Goal: Task Accomplishment & Management: Use online tool/utility

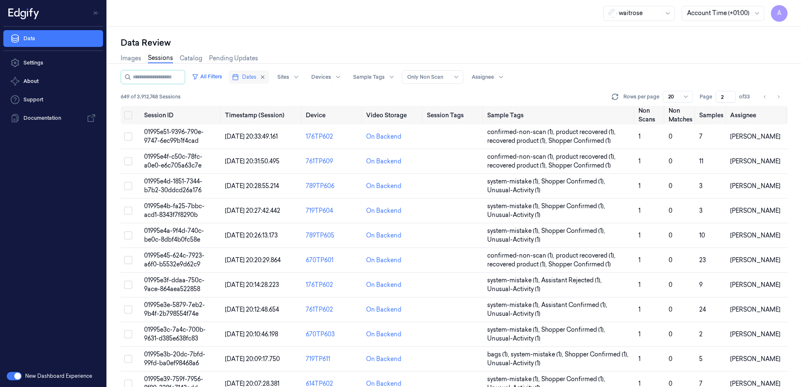
click at [255, 80] on span "Dates" at bounding box center [249, 77] width 14 height 8
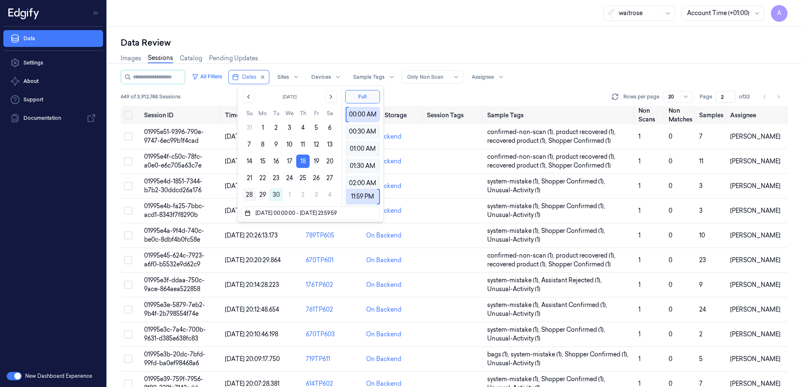
click at [251, 193] on button "28" at bounding box center [248, 194] width 13 height 13
type input "[DATE] 00:00:00 - [DATE] 23:59:59"
click at [313, 10] on div "waitrose Account Time (+01:00) A" at bounding box center [454, 13] width 694 height 27
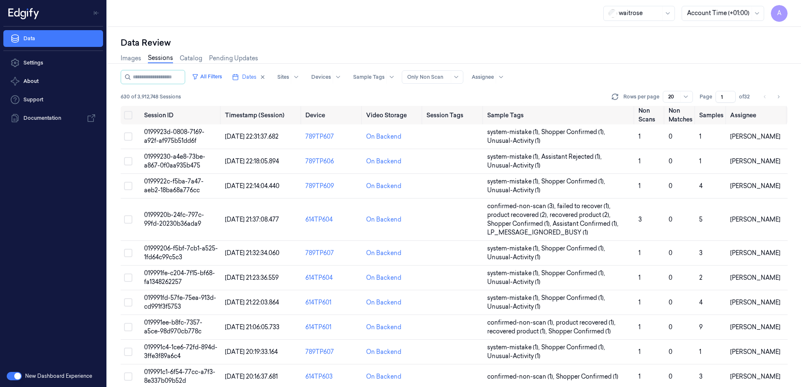
click at [723, 92] on input "1" at bounding box center [725, 97] width 20 height 12
drag, startPoint x: 722, startPoint y: 97, endPoint x: 711, endPoint y: 102, distance: 12.8
click at [711, 102] on div "Page 1 of 32" at bounding box center [725, 97] width 53 height 12
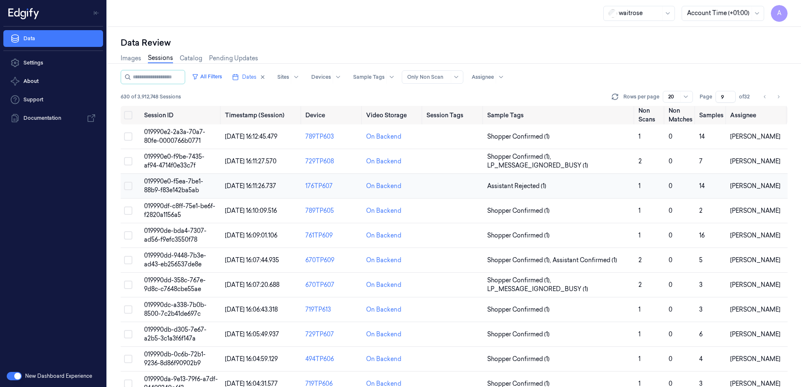
type input "9"
click at [182, 188] on span "019990e0-f5ea-7be1-88b9-f83e142ba5ab" at bounding box center [173, 186] width 59 height 16
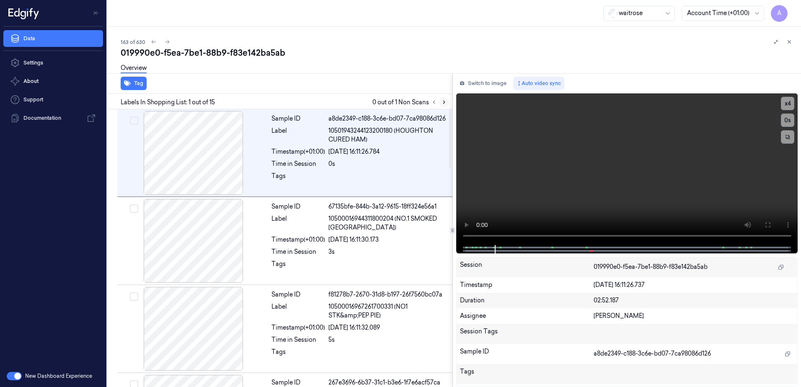
click at [446, 100] on icon at bounding box center [444, 102] width 6 height 6
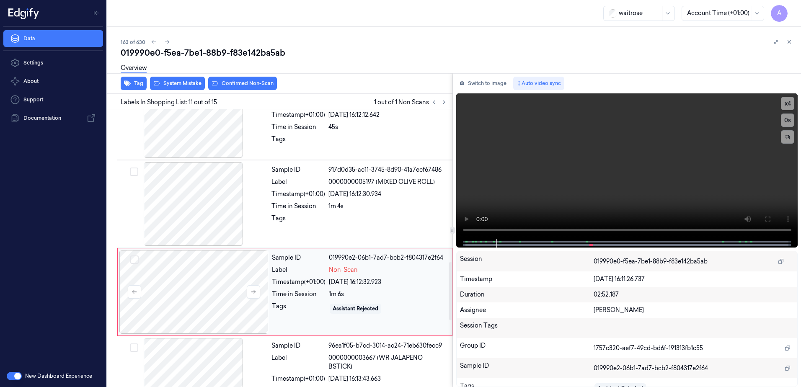
scroll to position [784, 0]
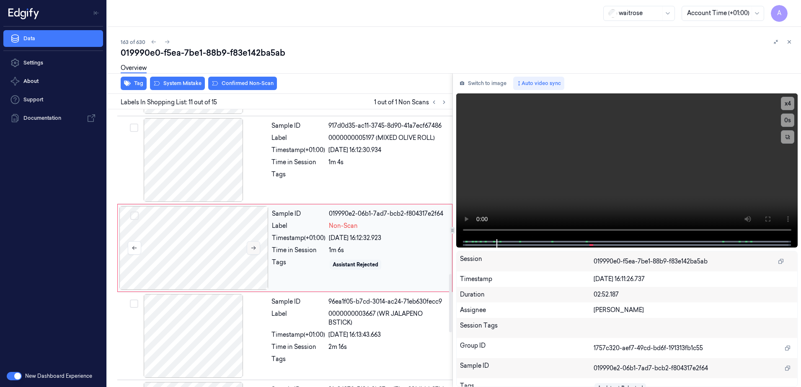
click at [253, 250] on icon at bounding box center [253, 248] width 6 height 6
click at [255, 251] on button at bounding box center [253, 247] width 13 height 13
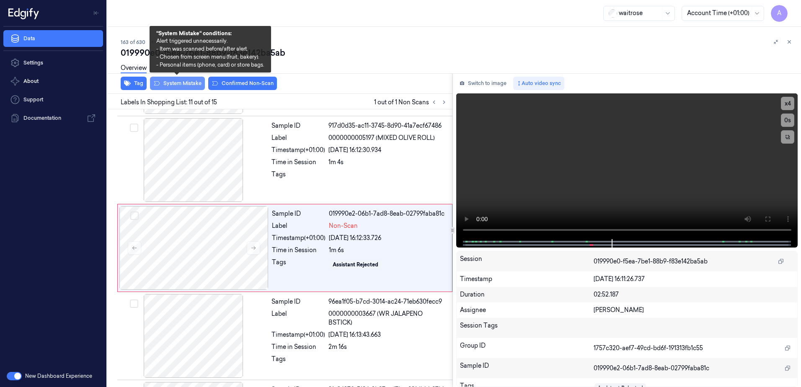
click at [189, 89] on button "System Mistake" at bounding box center [177, 83] width 55 height 13
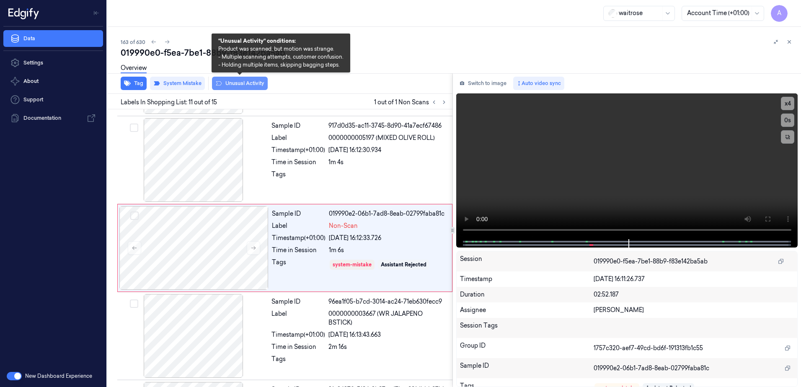
click at [232, 89] on button "Unusual Activity" at bounding box center [240, 83] width 56 height 13
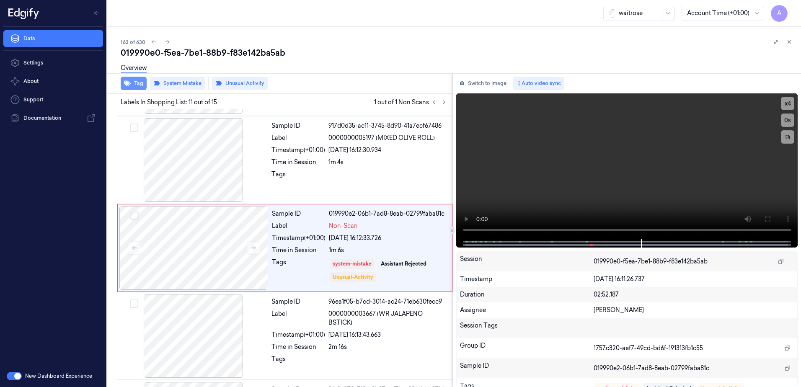
click at [139, 86] on button "Tag" at bounding box center [134, 83] width 26 height 13
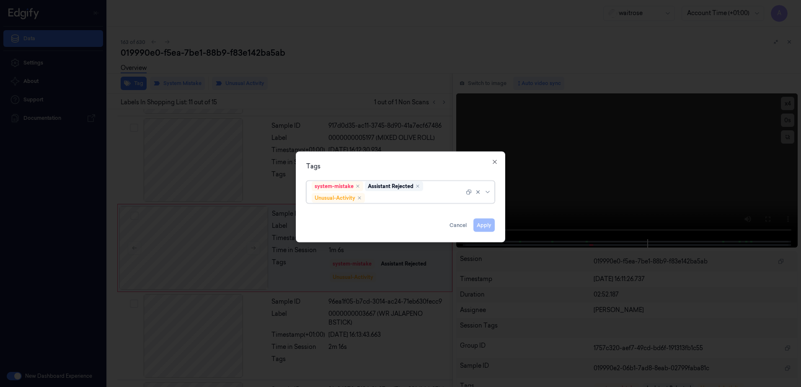
click at [373, 197] on div at bounding box center [415, 197] width 98 height 9
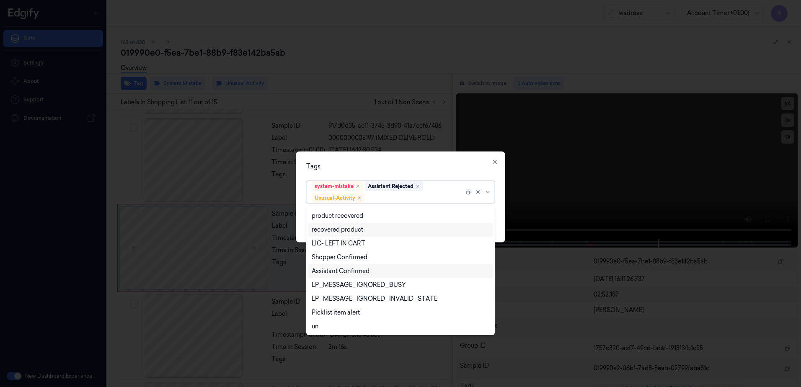
scroll to position [109, 0]
click at [333, 311] on div "Picklist item alert" at bounding box center [336, 312] width 48 height 9
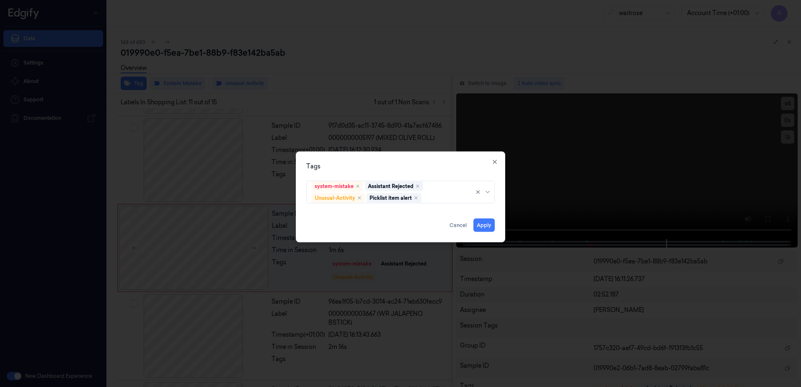
click at [412, 170] on div "Tags" at bounding box center [400, 166] width 188 height 9
click at [486, 227] on button "Apply" at bounding box center [483, 225] width 21 height 13
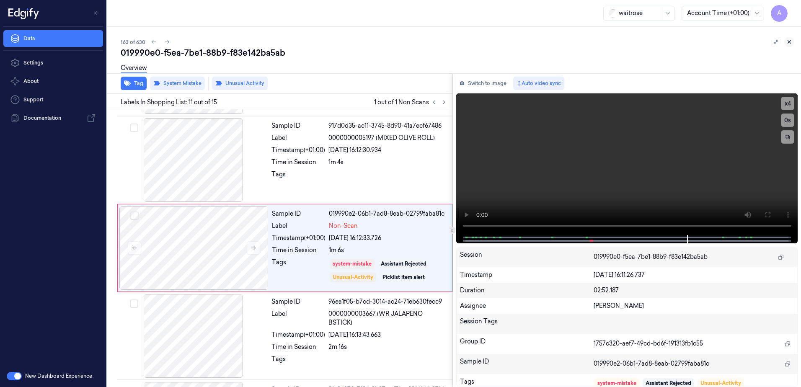
click at [788, 45] on button at bounding box center [789, 42] width 10 height 10
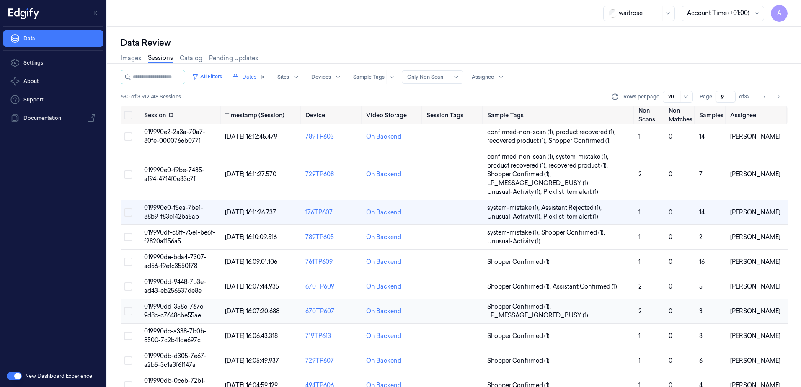
click at [177, 308] on span "019990dd-358c-767e-9d8c-c7648cbe55ae" at bounding box center [175, 311] width 62 height 16
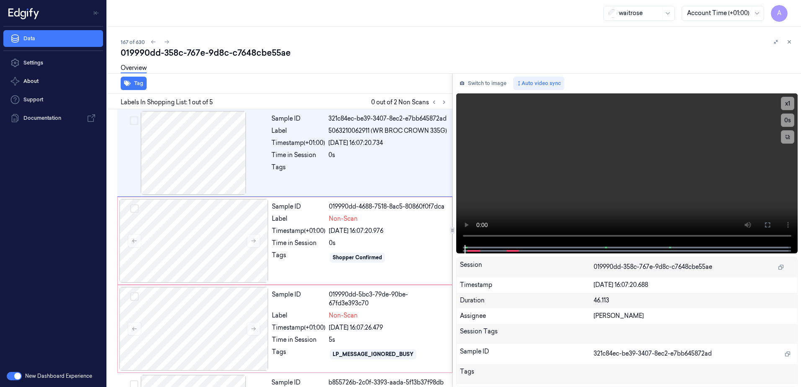
click at [295, 82] on div "Tag" at bounding box center [278, 83] width 348 height 21
click at [443, 104] on icon at bounding box center [444, 102] width 6 height 6
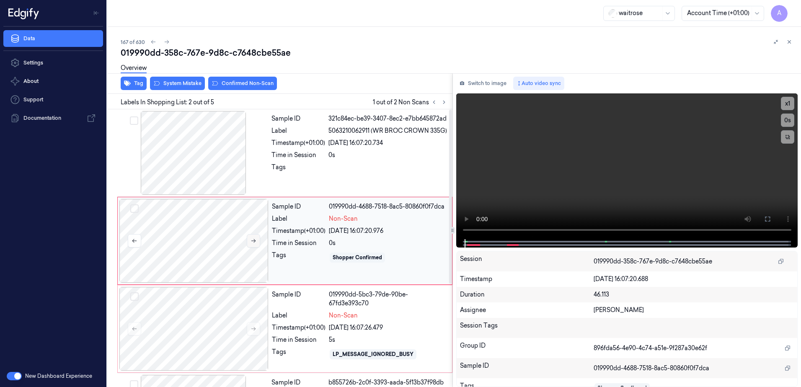
click at [253, 244] on button at bounding box center [253, 240] width 13 height 13
click at [253, 242] on icon at bounding box center [253, 241] width 6 height 6
click at [255, 240] on icon at bounding box center [253, 241] width 5 height 4
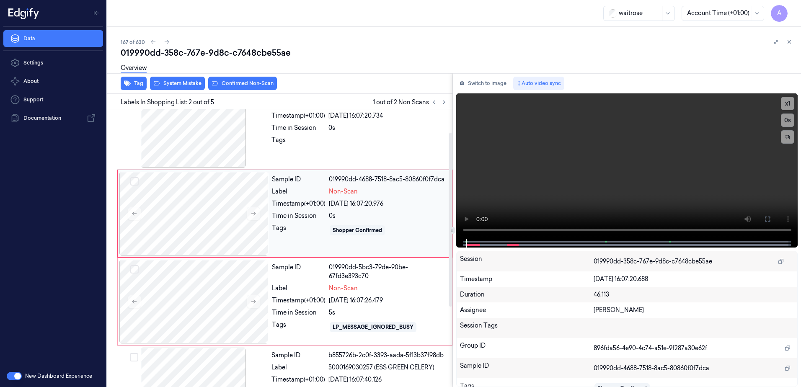
scroll to position [42, 0]
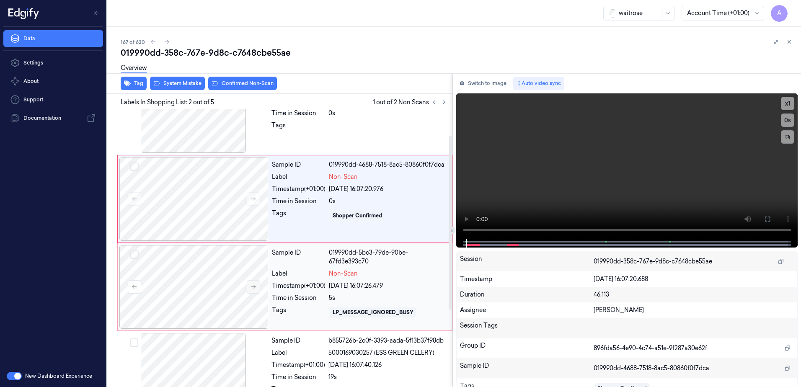
click at [255, 288] on icon at bounding box center [253, 287] width 6 height 6
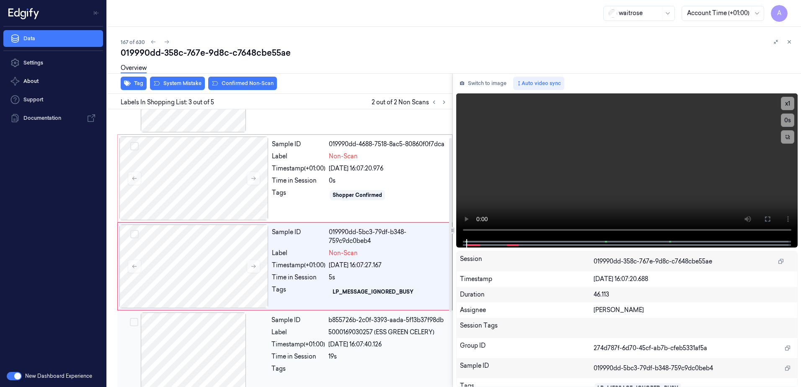
scroll to position [81, 0]
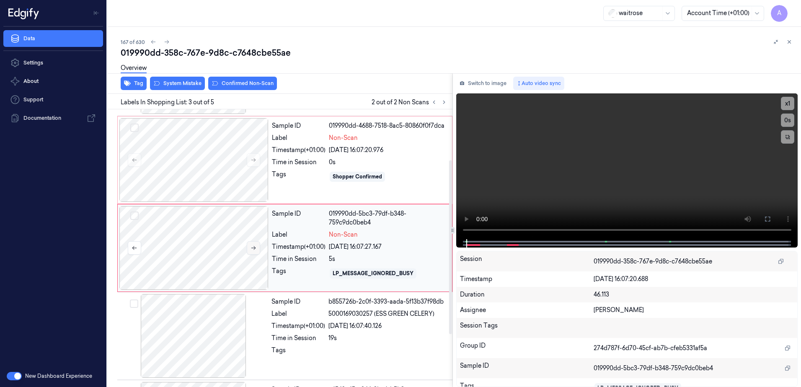
click at [257, 253] on button at bounding box center [253, 247] width 13 height 13
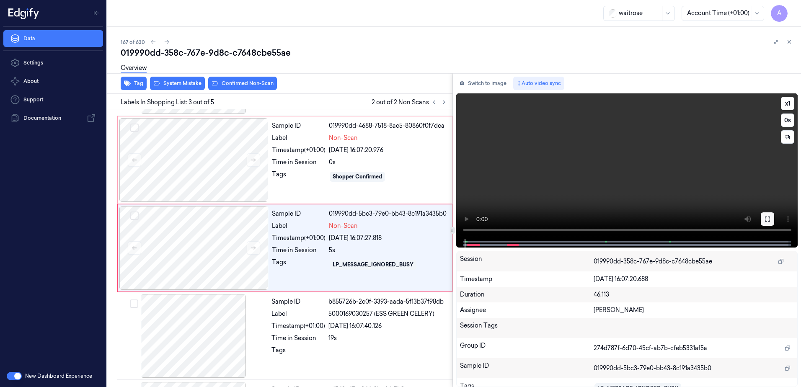
click at [767, 222] on icon at bounding box center [767, 219] width 7 height 7
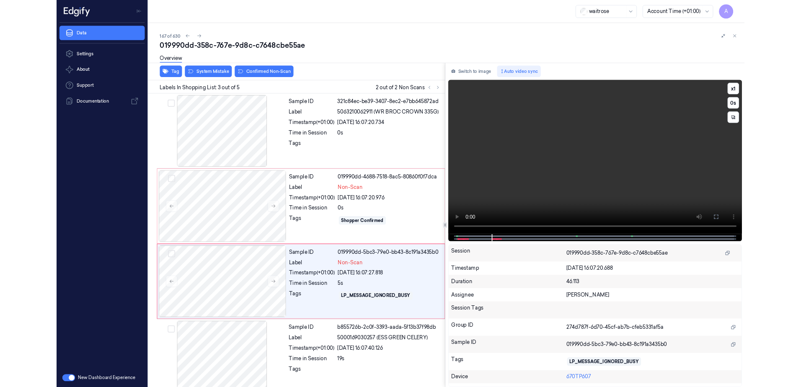
scroll to position [48, 0]
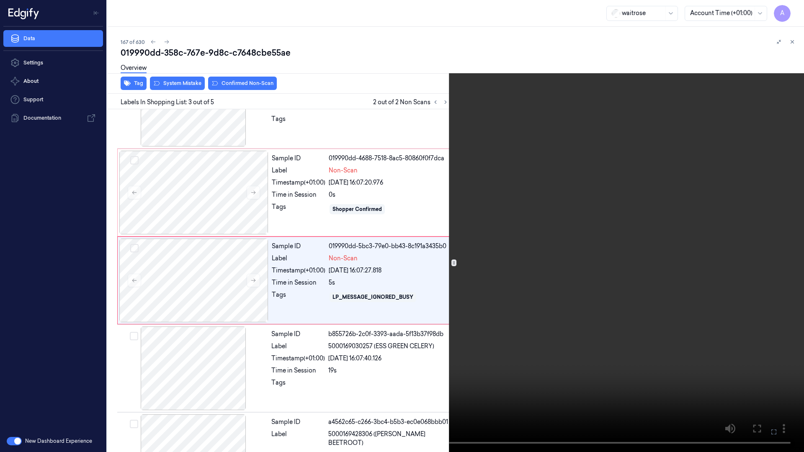
click at [0, 0] on icon at bounding box center [0, 0] width 0 height 0
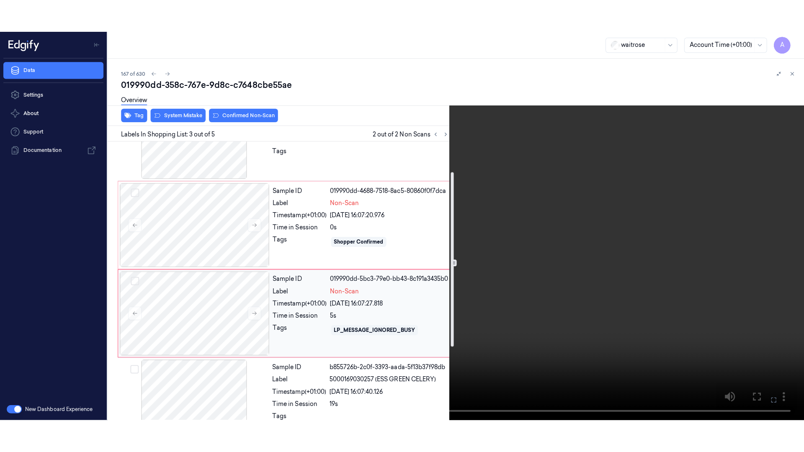
scroll to position [0, 0]
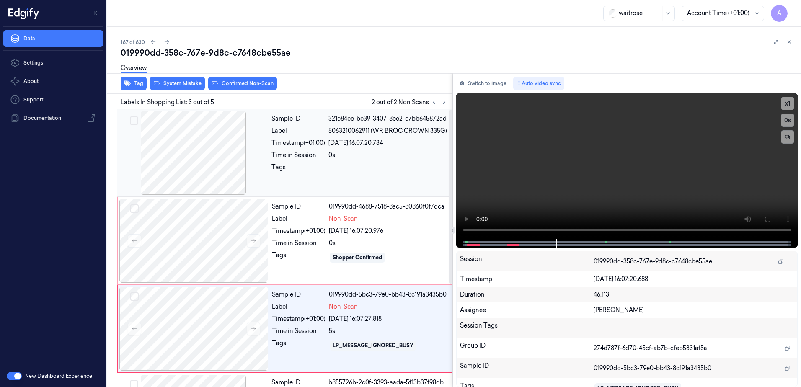
click at [393, 180] on div "Sample ID 321c84ec-be39-3407-8ec2-e7bb645872ad Label 5063210062911 (WR BROC CRO…" at bounding box center [359, 153] width 183 height 84
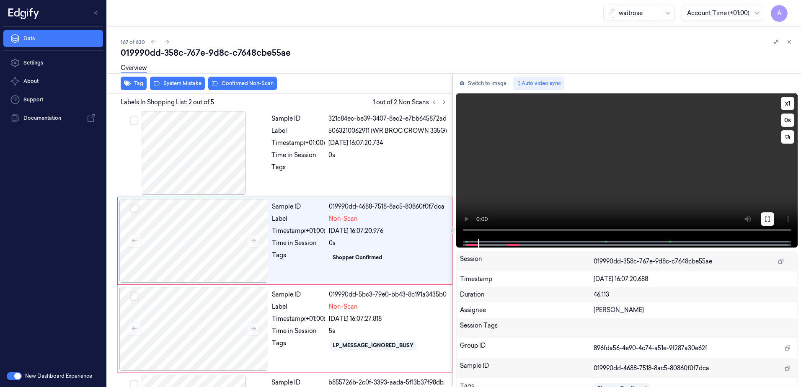
click at [771, 218] on button at bounding box center [767, 218] width 13 height 13
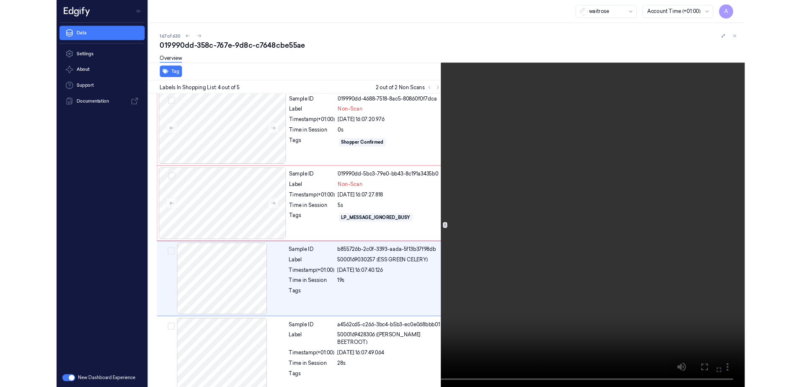
scroll to position [99, 0]
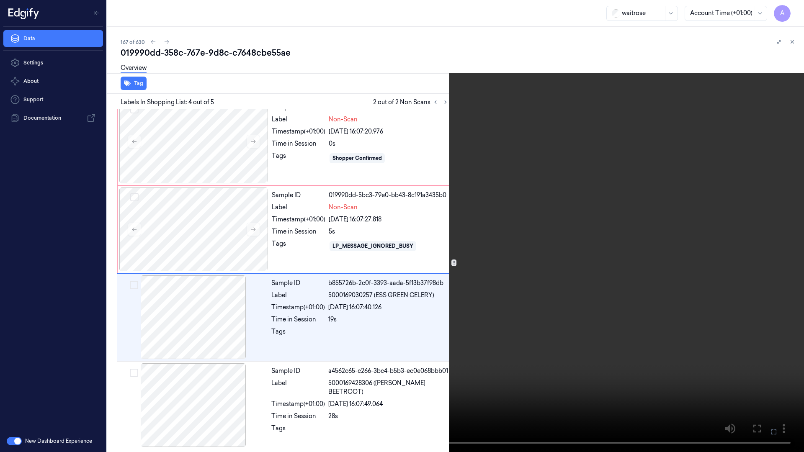
click at [0, 0] on icon at bounding box center [0, 0] width 0 height 0
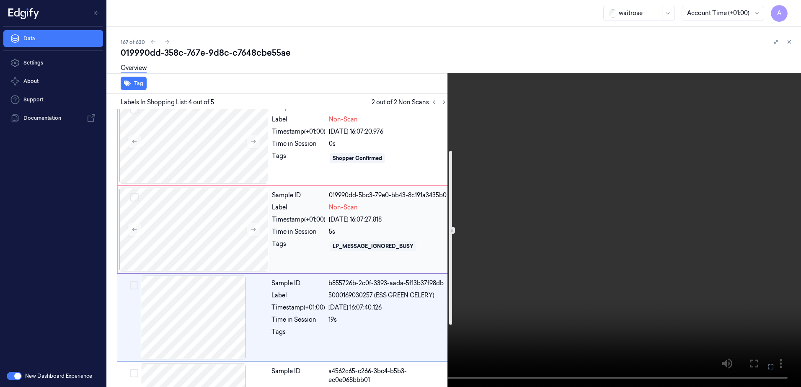
scroll to position [0, 0]
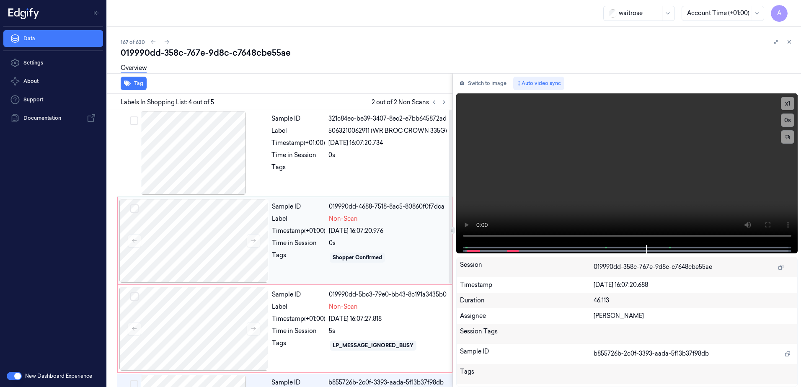
click at [305, 253] on div "Tags" at bounding box center [299, 257] width 54 height 13
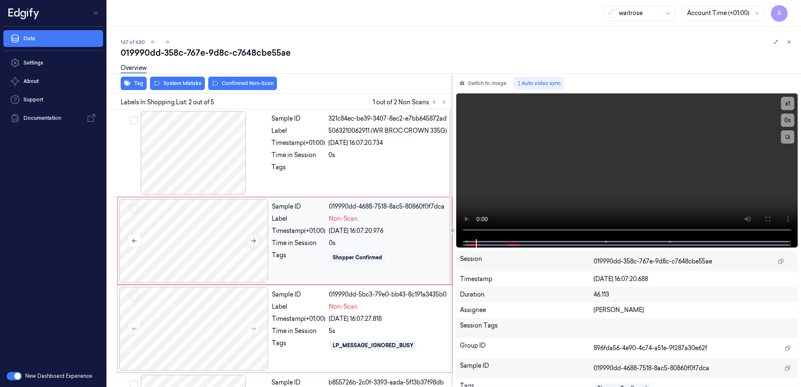
click at [254, 242] on icon at bounding box center [253, 241] width 6 height 6
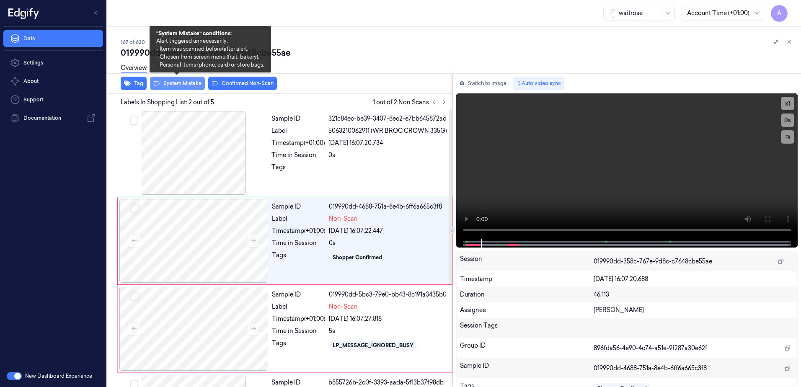
click at [183, 88] on button "System Mistake" at bounding box center [177, 83] width 55 height 13
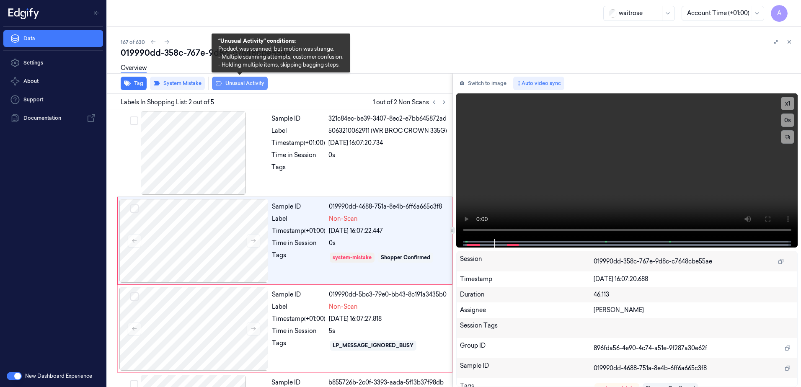
click at [236, 87] on button "Unusual Activity" at bounding box center [240, 83] width 56 height 13
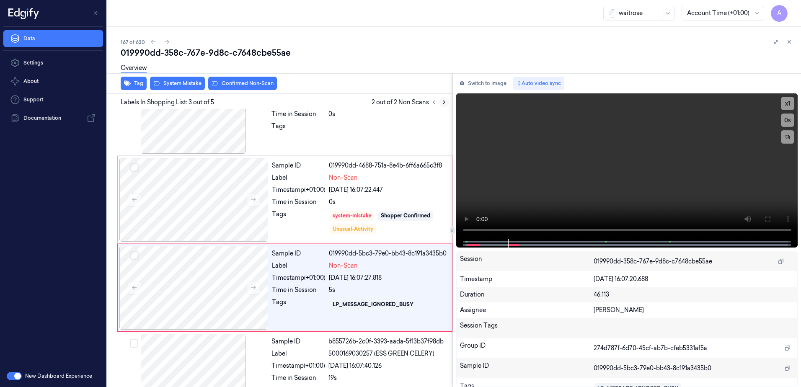
scroll to position [81, 0]
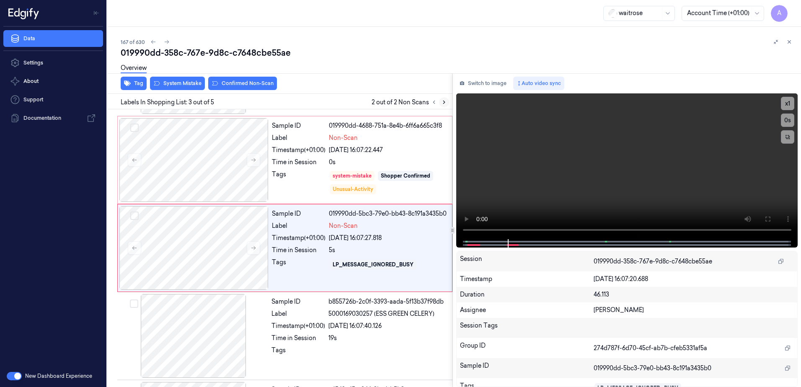
click at [444, 105] on icon at bounding box center [444, 102] width 6 height 6
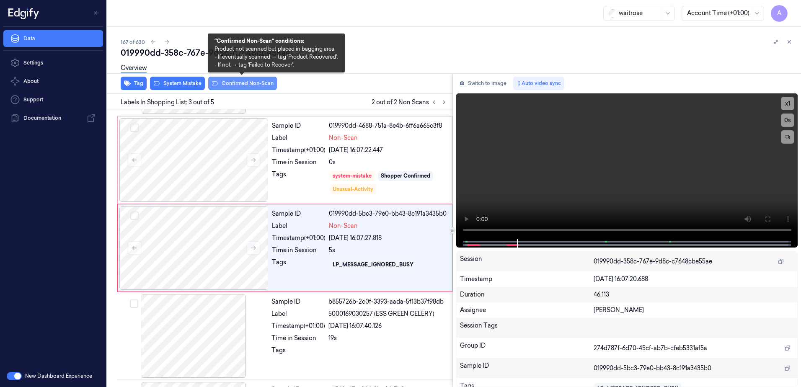
click at [239, 87] on button "Confirmed Non-Scan" at bounding box center [242, 83] width 69 height 13
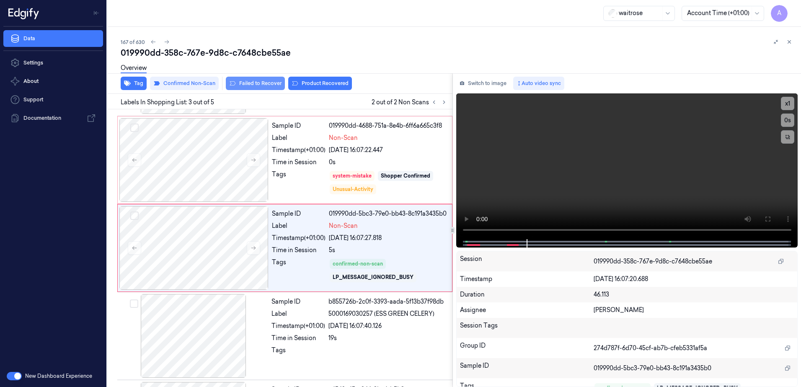
scroll to position [83, 0]
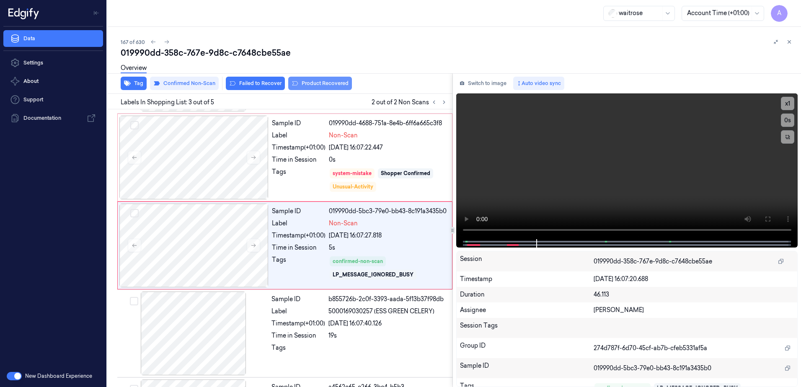
click at [319, 87] on button "Product Recovered" at bounding box center [320, 83] width 64 height 13
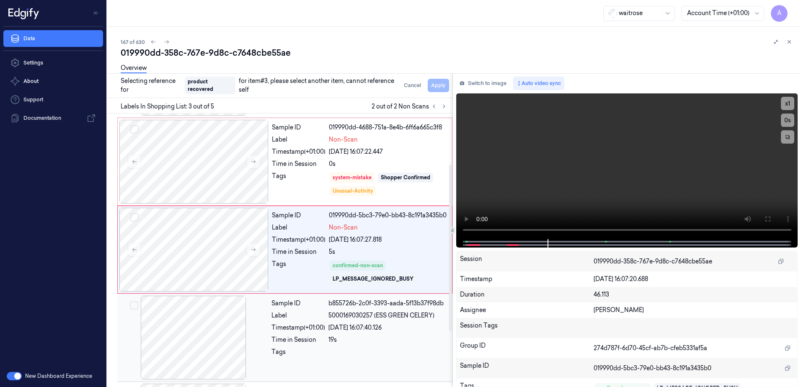
click at [360, 342] on div "19s" at bounding box center [387, 339] width 119 height 9
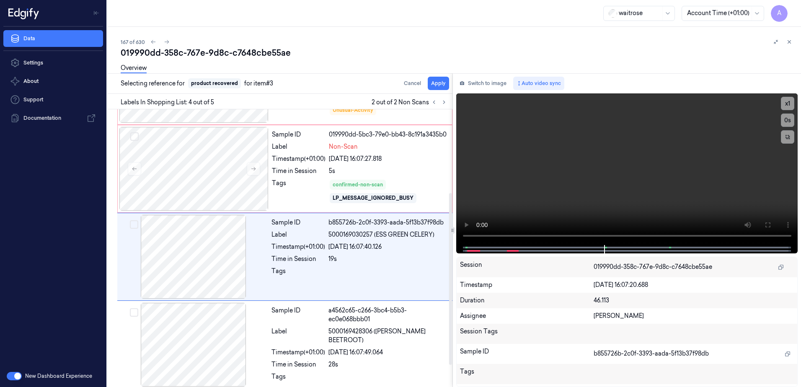
scroll to position [170, 0]
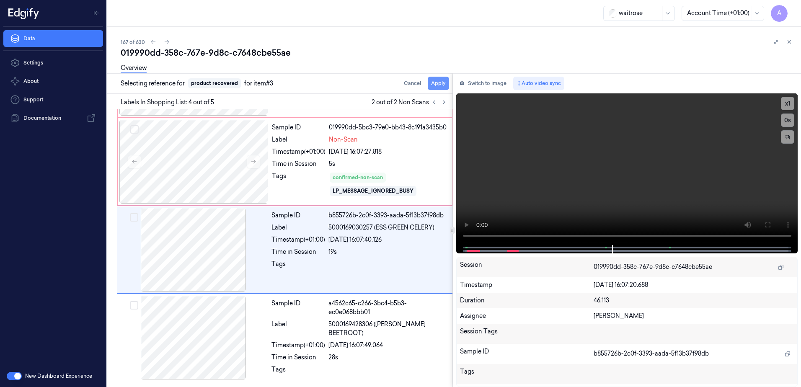
click at [440, 82] on button "Apply" at bounding box center [438, 83] width 21 height 13
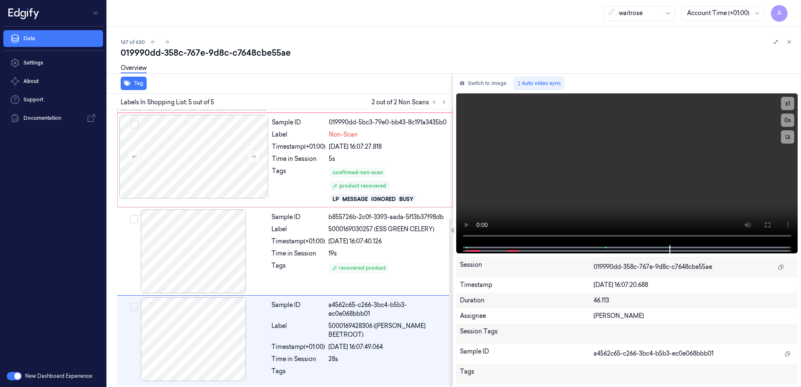
scroll to position [180, 0]
click at [789, 43] on icon at bounding box center [789, 42] width 6 height 6
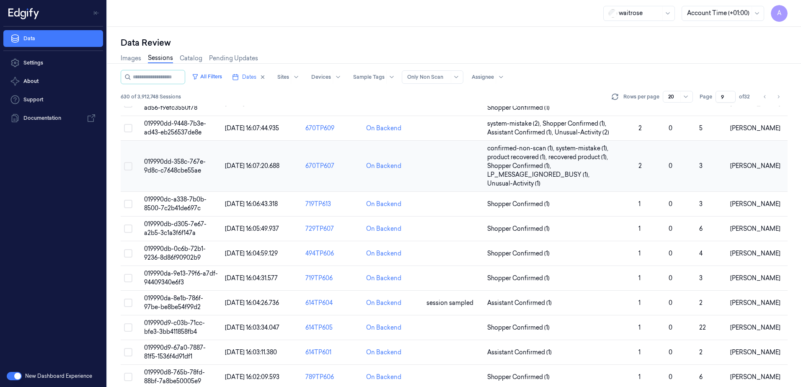
scroll to position [162, 0]
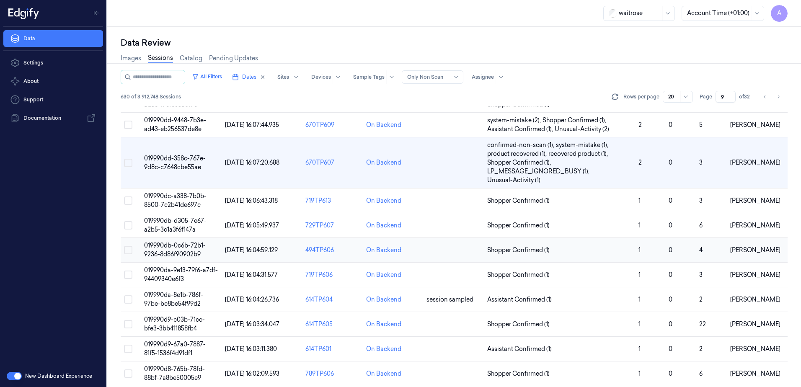
click at [176, 246] on span "019990db-0c6b-72b1-9236-8d86f90902b9" at bounding box center [175, 250] width 62 height 16
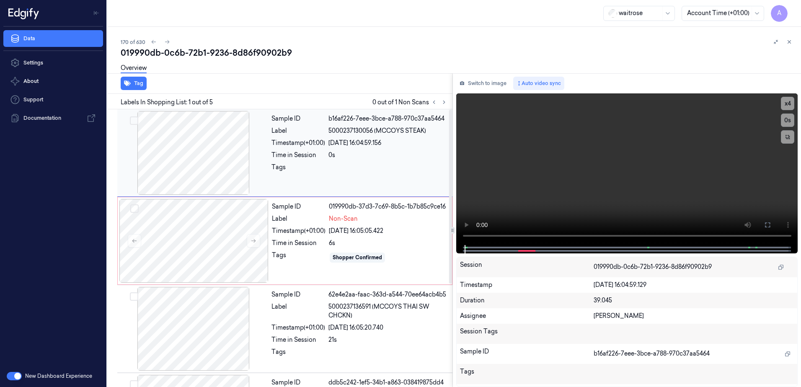
click at [335, 181] on div "Sample ID b16af226-7eee-3bce-a788-970c37aa5464 Label 5000237130056 (MCCOYS STEA…" at bounding box center [359, 153] width 183 height 84
click at [250, 238] on button at bounding box center [253, 240] width 13 height 13
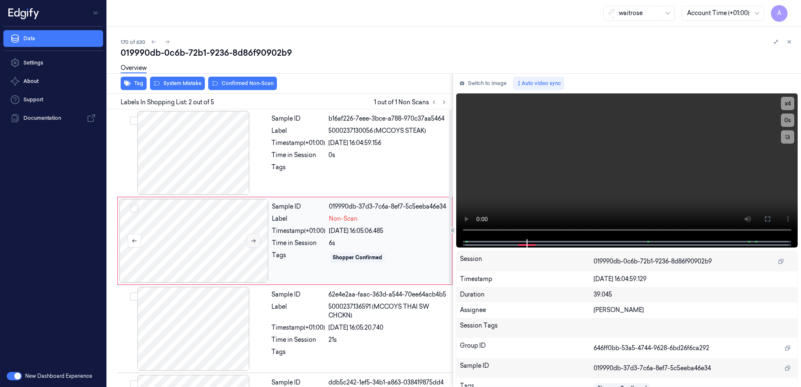
click at [251, 240] on icon at bounding box center [253, 241] width 6 height 6
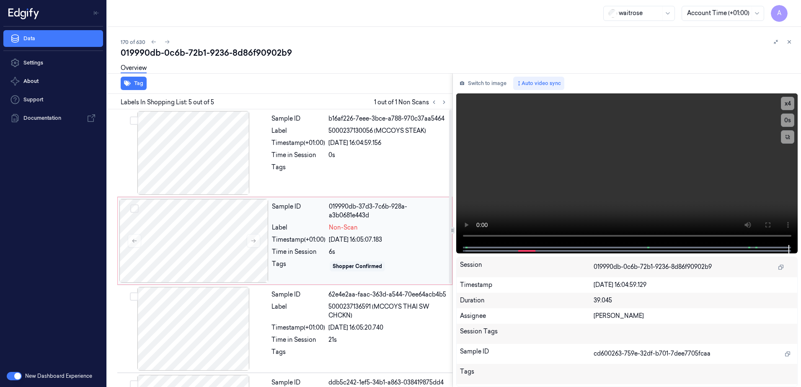
click at [323, 249] on div "Time in Session" at bounding box center [299, 252] width 54 height 9
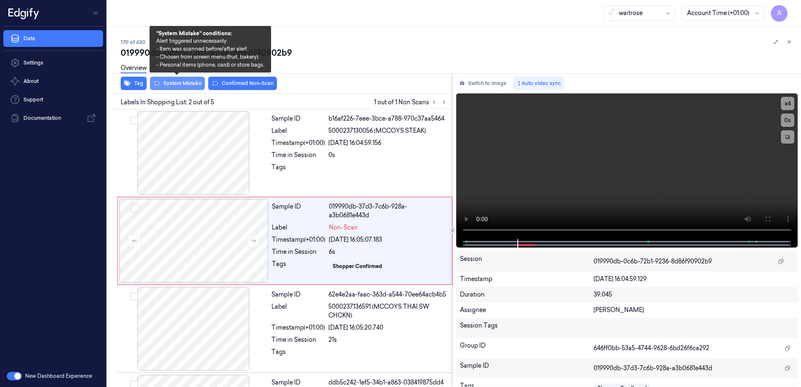
click at [169, 89] on button "System Mistake" at bounding box center [177, 83] width 55 height 13
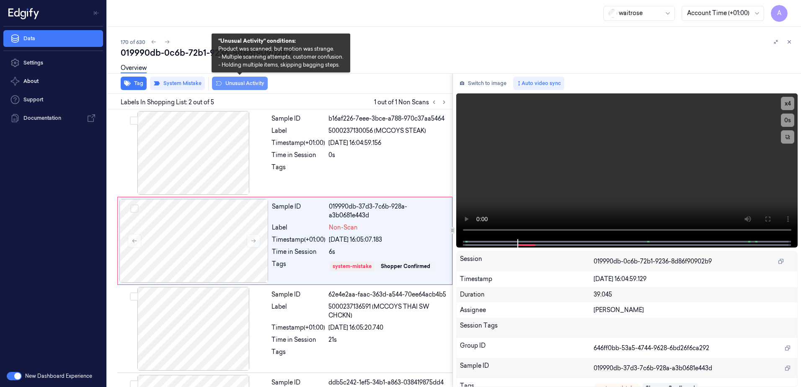
click at [227, 85] on button "Unusual Activity" at bounding box center [240, 83] width 56 height 13
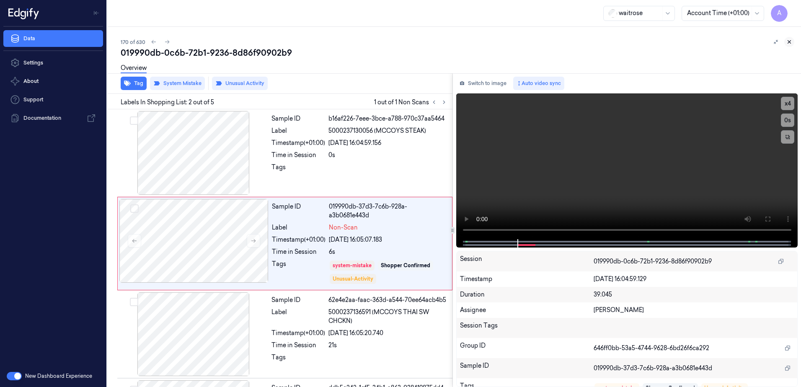
click at [785, 41] on button at bounding box center [789, 42] width 10 height 10
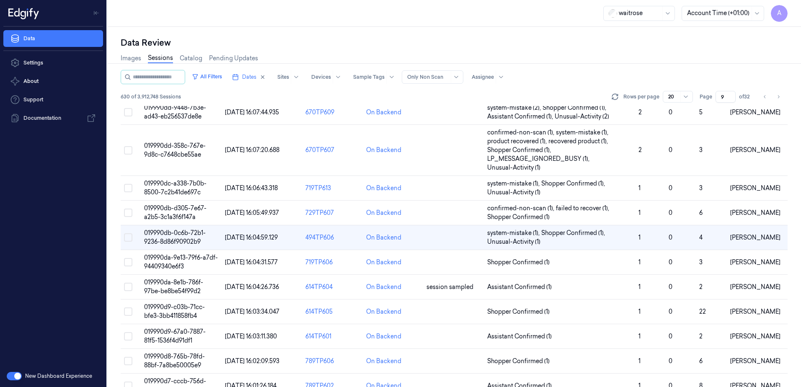
scroll to position [165, 0]
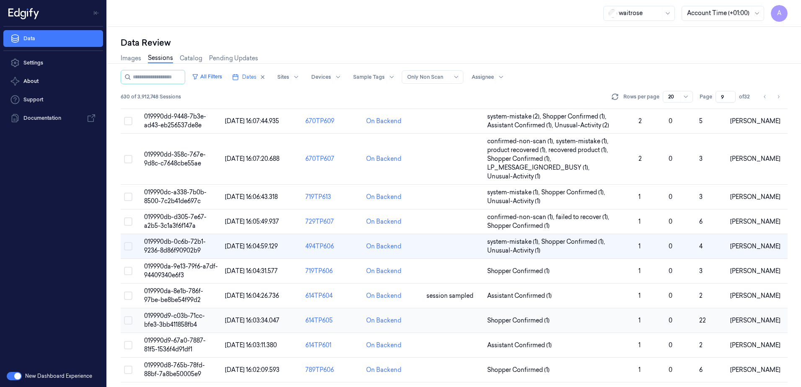
click at [165, 316] on span "019990d9-c03b-71cc-bfe3-3bb411858fb4" at bounding box center [174, 320] width 61 height 16
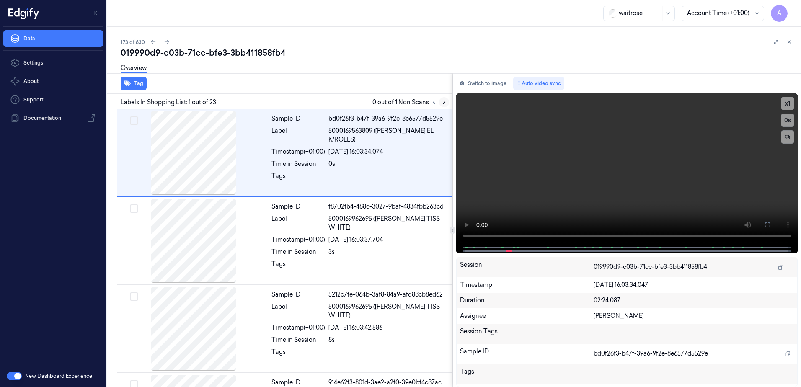
click at [441, 101] on icon at bounding box center [444, 102] width 6 height 6
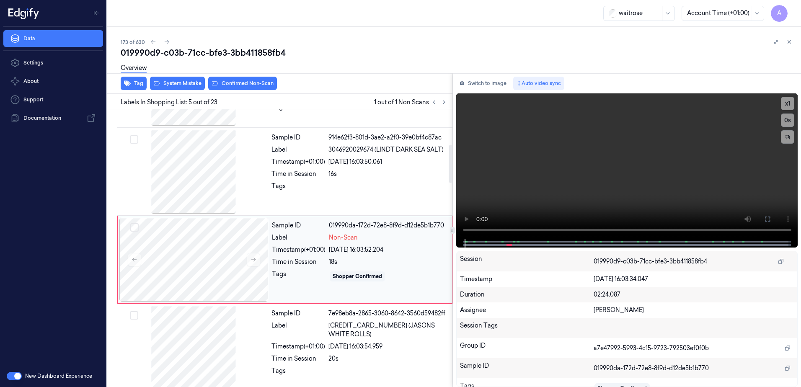
scroll to position [257, 0]
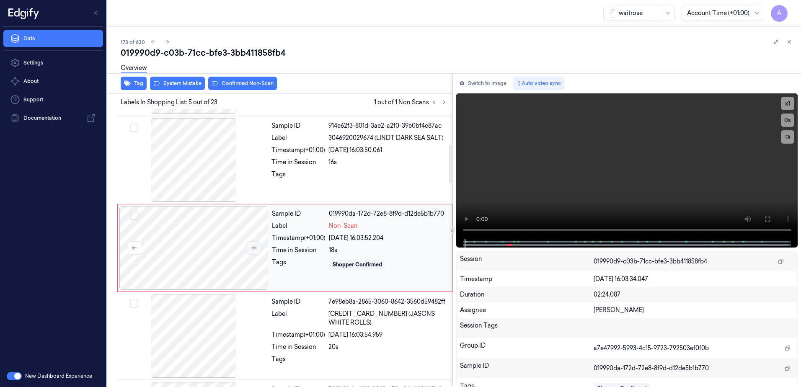
click at [257, 248] on button at bounding box center [253, 247] width 13 height 13
click at [253, 250] on icon at bounding box center [253, 248] width 6 height 6
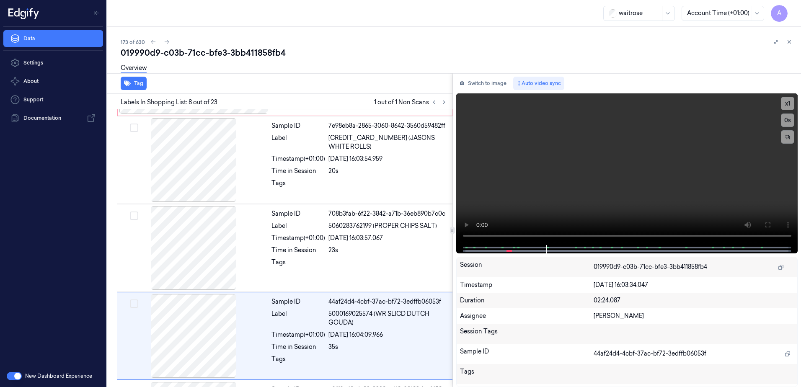
scroll to position [521, 0]
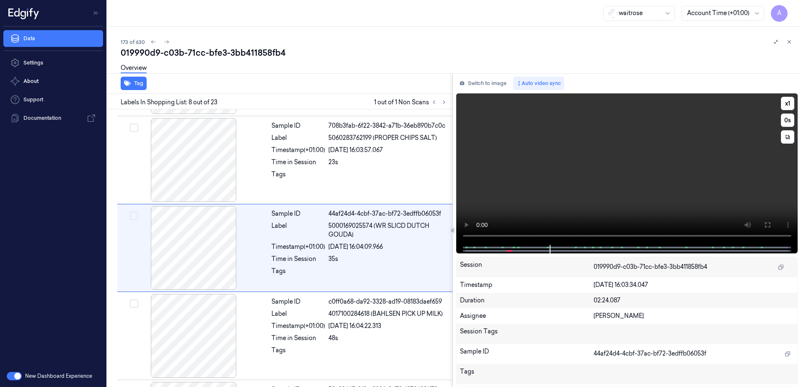
click at [619, 193] on video at bounding box center [627, 169] width 342 height 152
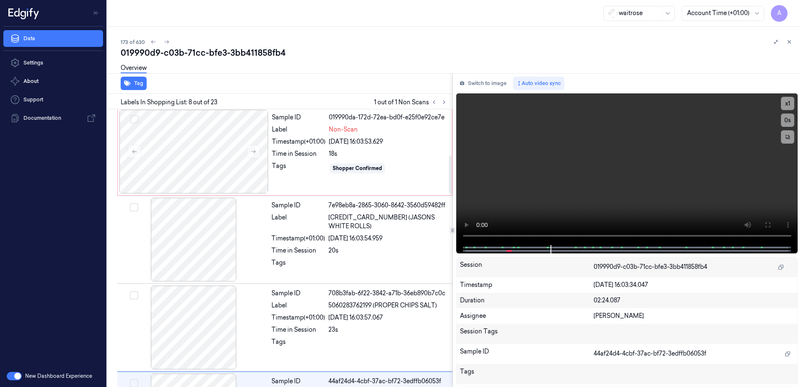
scroll to position [311, 0]
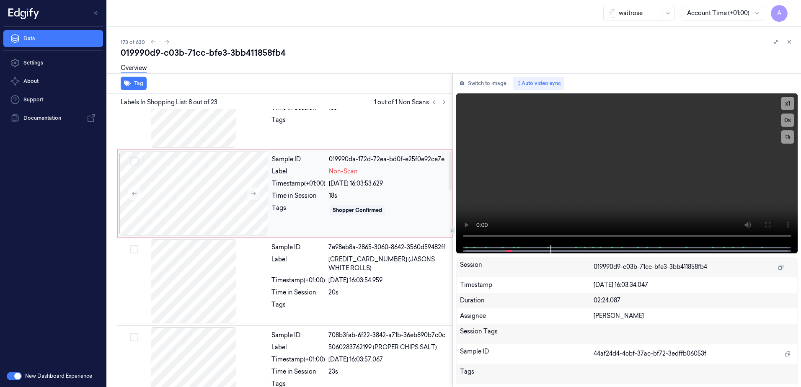
click at [410, 204] on div "Shopper Confirmed" at bounding box center [388, 210] width 118 height 13
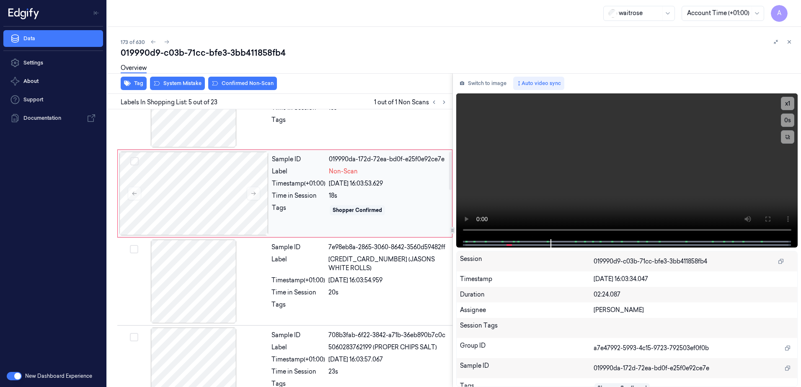
scroll to position [257, 0]
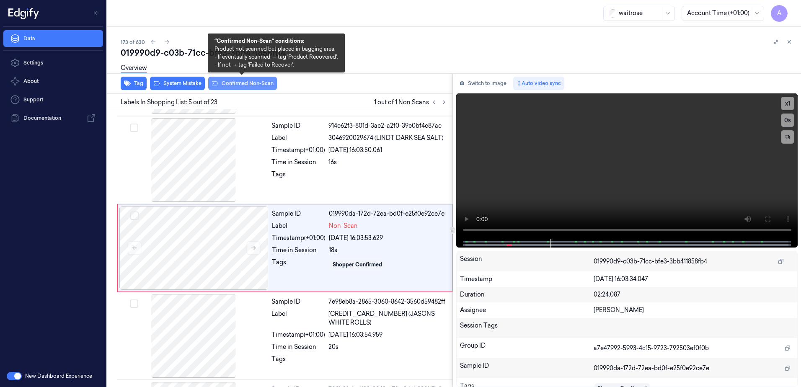
click at [242, 87] on button "Confirmed Non-Scan" at bounding box center [242, 83] width 69 height 13
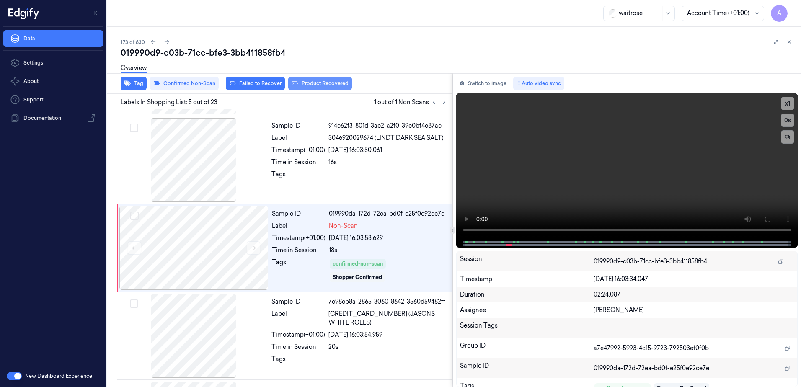
click at [296, 87] on button "Product Recovered" at bounding box center [320, 83] width 64 height 13
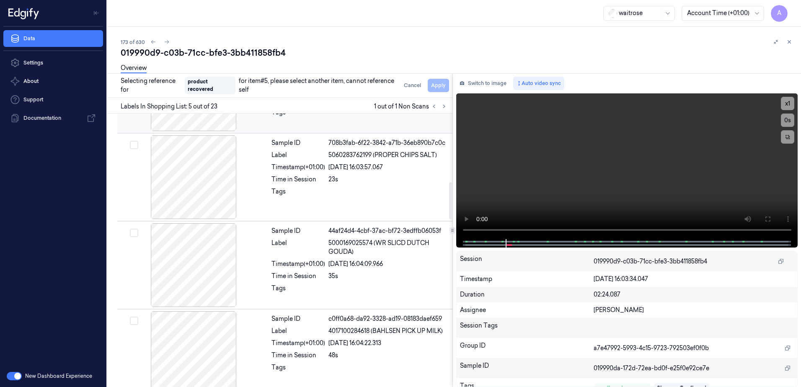
scroll to position [508, 0]
click at [371, 281] on div "Sample ID 44af24d4-4cbf-37ac-bf72-3edffb06053f Label 5000169025574 (WR SLICD DU…" at bounding box center [359, 265] width 183 height 84
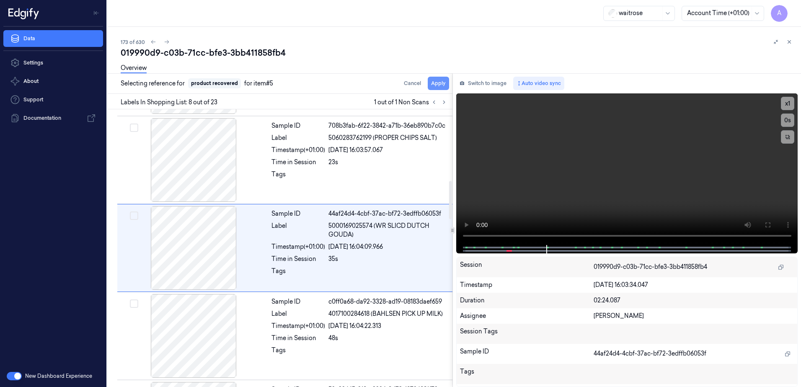
click at [434, 83] on button "Apply" at bounding box center [438, 83] width 21 height 13
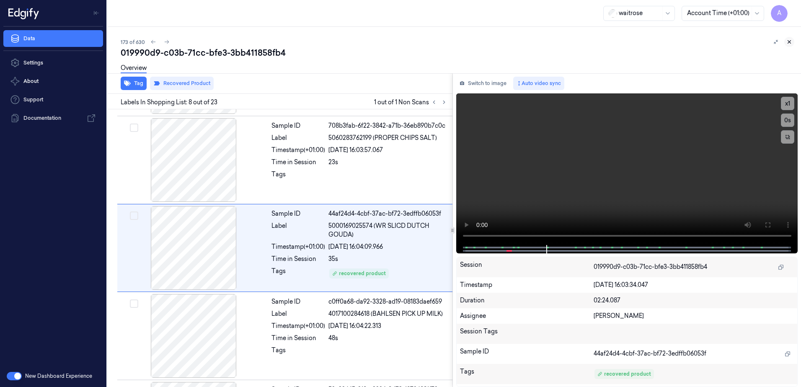
click at [790, 42] on icon at bounding box center [789, 42] width 6 height 6
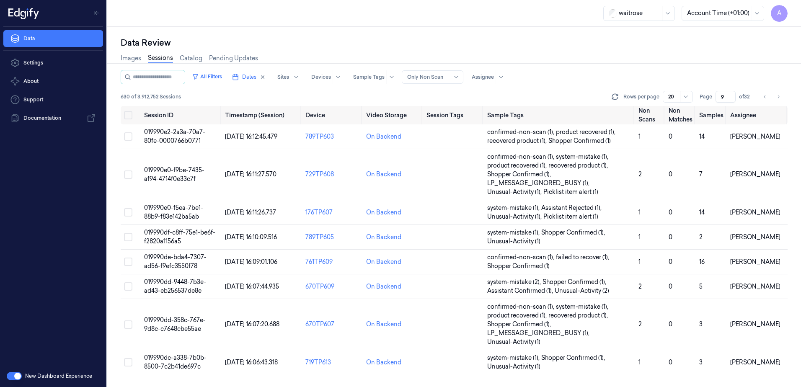
scroll to position [244, 0]
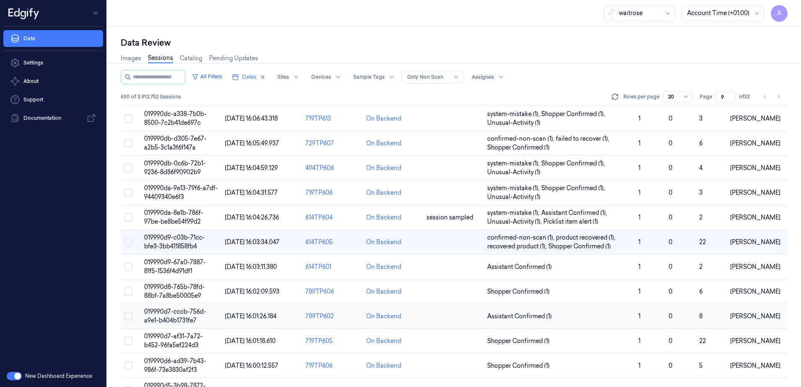
click at [170, 312] on span "019990d7-cccb-756d-a9e1-b404b1731fe7" at bounding box center [175, 316] width 62 height 16
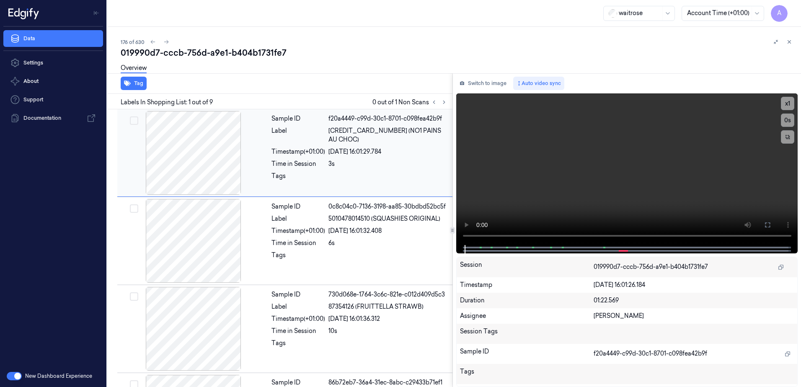
drag, startPoint x: 374, startPoint y: 4, endPoint x: 308, endPoint y: 144, distance: 154.9
click at [313, 179] on div "Sample ID f20a4449-c99d-30c1-8701-c098fea42b9f Label 5000169387870 (NO1 PAINS A…" at bounding box center [359, 153] width 183 height 84
click at [444, 103] on icon at bounding box center [444, 102] width 2 height 3
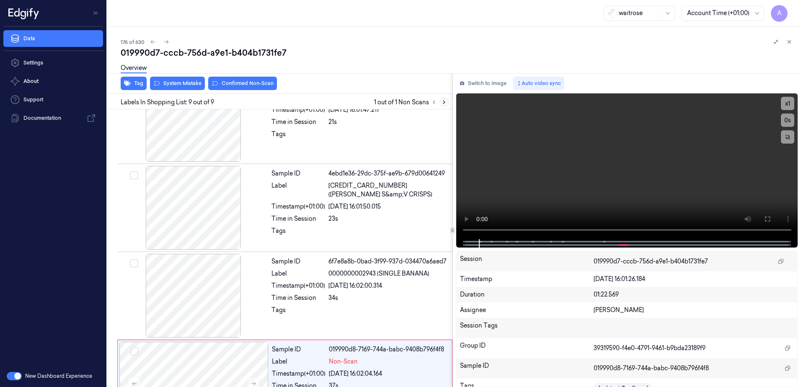
scroll to position [516, 0]
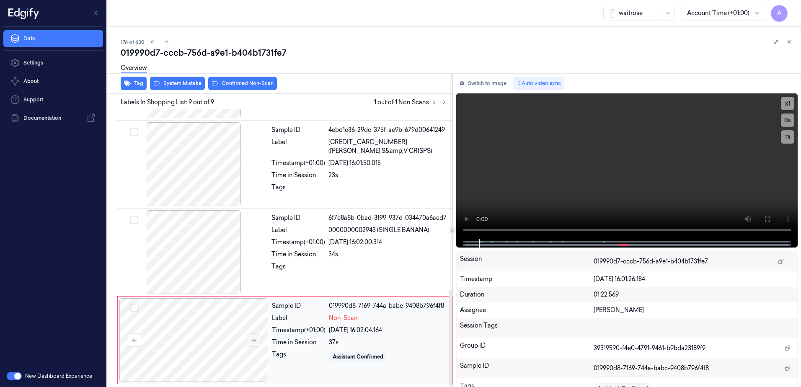
click at [257, 345] on button at bounding box center [253, 339] width 13 height 13
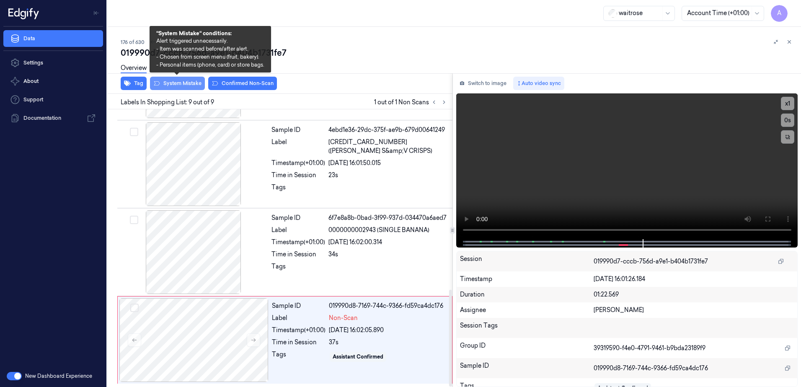
click at [168, 87] on button "System Mistake" at bounding box center [177, 83] width 55 height 13
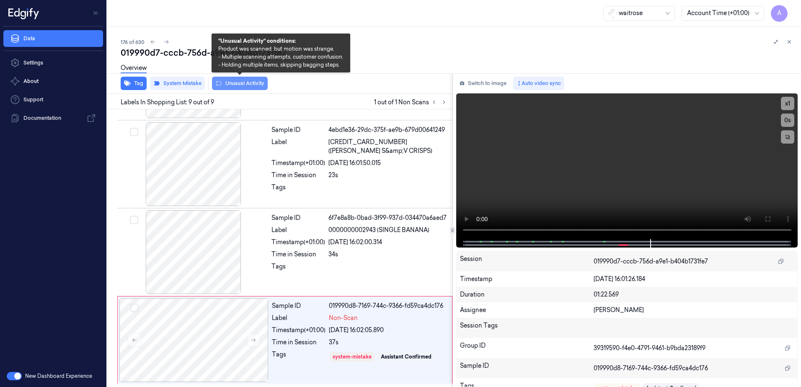
click at [222, 88] on button "Unusual Activity" at bounding box center [240, 83] width 56 height 13
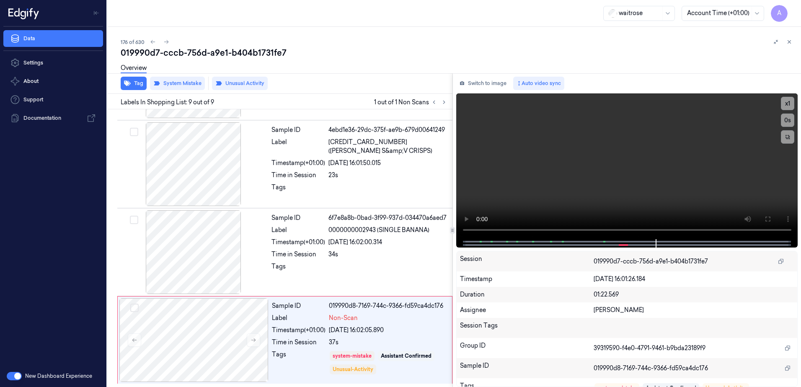
click at [133, 91] on div "Tag System Mistake Unusual Activity" at bounding box center [278, 83] width 348 height 21
click at [137, 88] on button "Tag" at bounding box center [134, 83] width 26 height 13
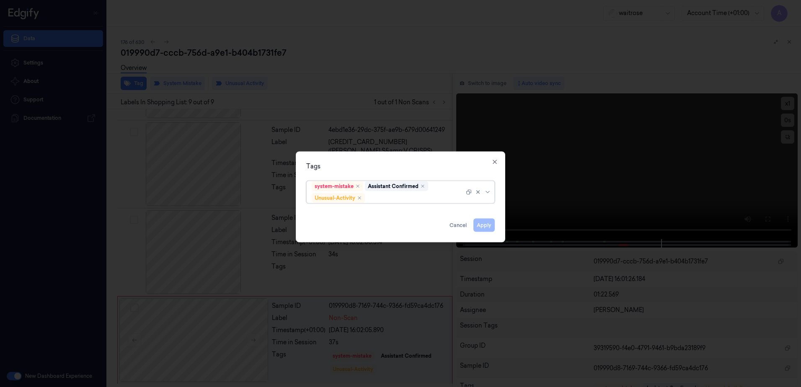
click at [385, 199] on div at bounding box center [415, 197] width 98 height 9
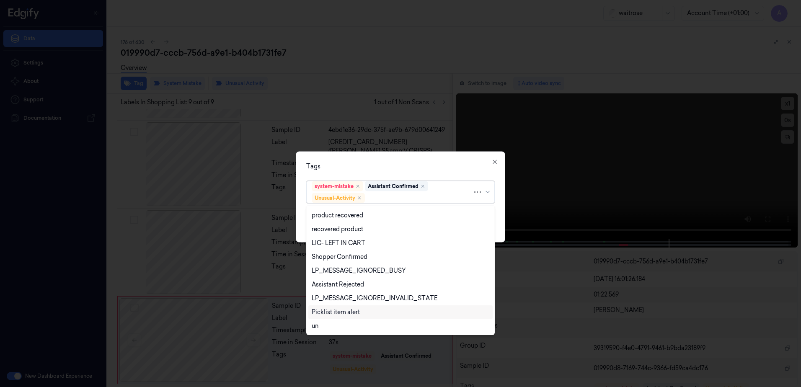
click at [341, 311] on div "Picklist item alert" at bounding box center [336, 312] width 48 height 9
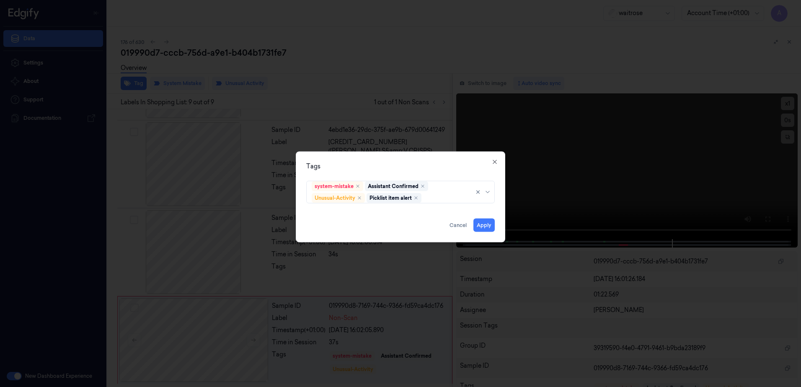
click at [396, 164] on div "Tags" at bounding box center [400, 166] width 188 height 9
click at [481, 228] on button "Apply" at bounding box center [483, 225] width 21 height 13
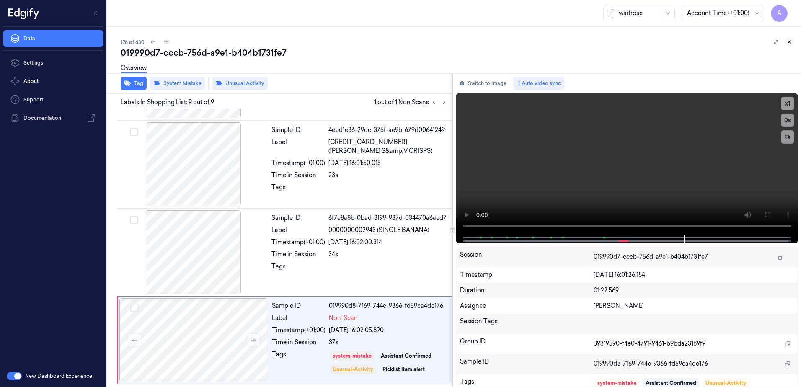
click at [790, 43] on icon at bounding box center [789, 42] width 6 height 6
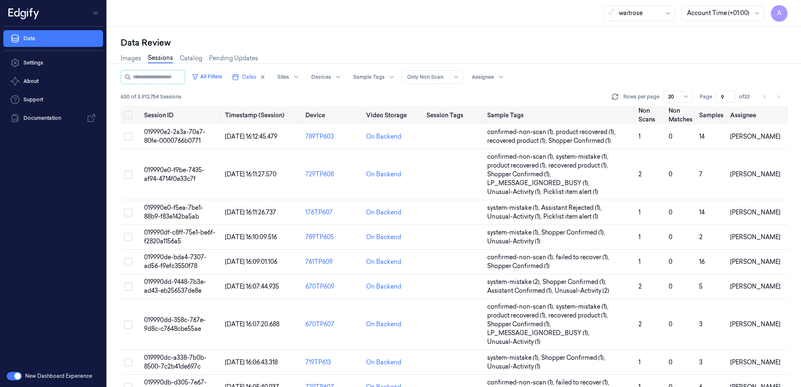
scroll to position [291, 0]
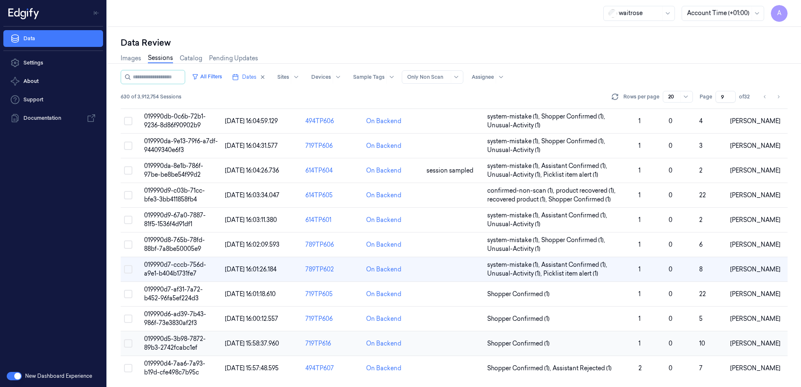
click at [168, 338] on span "019990d5-3b98-7872-89b3-2742fcabc1ef" at bounding box center [175, 343] width 62 height 16
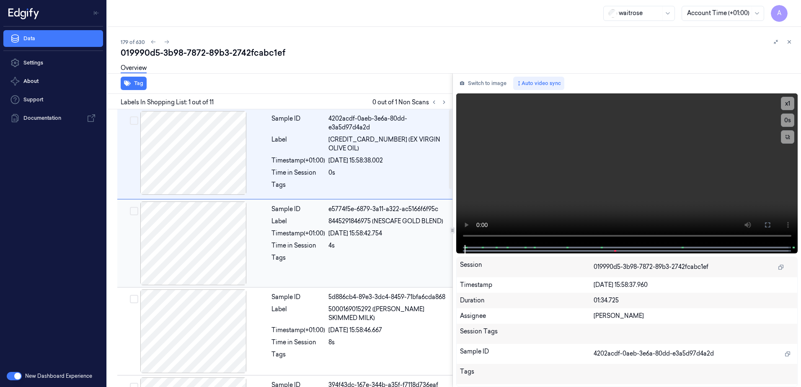
click at [308, 231] on div "Timestamp (+01:00)" at bounding box center [298, 233] width 54 height 9
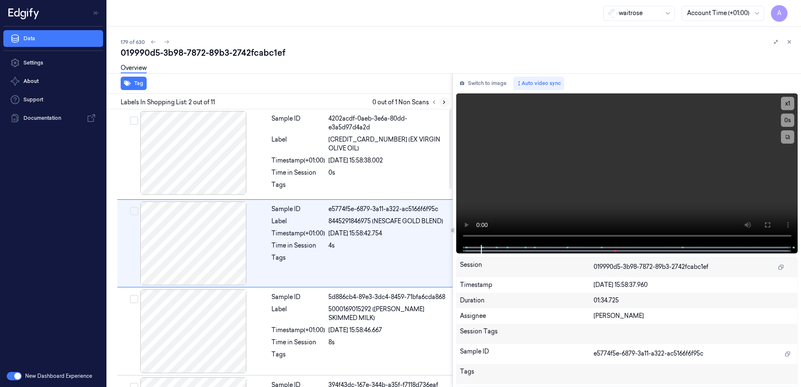
click at [444, 101] on icon at bounding box center [444, 102] width 2 height 3
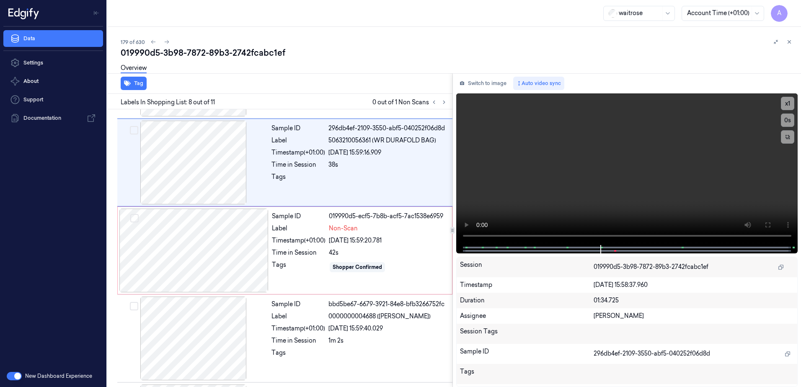
scroll to position [521, 0]
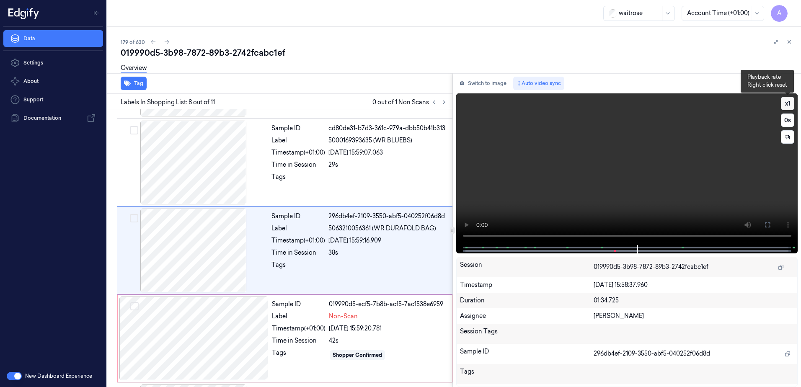
click at [785, 101] on button "x 1" at bounding box center [787, 103] width 13 height 13
click at [786, 104] on button "x 2" at bounding box center [787, 103] width 13 height 13
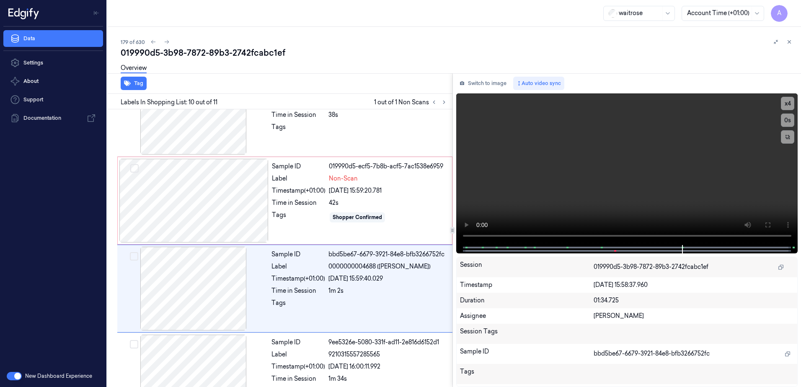
scroll to position [692, 0]
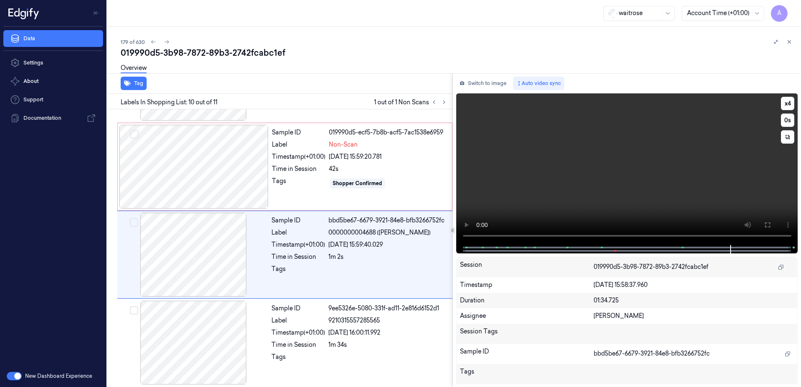
click at [595, 210] on video at bounding box center [627, 169] width 342 height 152
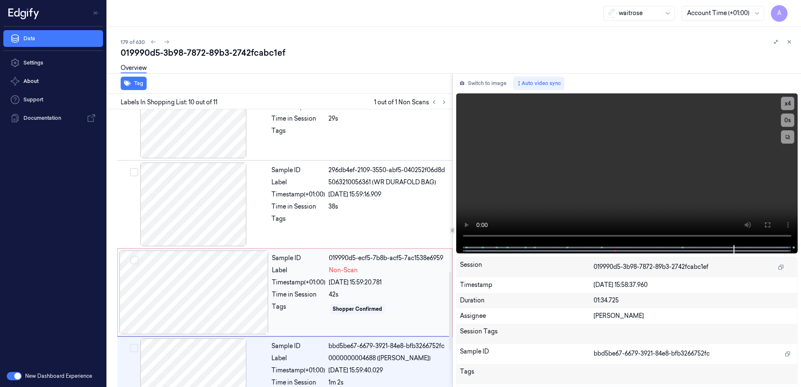
click at [412, 291] on div "42s" at bounding box center [388, 294] width 118 height 9
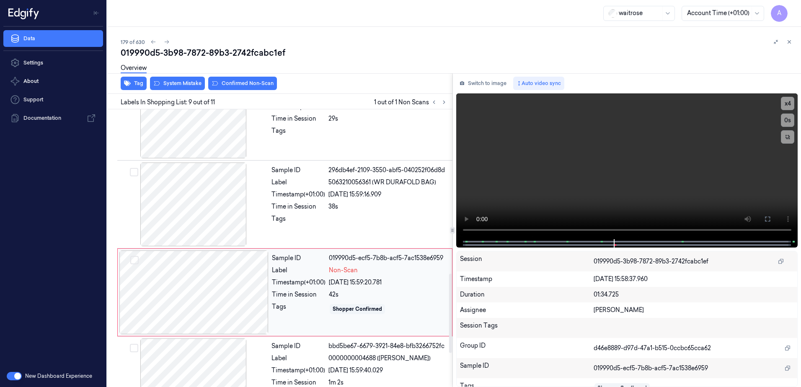
scroll to position [609, 0]
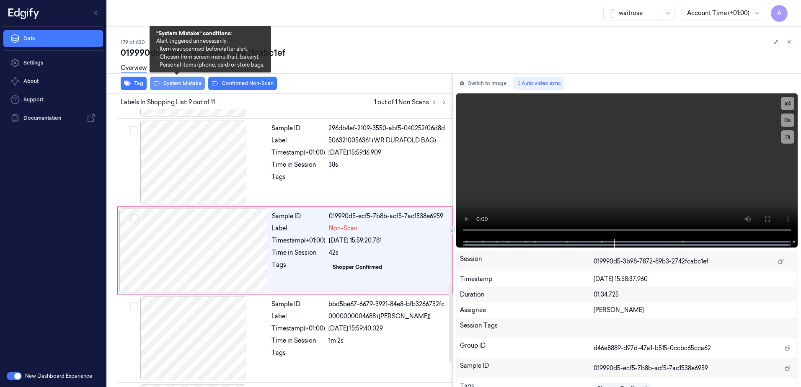
click at [179, 90] on button "System Mistake" at bounding box center [177, 83] width 55 height 13
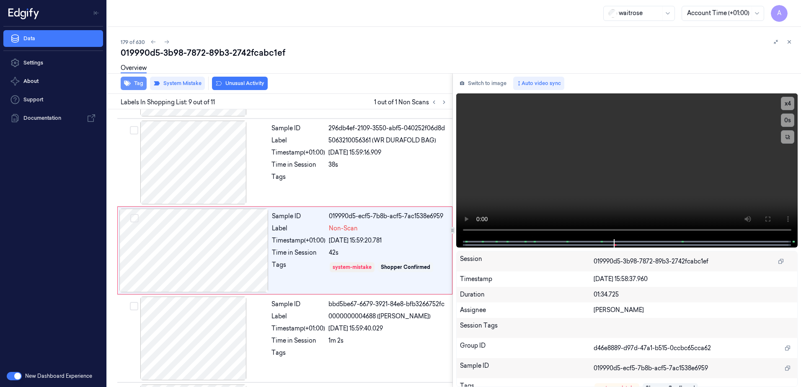
click at [132, 86] on button "Tag" at bounding box center [134, 83] width 26 height 13
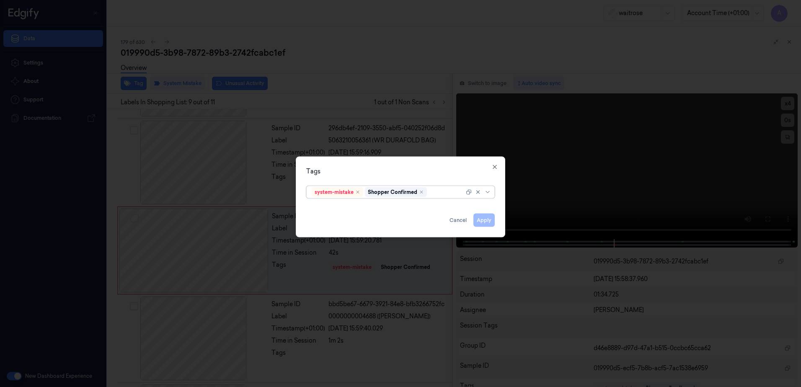
click at [436, 195] on div at bounding box center [446, 192] width 36 height 9
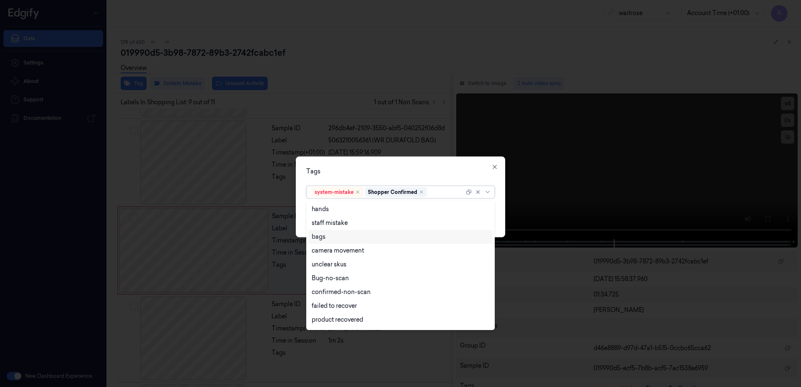
click at [352, 237] on div "bags" at bounding box center [401, 236] width 178 height 9
click at [388, 170] on div "Tags" at bounding box center [400, 171] width 188 height 9
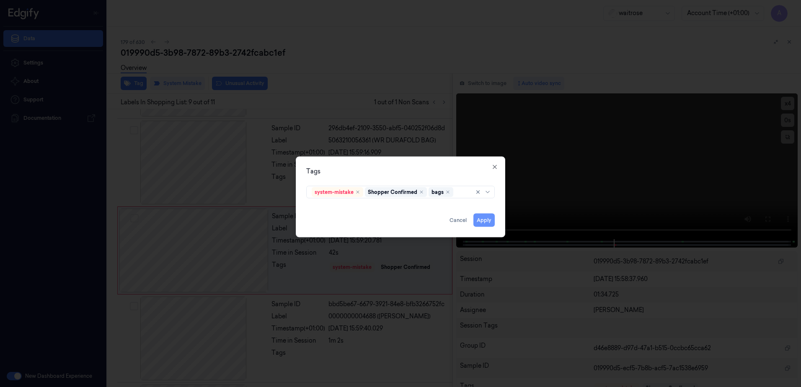
click at [481, 222] on button "Apply" at bounding box center [483, 220] width 21 height 13
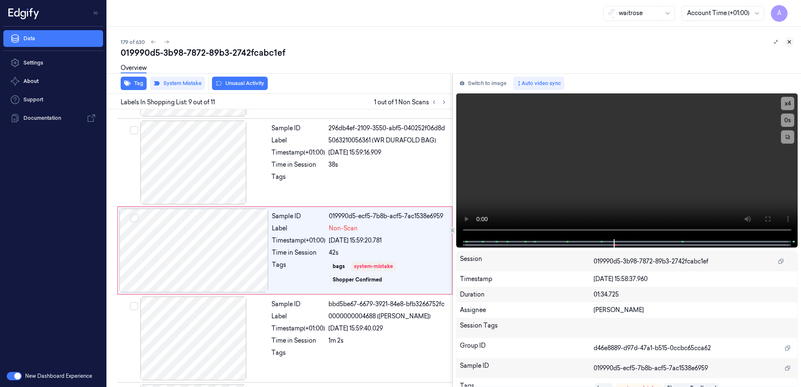
click at [789, 44] on icon at bounding box center [789, 42] width 6 height 6
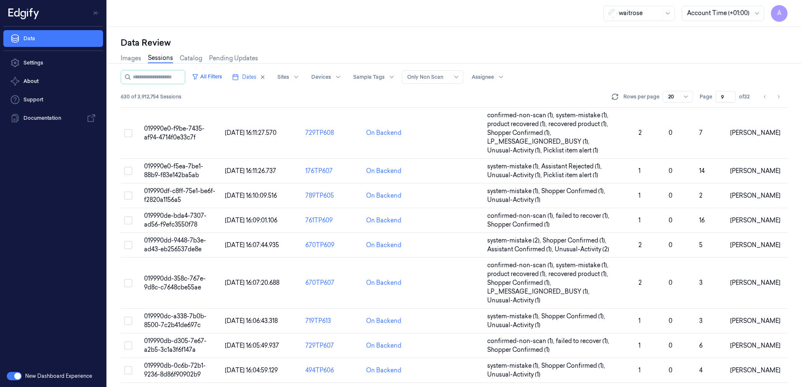
scroll to position [291, 0]
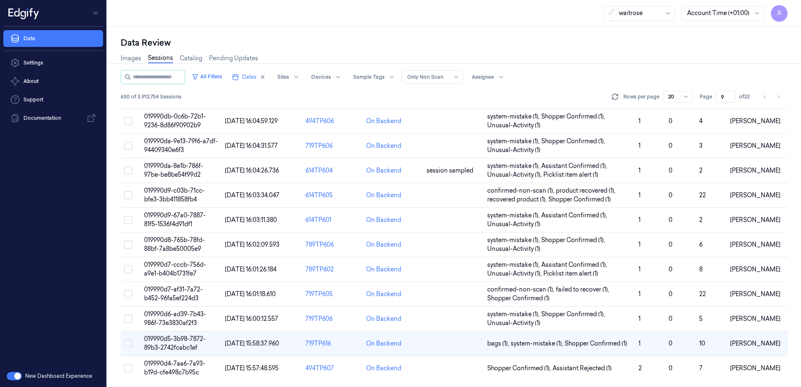
drag, startPoint x: 726, startPoint y: 95, endPoint x: 717, endPoint y: 99, distance: 10.0
click at [717, 99] on input "9" at bounding box center [725, 97] width 20 height 12
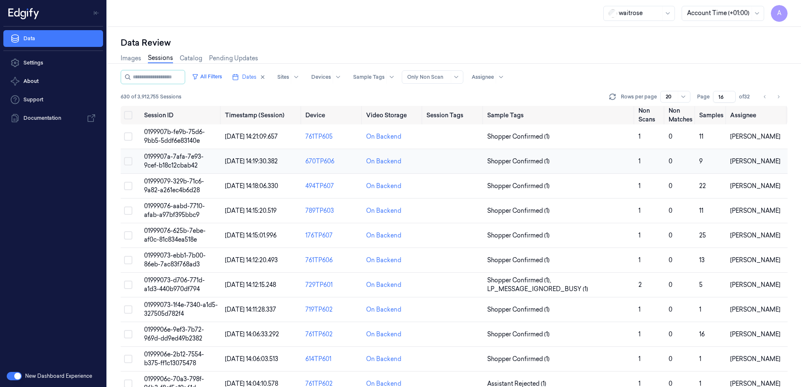
type input "16"
click at [179, 157] on span "0199907a-7afa-7e93-9cef-b18c12cbab42" at bounding box center [173, 161] width 59 height 16
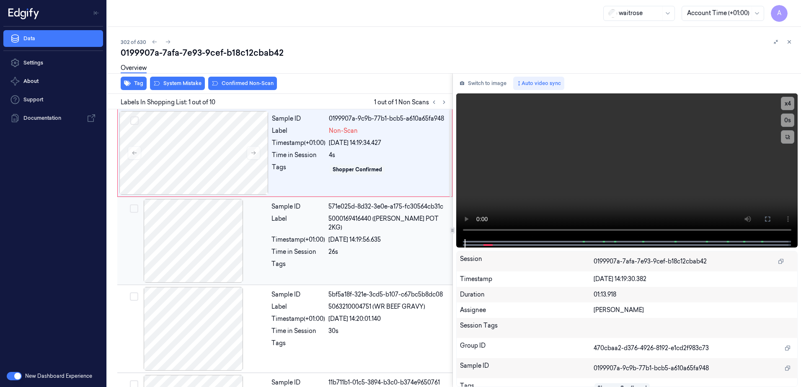
click at [351, 201] on div "Sample ID 571e025d-8d32-3e0e-a175-fc30564cb31c Label 5000169416440 (WR M PIPER …" at bounding box center [359, 241] width 183 height 84
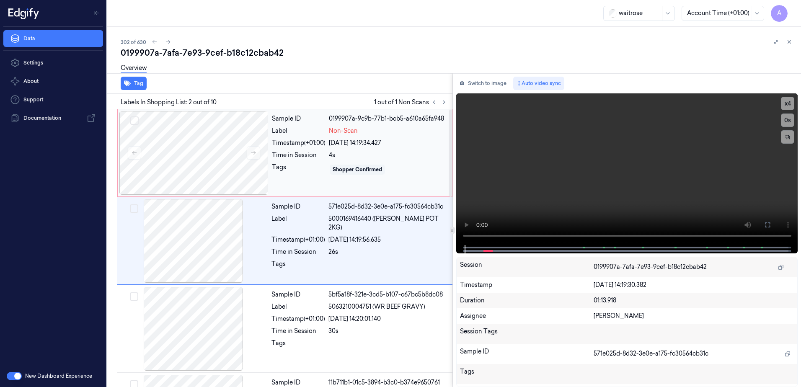
click at [328, 178] on div "Sample ID 0199907a-9c9b-77b1-bcb5-a610a65fa948 Label Non-Scan Timestamp (+01:00…" at bounding box center [359, 153] width 182 height 84
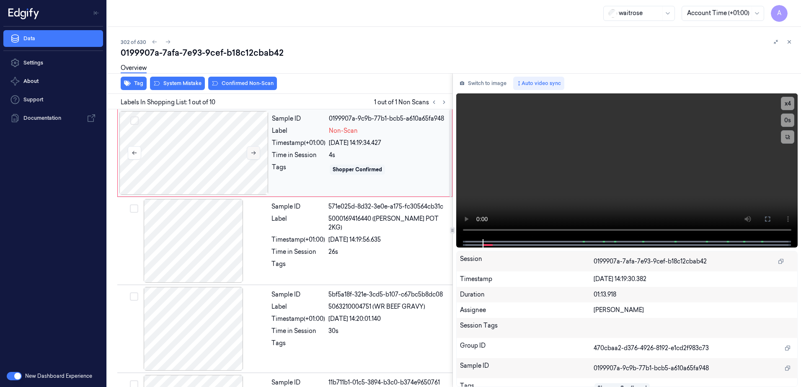
click at [249, 151] on button at bounding box center [253, 152] width 13 height 13
click at [254, 154] on icon at bounding box center [253, 153] width 6 height 6
click at [787, 103] on button "x 1" at bounding box center [787, 103] width 13 height 13
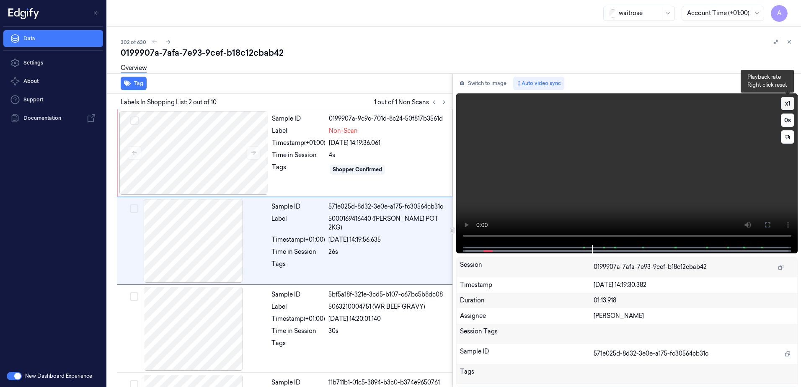
click at [787, 104] on button "x 1" at bounding box center [787, 103] width 13 height 13
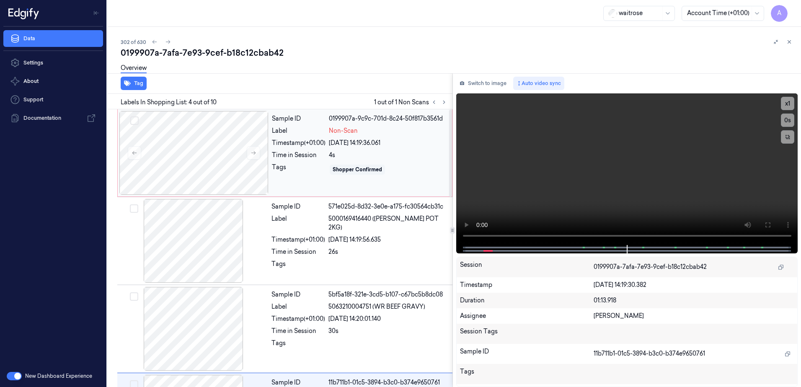
click at [315, 166] on div "Tags" at bounding box center [299, 169] width 54 height 13
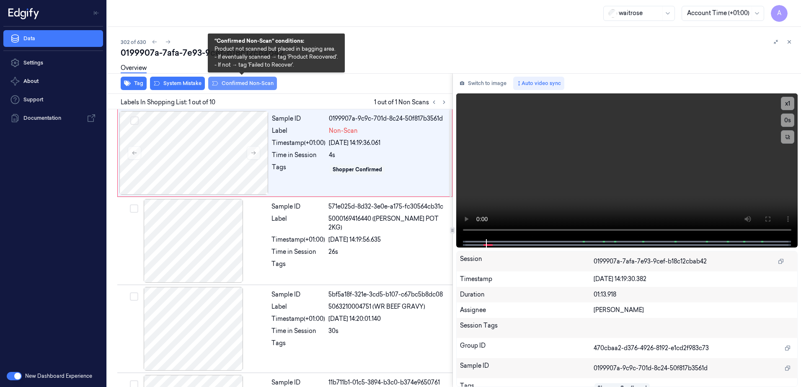
click at [233, 86] on button "Confirmed Non-Scan" at bounding box center [242, 83] width 69 height 13
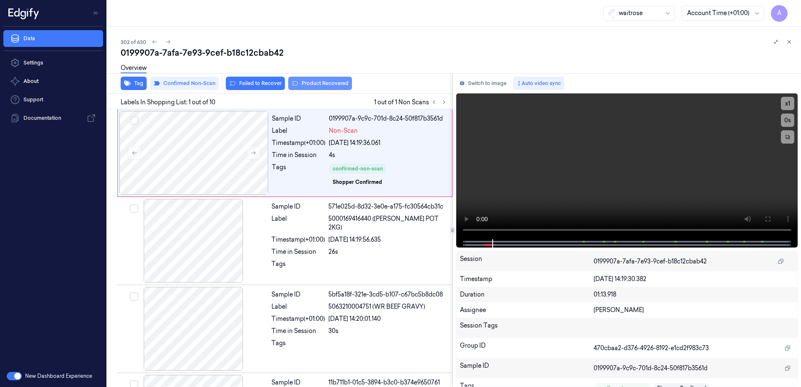
click at [315, 85] on button "Product Recovered" at bounding box center [320, 83] width 64 height 13
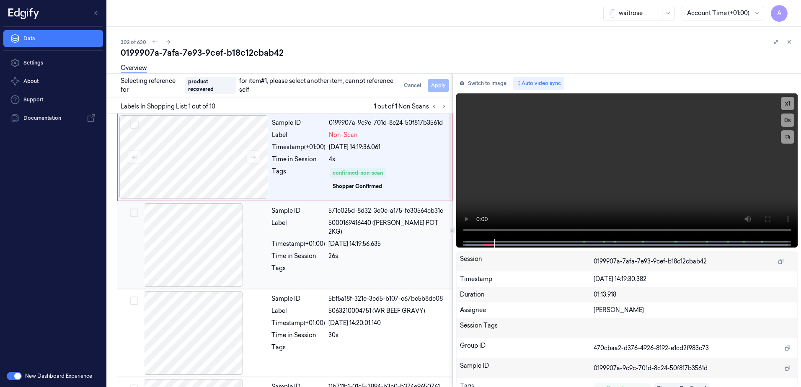
click at [317, 226] on div "Label" at bounding box center [298, 228] width 54 height 18
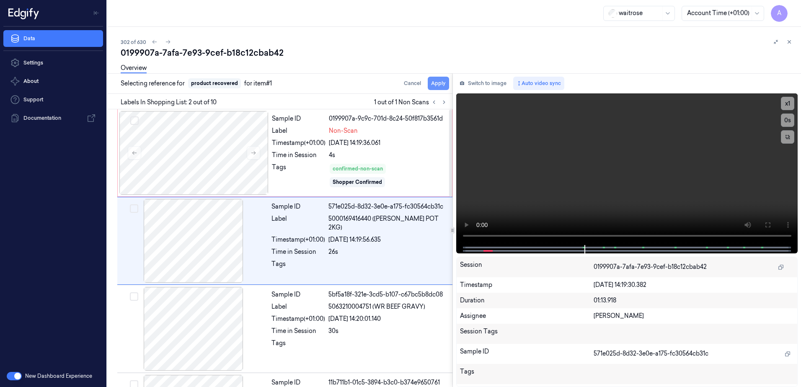
click at [439, 82] on button "Apply" at bounding box center [438, 83] width 21 height 13
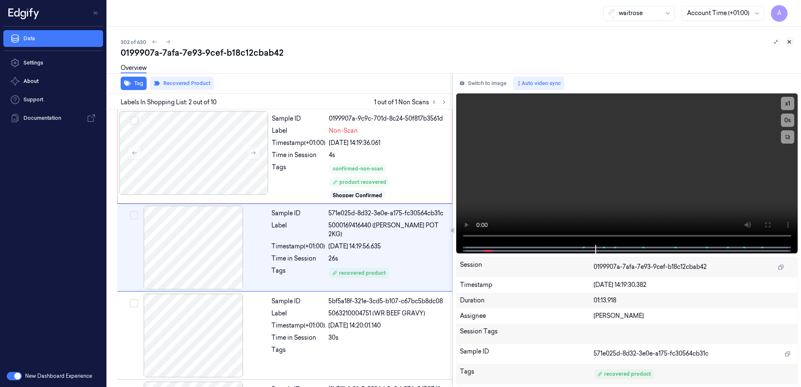
click at [792, 43] on button at bounding box center [789, 42] width 10 height 10
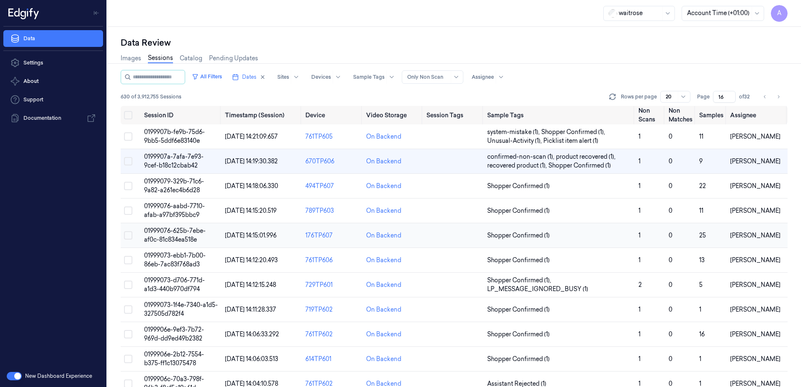
click at [174, 234] on span "01999076-625b-7ebe-af0c-81c834ea518e" at bounding box center [175, 235] width 62 height 16
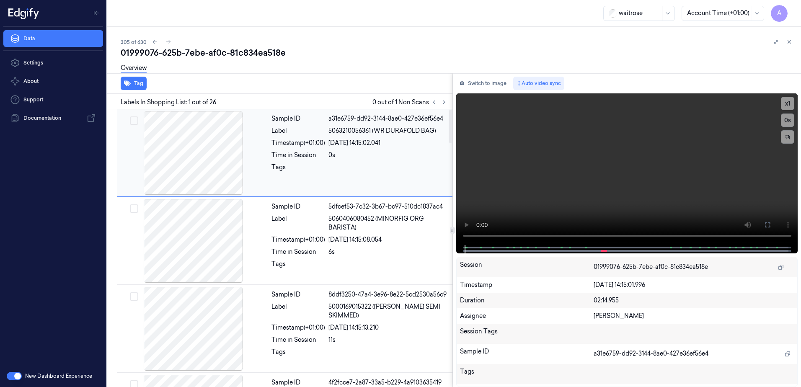
click at [294, 183] on div "Sample ID a31e6759-dd92-3144-8ae0-427e36ef56e4 Label 5063210056361 (WR DURAFOLD…" at bounding box center [359, 153] width 183 height 84
click at [440, 103] on button at bounding box center [444, 102] width 10 height 10
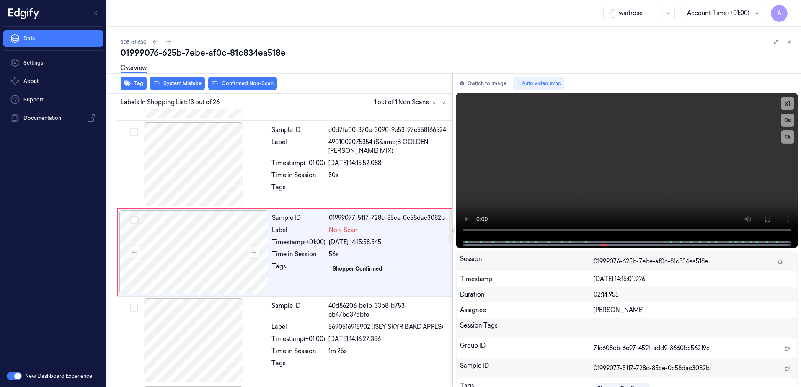
scroll to position [960, 0]
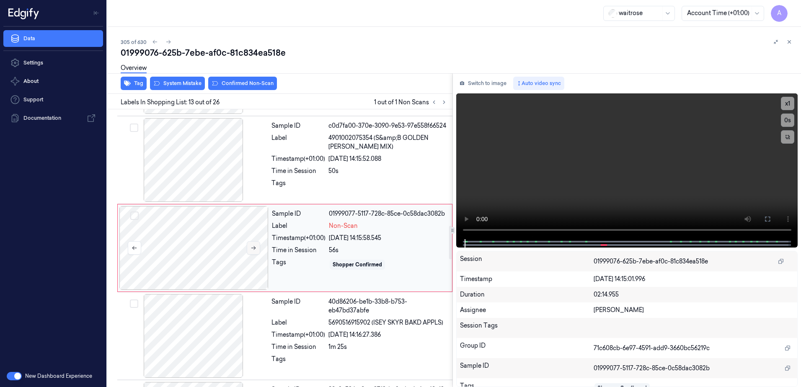
click at [253, 250] on icon at bounding box center [253, 248] width 6 height 6
click at [256, 248] on icon at bounding box center [253, 248] width 6 height 6
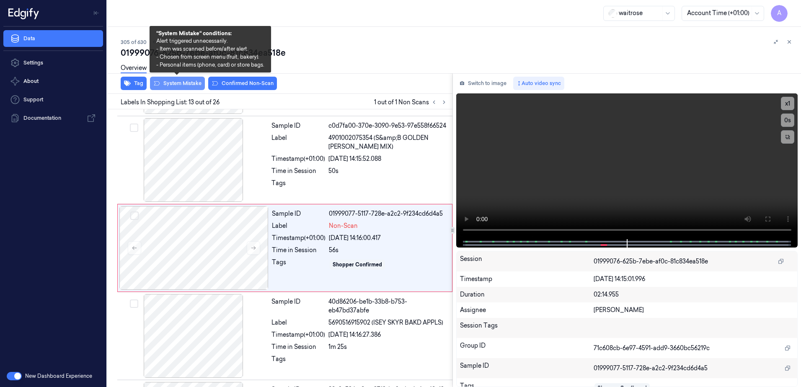
click at [179, 89] on button "System Mistake" at bounding box center [177, 83] width 55 height 13
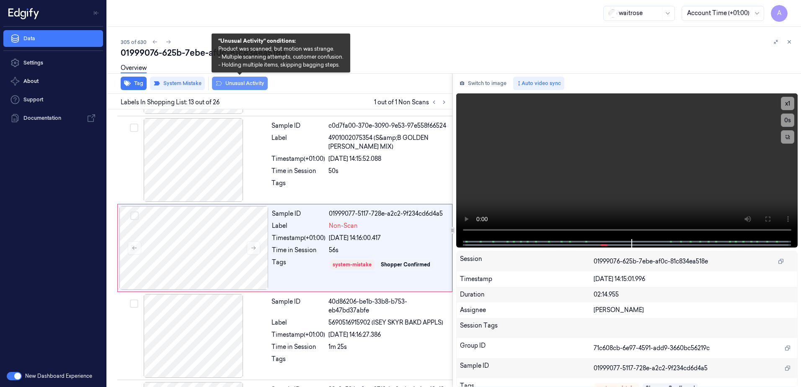
click at [233, 85] on button "Unusual Activity" at bounding box center [240, 83] width 56 height 13
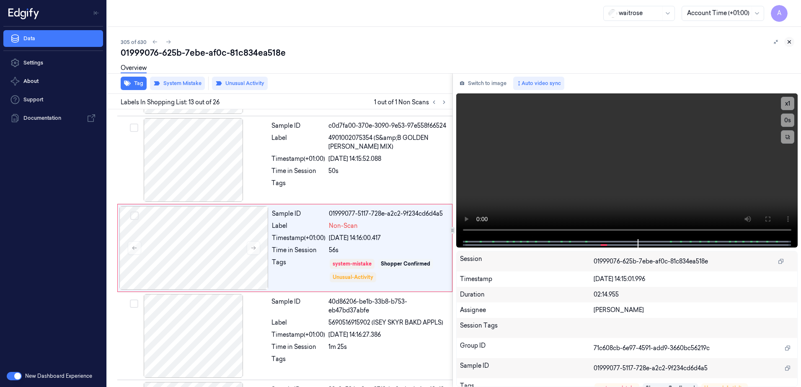
click at [789, 40] on icon at bounding box center [789, 42] width 6 height 6
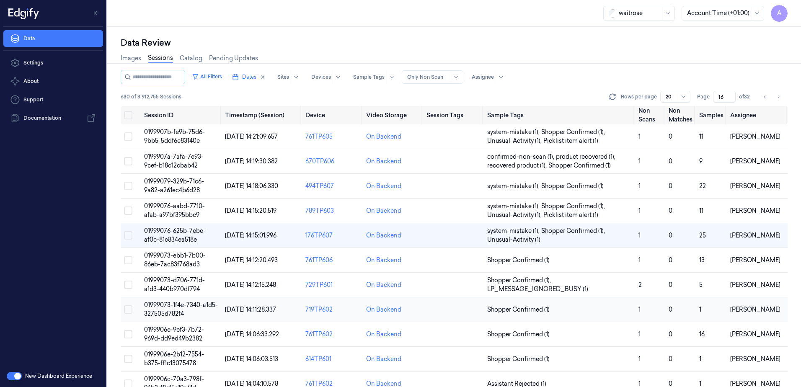
click at [171, 303] on span "01999073-1f4e-7340-a1d5-327505d782f4" at bounding box center [181, 309] width 74 height 16
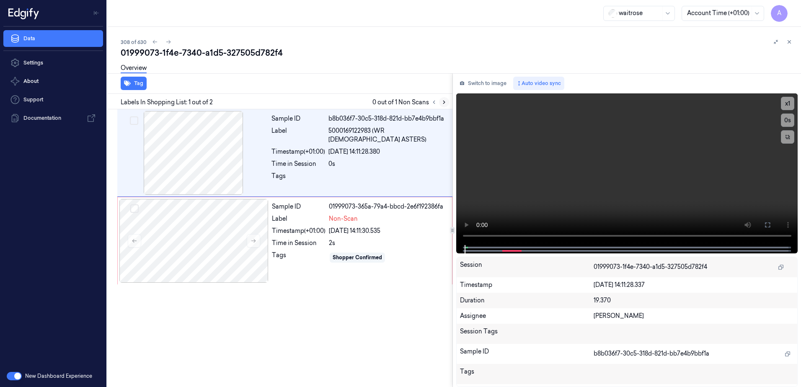
click at [440, 103] on button at bounding box center [444, 102] width 10 height 10
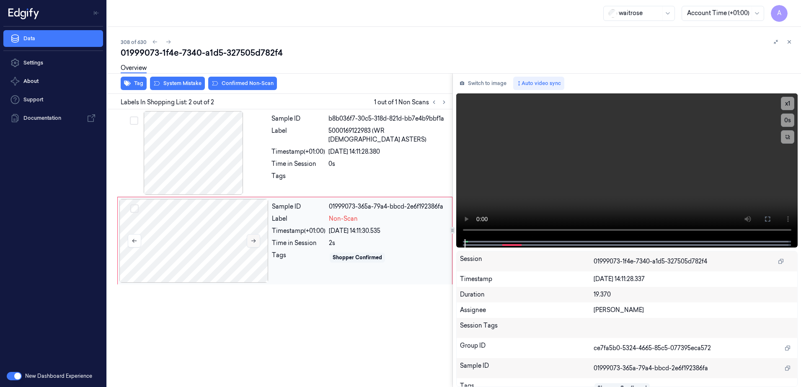
click at [255, 243] on icon at bounding box center [253, 241] width 6 height 6
click at [254, 245] on button at bounding box center [253, 240] width 13 height 13
click at [788, 105] on button "x 1" at bounding box center [787, 103] width 13 height 13
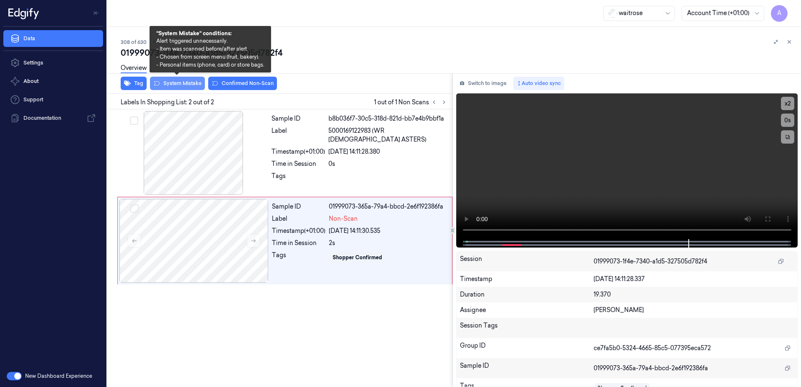
click at [173, 86] on button "System Mistake" at bounding box center [177, 83] width 55 height 13
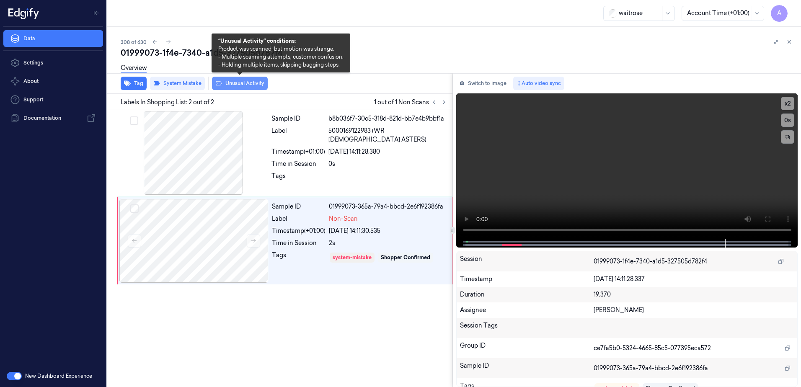
click at [232, 87] on button "Unusual Activity" at bounding box center [240, 83] width 56 height 13
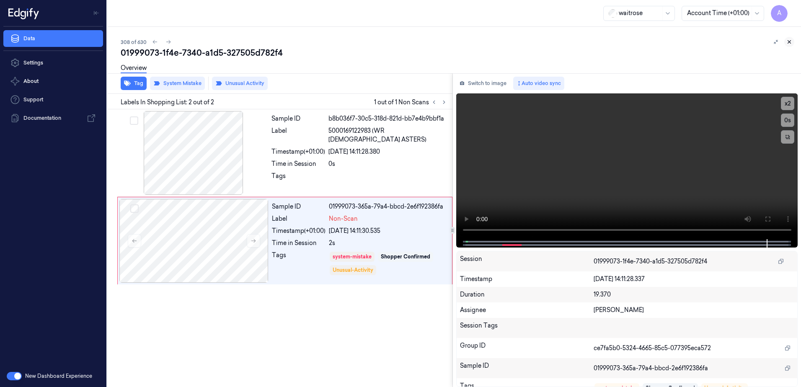
click at [789, 42] on icon at bounding box center [789, 42] width 6 height 6
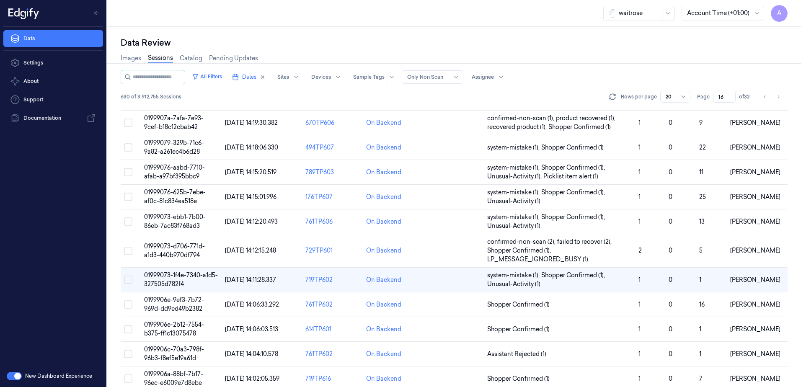
scroll to position [72, 0]
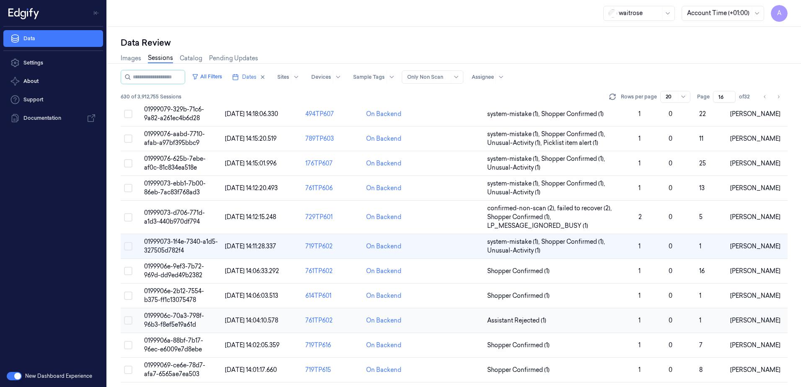
click at [173, 315] on span "0199906c-70a3-798f-96b3-f8ef5e19a61d" at bounding box center [174, 320] width 60 height 16
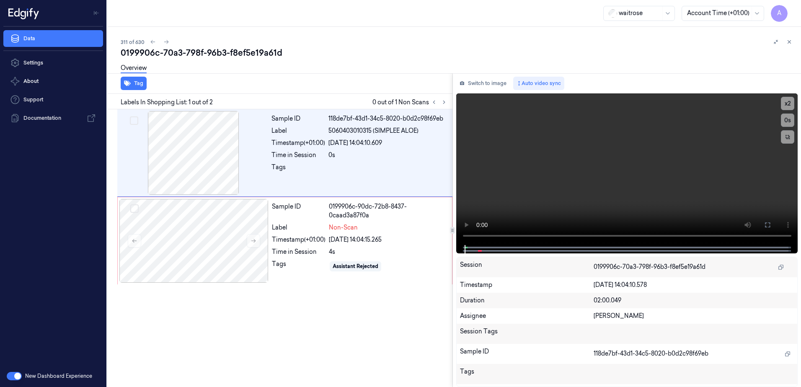
click at [442, 108] on div "Labels In Shopping List: 1 out of 2 0 out of 1 Non Scans" at bounding box center [278, 101] width 348 height 15
click at [444, 106] on button at bounding box center [444, 102] width 10 height 10
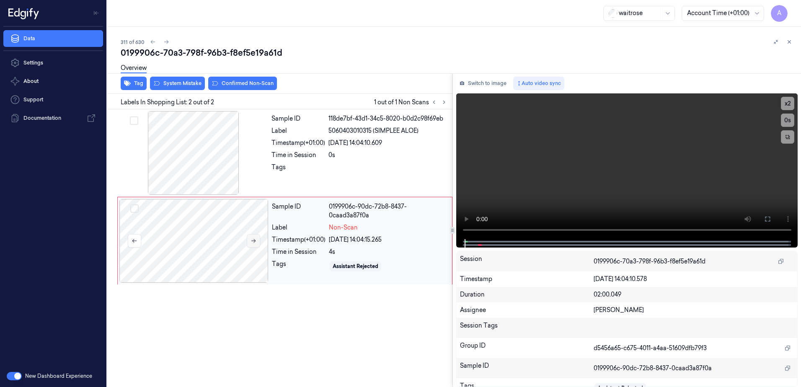
click at [253, 243] on icon at bounding box center [253, 241] width 6 height 6
click at [257, 241] on button at bounding box center [253, 240] width 13 height 13
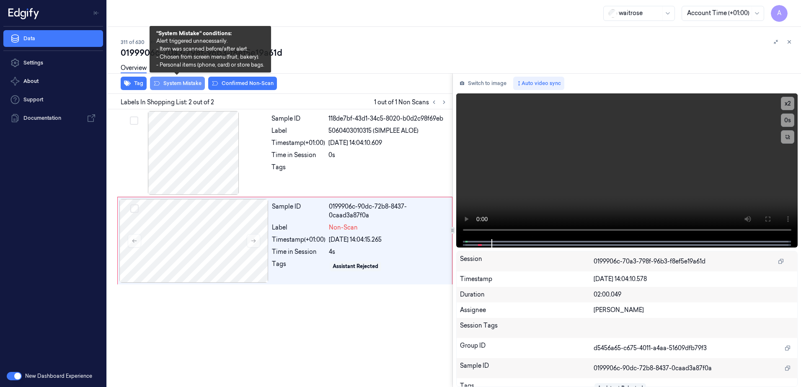
click at [176, 85] on button "System Mistake" at bounding box center [177, 83] width 55 height 13
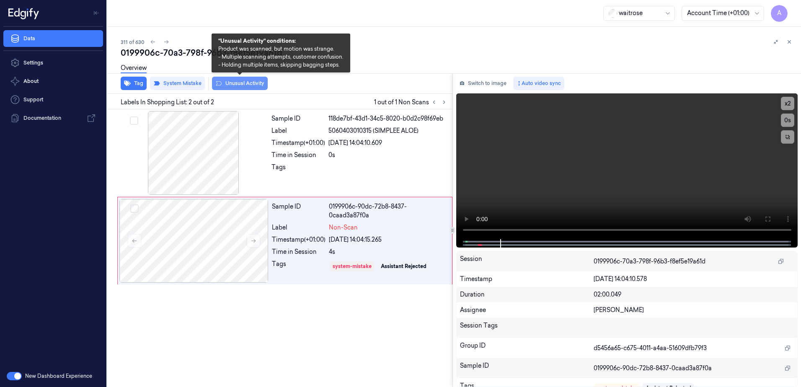
click at [240, 85] on button "Unusual Activity" at bounding box center [240, 83] width 56 height 13
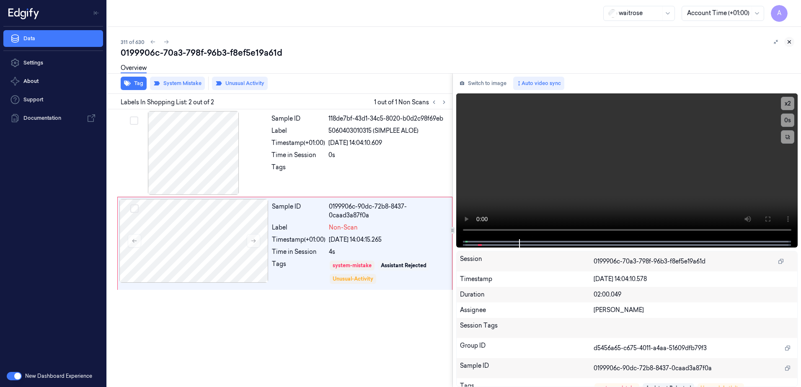
click at [787, 41] on icon at bounding box center [789, 42] width 6 height 6
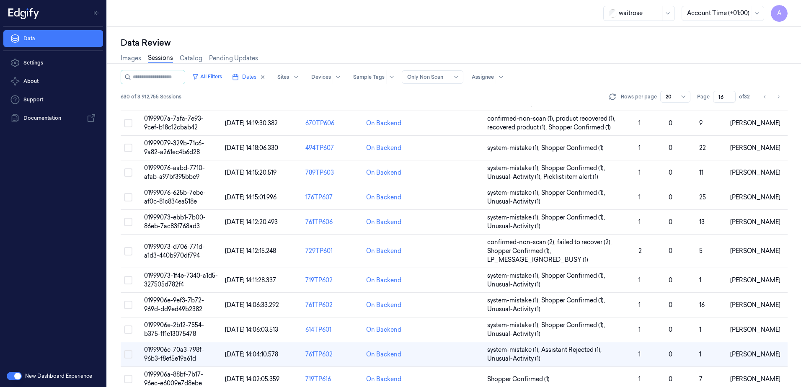
scroll to position [146, 0]
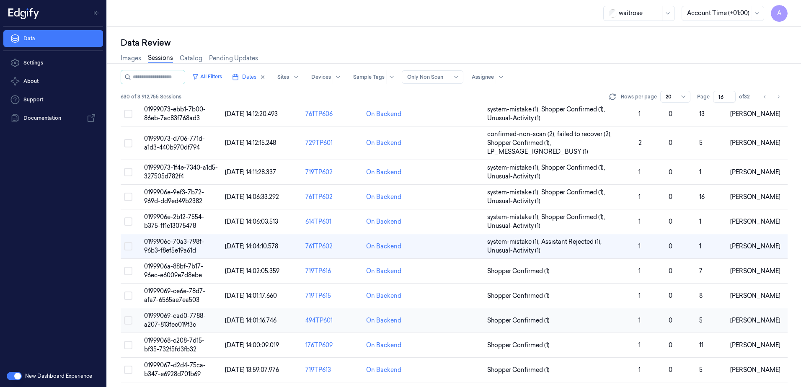
click at [171, 314] on span "01999069-cad0-7788-a207-813fec019f3c" at bounding box center [175, 320] width 62 height 16
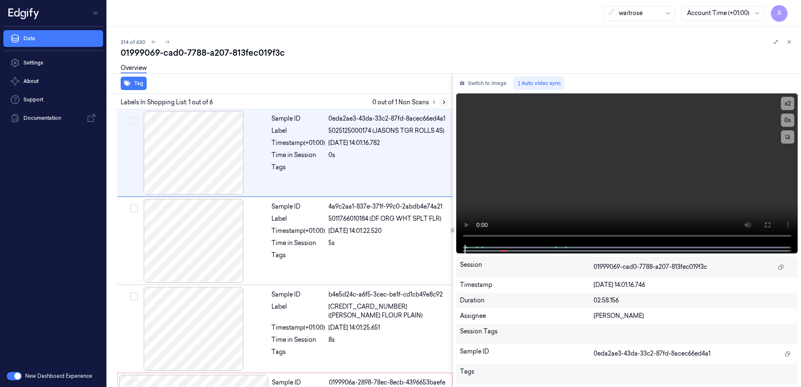
click at [447, 104] on button at bounding box center [444, 102] width 10 height 10
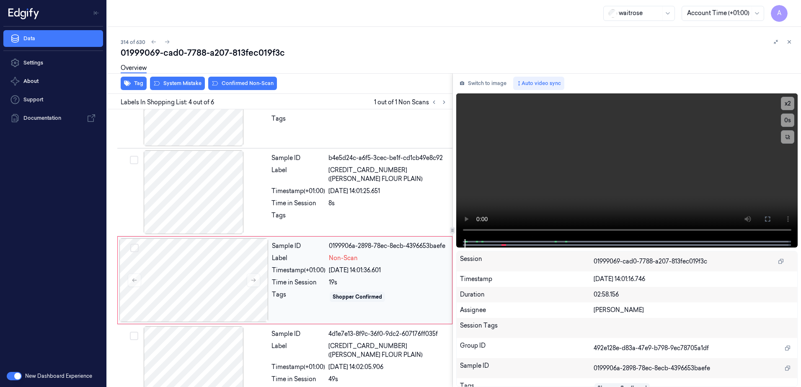
scroll to position [169, 0]
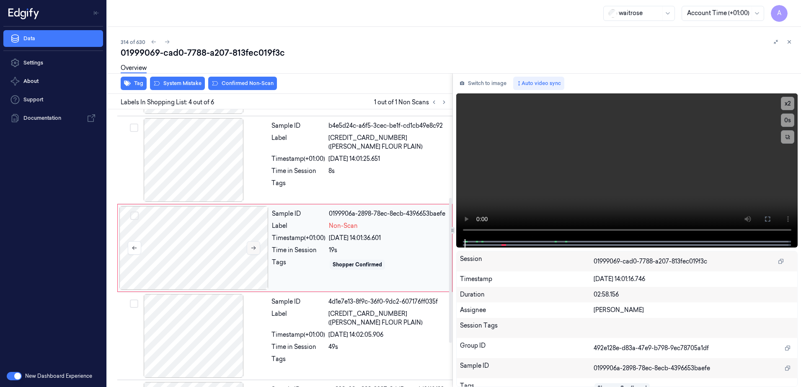
click at [249, 253] on button at bounding box center [253, 247] width 13 height 13
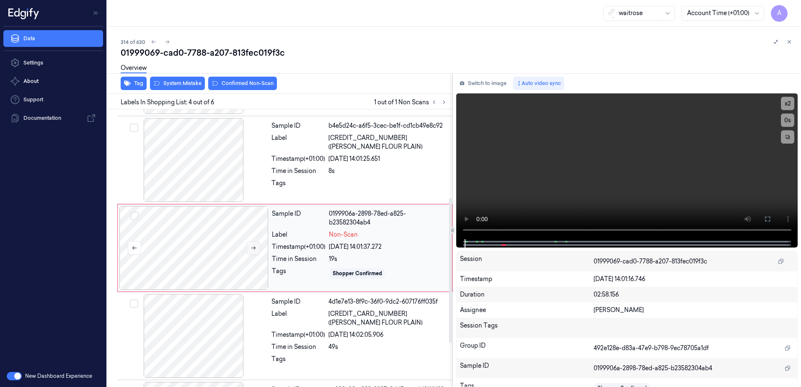
click at [254, 253] on button at bounding box center [253, 247] width 13 height 13
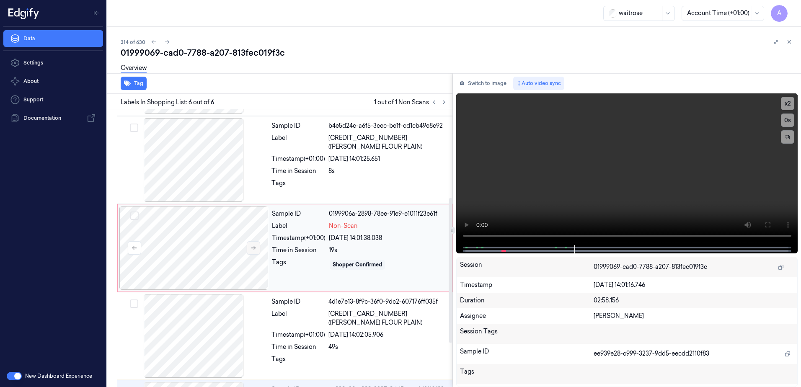
click at [253, 250] on icon at bounding box center [253, 248] width 6 height 6
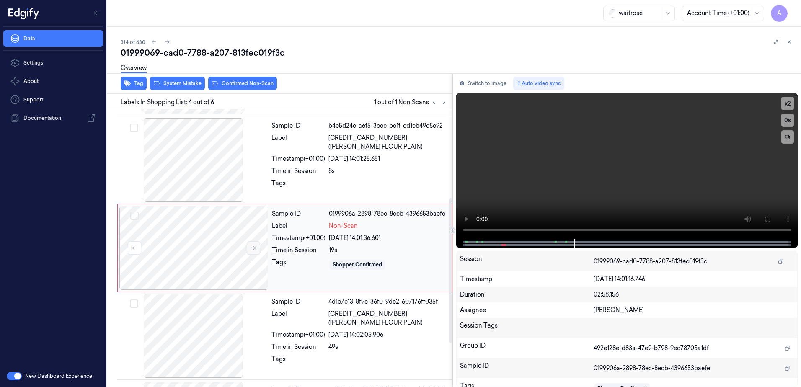
click at [253, 249] on icon at bounding box center [253, 248] width 6 height 6
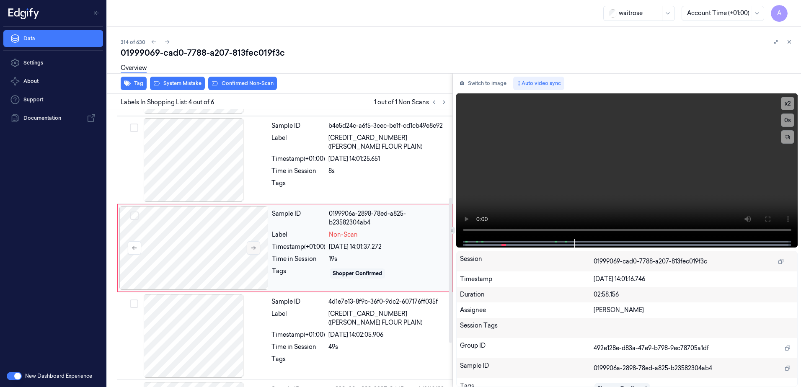
click at [253, 249] on icon at bounding box center [253, 248] width 6 height 6
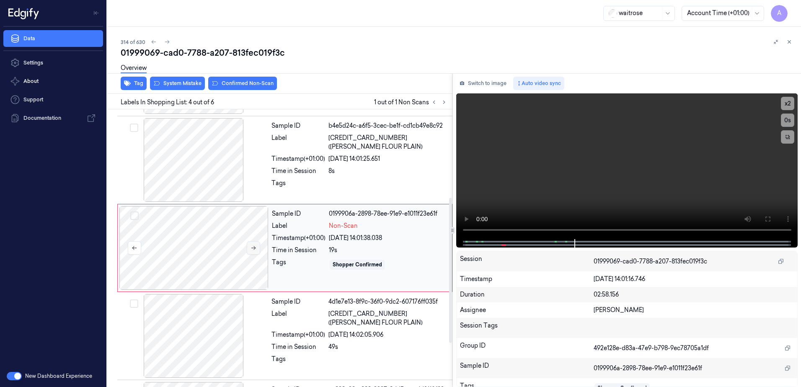
click at [253, 249] on icon at bounding box center [253, 248] width 6 height 6
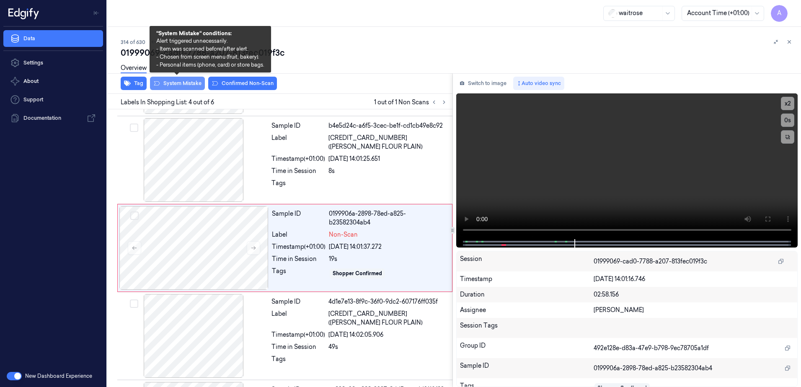
click at [181, 90] on button "System Mistake" at bounding box center [177, 83] width 55 height 13
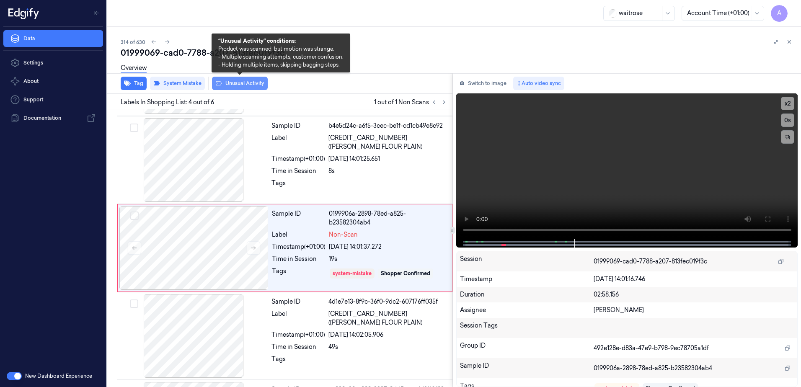
click at [225, 86] on button "Unusual Activity" at bounding box center [240, 83] width 56 height 13
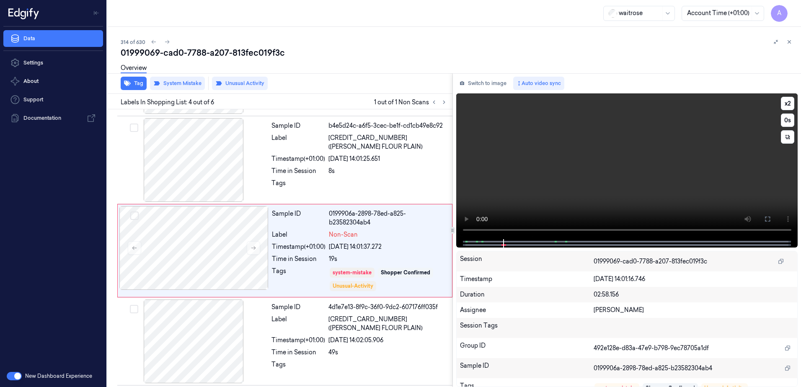
scroll to position [171, 0]
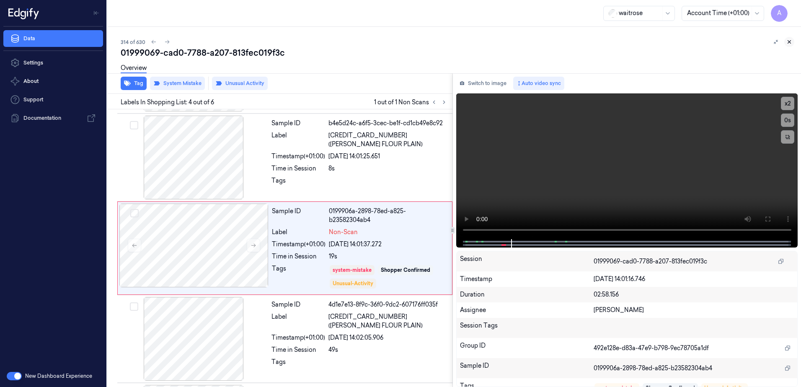
click at [790, 44] on icon at bounding box center [789, 42] width 6 height 6
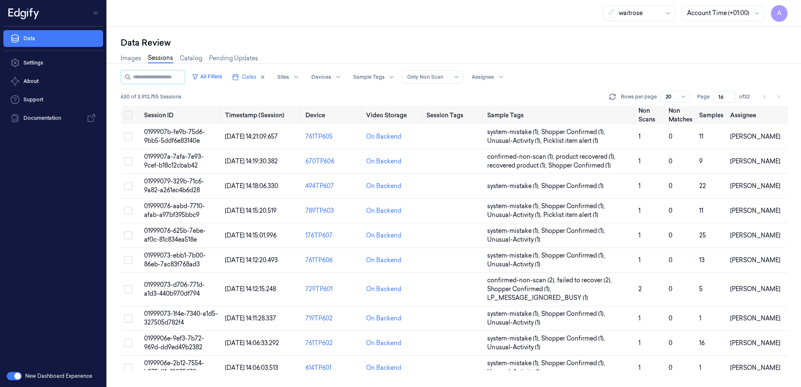
scroll to position [229, 0]
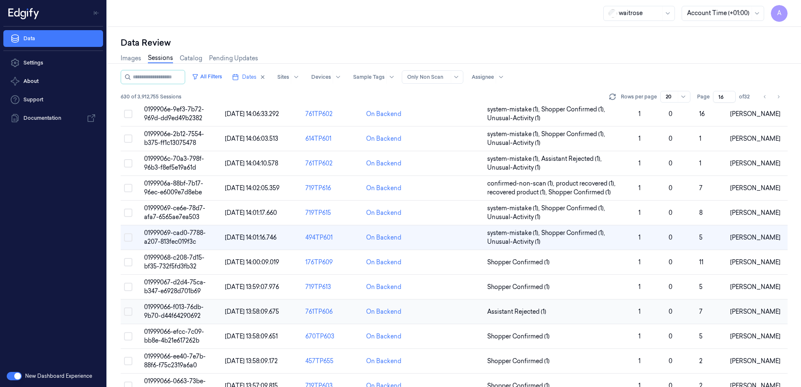
click at [158, 307] on span "01999066-f013-76db-9b70-d44f64290692" at bounding box center [173, 311] width 59 height 16
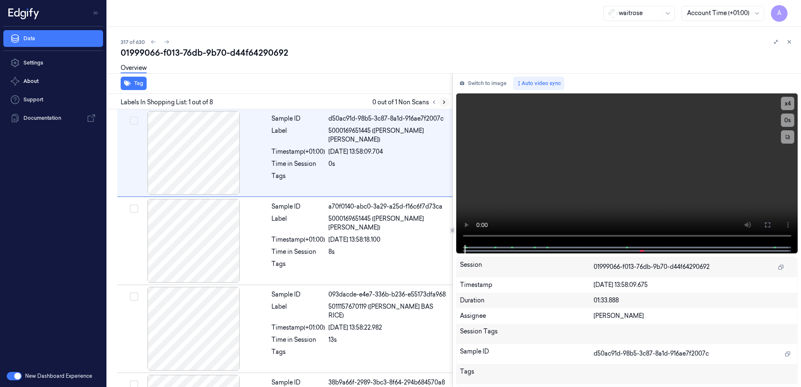
click at [442, 104] on icon at bounding box center [444, 102] width 6 height 6
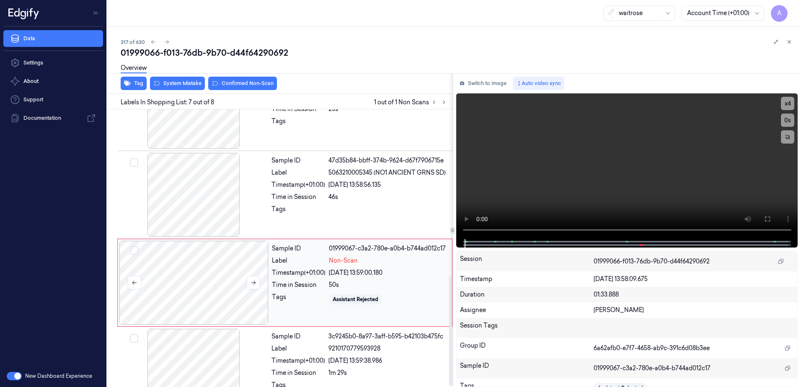
scroll to position [428, 0]
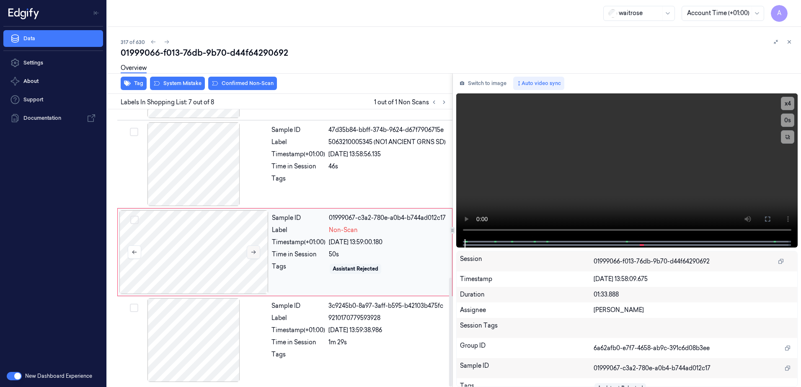
click at [250, 250] on icon at bounding box center [253, 252] width 6 height 6
click at [252, 258] on button at bounding box center [253, 251] width 13 height 13
click at [636, 116] on video at bounding box center [627, 166] width 342 height 146
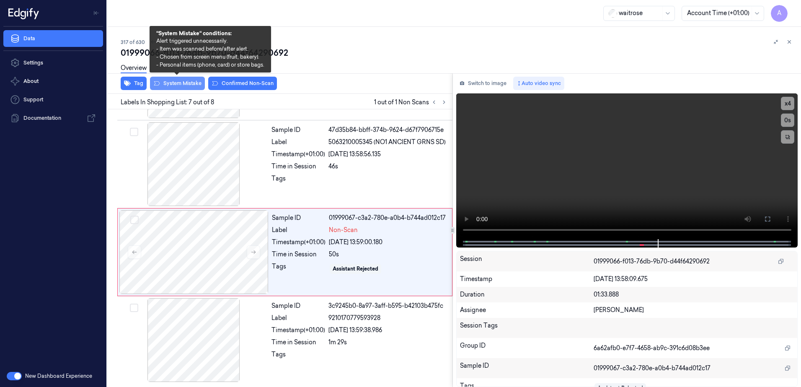
click at [180, 89] on button "System Mistake" at bounding box center [177, 83] width 55 height 13
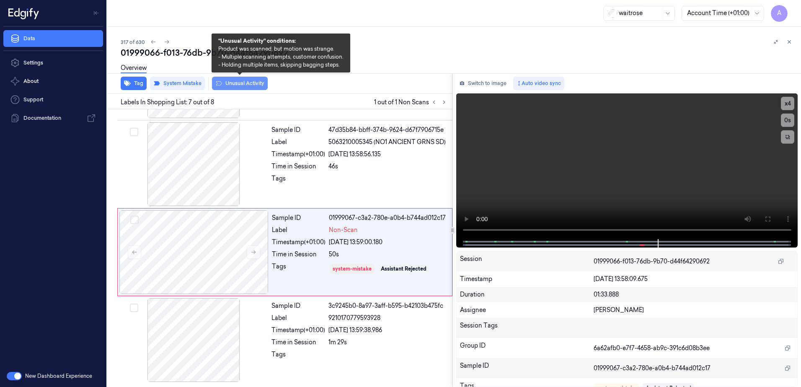
click at [231, 85] on button "Unusual Activity" at bounding box center [240, 83] width 56 height 13
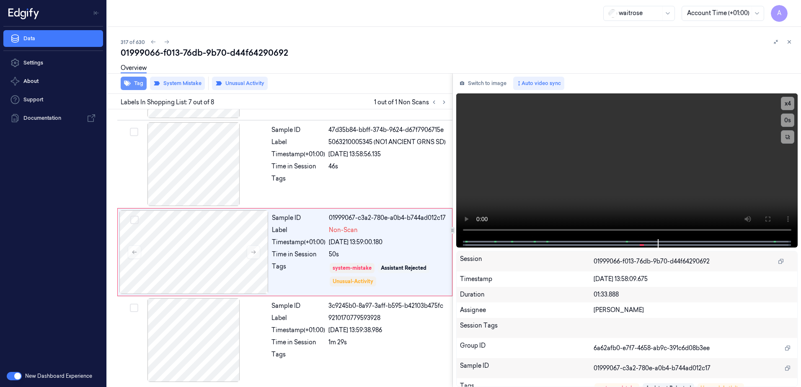
click at [133, 86] on button "Tag" at bounding box center [134, 83] width 26 height 13
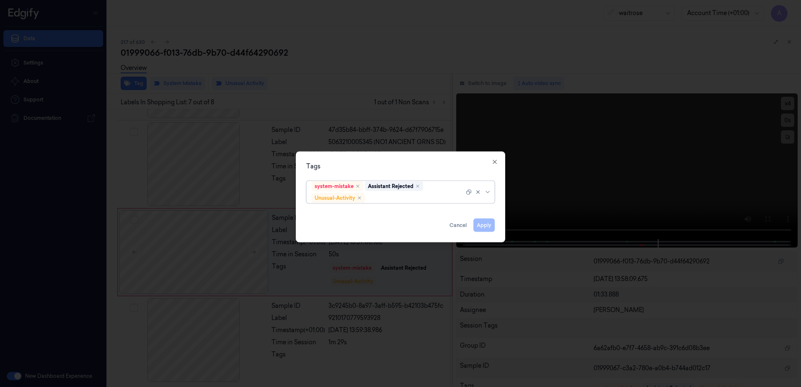
click at [384, 197] on div at bounding box center [415, 197] width 98 height 9
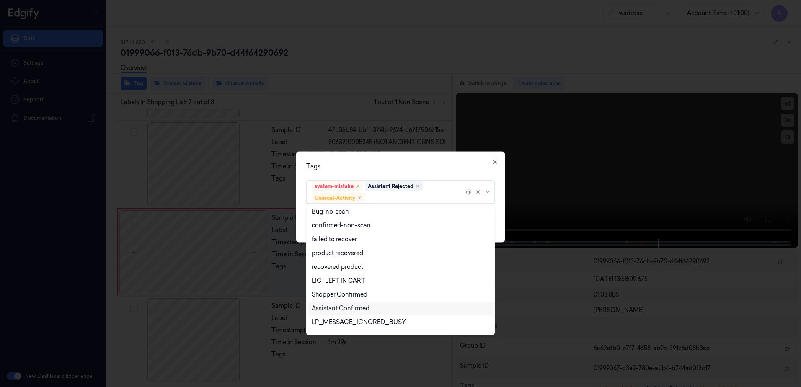
scroll to position [109, 0]
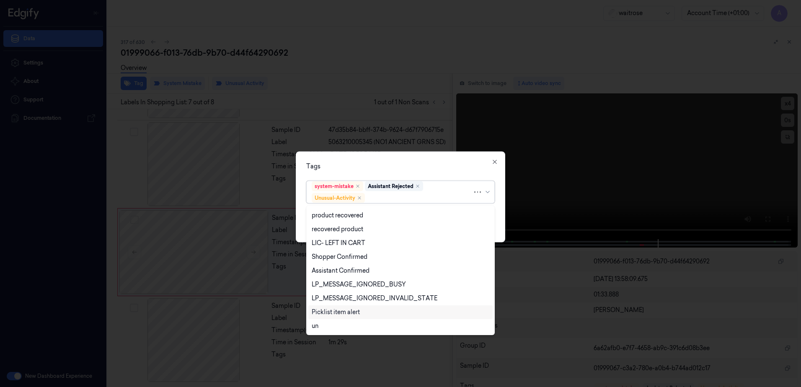
click at [343, 311] on div "Picklist item alert" at bounding box center [336, 312] width 48 height 9
click at [415, 167] on div "Tags" at bounding box center [400, 166] width 188 height 9
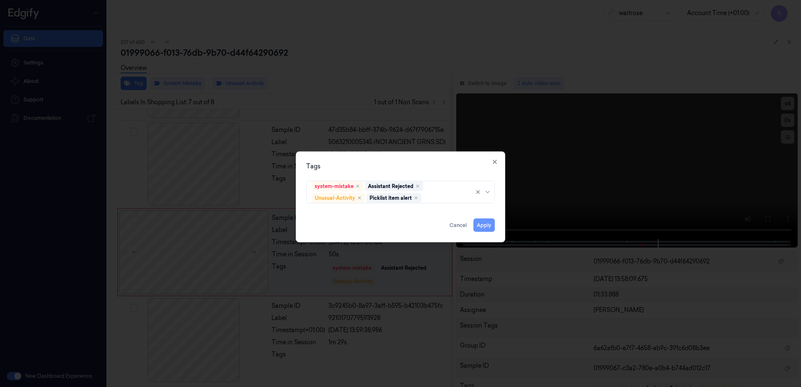
click at [484, 228] on button "Apply" at bounding box center [483, 225] width 21 height 13
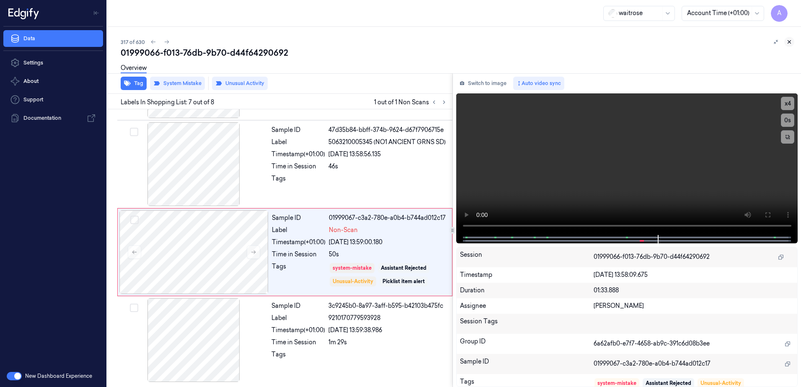
click at [787, 41] on icon at bounding box center [789, 42] width 6 height 6
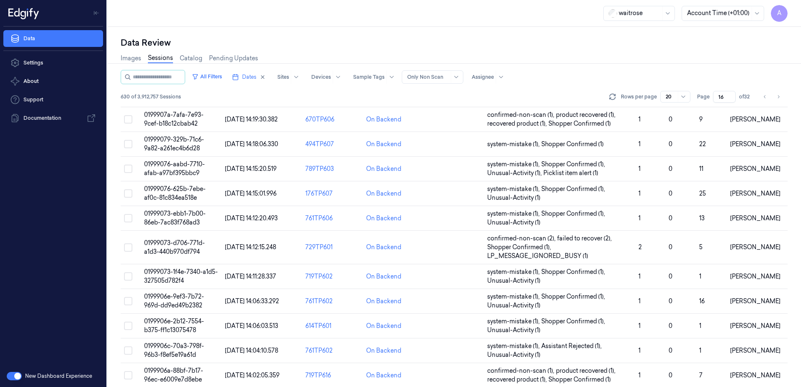
scroll to position [247, 0]
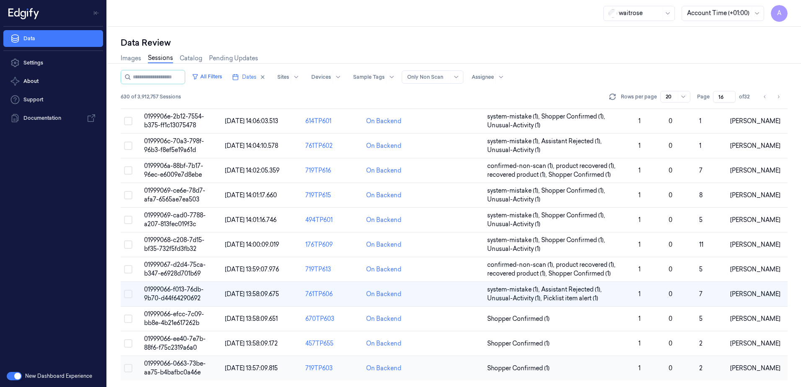
click at [161, 368] on td "01999066-0663-73be-aa75-b4bafbc0a46e" at bounding box center [181, 368] width 81 height 25
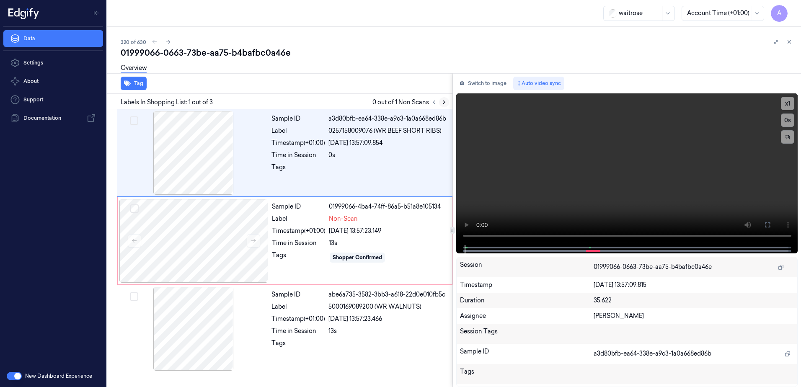
click at [441, 104] on icon at bounding box center [444, 102] width 6 height 6
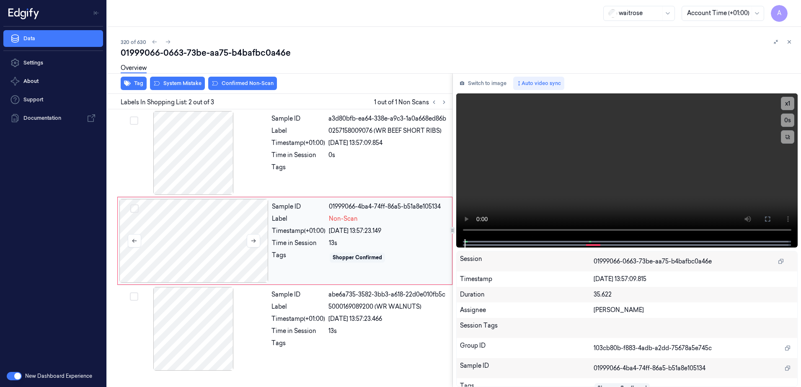
click at [252, 242] on icon at bounding box center [253, 241] width 6 height 6
click at [255, 242] on icon at bounding box center [253, 241] width 6 height 6
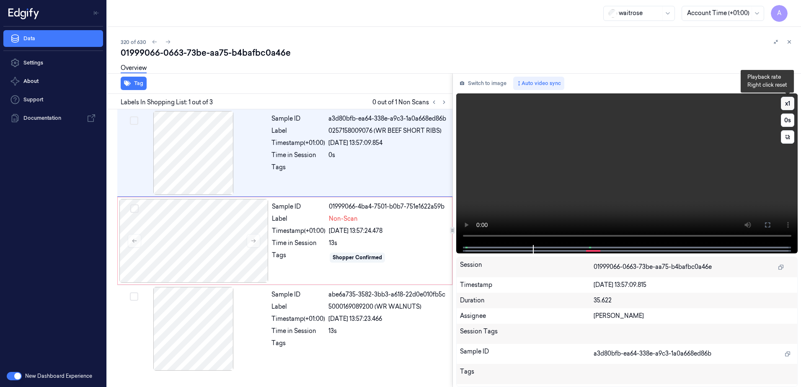
click at [784, 102] on button "x 1" at bounding box center [787, 103] width 13 height 13
click at [784, 102] on button "x 2" at bounding box center [787, 103] width 13 height 13
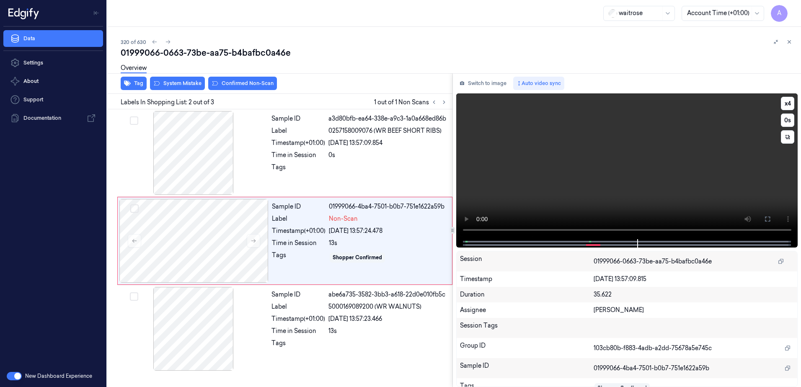
click at [602, 176] on video at bounding box center [627, 166] width 342 height 146
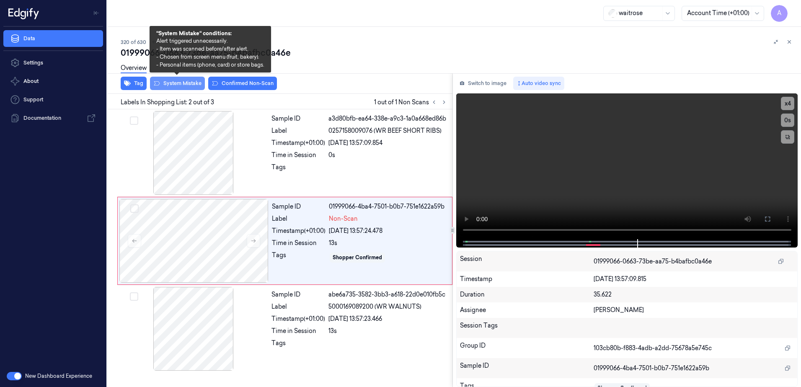
click at [183, 86] on button "System Mistake" at bounding box center [177, 83] width 55 height 13
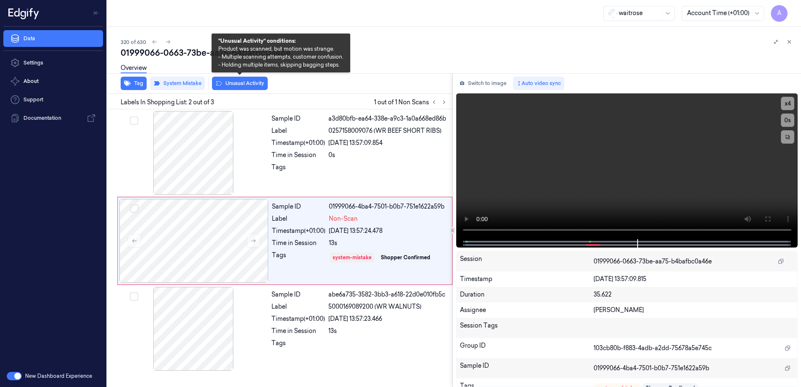
click at [243, 87] on button "Unusual Activity" at bounding box center [240, 83] width 56 height 13
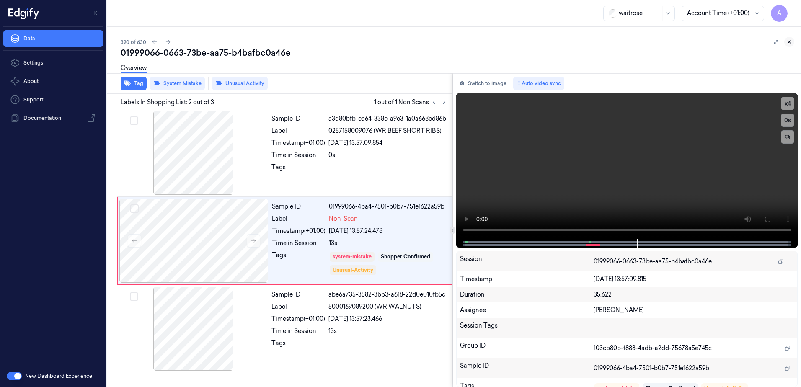
click at [790, 43] on icon at bounding box center [789, 42] width 3 height 3
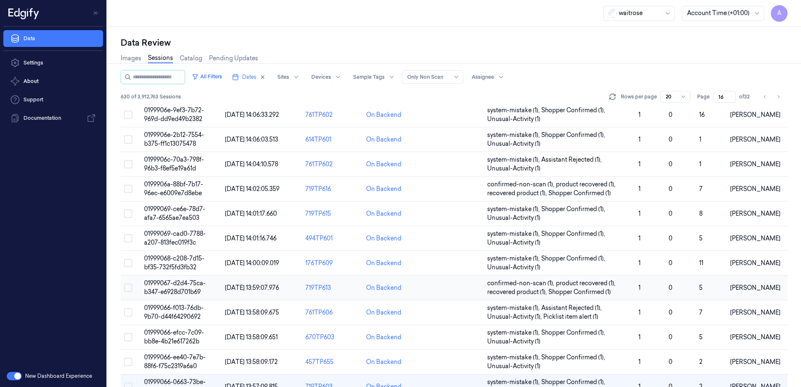
scroll to position [247, 0]
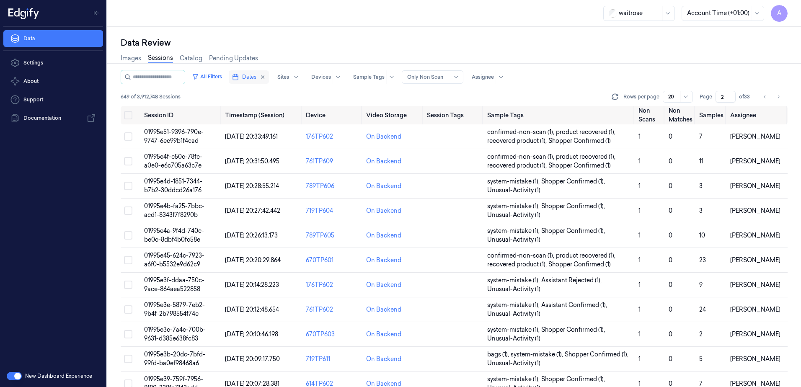
click at [252, 80] on span "Dates" at bounding box center [249, 77] width 14 height 8
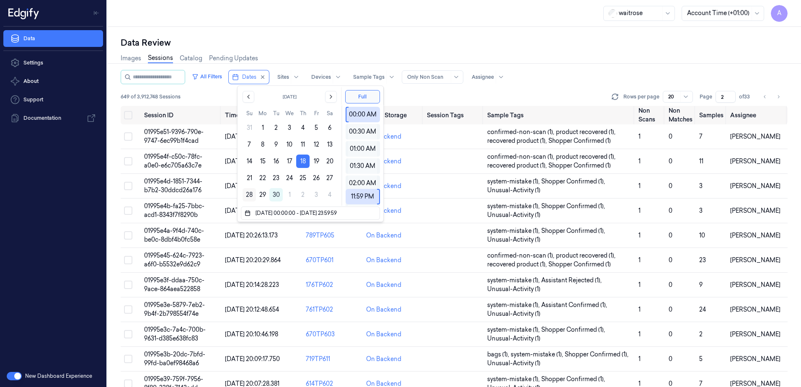
click at [246, 194] on button "28" at bounding box center [248, 194] width 13 height 13
type input "28/09/2025 00:00:00 - 28/09/2025 23:59:59"
click at [300, 9] on div "waitrose Account Time (+01:00) A" at bounding box center [454, 13] width 694 height 27
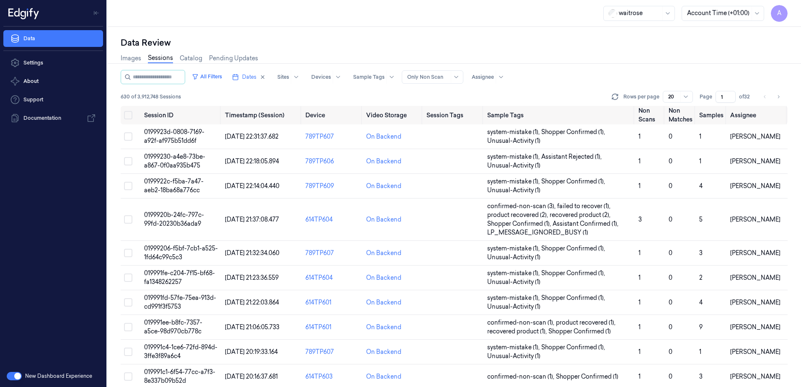
drag, startPoint x: 726, startPoint y: 95, endPoint x: 716, endPoint y: 101, distance: 11.8
click at [716, 101] on input "1" at bounding box center [725, 97] width 20 height 12
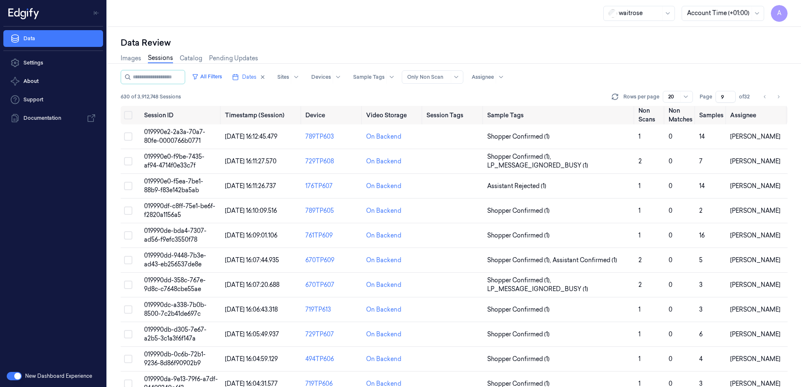
type input "9"
click at [159, 157] on span "019990e0-f9be-7435-af94-4714f0e33c7f" at bounding box center [174, 161] width 60 height 16
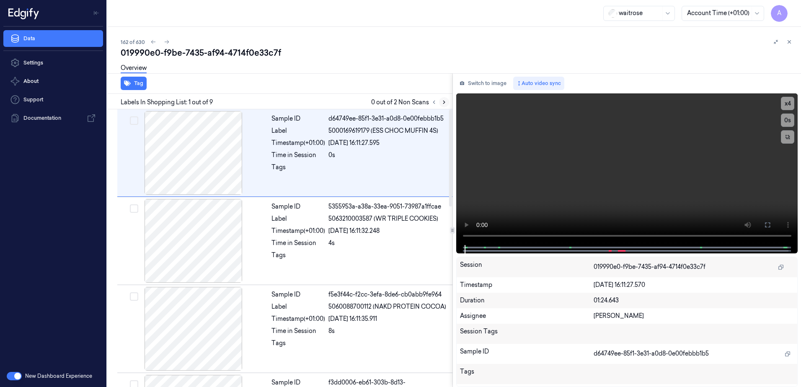
click at [442, 100] on icon at bounding box center [444, 102] width 6 height 6
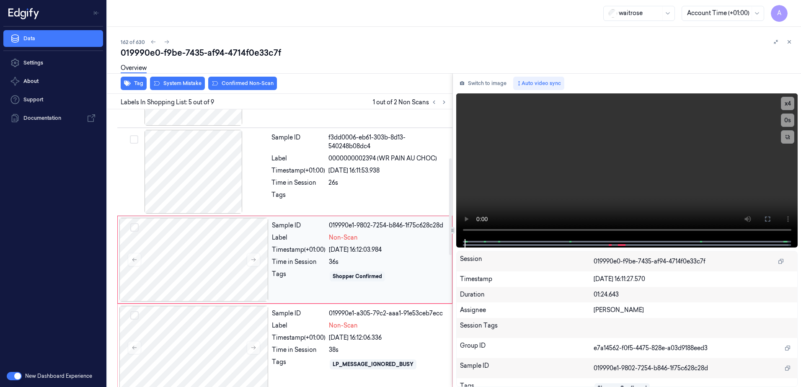
scroll to position [257, 0]
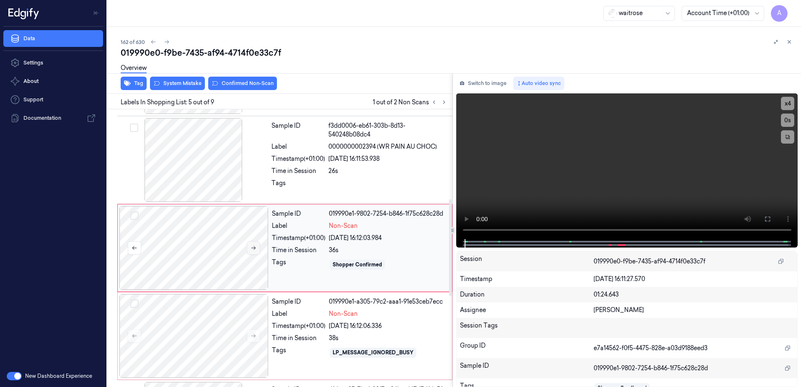
click at [250, 249] on icon at bounding box center [253, 248] width 6 height 6
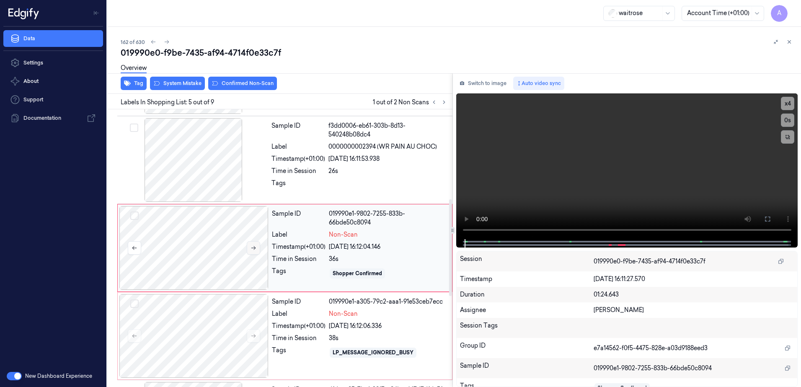
click at [250, 250] on icon at bounding box center [253, 248] width 6 height 6
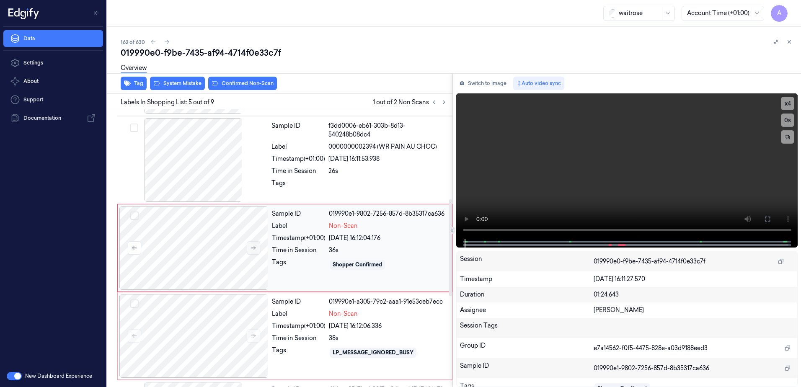
click at [250, 250] on icon at bounding box center [253, 248] width 6 height 6
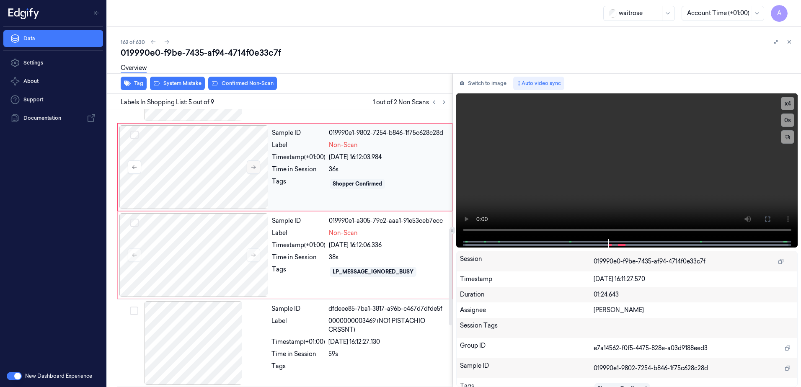
scroll to position [340, 0]
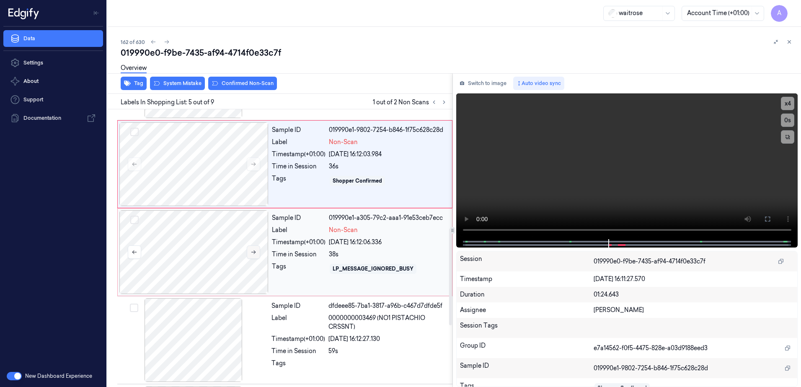
click at [254, 252] on icon at bounding box center [253, 252] width 5 height 4
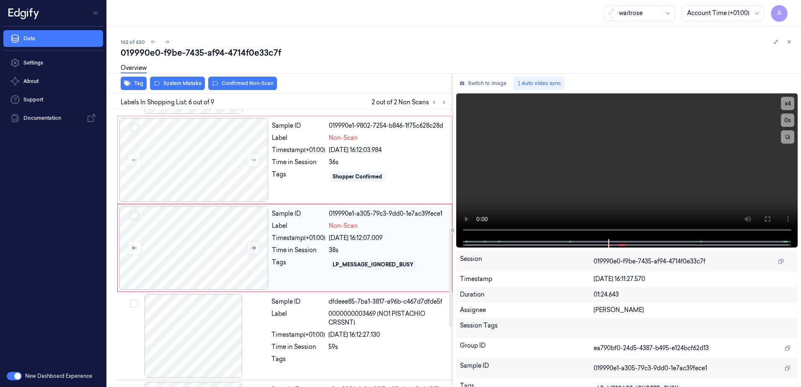
click at [251, 249] on icon at bounding box center [253, 248] width 6 height 6
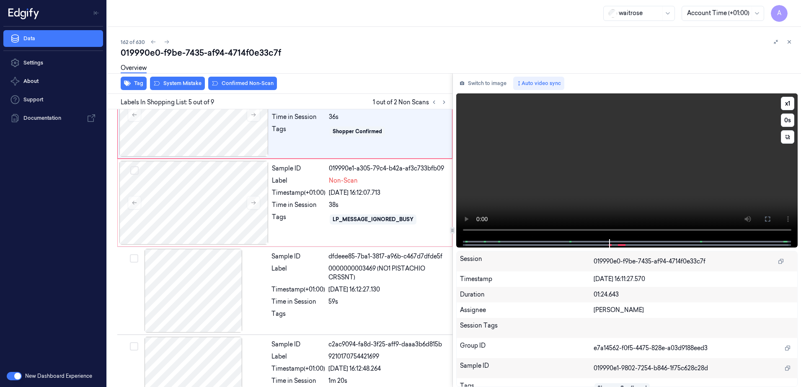
scroll to position [257, 0]
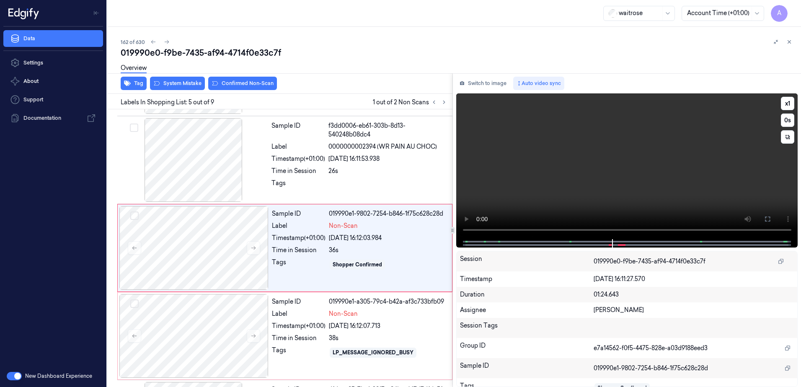
click at [599, 241] on div at bounding box center [626, 243] width 324 height 8
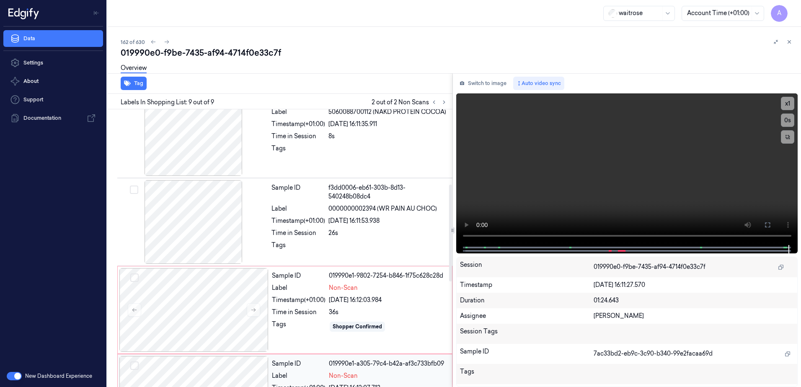
scroll to position [181, 0]
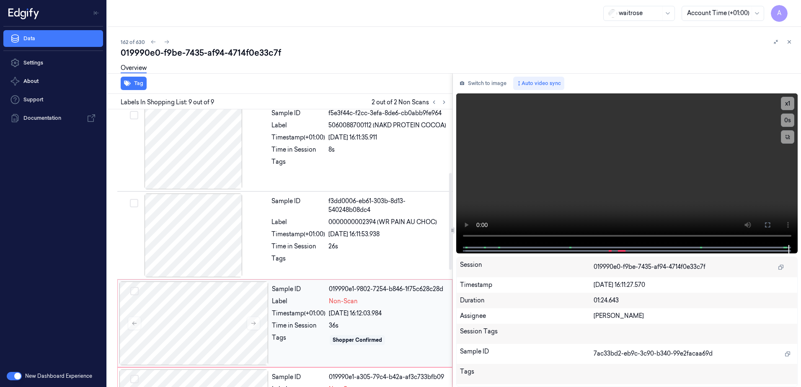
click at [406, 335] on div "Shopper Confirmed" at bounding box center [388, 339] width 118 height 13
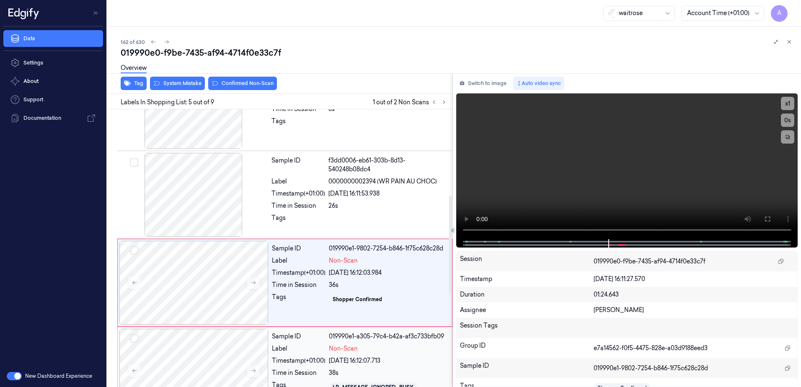
scroll to position [257, 0]
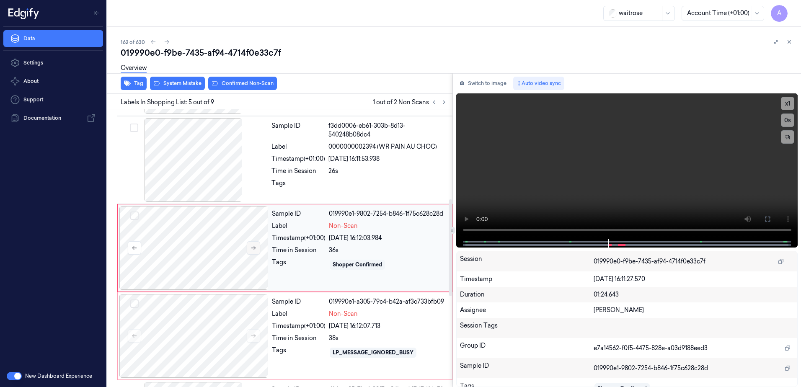
click at [250, 247] on button at bounding box center [253, 247] width 13 height 13
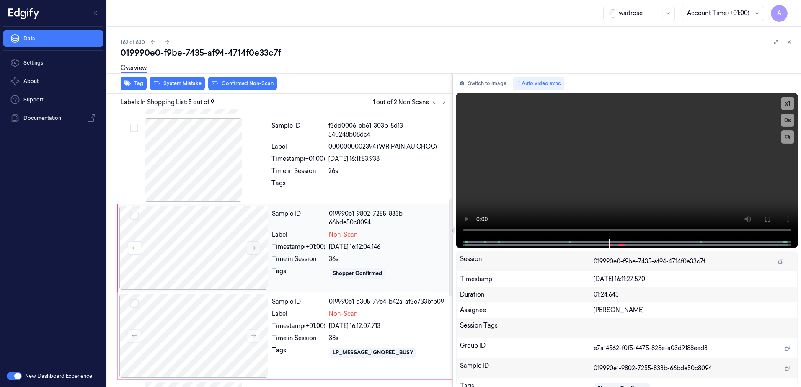
click at [255, 249] on icon at bounding box center [253, 248] width 6 height 6
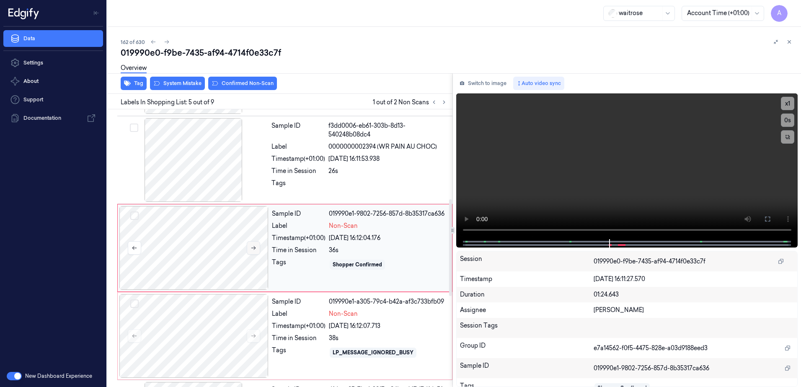
click at [255, 249] on icon at bounding box center [253, 248] width 6 height 6
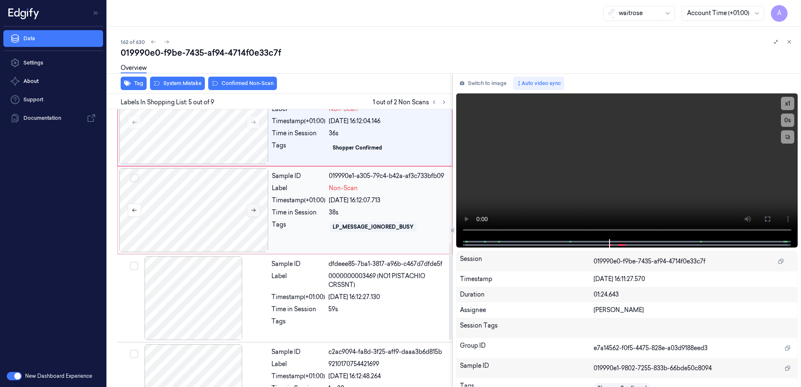
click at [259, 215] on button at bounding box center [253, 210] width 13 height 13
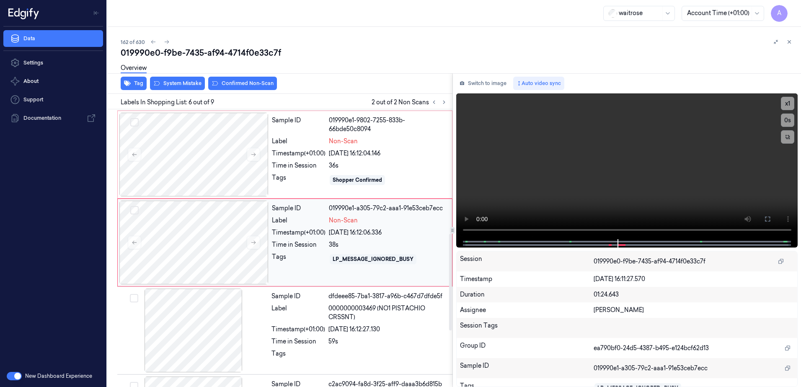
scroll to position [345, 0]
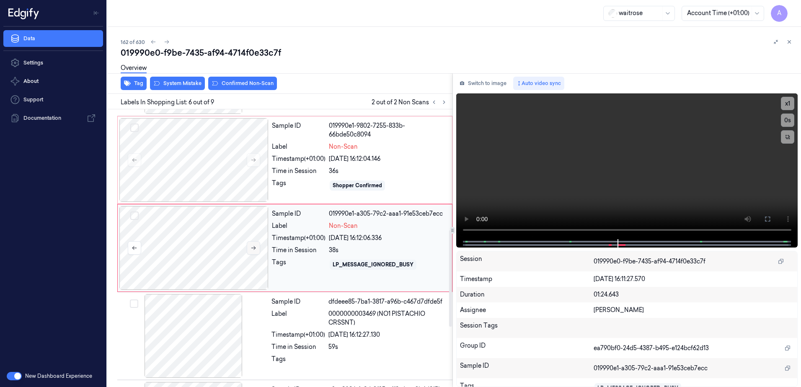
click at [249, 250] on button at bounding box center [253, 247] width 13 height 13
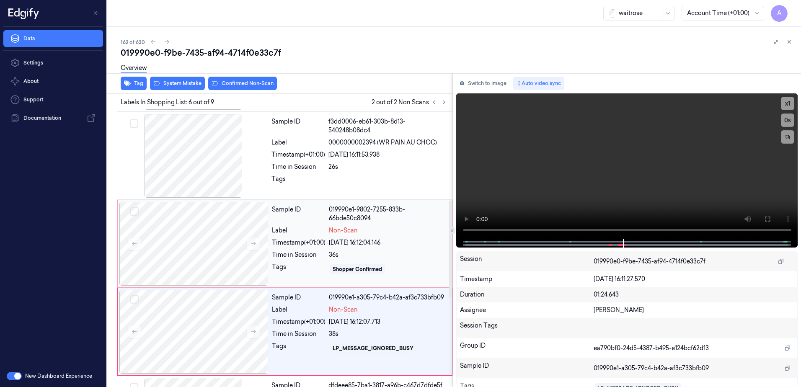
click at [285, 255] on div "Time in Session" at bounding box center [299, 254] width 54 height 9
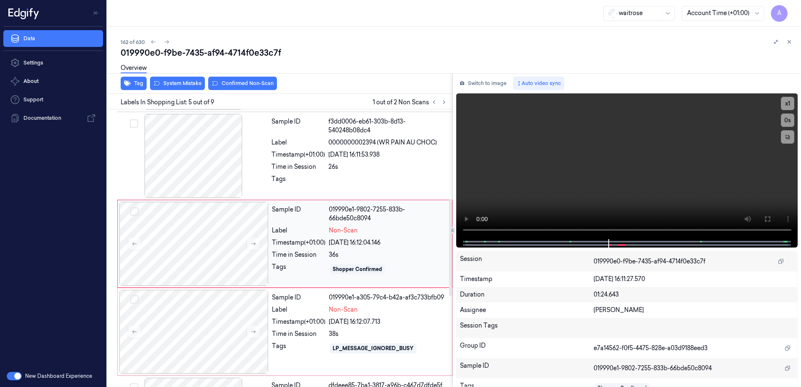
scroll to position [257, 0]
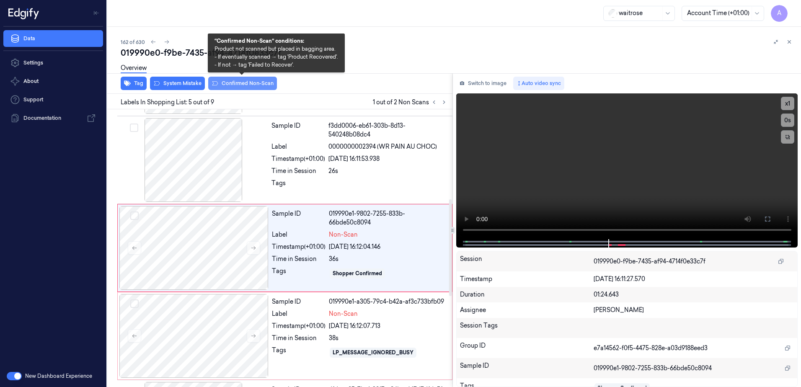
click at [225, 89] on button "Confirmed Non-Scan" at bounding box center [242, 83] width 69 height 13
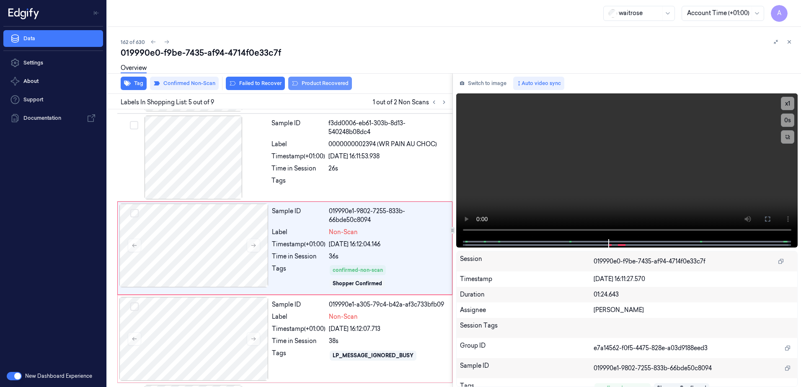
click at [312, 88] on button "Product Recovered" at bounding box center [320, 83] width 64 height 13
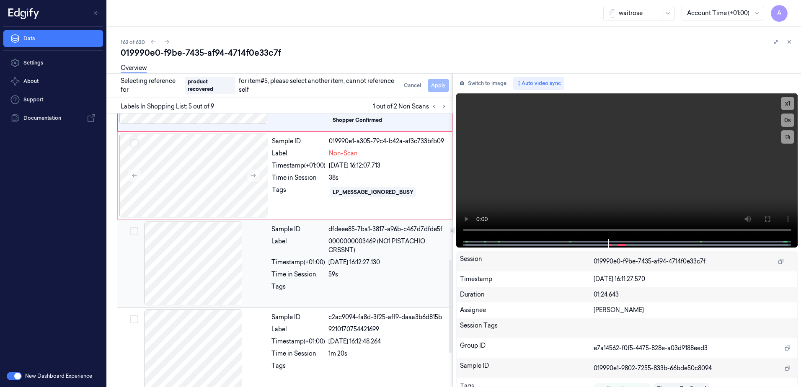
click at [314, 287] on div "Tags" at bounding box center [298, 288] width 54 height 13
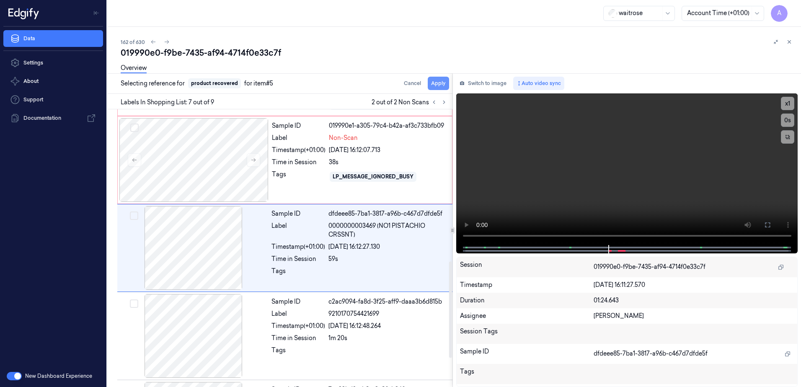
click at [439, 84] on button "Apply" at bounding box center [438, 83] width 21 height 13
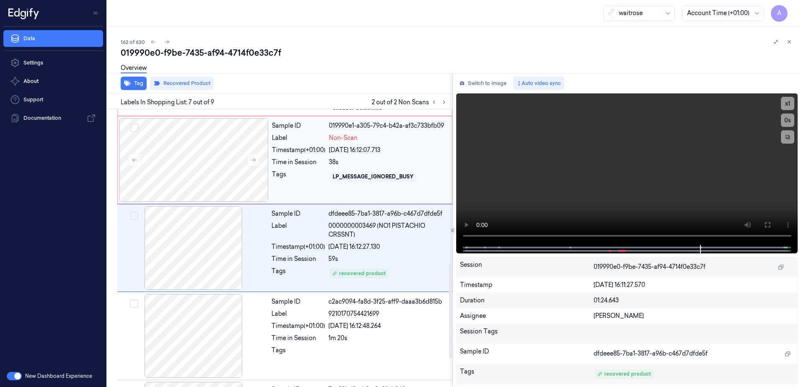
click at [293, 191] on div "Sample ID 019990e1-a305-79c4-b42a-af3c733bfb09 Label Non-Scan Timestamp (+01:00…" at bounding box center [359, 160] width 182 height 84
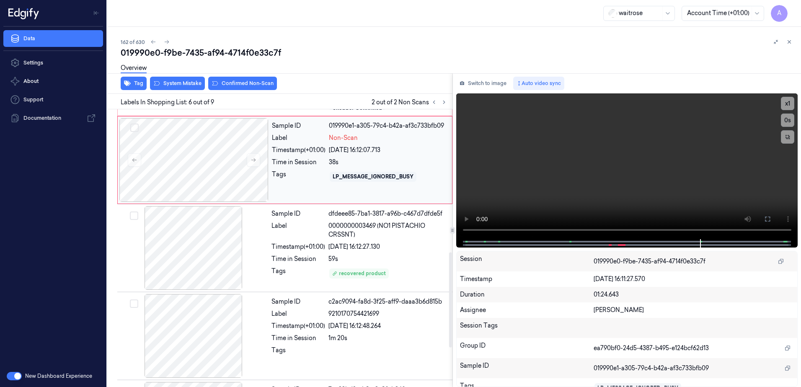
scroll to position [360, 0]
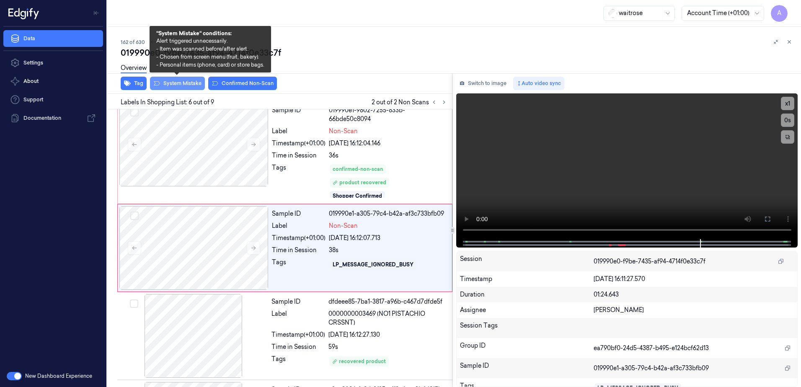
click at [175, 88] on button "System Mistake" at bounding box center [177, 83] width 55 height 13
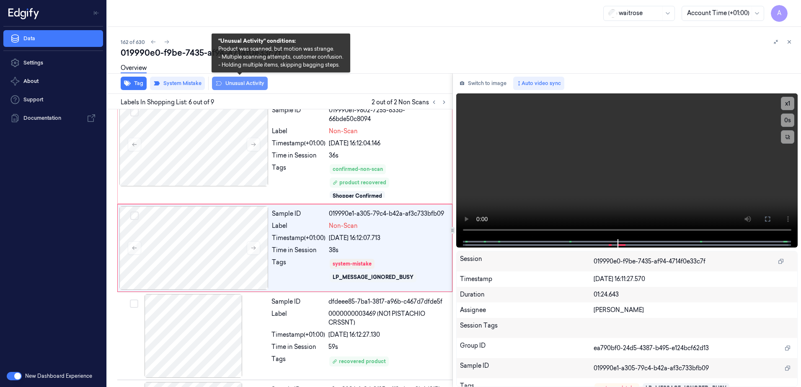
click at [240, 88] on button "Unusual Activity" at bounding box center [240, 83] width 56 height 13
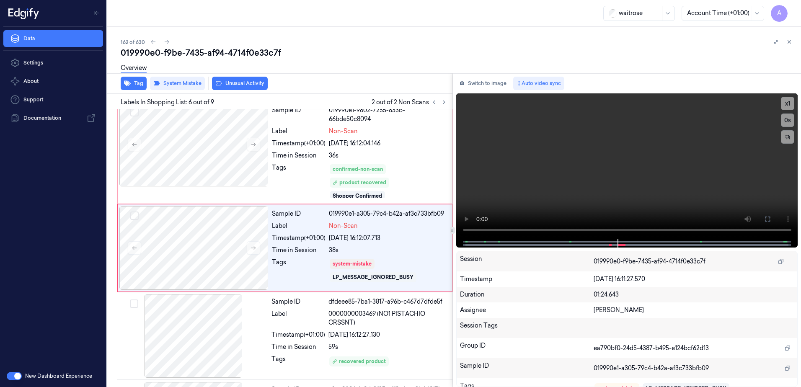
scroll to position [364, 0]
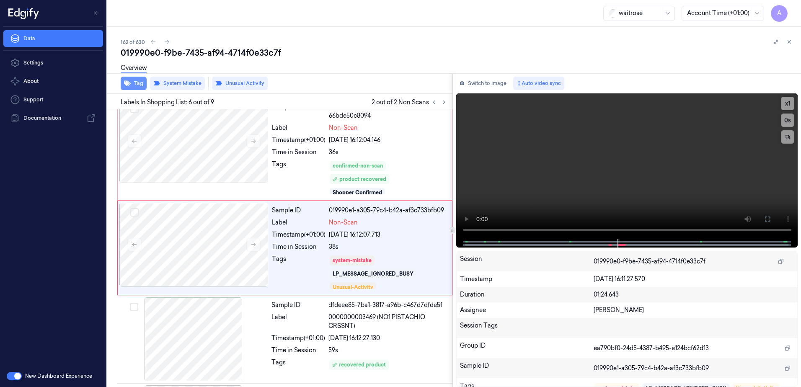
click at [136, 89] on button "Tag" at bounding box center [134, 83] width 26 height 13
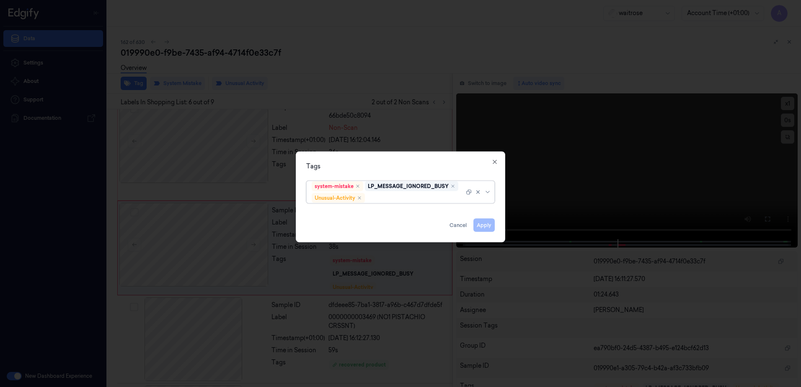
click at [382, 198] on div at bounding box center [415, 197] width 98 height 9
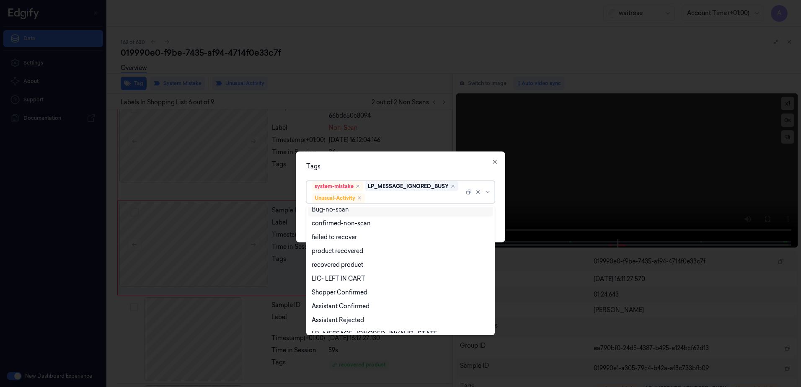
scroll to position [109, 0]
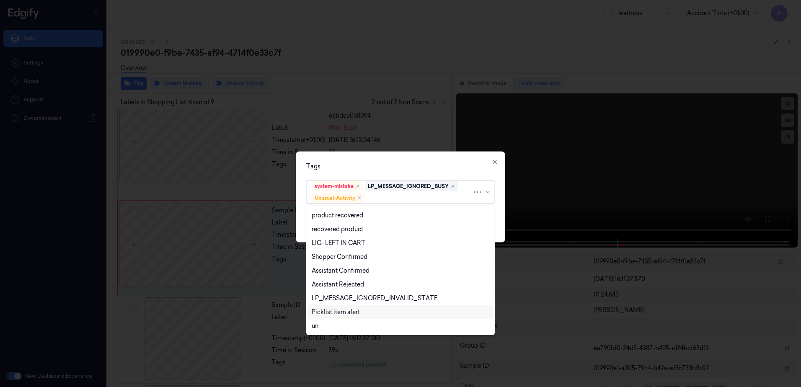
click at [337, 310] on div "Picklist item alert" at bounding box center [336, 312] width 48 height 9
click at [402, 170] on div "Tags" at bounding box center [400, 166] width 188 height 9
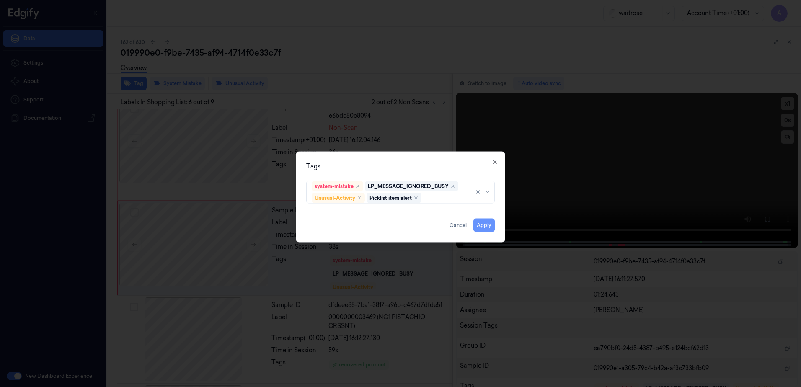
click at [484, 222] on button "Apply" at bounding box center [483, 225] width 21 height 13
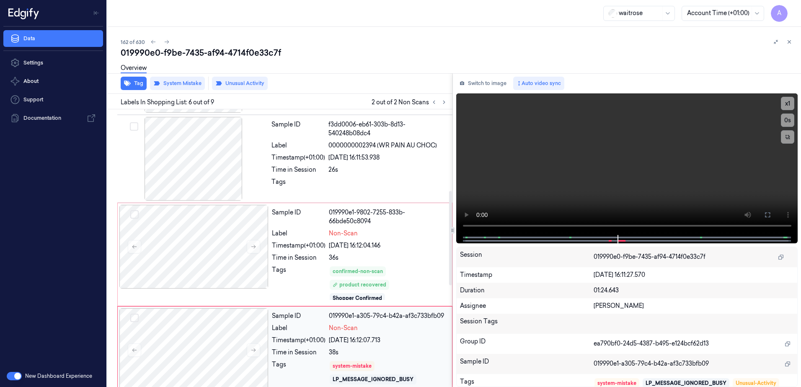
scroll to position [238, 0]
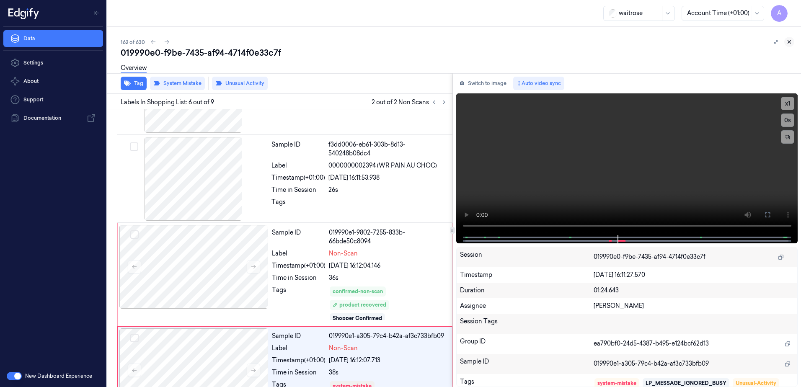
click at [788, 41] on icon at bounding box center [789, 42] width 6 height 6
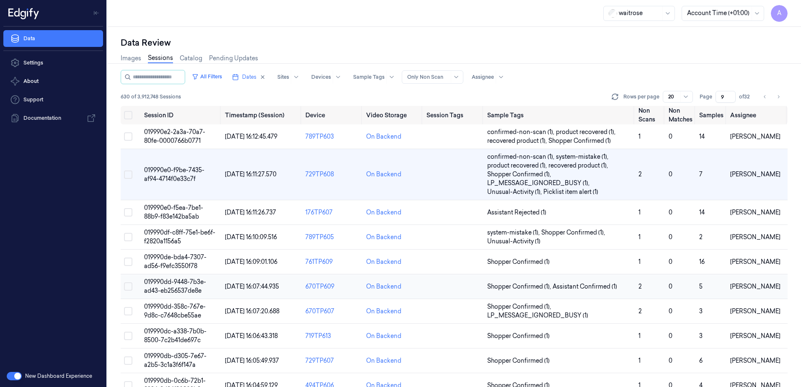
click at [175, 284] on span "019990dd-9448-7b3e-ad43-eb256537de8e" at bounding box center [175, 286] width 62 height 16
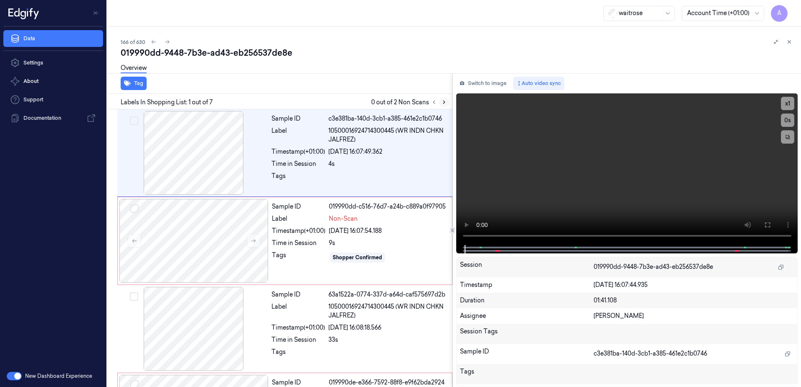
click at [446, 102] on icon at bounding box center [444, 102] width 6 height 6
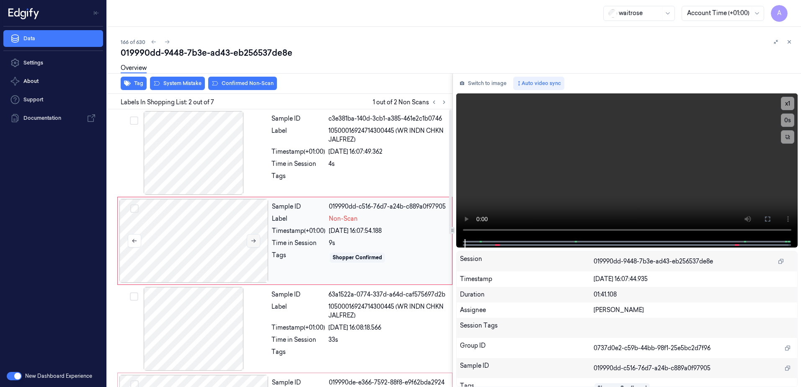
click at [255, 239] on icon at bounding box center [253, 241] width 6 height 6
click at [255, 243] on icon at bounding box center [253, 241] width 6 height 6
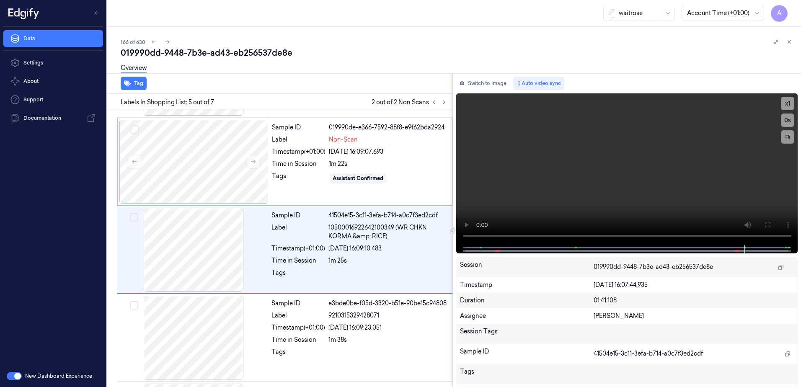
scroll to position [257, 0]
click at [565, 185] on video at bounding box center [627, 169] width 342 height 152
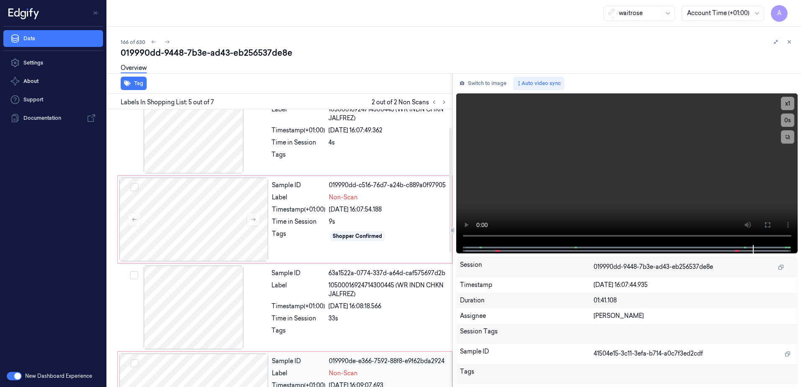
scroll to position [0, 0]
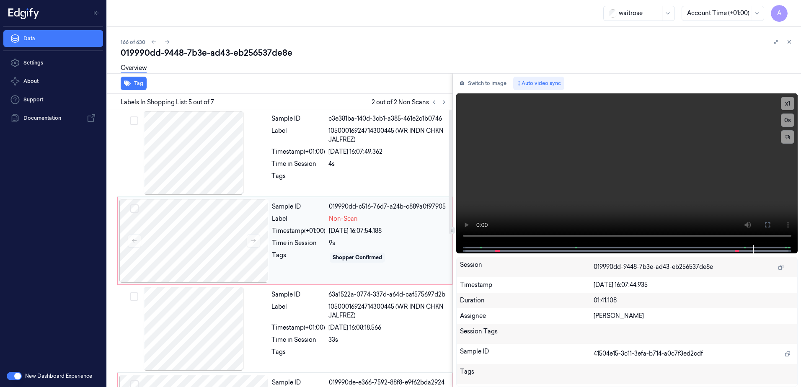
click at [314, 271] on div "Sample ID 019990dd-c516-76d7-a24b-c889a0f97905 Label Non-Scan Timestamp (+01:00…" at bounding box center [359, 241] width 182 height 84
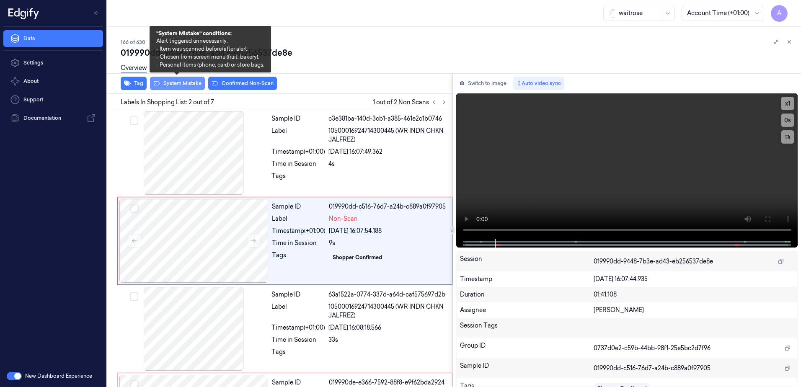
click at [166, 86] on button "System Mistake" at bounding box center [177, 83] width 55 height 13
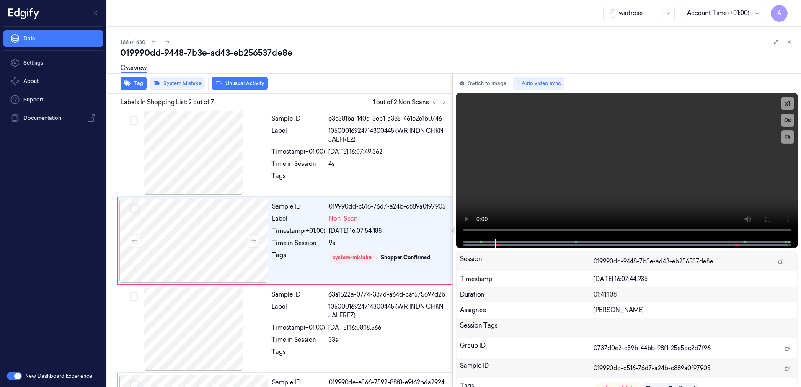
click at [236, 87] on button "Unusual Activity" at bounding box center [240, 83] width 56 height 13
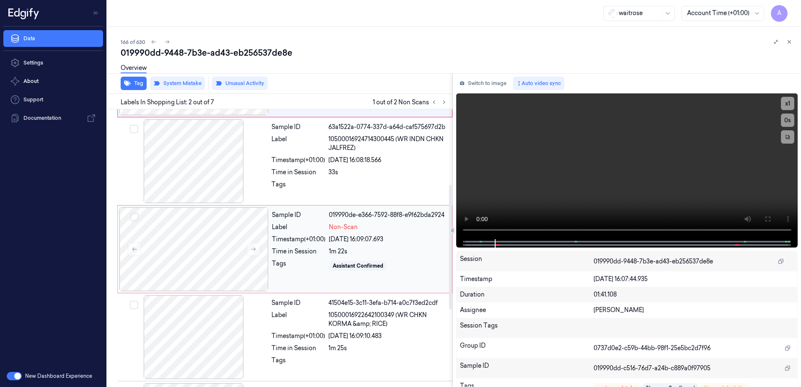
click at [294, 284] on div "Sample ID 019990de-e366-7592-88f8-e9f62bda2924 Label Non-Scan Timestamp (+01:00…" at bounding box center [359, 249] width 182 height 84
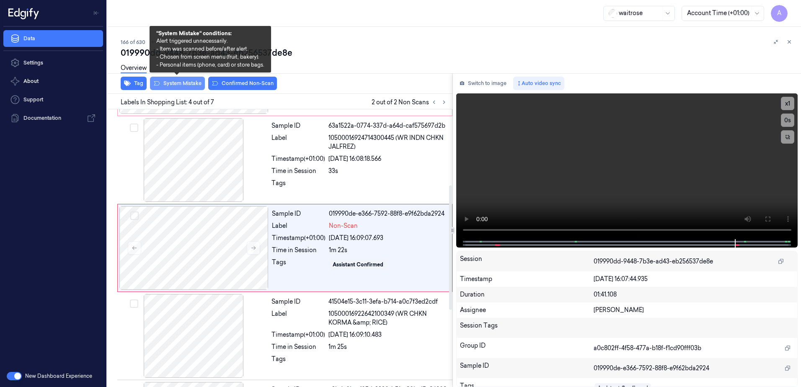
click at [177, 88] on button "System Mistake" at bounding box center [177, 83] width 55 height 13
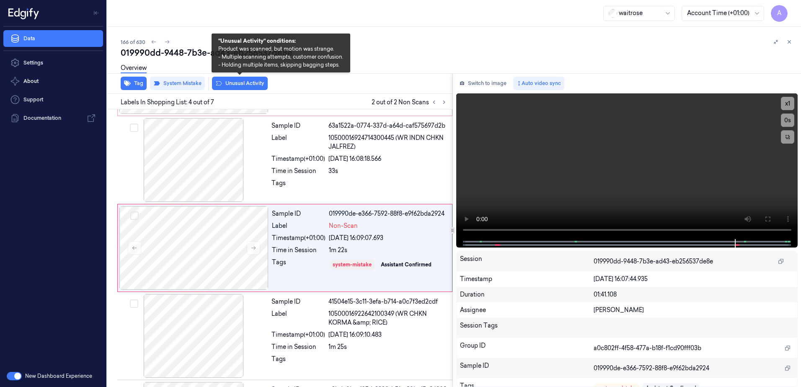
click at [224, 86] on button "Unusual Activity" at bounding box center [240, 83] width 56 height 13
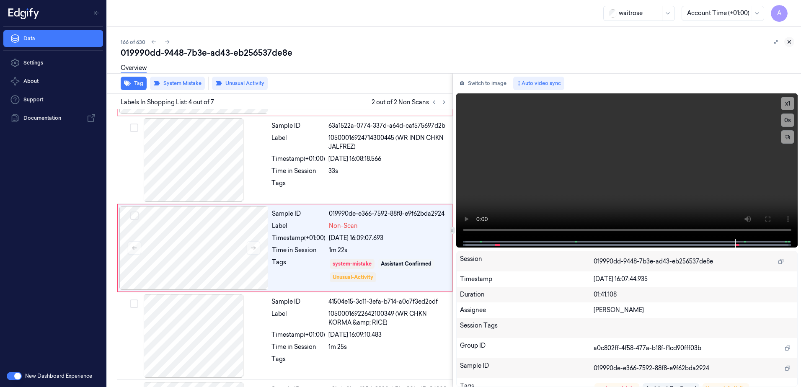
click at [790, 44] on icon at bounding box center [789, 42] width 6 height 6
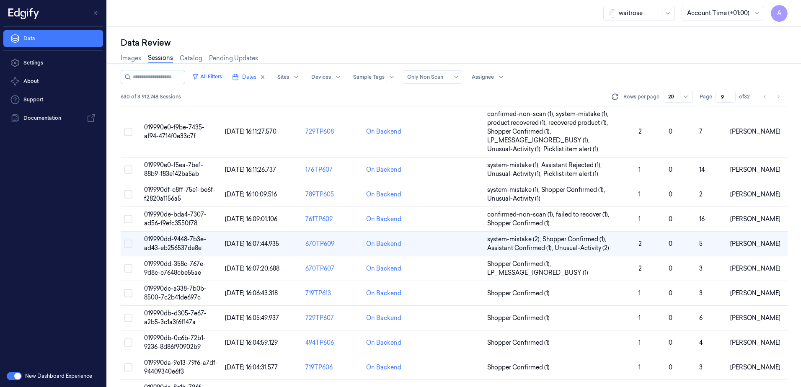
scroll to position [49, 0]
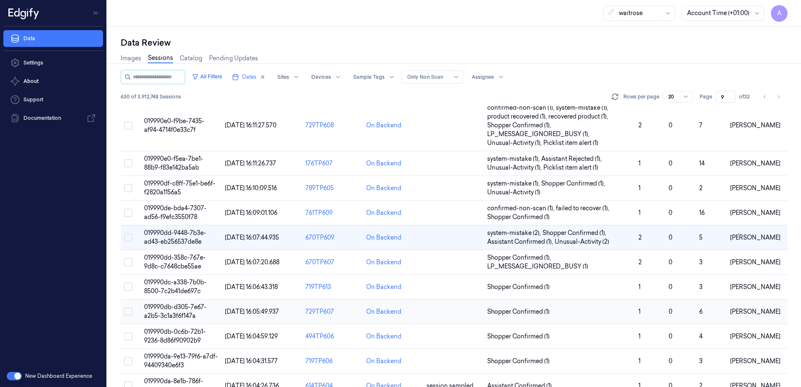
click at [162, 306] on span "019990db-d305-7e67-a2b5-3c1a3f6f147a" at bounding box center [175, 311] width 62 height 16
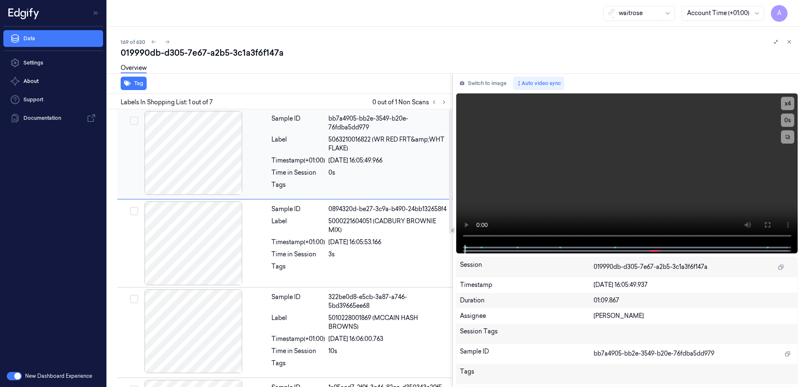
click at [282, 170] on div "Time in Session" at bounding box center [298, 172] width 54 height 9
click at [445, 102] on icon at bounding box center [444, 102] width 6 height 6
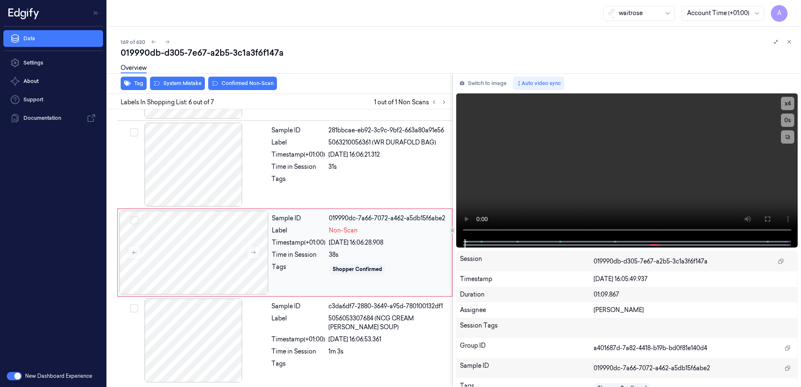
scroll to position [346, 0]
click at [256, 251] on button at bounding box center [253, 251] width 13 height 13
click at [255, 255] on button at bounding box center [253, 251] width 13 height 13
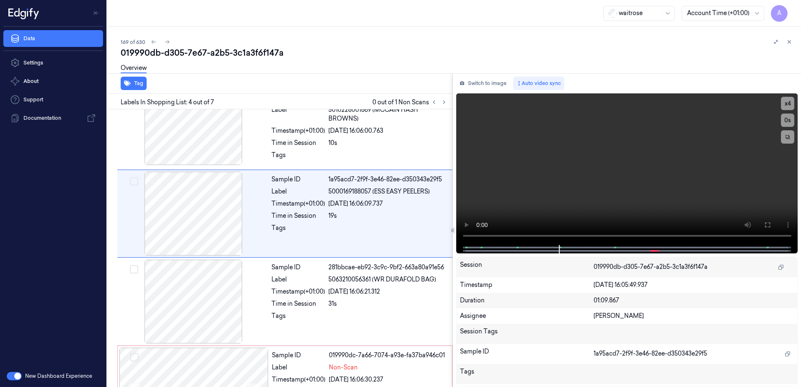
scroll to position [174, 0]
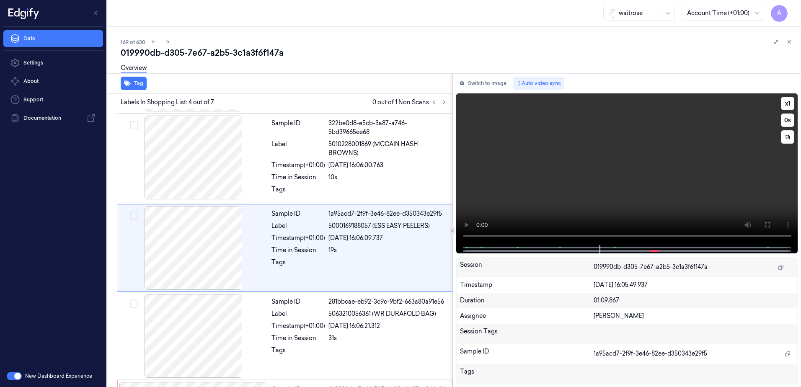
click at [543, 245] on div at bounding box center [626, 249] width 324 height 8
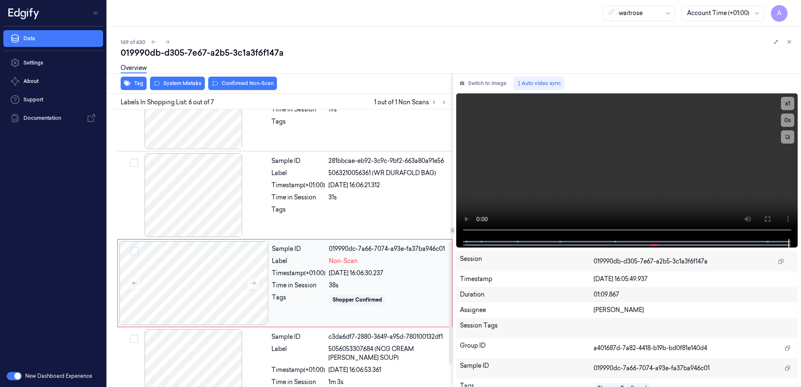
scroll to position [346, 0]
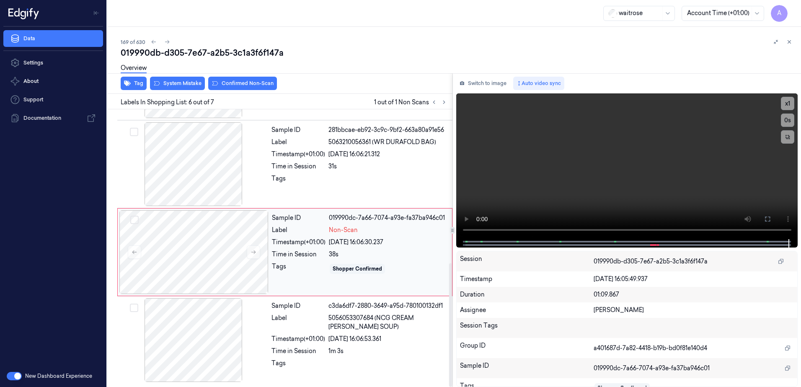
click at [307, 269] on div "Tags" at bounding box center [299, 268] width 54 height 13
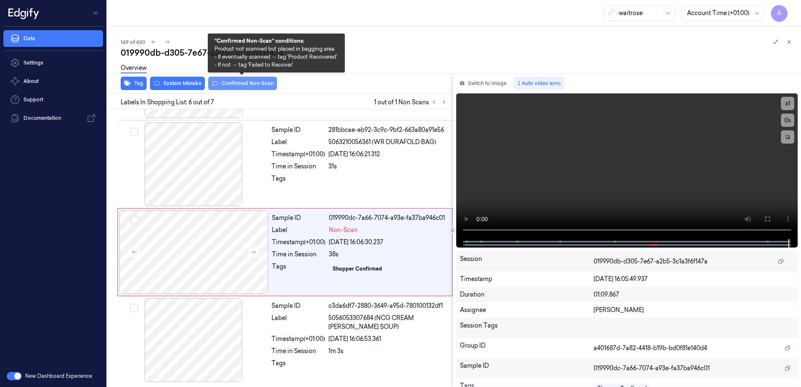
click at [234, 88] on button "Confirmed Non-Scan" at bounding box center [242, 83] width 69 height 13
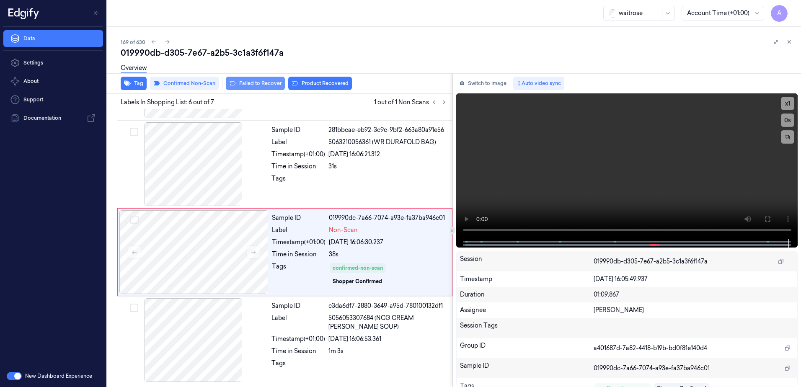
click at [270, 88] on button "Failed to Recover" at bounding box center [255, 83] width 59 height 13
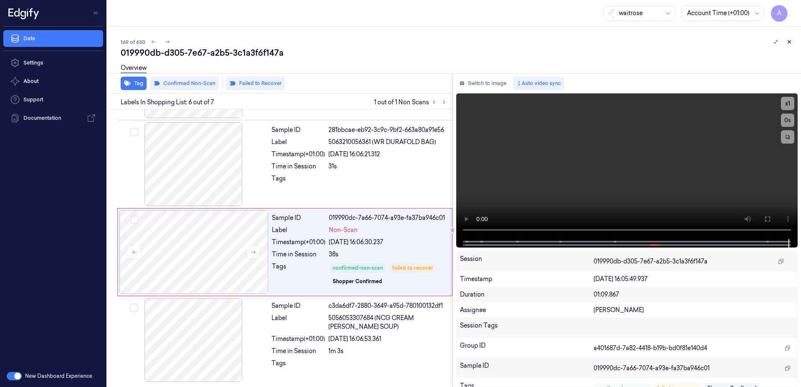
click at [790, 42] on icon at bounding box center [789, 42] width 6 height 6
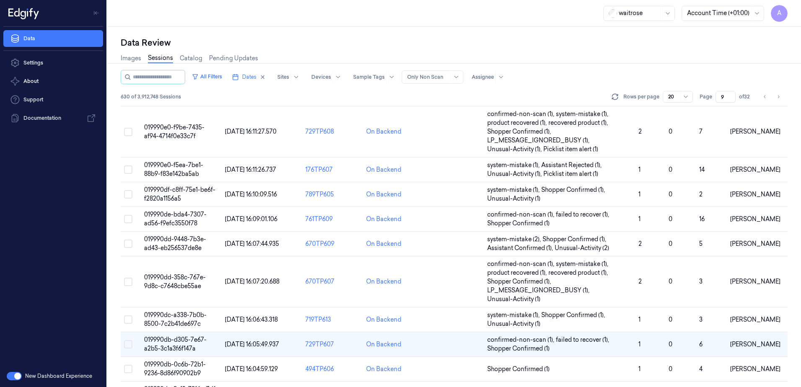
scroll to position [141, 0]
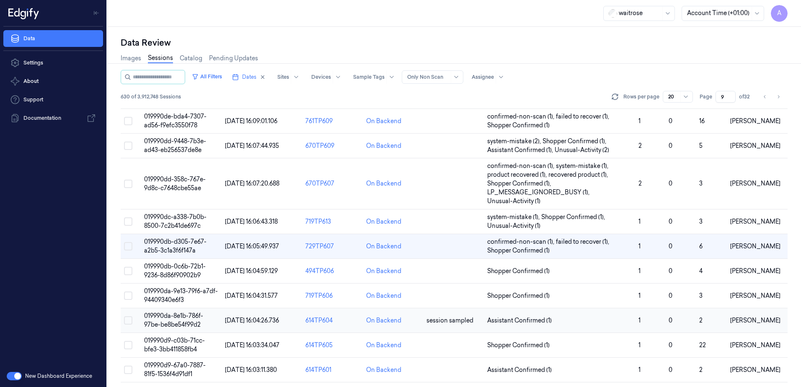
click at [169, 317] on span "019990da-8e1b-786f-97be-be8be54f99d2" at bounding box center [173, 320] width 59 height 16
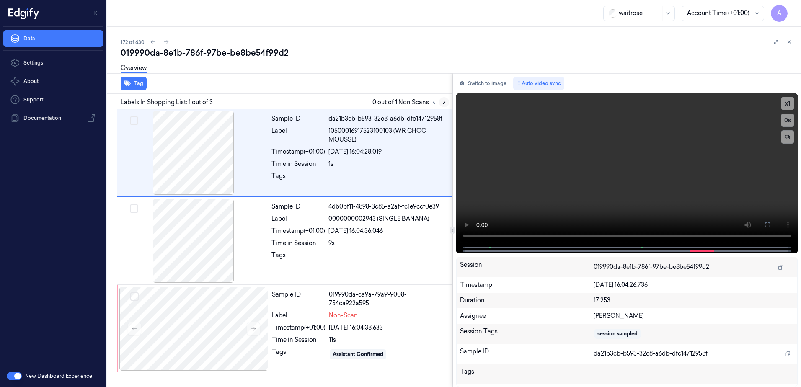
click at [444, 100] on icon at bounding box center [444, 102] width 6 height 6
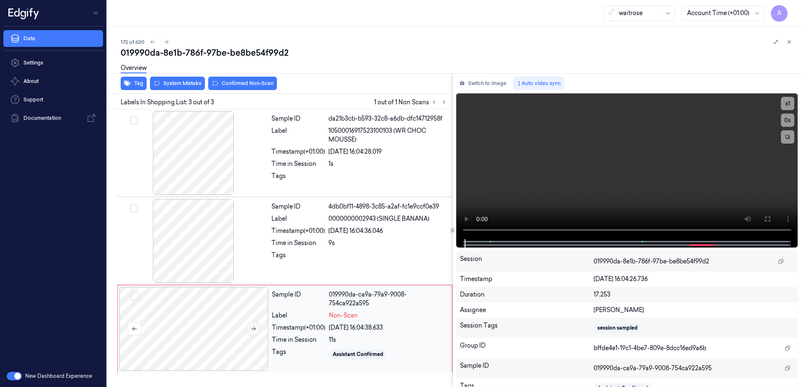
click at [252, 328] on icon at bounding box center [253, 329] width 6 height 6
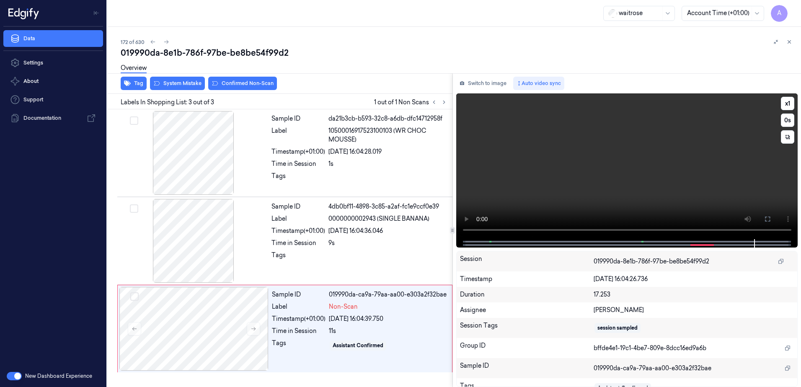
click at [588, 155] on video at bounding box center [627, 166] width 342 height 146
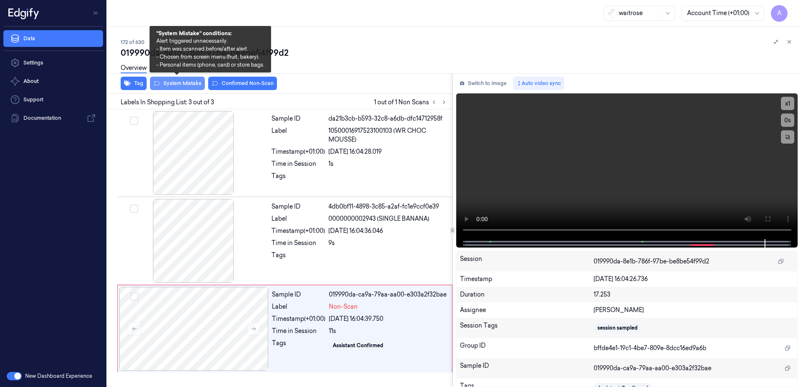
click at [172, 87] on button "System Mistake" at bounding box center [177, 83] width 55 height 13
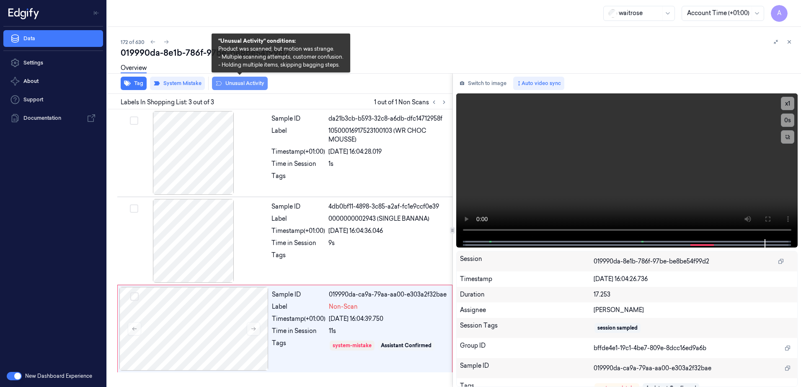
click at [249, 87] on button "Unusual Activity" at bounding box center [240, 83] width 56 height 13
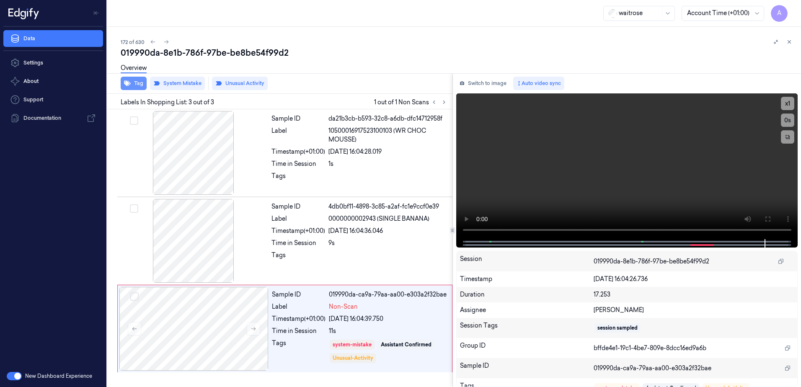
click at [139, 88] on button "Tag" at bounding box center [134, 83] width 26 height 13
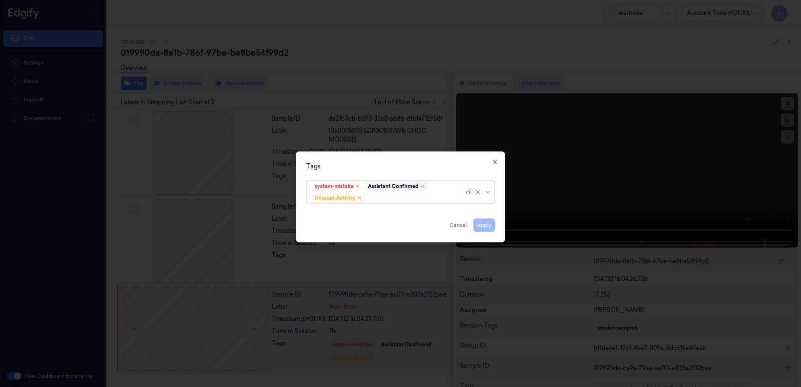
click at [376, 200] on div at bounding box center [415, 197] width 98 height 9
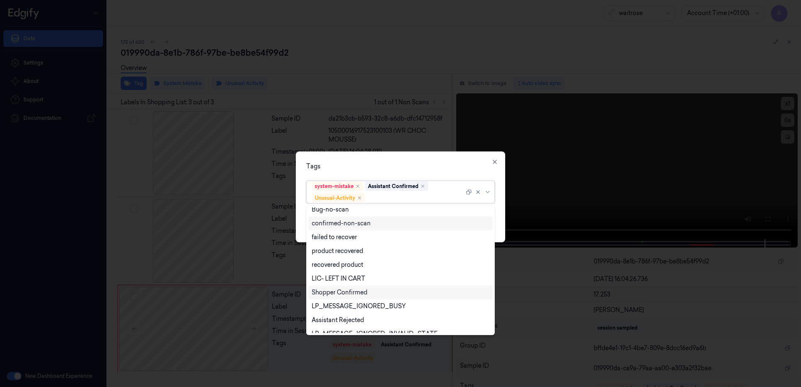
scroll to position [109, 0]
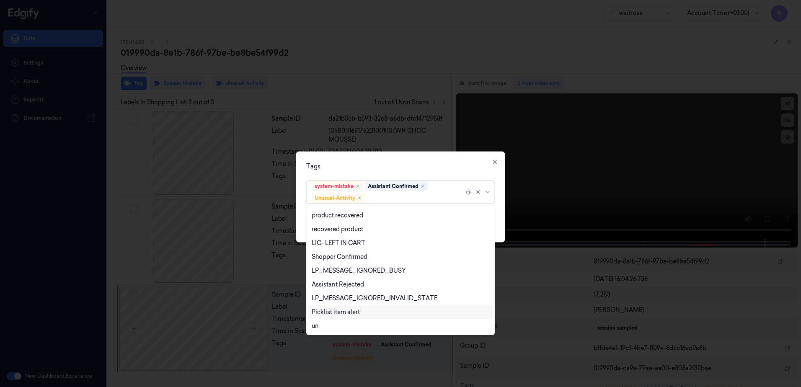
click at [345, 309] on div "Picklist item alert" at bounding box center [336, 312] width 48 height 9
click at [385, 162] on div "Tags" at bounding box center [400, 166] width 188 height 9
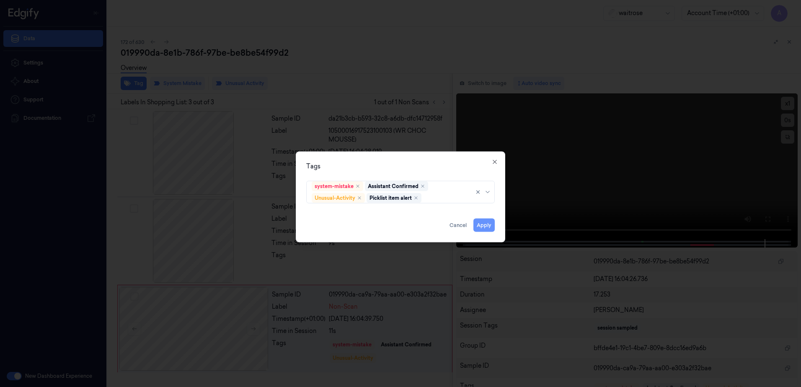
click at [479, 226] on button "Apply" at bounding box center [483, 225] width 21 height 13
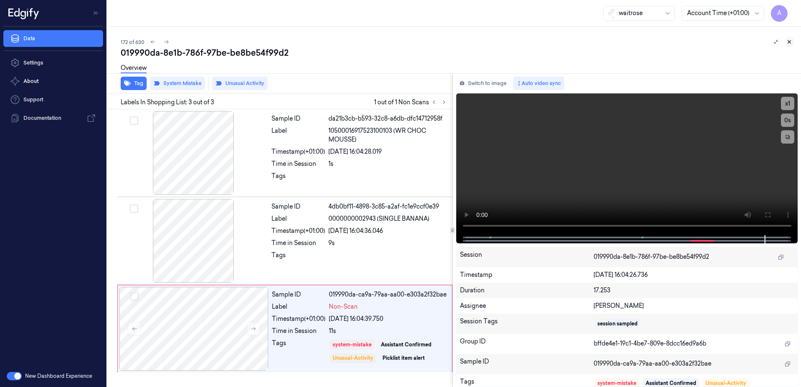
click at [787, 42] on icon at bounding box center [789, 42] width 6 height 6
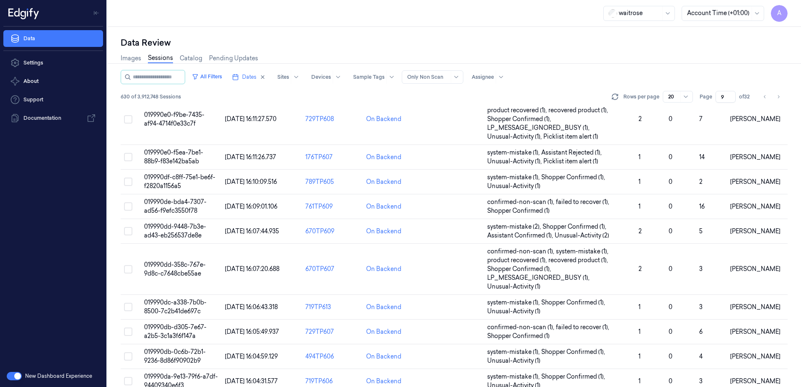
scroll to position [215, 0]
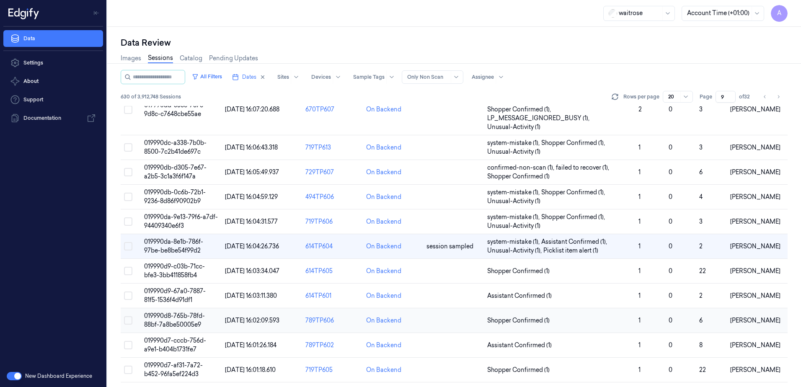
click at [173, 315] on span "019990d8-765b-78fd-88bf-7a8be50005e9" at bounding box center [174, 320] width 61 height 16
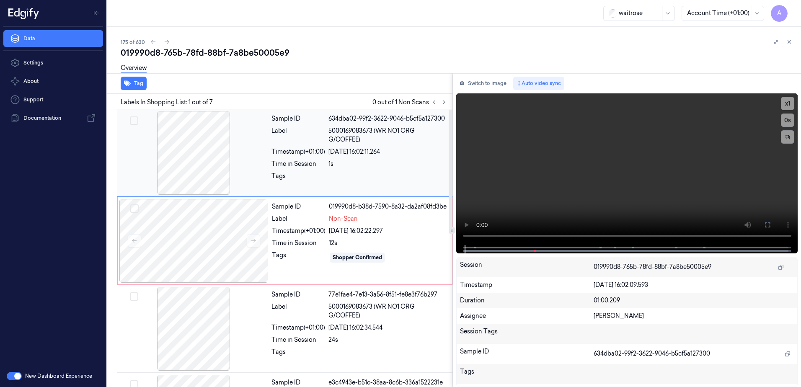
click at [277, 169] on div "Sample ID 634dba02-99f2-3622-9046-b5cf5a127300 Label 5000169083673 (WR NO1 ORG …" at bounding box center [359, 153] width 183 height 84
click at [446, 103] on icon at bounding box center [444, 102] width 6 height 6
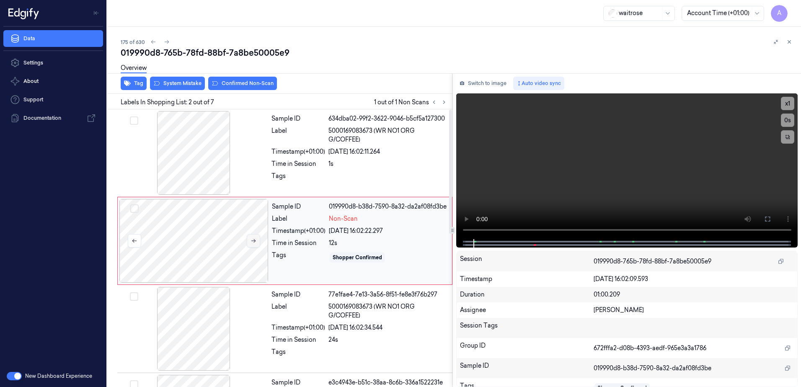
click at [255, 242] on icon at bounding box center [253, 241] width 5 height 4
click at [252, 242] on icon at bounding box center [253, 241] width 6 height 6
click at [253, 243] on icon at bounding box center [253, 241] width 6 height 6
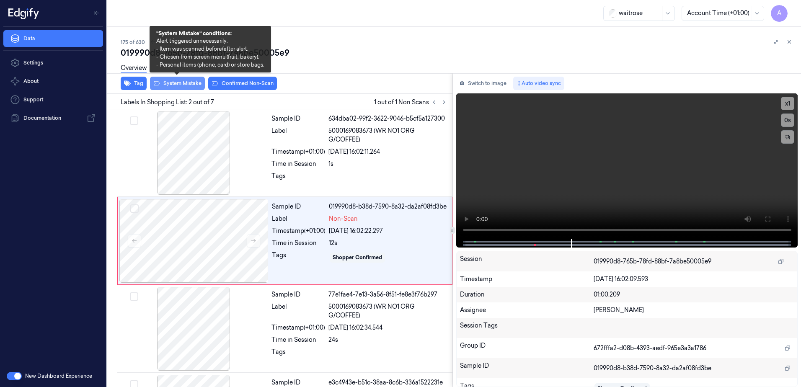
click at [175, 88] on button "System Mistake" at bounding box center [177, 83] width 55 height 13
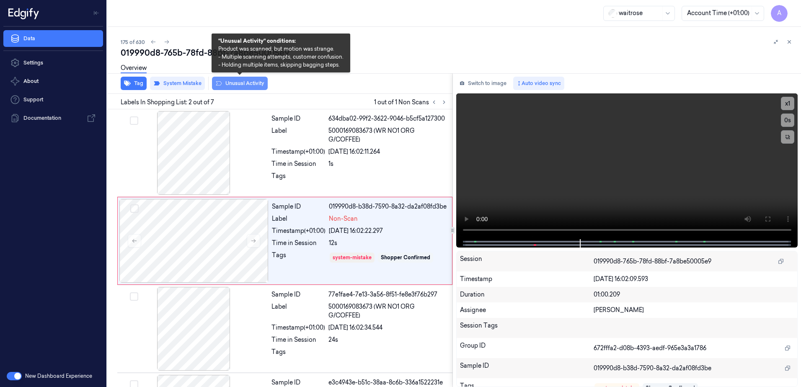
click at [237, 88] on button "Unusual Activity" at bounding box center [240, 83] width 56 height 13
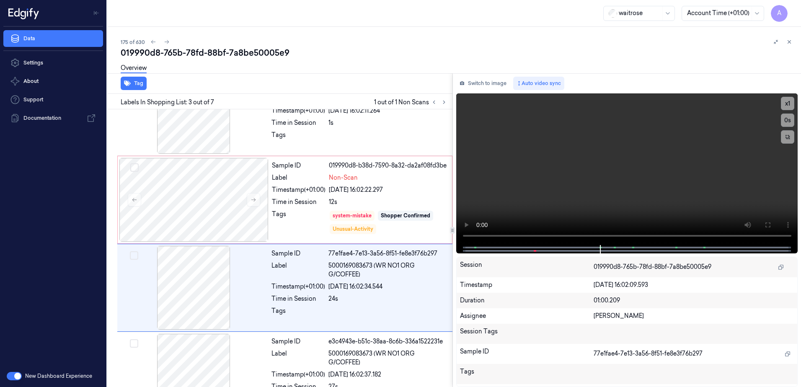
scroll to position [81, 0]
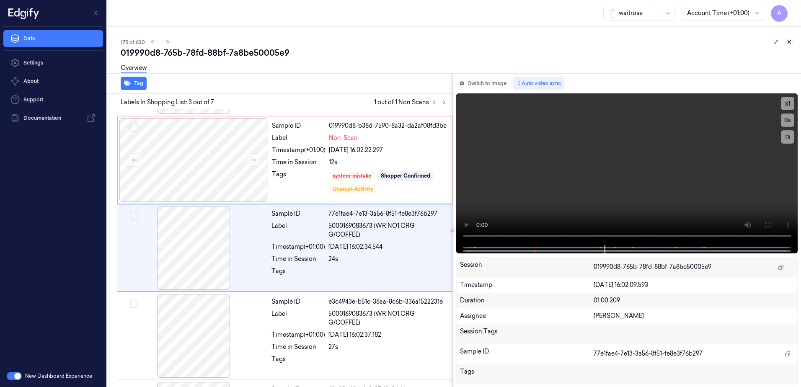
click at [793, 41] on button at bounding box center [789, 42] width 10 height 10
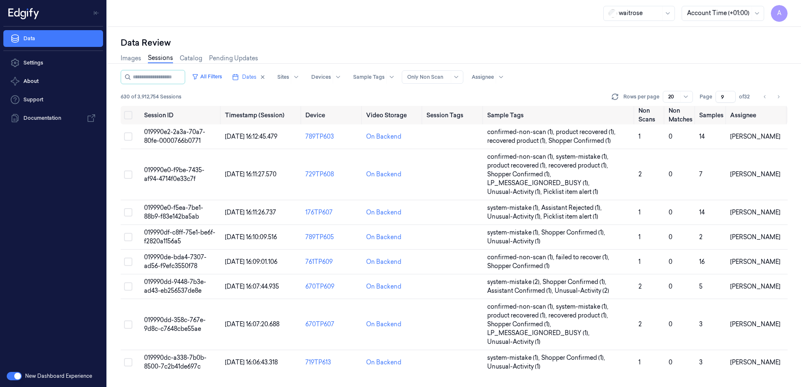
scroll to position [291, 0]
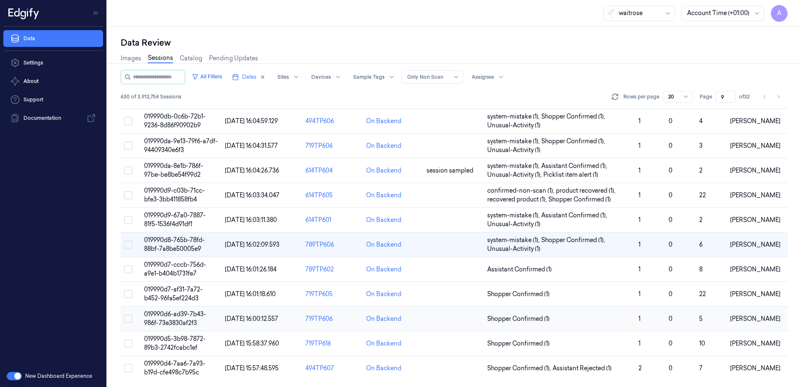
click at [166, 316] on span "019990d6-ad39-7b43-986f-73e3830af2f3" at bounding box center [175, 318] width 62 height 16
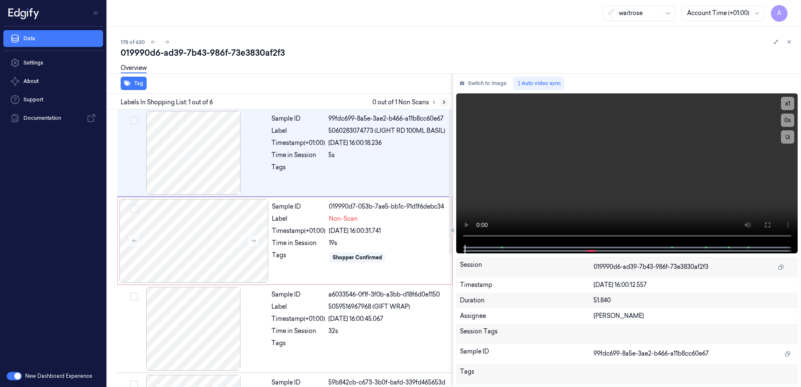
click at [445, 104] on icon at bounding box center [444, 102] width 6 height 6
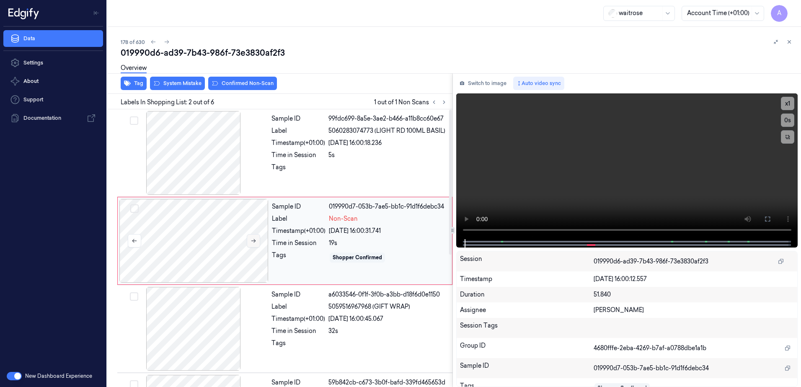
click at [253, 242] on icon at bounding box center [253, 241] width 6 height 6
click at [253, 243] on icon at bounding box center [253, 241] width 6 height 6
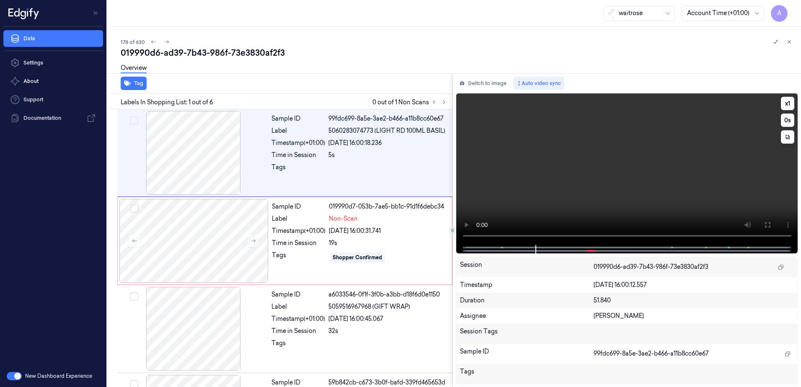
click at [587, 155] on video at bounding box center [627, 169] width 342 height 152
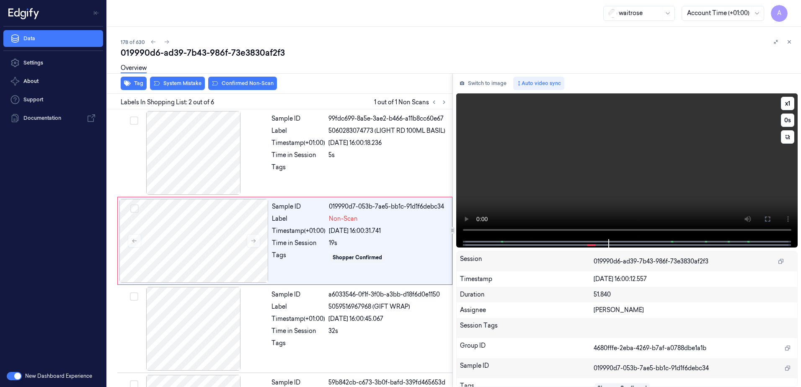
click at [552, 175] on video at bounding box center [627, 166] width 342 height 146
click at [472, 239] on div "x 1 0 s" at bounding box center [627, 166] width 342 height 146
drag, startPoint x: 475, startPoint y: 242, endPoint x: 470, endPoint y: 241, distance: 4.6
click at [470, 241] on div at bounding box center [626, 243] width 324 height 8
click at [469, 239] on div at bounding box center [626, 243] width 324 height 8
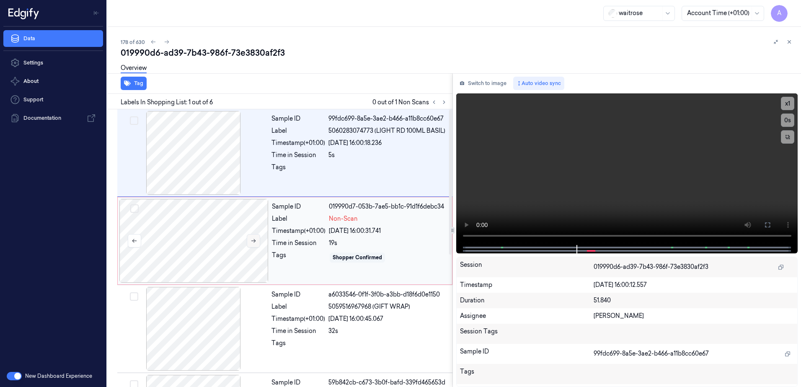
click at [258, 242] on button at bounding box center [253, 240] width 13 height 13
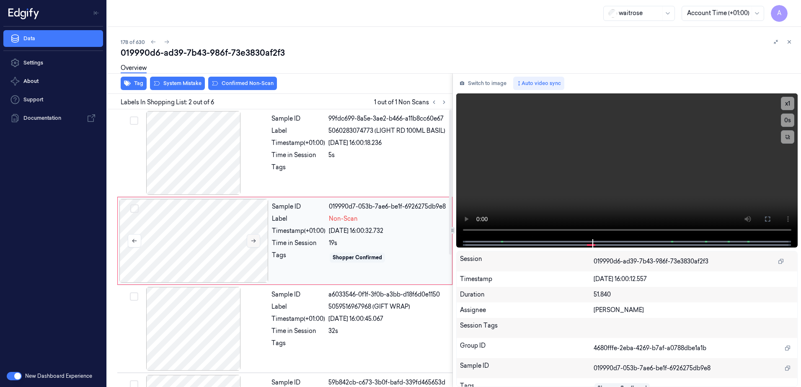
click at [252, 239] on icon at bounding box center [253, 241] width 6 height 6
click at [251, 241] on icon at bounding box center [253, 241] width 6 height 6
click at [560, 194] on video at bounding box center [627, 166] width 342 height 146
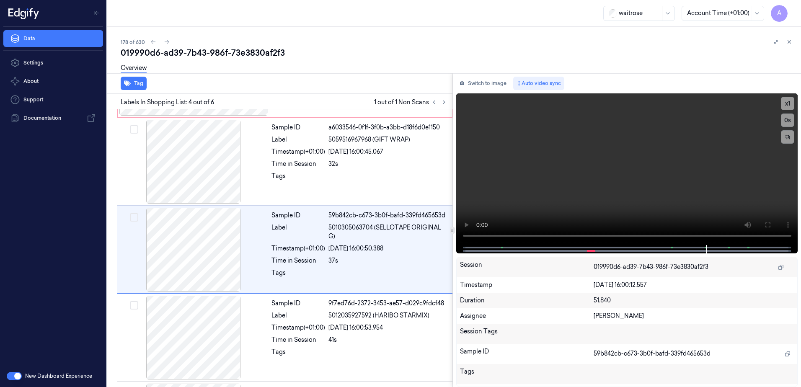
scroll to position [169, 0]
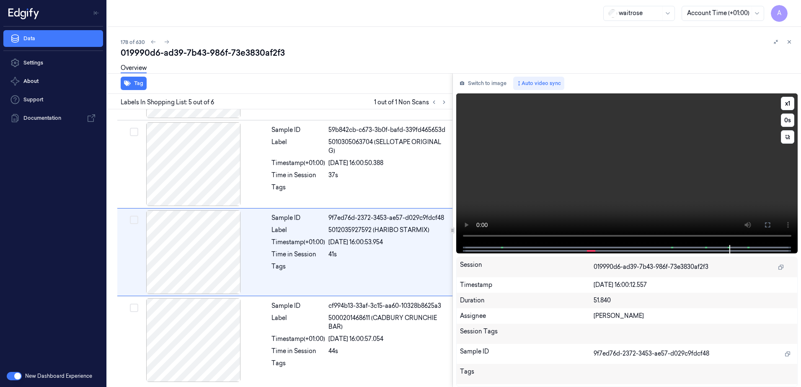
click at [565, 195] on video at bounding box center [627, 169] width 342 height 152
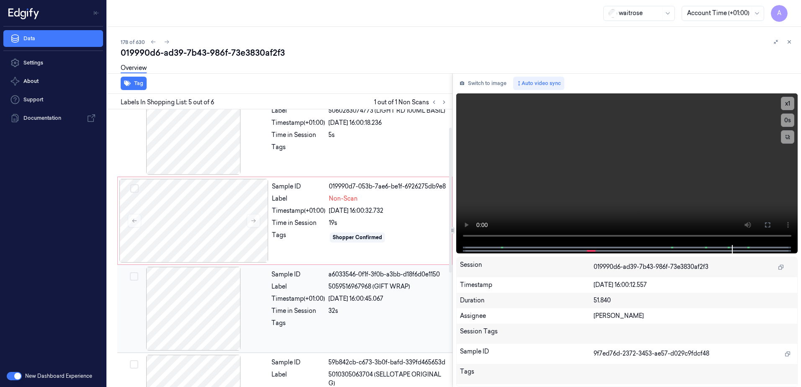
scroll to position [0, 0]
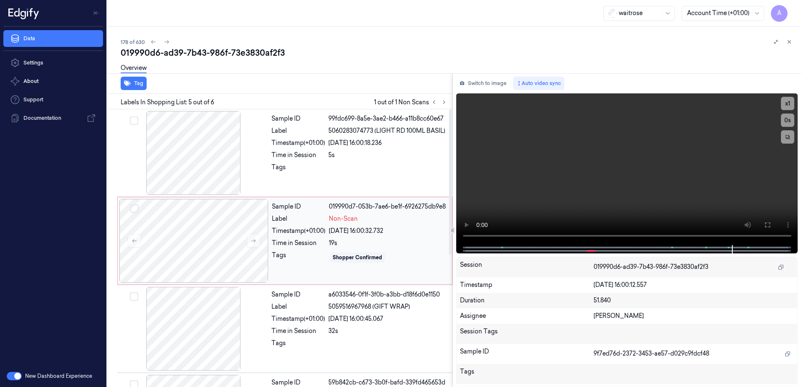
click at [298, 284] on div "Sample ID 019990d7-053b-7ae6-be1f-6926275db9e8 Label Non-Scan Timestamp (+01:00…" at bounding box center [284, 241] width 335 height 88
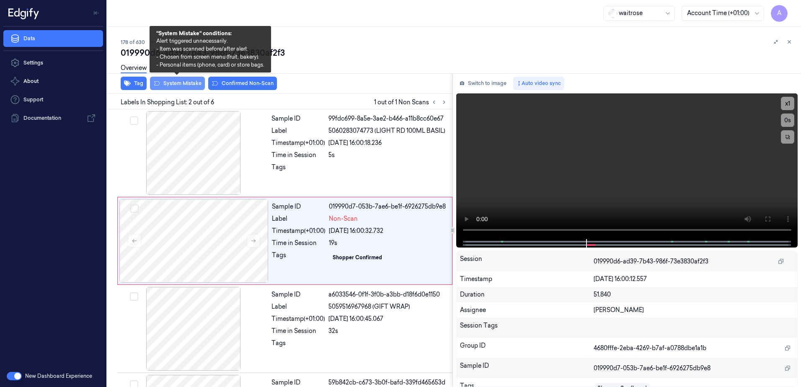
click at [173, 88] on button "System Mistake" at bounding box center [177, 83] width 55 height 13
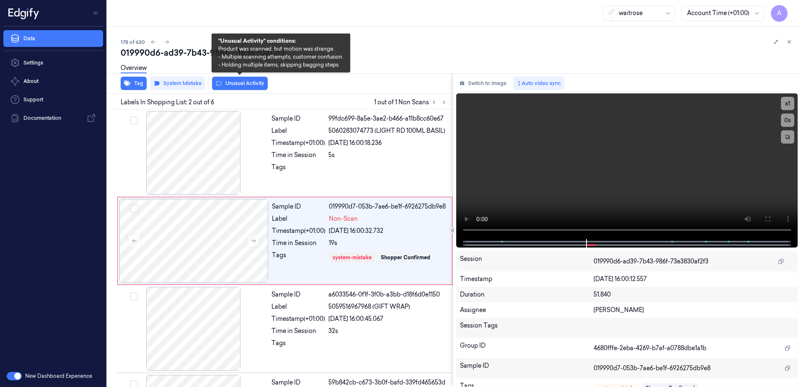
click at [240, 88] on button "Unusual Activity" at bounding box center [240, 83] width 56 height 13
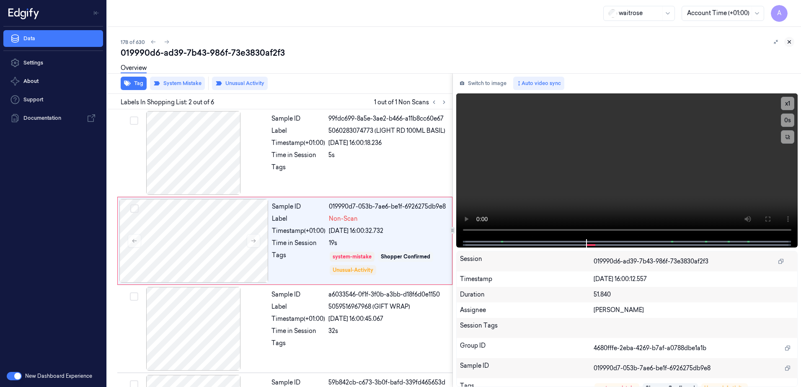
click at [789, 41] on icon at bounding box center [789, 42] width 6 height 6
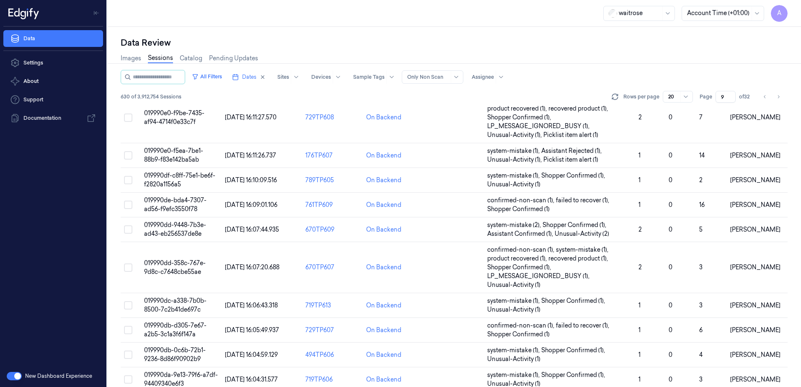
scroll to position [291, 0]
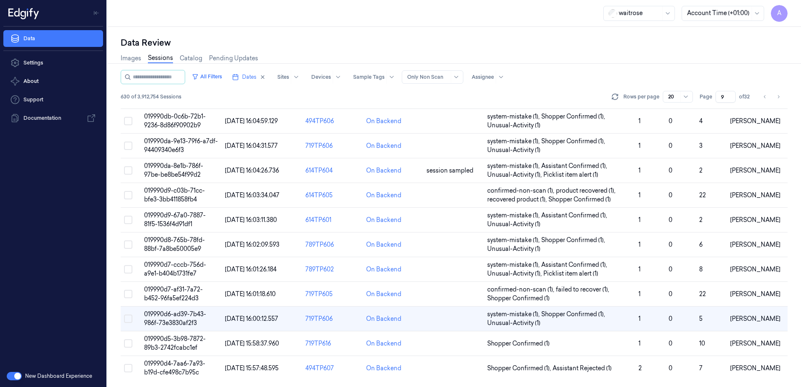
drag, startPoint x: 725, startPoint y: 97, endPoint x: 709, endPoint y: 102, distance: 16.3
click at [709, 102] on div "Page 9 of 32" at bounding box center [725, 97] width 53 height 12
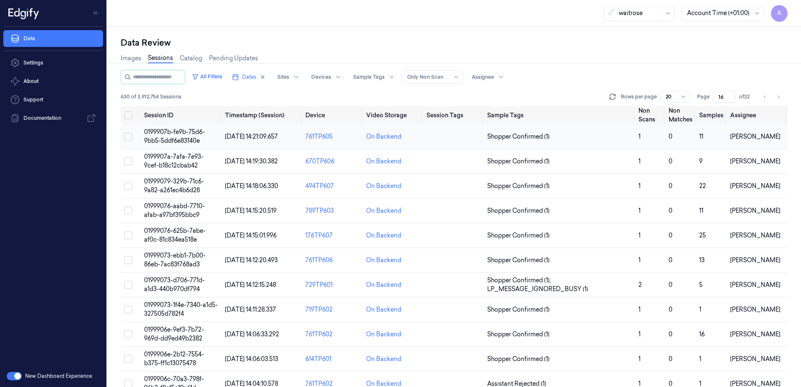
type input "16"
click at [185, 131] on span "0199907b-fe9b-75d6-9bb5-5ddf6e83140e" at bounding box center [174, 136] width 61 height 16
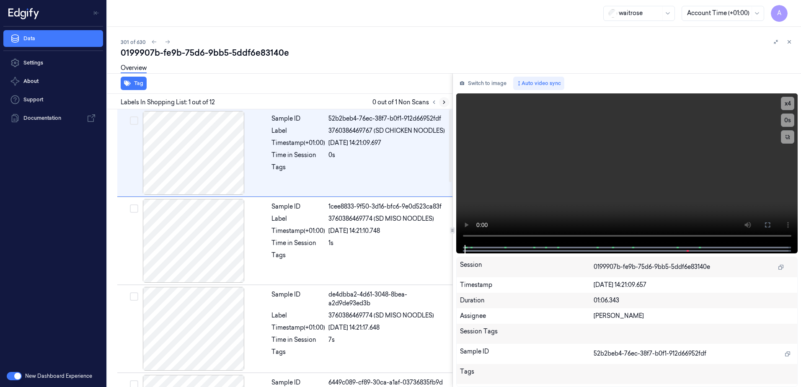
click at [441, 101] on icon at bounding box center [444, 102] width 6 height 6
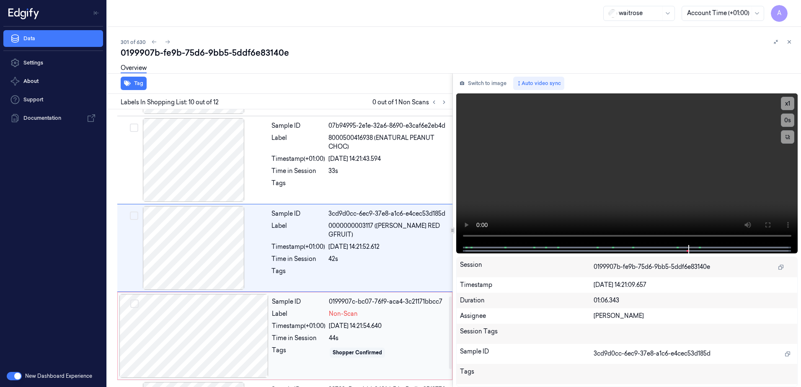
scroll to position [780, 0]
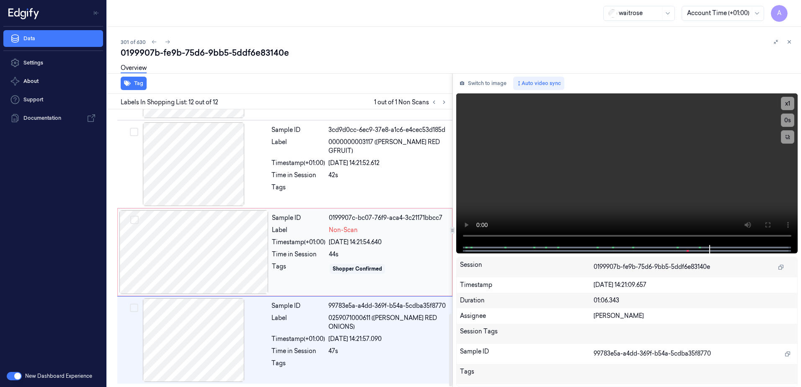
click at [408, 264] on div "Shopper Confirmed" at bounding box center [388, 268] width 118 height 13
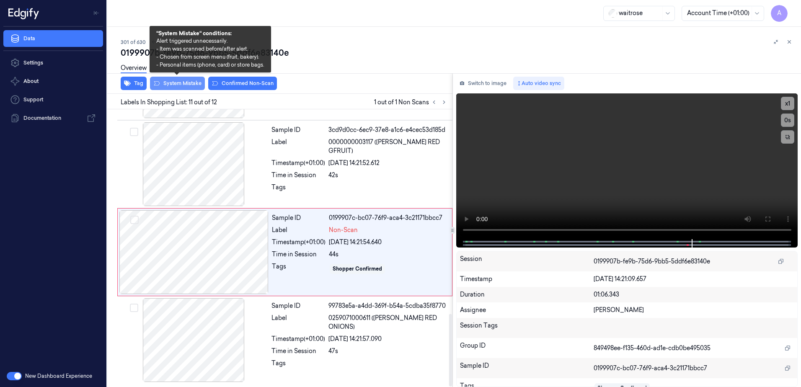
click at [162, 85] on button "System Mistake" at bounding box center [177, 83] width 55 height 13
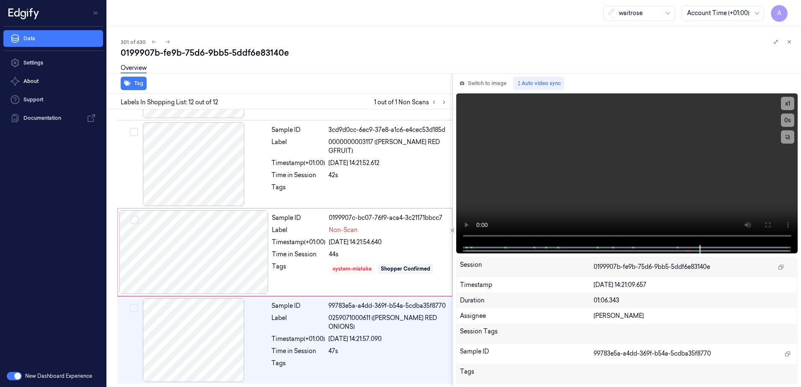
click at [237, 87] on div "Tag" at bounding box center [278, 83] width 348 height 21
click at [318, 258] on div "Time in Session" at bounding box center [299, 254] width 54 height 9
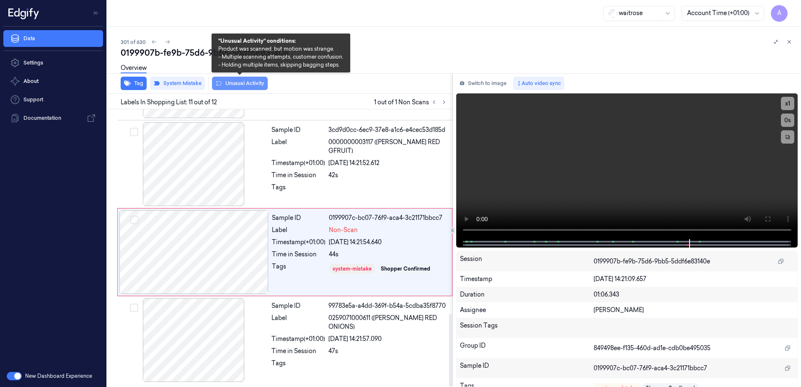
click at [237, 87] on button "Unusual Activity" at bounding box center [240, 83] width 56 height 13
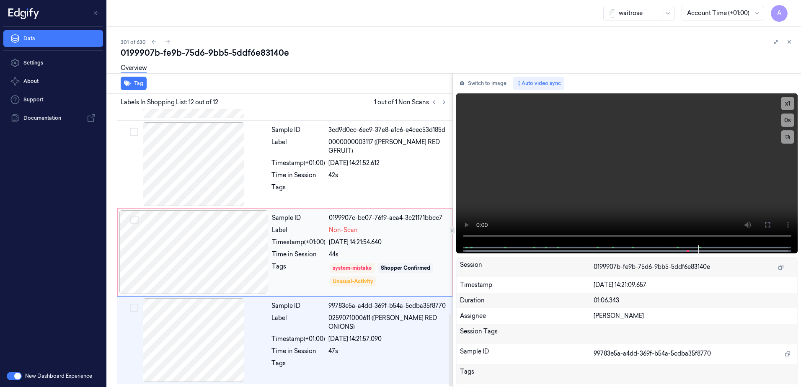
click at [331, 260] on div "Sample ID 0199907c-bc07-76f9-aca4-3c21171bbcc7 Label Non-Scan Timestamp (+01:00…" at bounding box center [359, 252] width 182 height 84
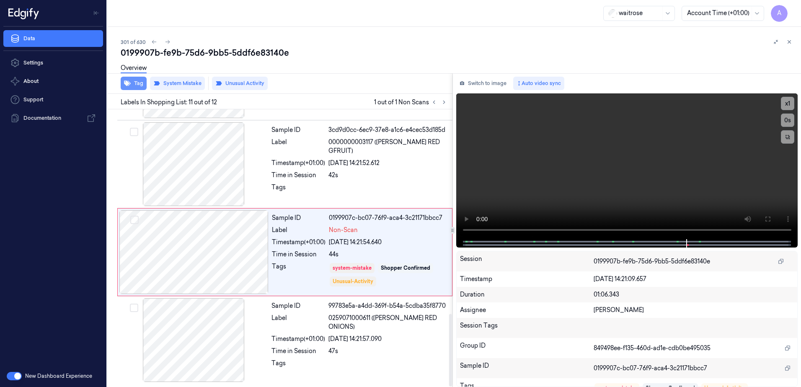
click at [136, 83] on button "Tag" at bounding box center [134, 83] width 26 height 13
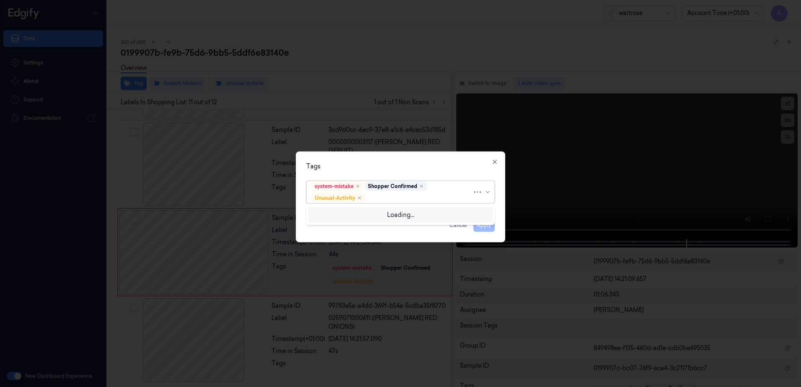
click at [408, 200] on div at bounding box center [419, 197] width 106 height 9
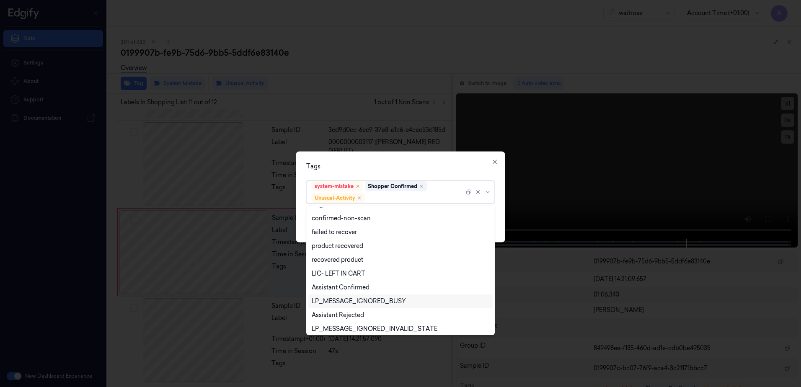
scroll to position [109, 0]
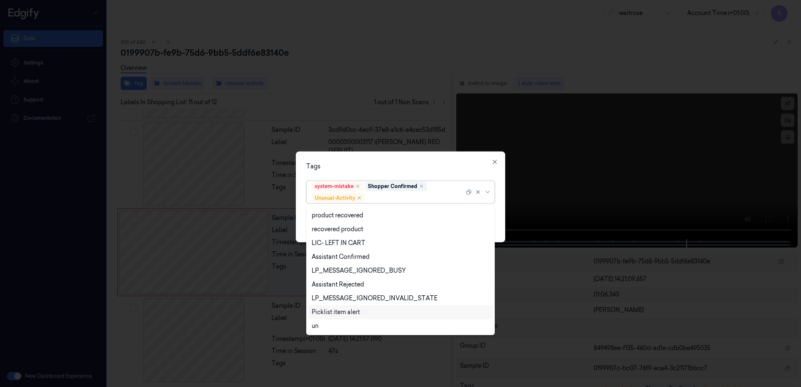
click at [339, 310] on div "Picklist item alert" at bounding box center [336, 312] width 48 height 9
click at [417, 169] on div "Tags" at bounding box center [400, 166] width 188 height 9
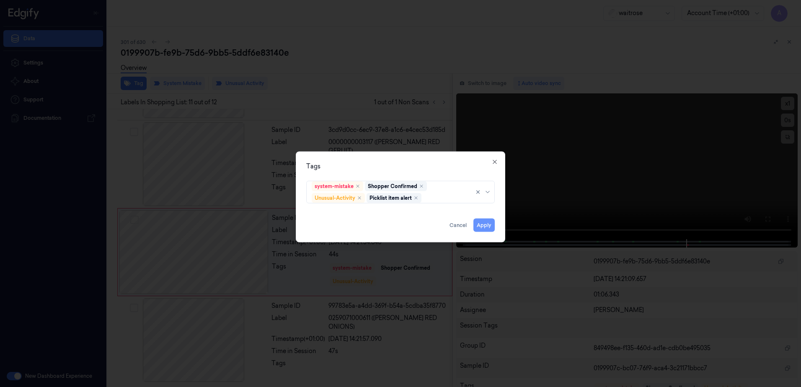
click at [479, 227] on button "Apply" at bounding box center [483, 225] width 21 height 13
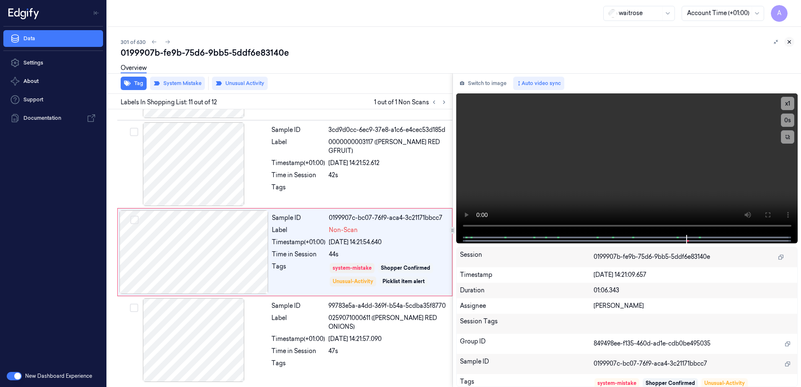
click at [787, 43] on icon at bounding box center [789, 42] width 6 height 6
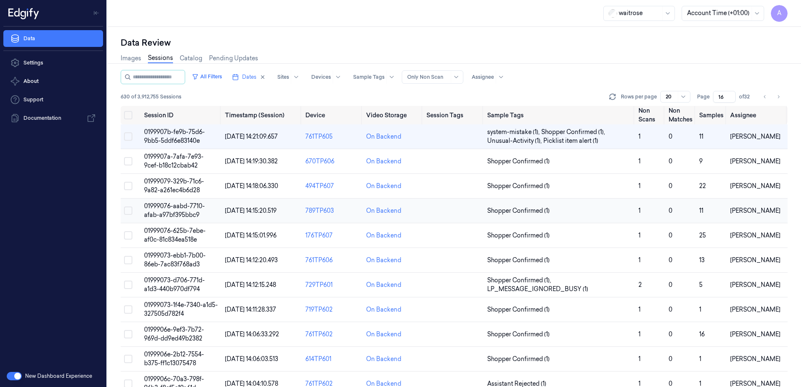
click at [179, 211] on span "01999076-aabd-7710-afab-a97bf395bbc9" at bounding box center [174, 210] width 61 height 16
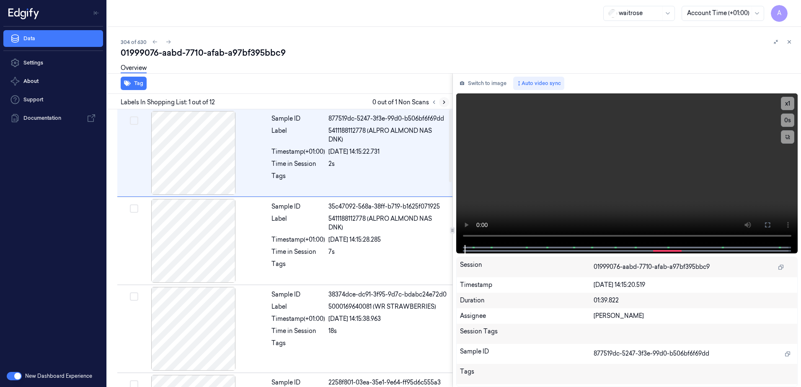
click at [446, 102] on icon at bounding box center [444, 102] width 6 height 6
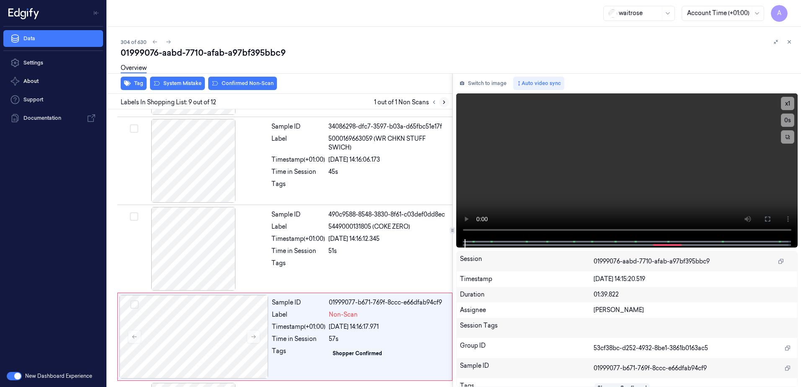
scroll to position [609, 0]
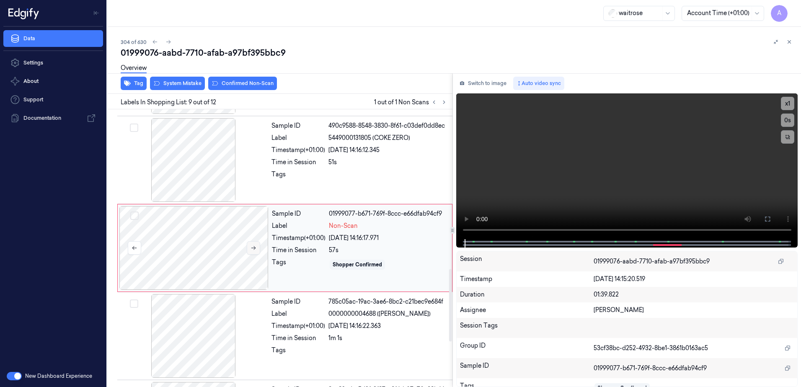
click at [254, 246] on icon at bounding box center [253, 248] width 5 height 4
click at [255, 247] on icon at bounding box center [253, 248] width 6 height 6
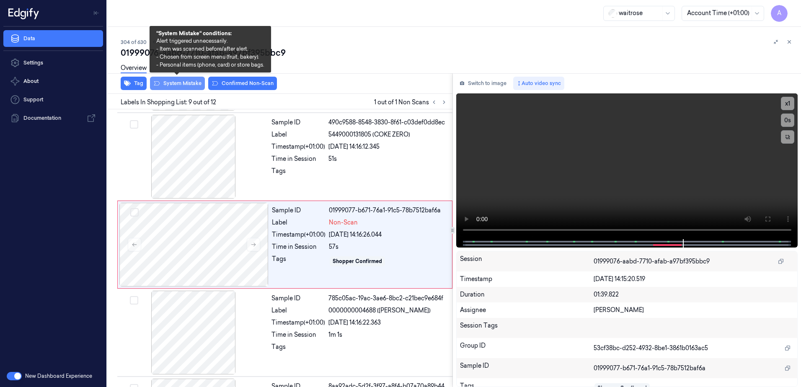
click at [177, 88] on button "System Mistake" at bounding box center [177, 83] width 55 height 13
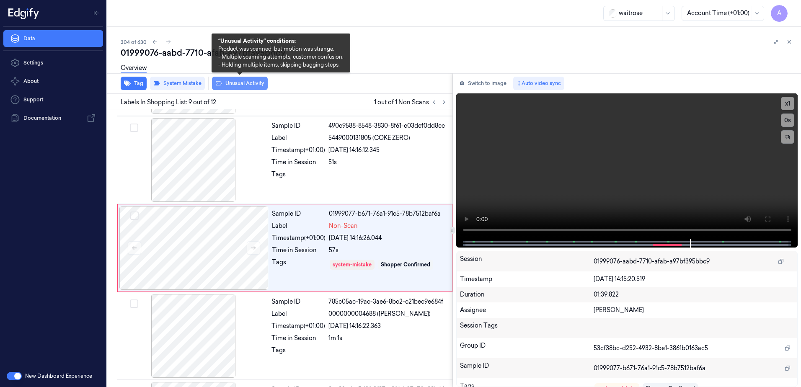
click at [236, 88] on button "Unusual Activity" at bounding box center [240, 83] width 56 height 13
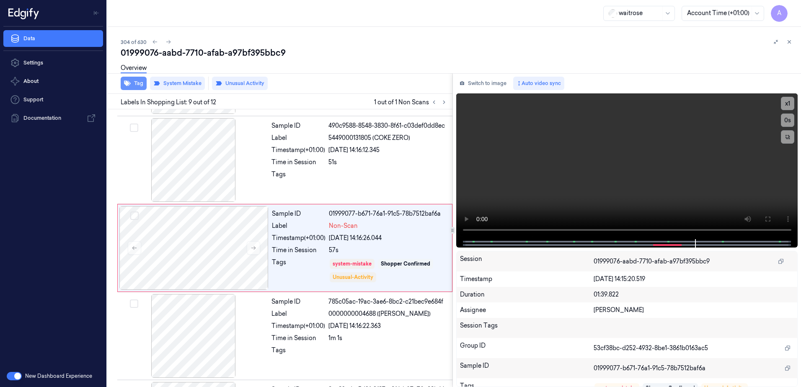
click at [136, 87] on button "Tag" at bounding box center [134, 83] width 26 height 13
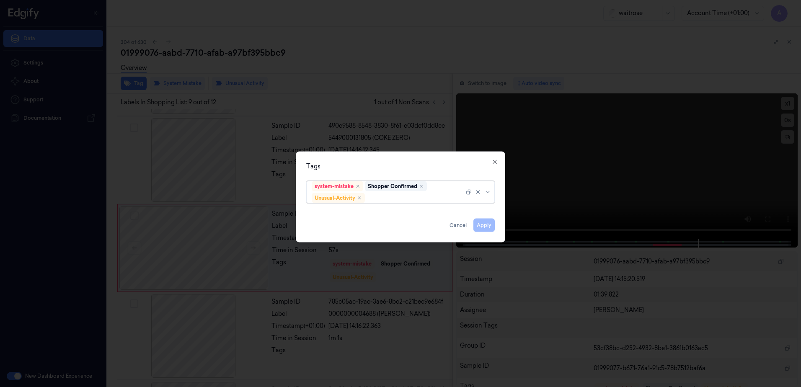
click at [381, 200] on div at bounding box center [415, 197] width 98 height 9
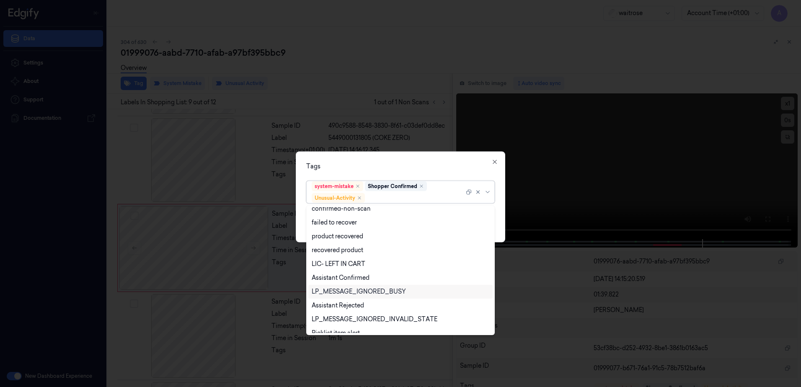
scroll to position [109, 0]
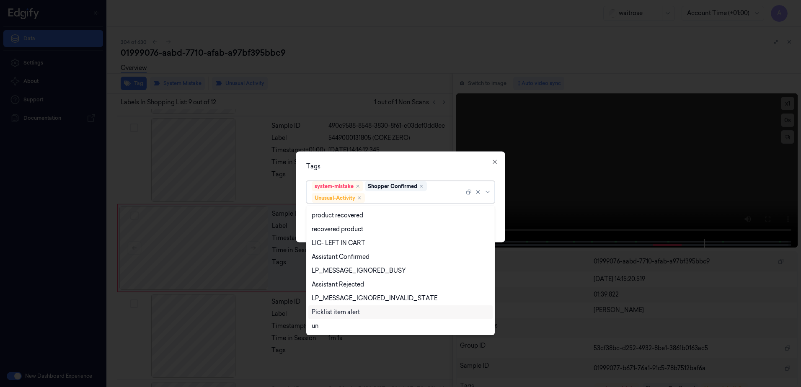
click at [335, 313] on div "Picklist item alert" at bounding box center [336, 312] width 48 height 9
click at [408, 167] on div "Tags" at bounding box center [400, 166] width 188 height 9
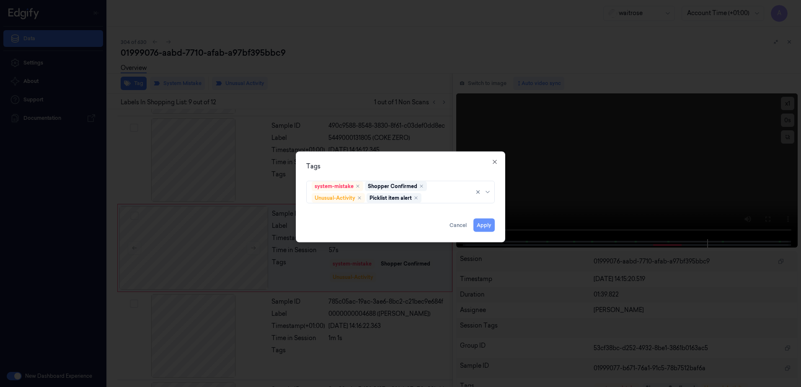
click at [483, 229] on button "Apply" at bounding box center [483, 225] width 21 height 13
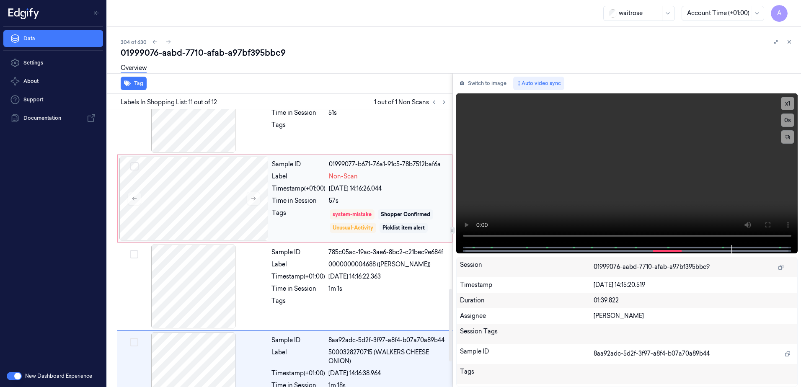
scroll to position [655, 0]
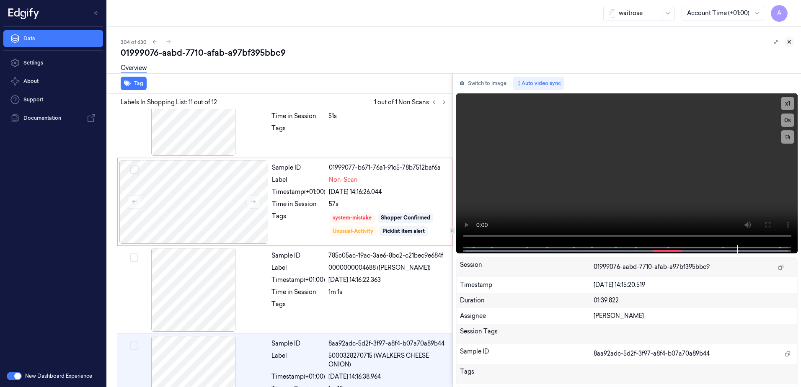
click at [789, 44] on icon at bounding box center [789, 42] width 6 height 6
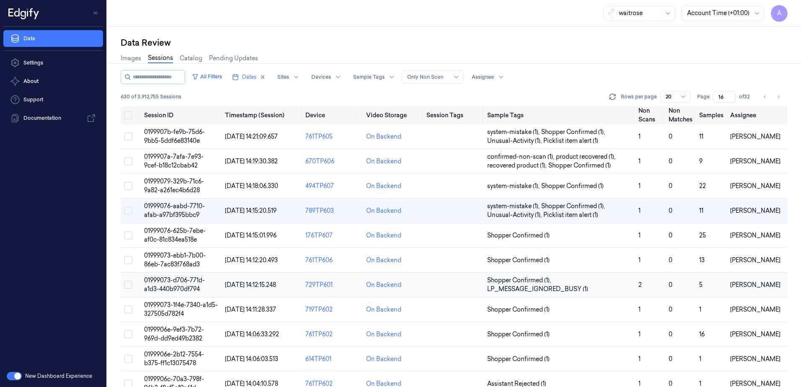
click at [177, 279] on span "01999073-d706-771d-a1d3-440b970df794" at bounding box center [174, 284] width 61 height 16
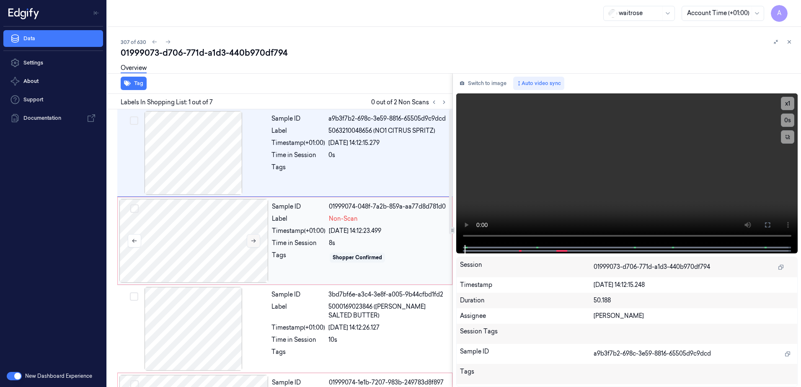
click at [252, 241] on icon at bounding box center [253, 241] width 6 height 6
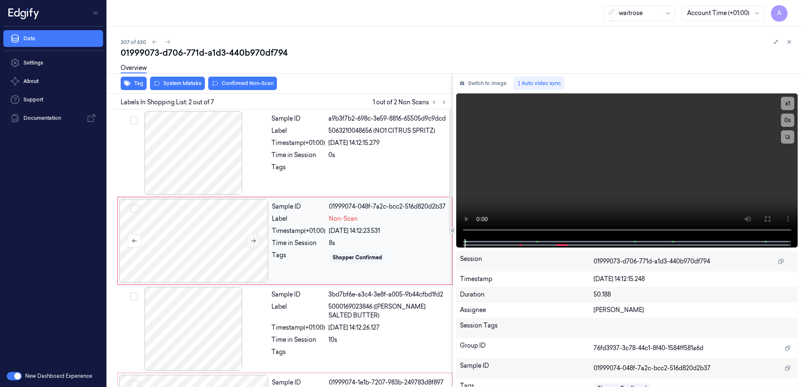
click at [254, 240] on icon at bounding box center [253, 241] width 5 height 4
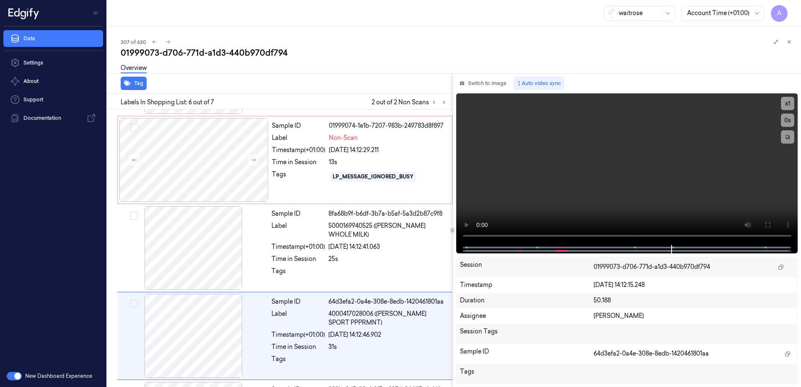
scroll to position [340, 0]
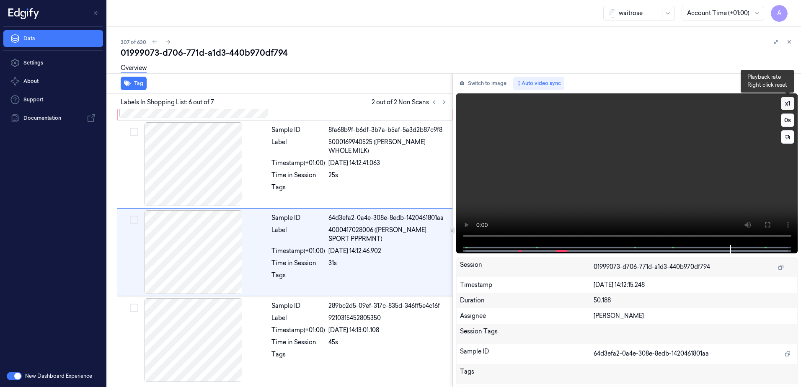
click at [781, 104] on button "x 1" at bounding box center [787, 103] width 13 height 13
click at [781, 104] on button "x 2" at bounding box center [787, 103] width 13 height 13
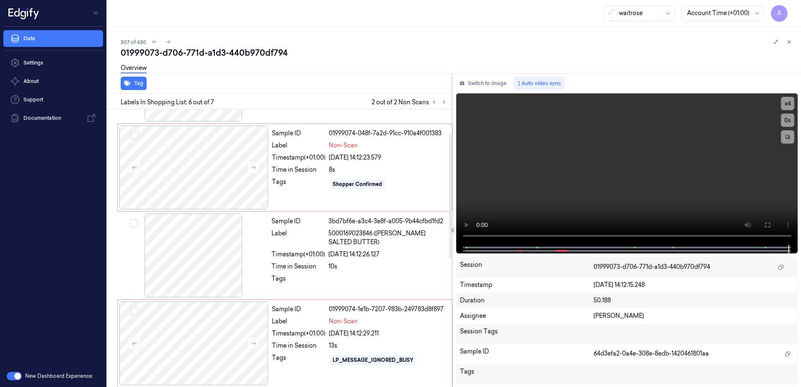
scroll to position [0, 0]
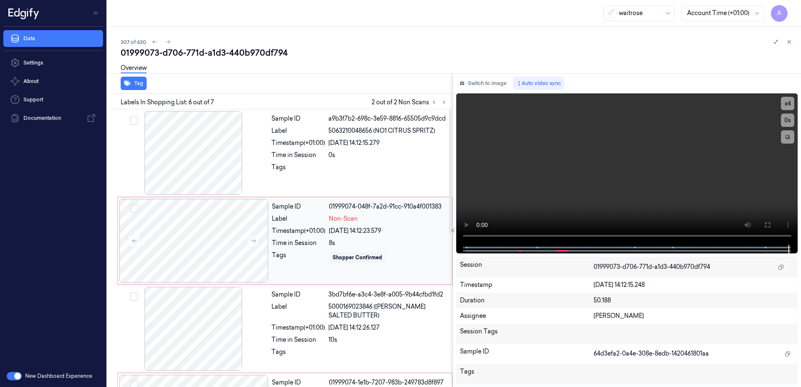
click at [298, 260] on div "Tags" at bounding box center [299, 257] width 54 height 13
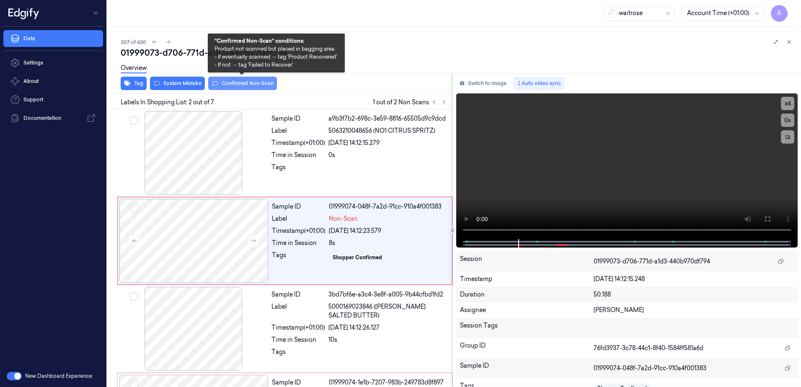
click at [244, 88] on button "Confirmed Non-Scan" at bounding box center [242, 83] width 69 height 13
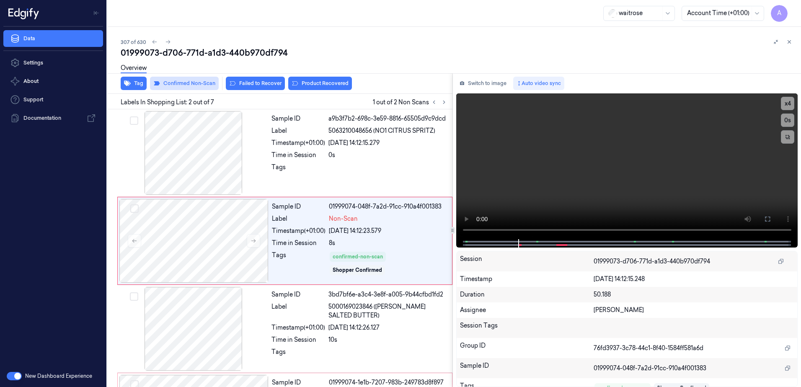
click at [244, 88] on button "Failed to Recover" at bounding box center [255, 83] width 59 height 13
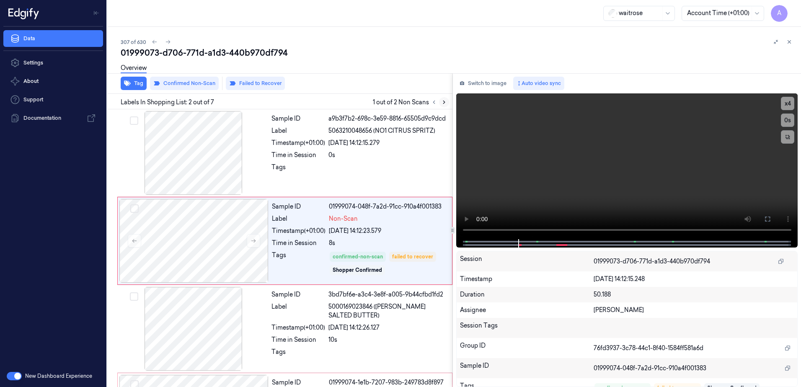
click at [443, 103] on icon at bounding box center [444, 102] width 6 height 6
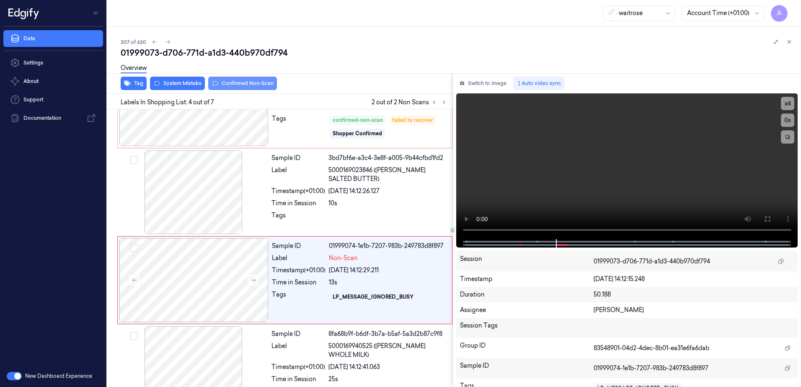
scroll to position [169, 0]
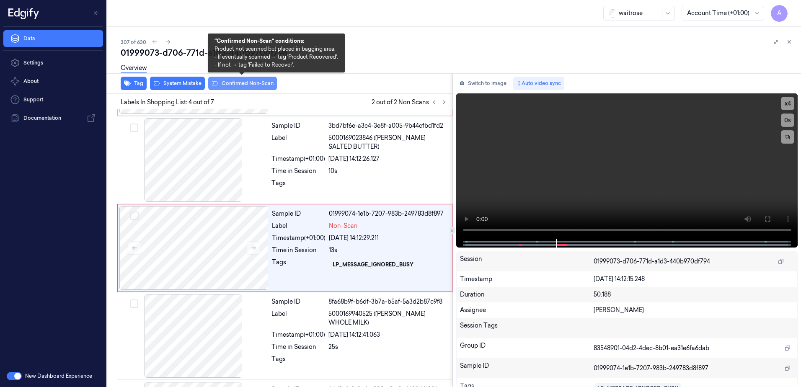
click at [237, 89] on button "Confirmed Non-Scan" at bounding box center [242, 83] width 69 height 13
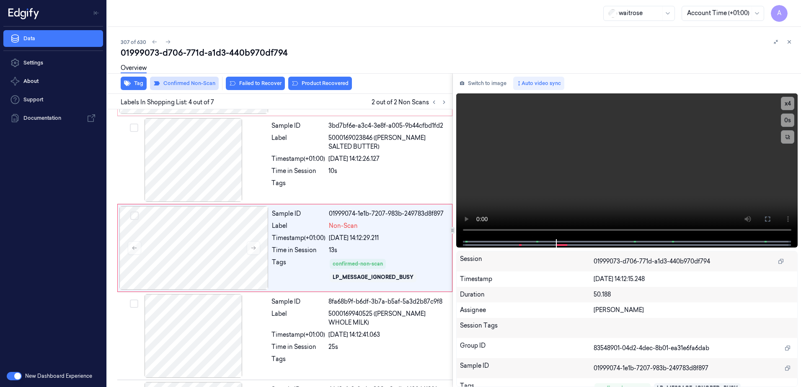
click at [237, 89] on button "Failed to Recover" at bounding box center [255, 83] width 59 height 13
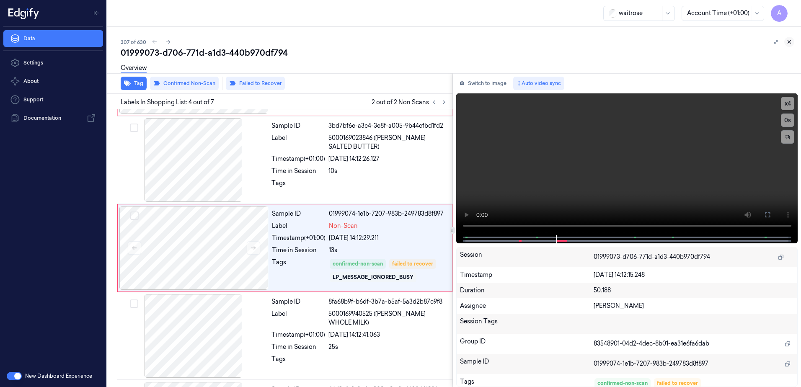
click at [793, 42] on button at bounding box center [789, 42] width 10 height 10
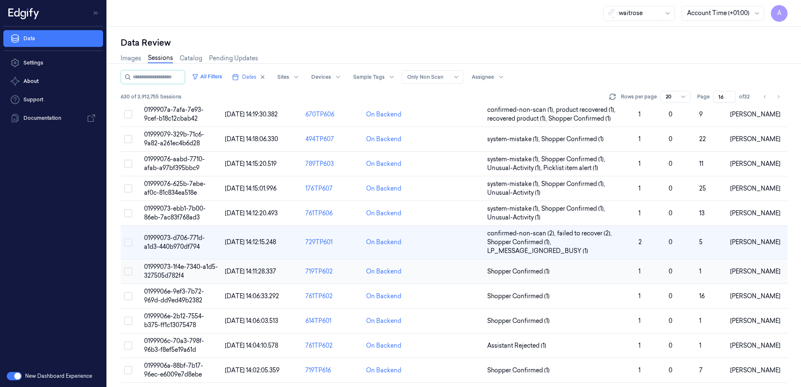
scroll to position [89, 0]
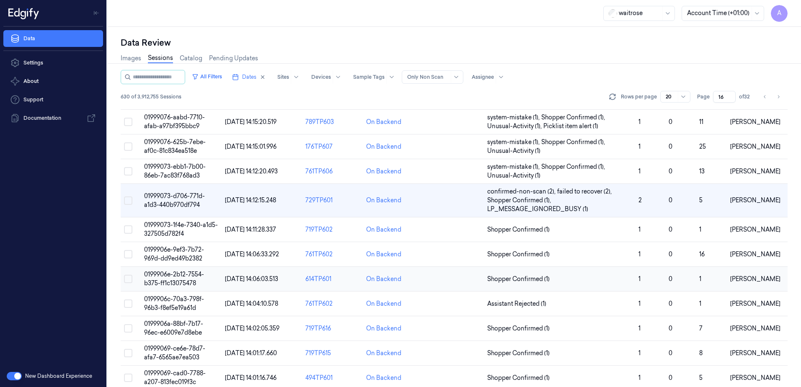
click at [175, 276] on span "0199906e-2b12-7554-b375-ff1c13075478" at bounding box center [174, 279] width 60 height 16
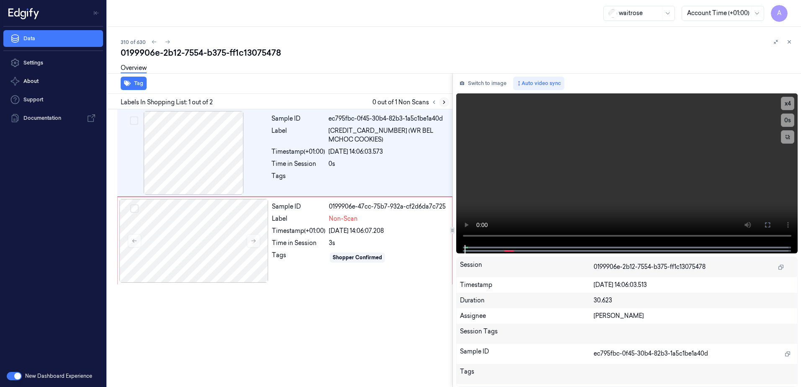
click at [445, 99] on icon at bounding box center [444, 102] width 6 height 6
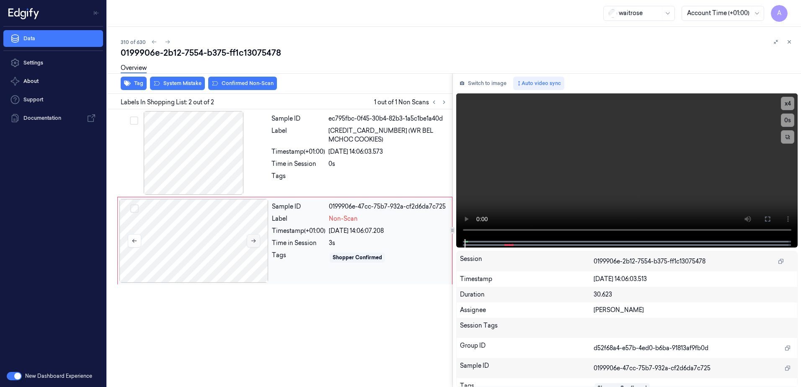
click at [255, 241] on icon at bounding box center [253, 241] width 5 height 4
click at [250, 244] on button at bounding box center [253, 240] width 13 height 13
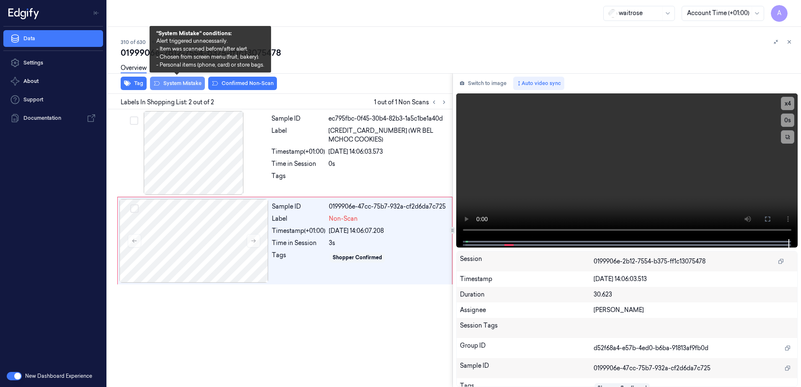
click at [175, 89] on button "System Mistake" at bounding box center [177, 83] width 55 height 13
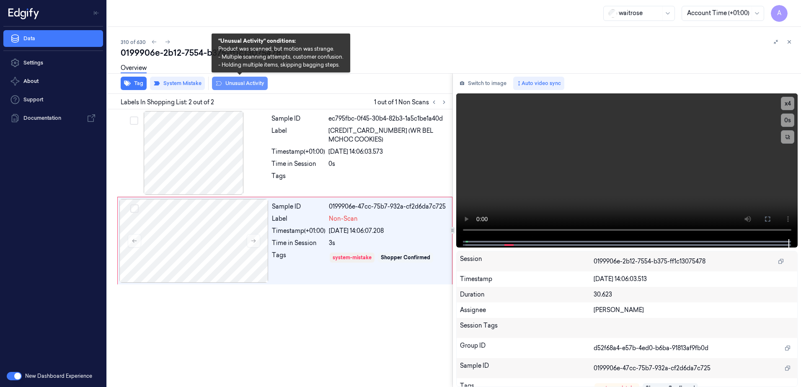
click at [230, 88] on button "Unusual Activity" at bounding box center [240, 83] width 56 height 13
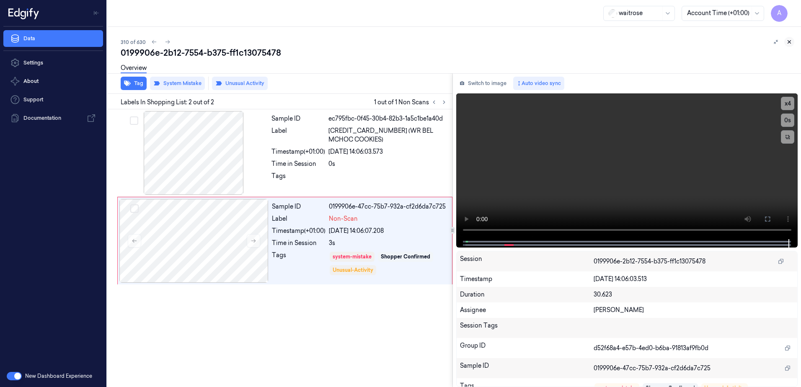
click at [789, 41] on icon at bounding box center [789, 42] width 3 height 3
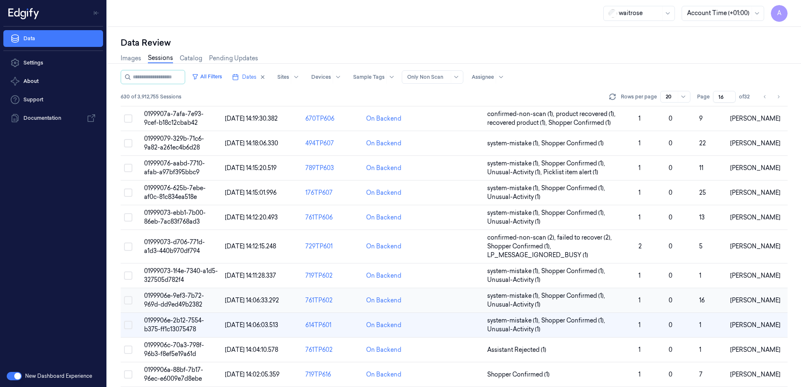
scroll to position [121, 0]
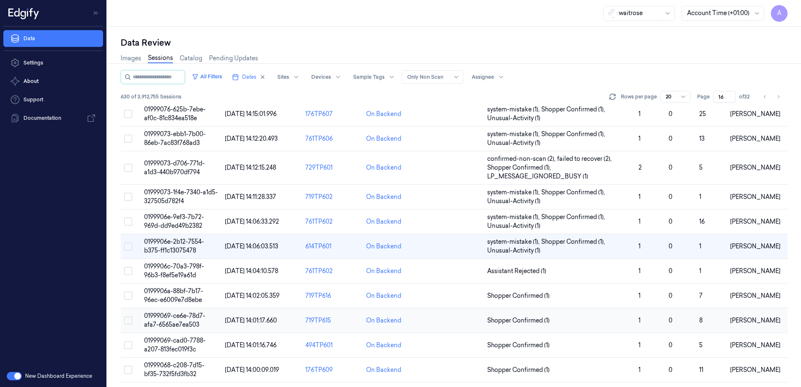
click at [162, 320] on td "01999069-ce6e-78d7-afa7-6565ae7ea503" at bounding box center [181, 320] width 81 height 25
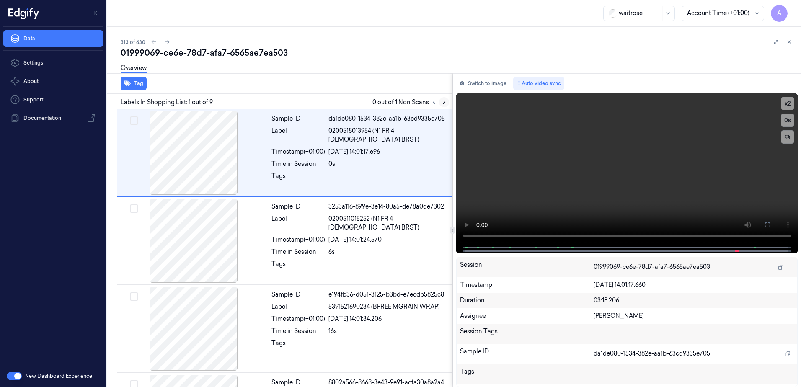
click at [441, 101] on icon at bounding box center [444, 102] width 6 height 6
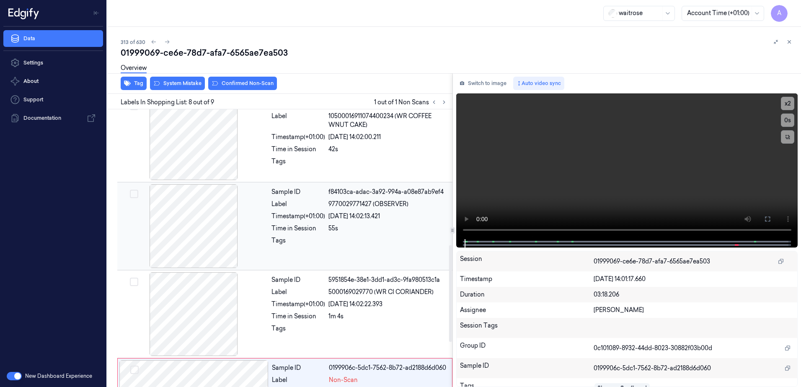
scroll to position [516, 0]
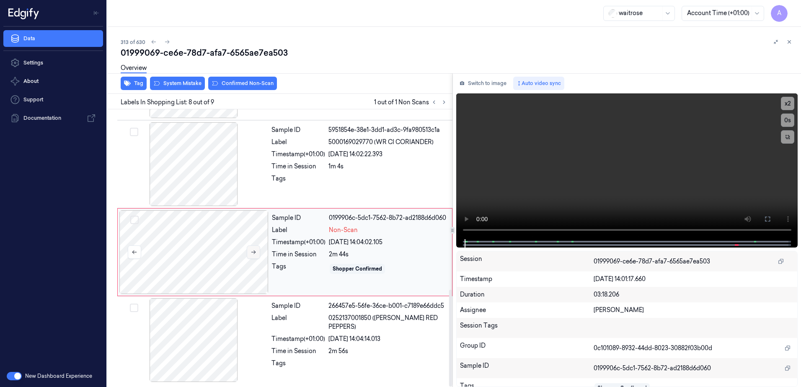
click at [254, 253] on icon at bounding box center [253, 252] width 6 height 6
click at [255, 252] on icon at bounding box center [253, 252] width 5 height 4
click at [252, 251] on icon at bounding box center [253, 252] width 6 height 6
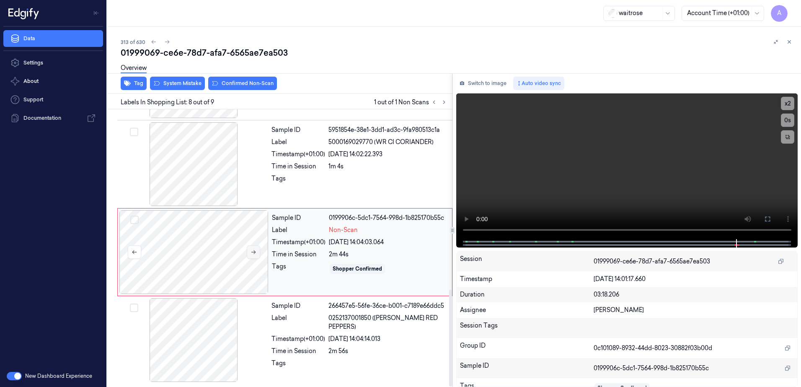
click at [252, 251] on icon at bounding box center [253, 252] width 6 height 6
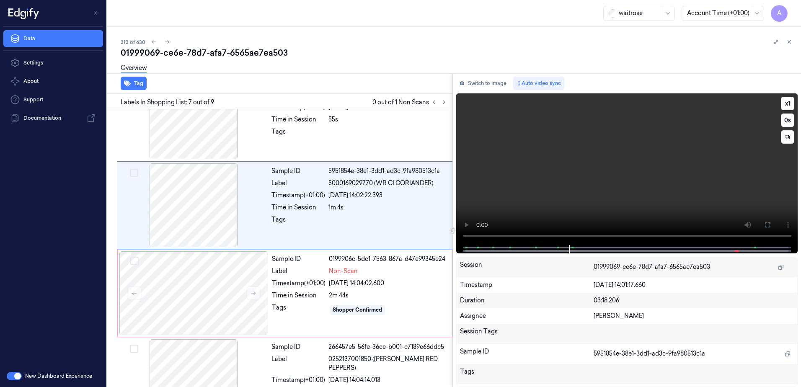
scroll to position [433, 0]
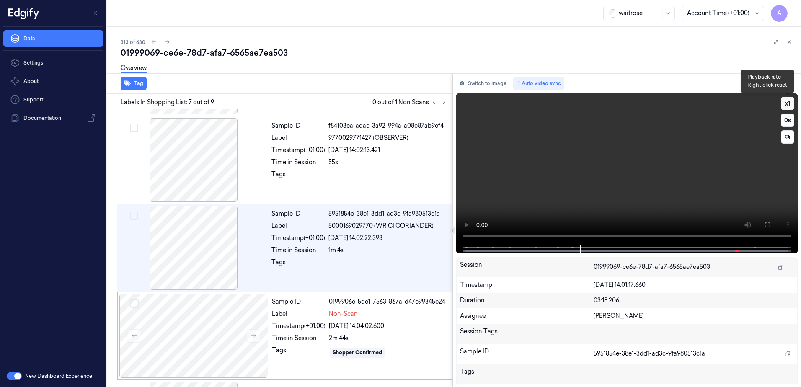
click at [787, 105] on button "x 1" at bounding box center [787, 103] width 13 height 13
click at [787, 105] on button "x 2" at bounding box center [787, 103] width 13 height 13
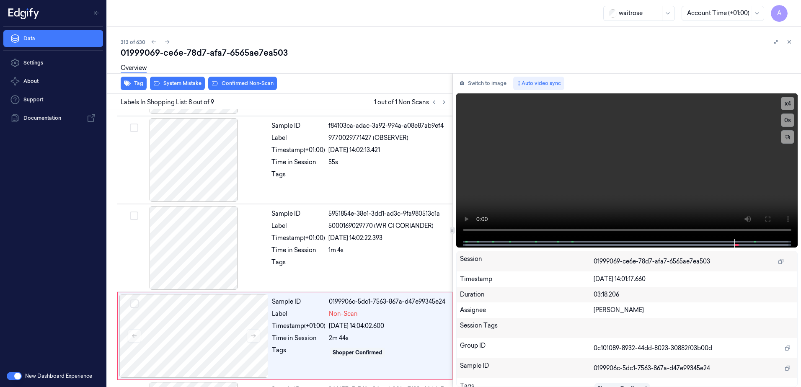
scroll to position [516, 0]
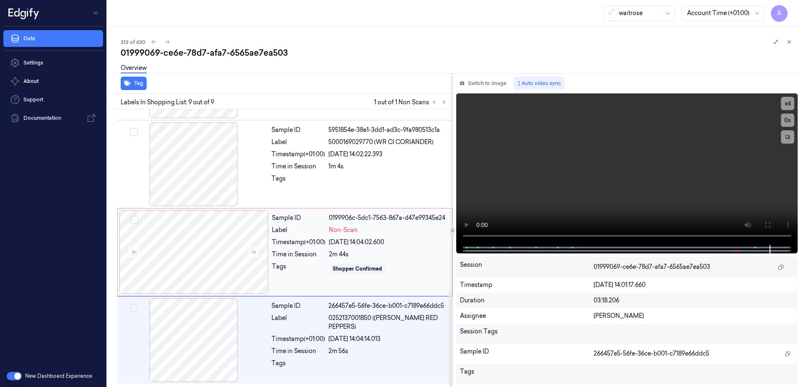
click at [300, 265] on div "Tags" at bounding box center [299, 268] width 54 height 13
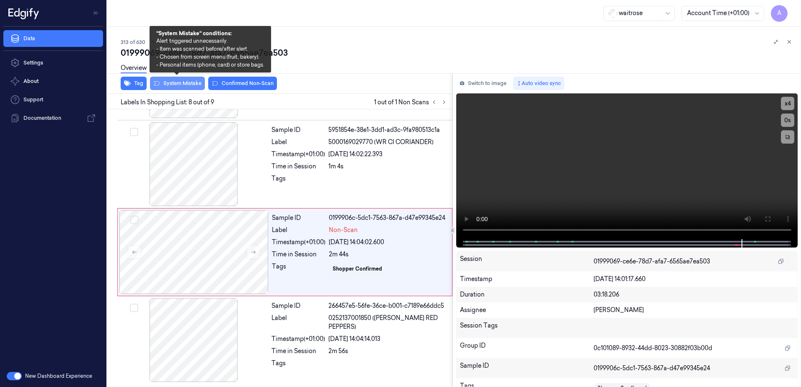
click at [179, 88] on button "System Mistake" at bounding box center [177, 83] width 55 height 13
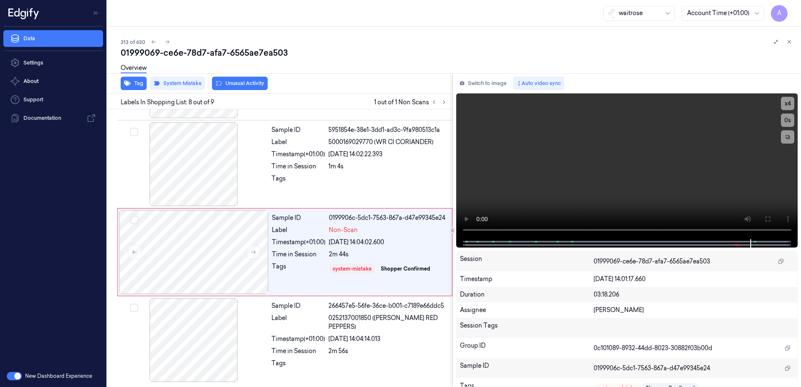
click at [230, 86] on button "Unusual Activity" at bounding box center [240, 83] width 56 height 13
click at [788, 40] on icon at bounding box center [789, 42] width 6 height 6
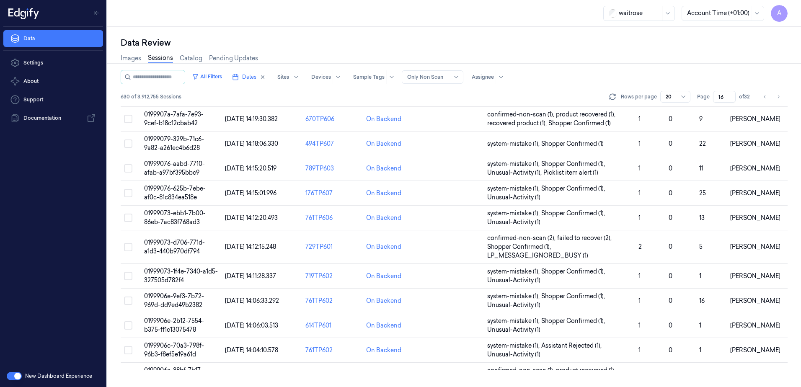
scroll to position [204, 0]
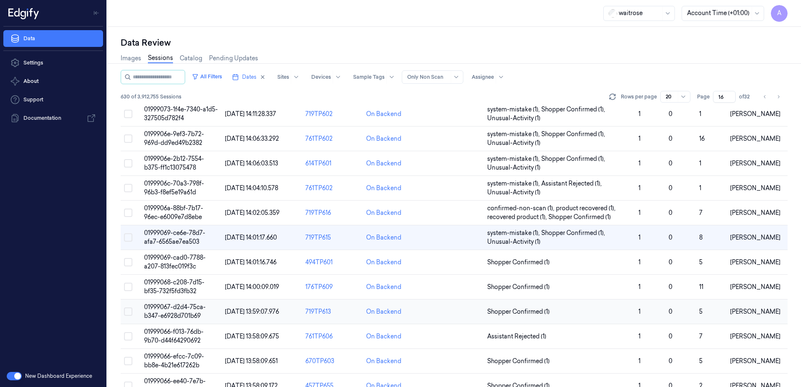
click at [168, 312] on span "01999067-d2d4-75ca-b347-e6928d701b69" at bounding box center [175, 311] width 62 height 16
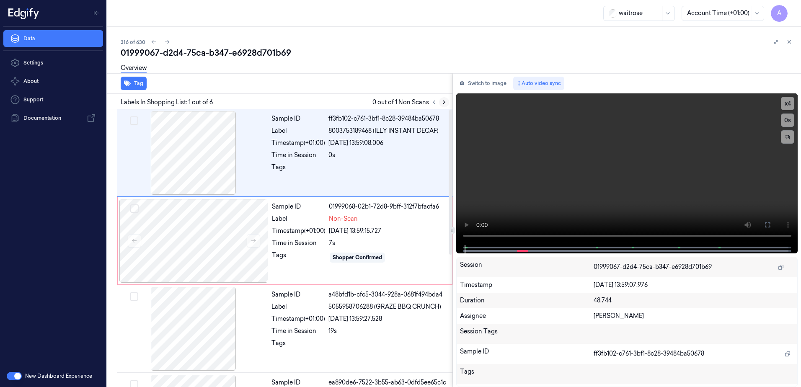
click at [444, 103] on icon at bounding box center [444, 102] width 6 height 6
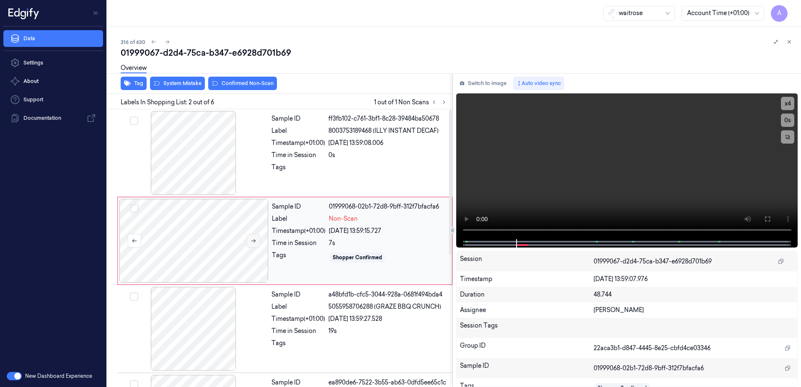
click at [253, 245] on button at bounding box center [253, 240] width 13 height 13
click at [256, 242] on icon at bounding box center [253, 241] width 6 height 6
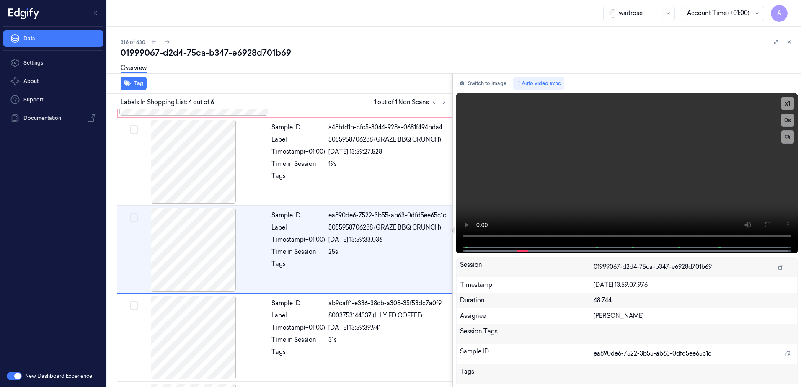
scroll to position [169, 0]
click at [595, 198] on video at bounding box center [627, 169] width 342 height 152
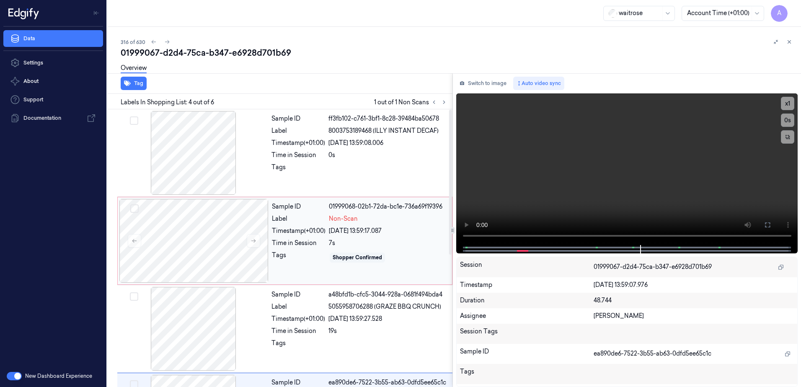
click at [289, 265] on div "Sample ID 01999068-02b1-72da-bc1e-736a69f19396 Label Non-Scan Timestamp (+01:00…" at bounding box center [359, 241] width 182 height 84
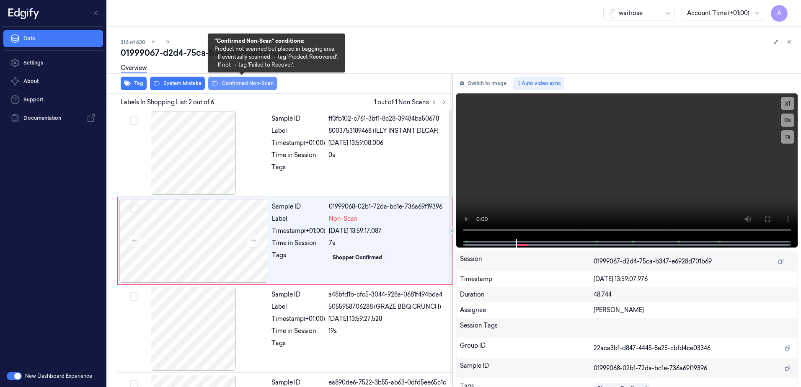
click at [230, 84] on button "Confirmed Non-Scan" at bounding box center [242, 83] width 69 height 13
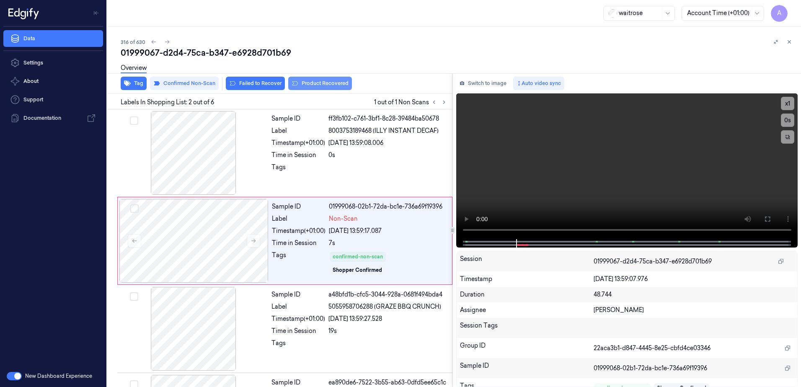
click at [316, 83] on button "Product Recovered" at bounding box center [320, 83] width 64 height 13
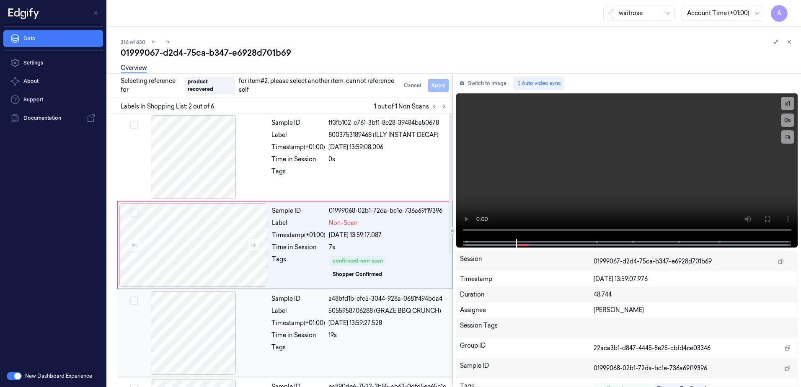
click at [315, 321] on div "Timestamp (+01:00)" at bounding box center [298, 323] width 54 height 9
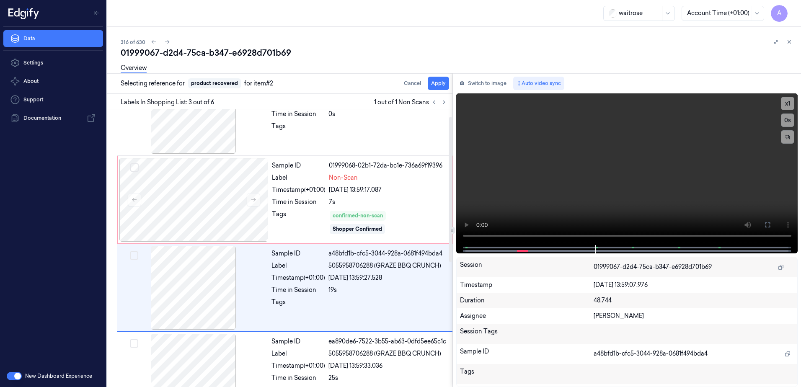
scroll to position [81, 0]
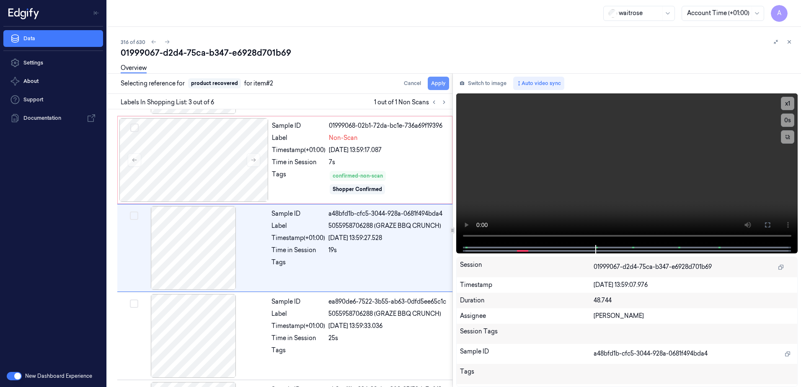
click at [435, 80] on button "Apply" at bounding box center [438, 83] width 21 height 13
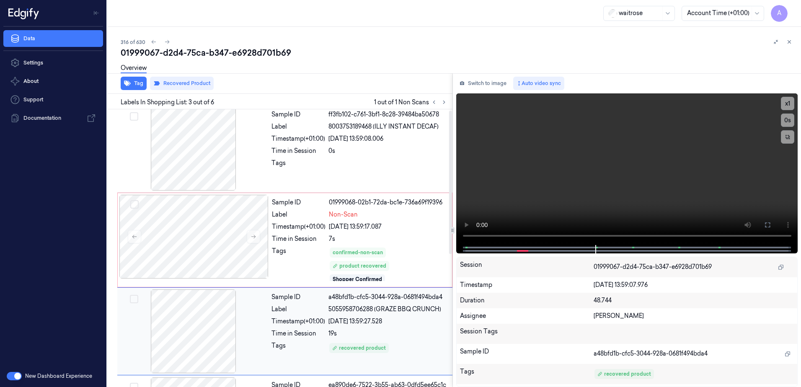
scroll to position [0, 0]
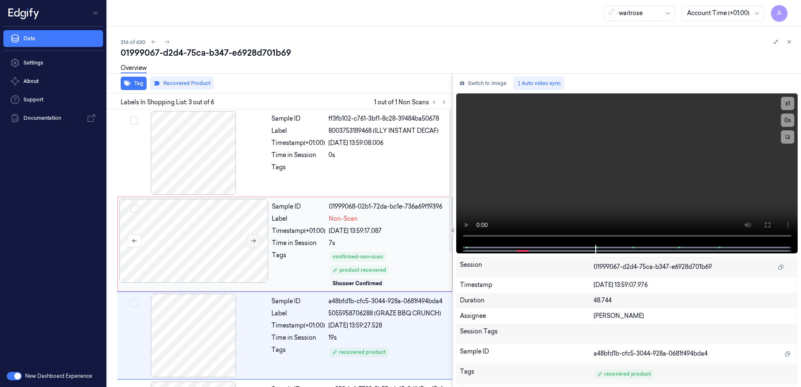
click at [255, 241] on icon at bounding box center [253, 241] width 5 height 4
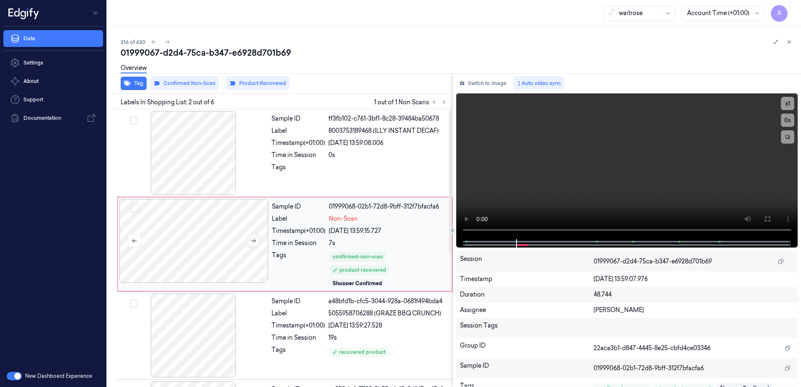
click at [255, 241] on icon at bounding box center [253, 241] width 5 height 4
click at [789, 44] on icon at bounding box center [789, 42] width 6 height 6
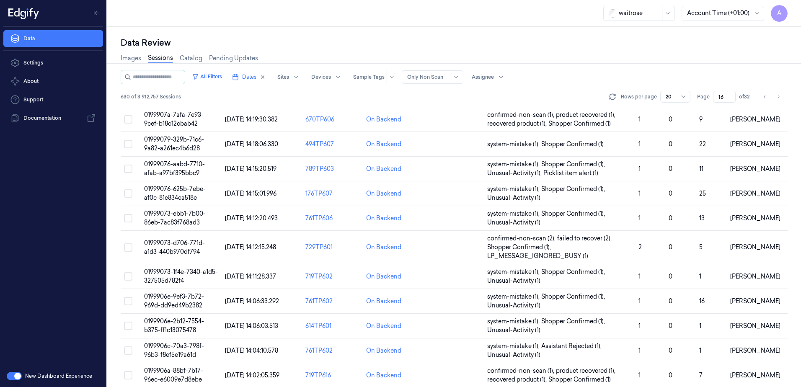
scroll to position [247, 0]
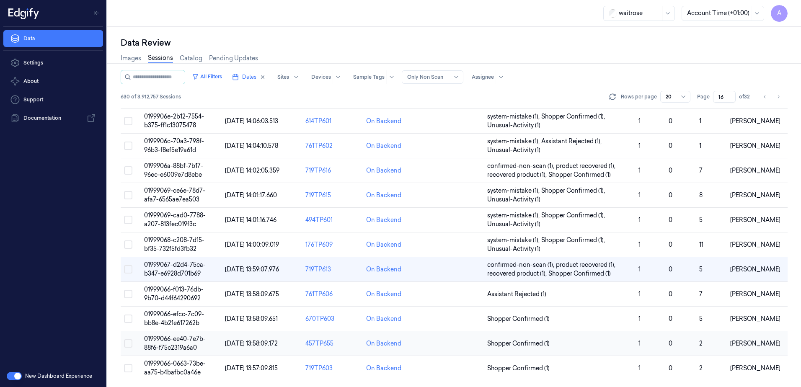
click at [158, 340] on span "01999066-ee40-7e7b-88f6-f75c2319a6a0" at bounding box center [175, 343] width 62 height 16
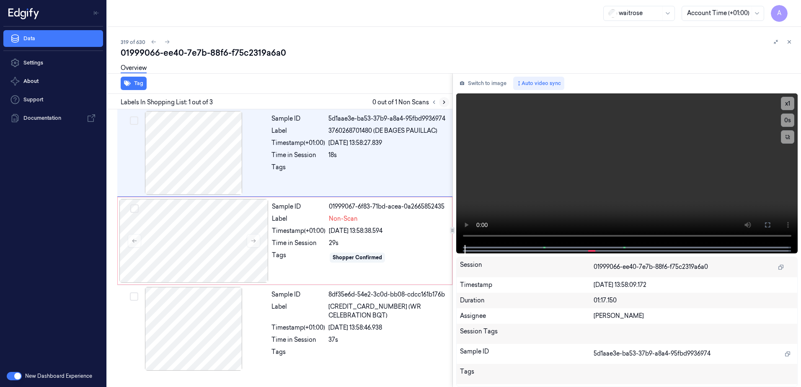
click at [441, 100] on icon at bounding box center [444, 102] width 6 height 6
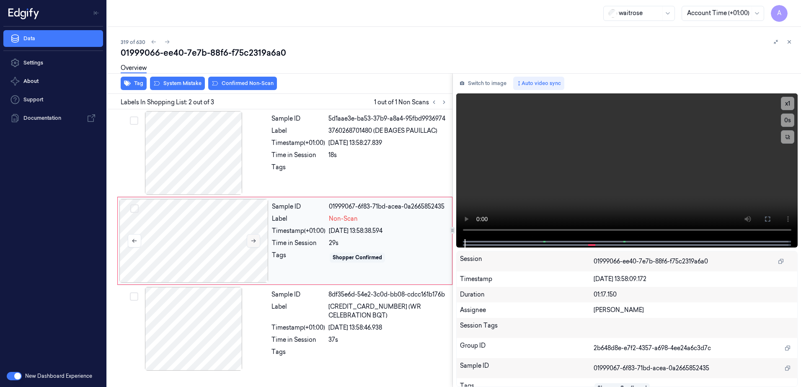
click at [255, 239] on icon at bounding box center [253, 241] width 6 height 6
click at [255, 247] on button at bounding box center [253, 240] width 13 height 13
click at [785, 105] on button "x 1" at bounding box center [787, 103] width 13 height 13
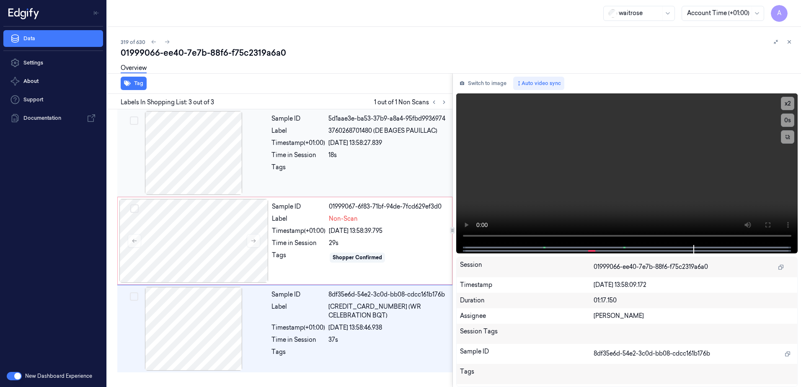
click at [297, 181] on div "Sample ID 5d1aae3e-ba53-37b9-a8a4-95fbd9936974 Label 3760268701480 (DE BAGES PA…" at bounding box center [359, 153] width 183 height 84
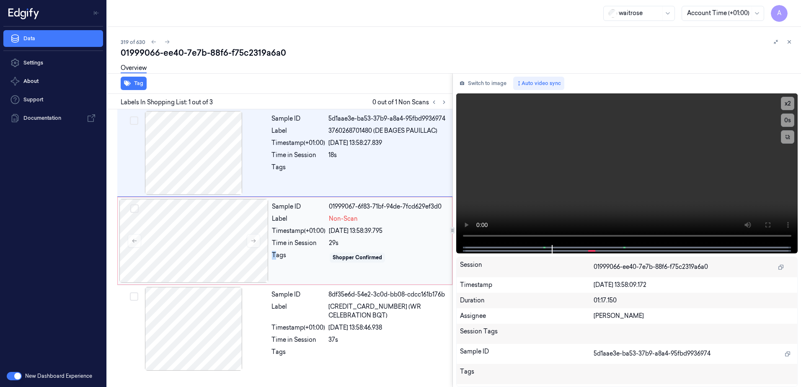
click at [274, 266] on div "Sample ID 01999067-6f83-71bf-94de-7fcd629ef3d0 Label Non-Scan Timestamp (+01:00…" at bounding box center [359, 241] width 182 height 84
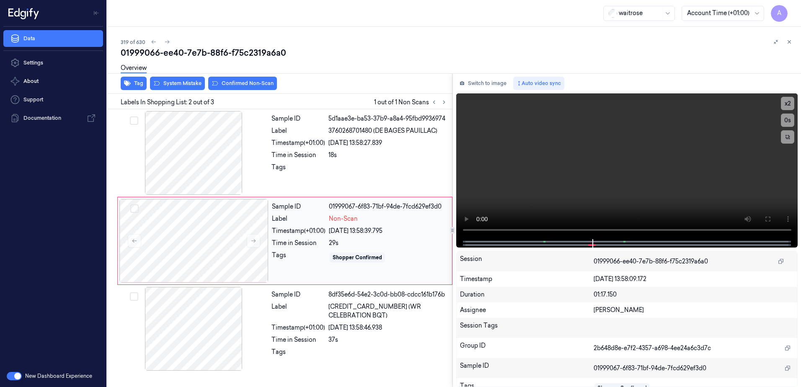
click at [320, 278] on div "Sample ID 01999067-6f83-71bf-94de-7fcd629ef3d0 Label Non-Scan Timestamp (+01:00…" at bounding box center [359, 241] width 182 height 84
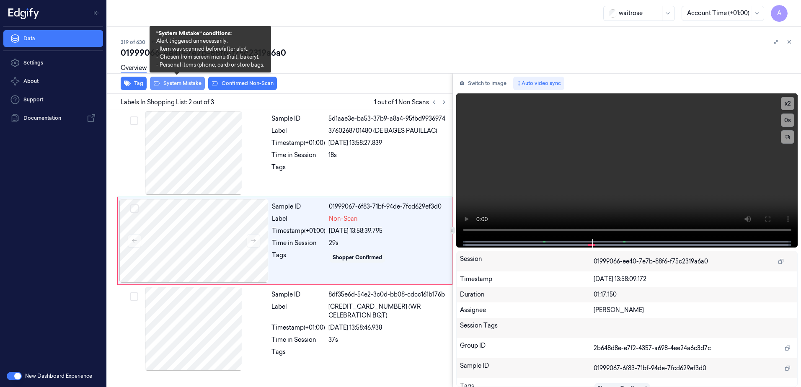
click at [180, 89] on button "System Mistake" at bounding box center [177, 83] width 55 height 13
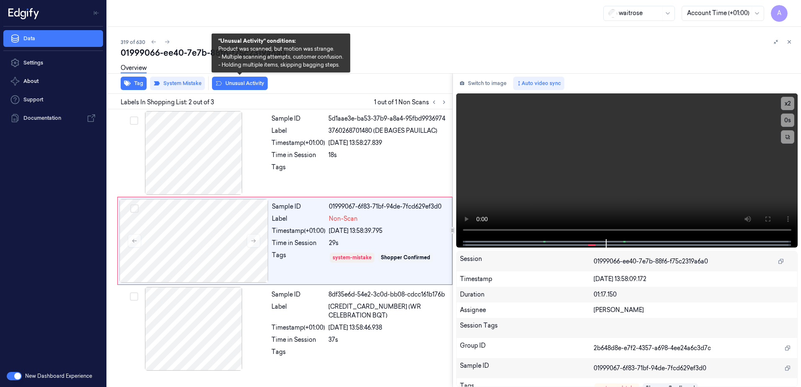
click at [230, 87] on button "Unusual Activity" at bounding box center [240, 83] width 56 height 13
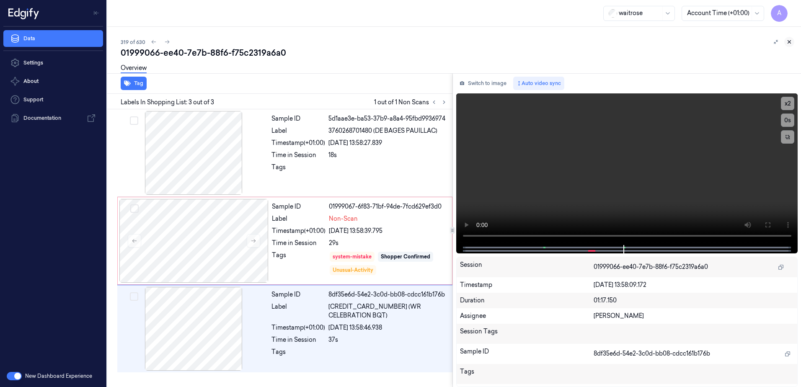
click at [788, 42] on icon at bounding box center [789, 42] width 6 height 6
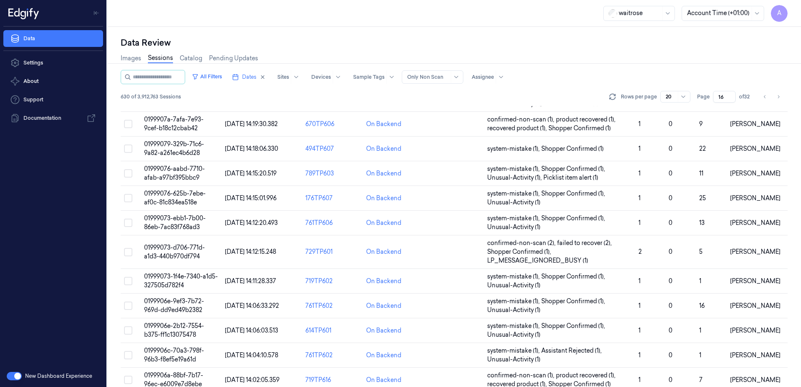
scroll to position [247, 0]
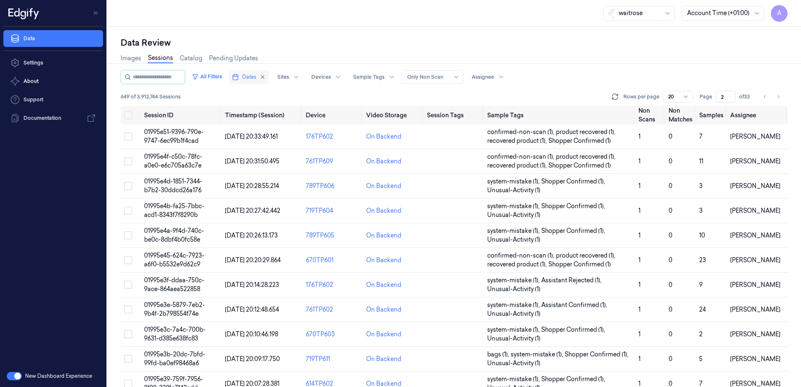
click at [249, 79] on button "Dates" at bounding box center [249, 76] width 40 height 13
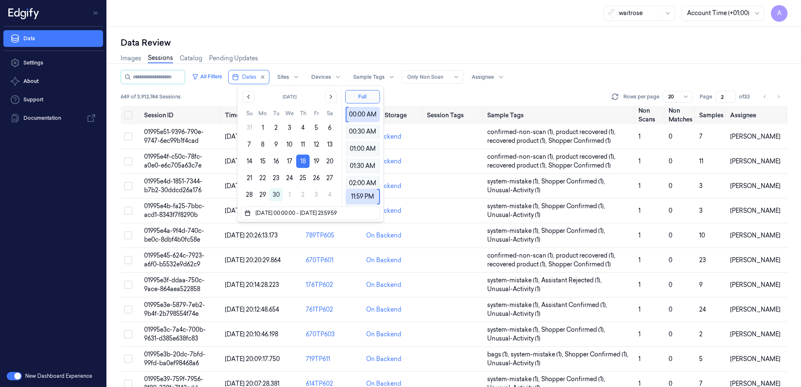
click at [249, 32] on div "Data Review Images Sessions Catalog Pending Updates All Filters Dates Sites Dev…" at bounding box center [454, 207] width 694 height 360
type input "1"
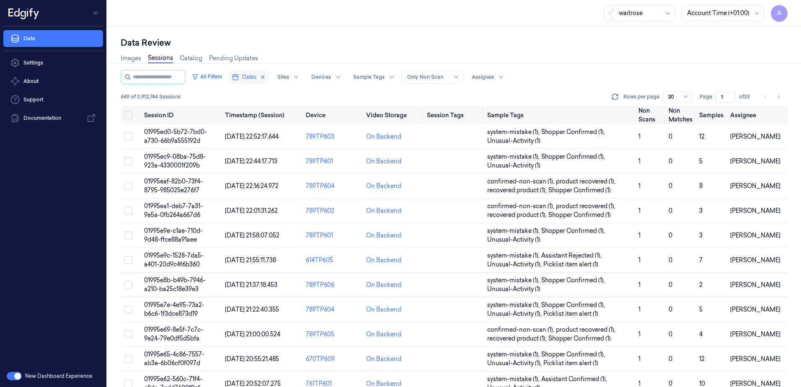
click at [256, 73] on span "Dates" at bounding box center [249, 77] width 14 height 8
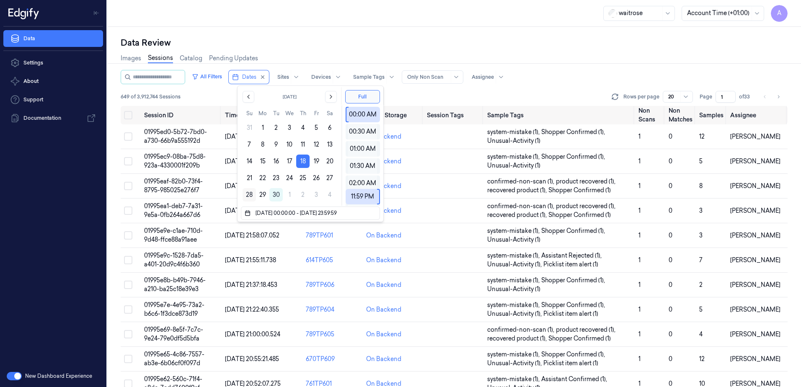
click at [252, 195] on button "28" at bounding box center [248, 194] width 13 height 13
type input "28/09/2025 00:00:00 - 28/09/2025 23:59:59"
click at [315, 4] on div "waitrose Account Time (+01:00) A" at bounding box center [454, 13] width 694 height 27
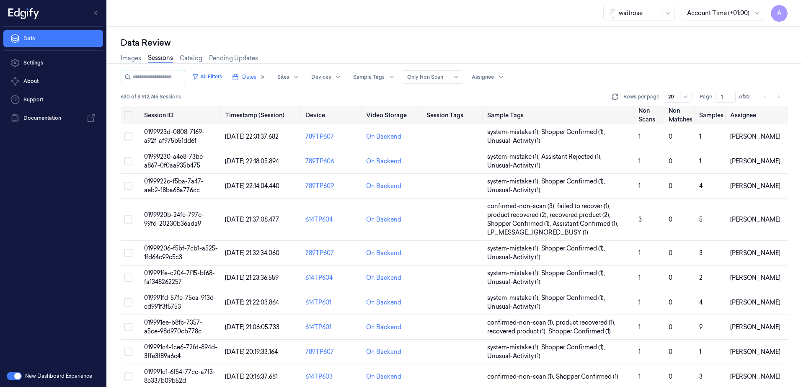
drag, startPoint x: 722, startPoint y: 95, endPoint x: 714, endPoint y: 101, distance: 10.6
click at [714, 101] on div "Page 1 of 32" at bounding box center [725, 97] width 53 height 12
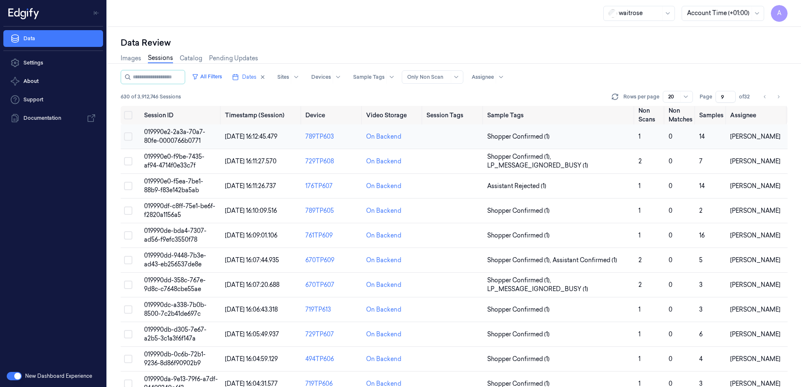
type input "9"
click at [178, 134] on span "019990e2-2a3a-70a7-80fe-0000766b0771" at bounding box center [174, 136] width 61 height 16
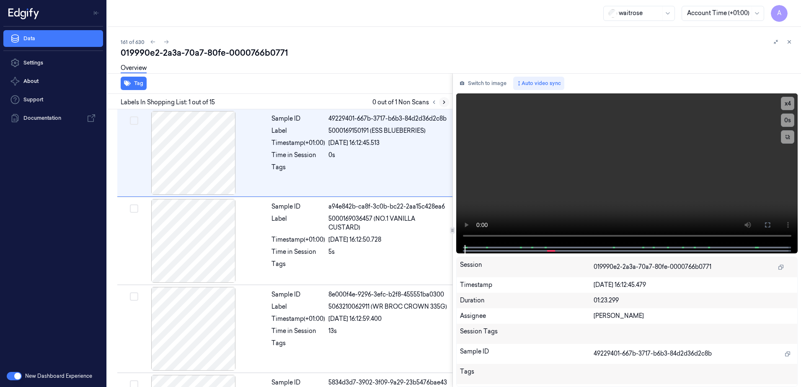
click at [445, 106] on button at bounding box center [444, 102] width 10 height 10
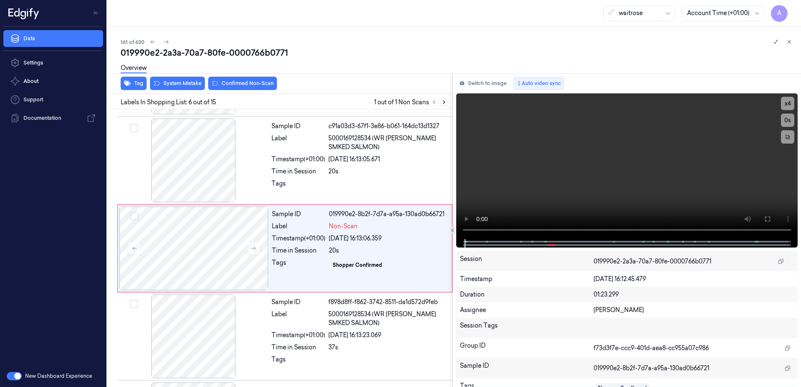
scroll to position [345, 0]
click at [254, 249] on icon at bounding box center [253, 248] width 6 height 6
click at [254, 248] on icon at bounding box center [253, 248] width 5 height 4
click at [258, 250] on button at bounding box center [253, 247] width 13 height 13
click at [255, 251] on button at bounding box center [253, 247] width 13 height 13
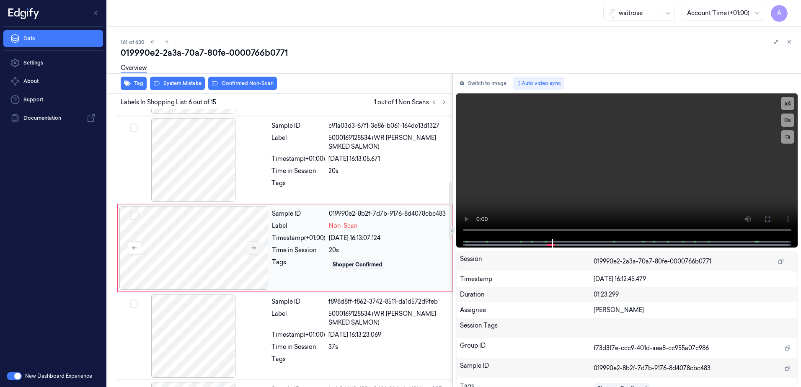
click at [251, 250] on icon at bounding box center [253, 248] width 6 height 6
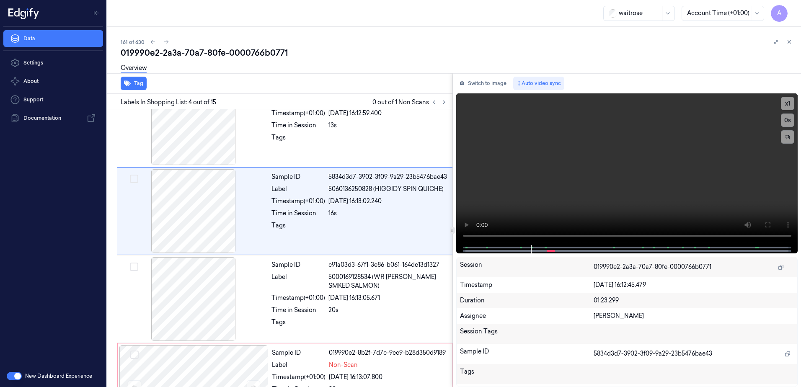
scroll to position [169, 0]
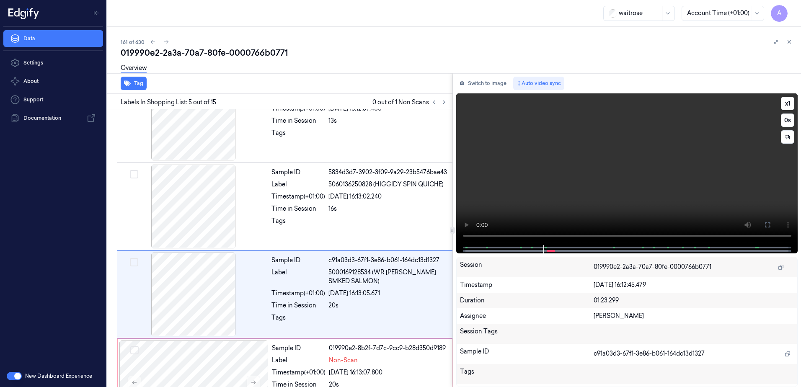
click at [600, 187] on video at bounding box center [627, 169] width 342 height 152
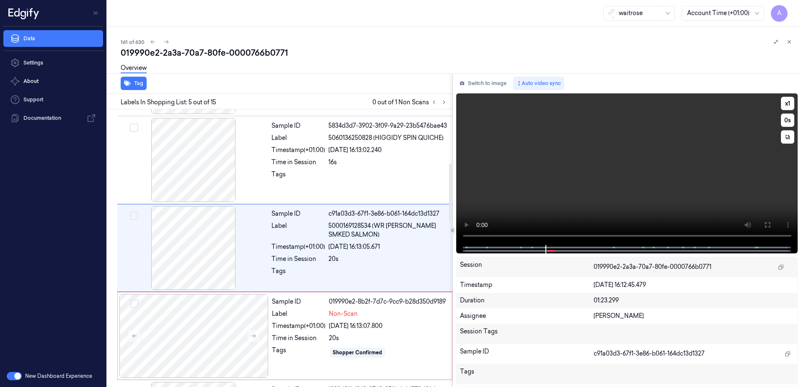
click at [596, 206] on video at bounding box center [627, 169] width 342 height 152
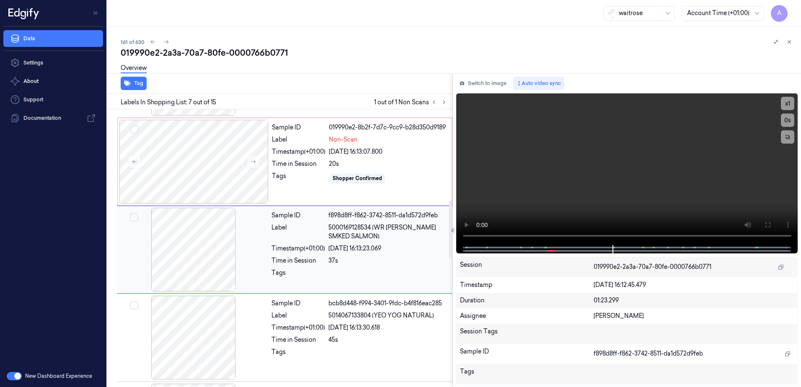
scroll to position [433, 0]
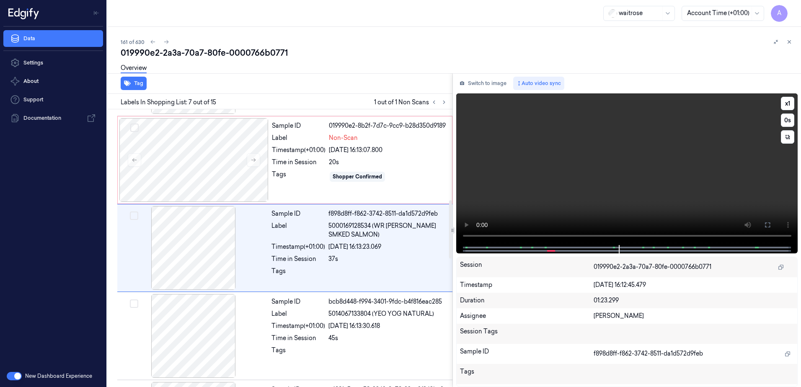
click at [606, 195] on video at bounding box center [627, 169] width 342 height 152
click at [410, 188] on div "Sample ID 019990e2-8b2f-7d7c-9cc9-b28d350d9189 Label Non-Scan Timestamp (+01:00…" at bounding box center [359, 160] width 182 height 84
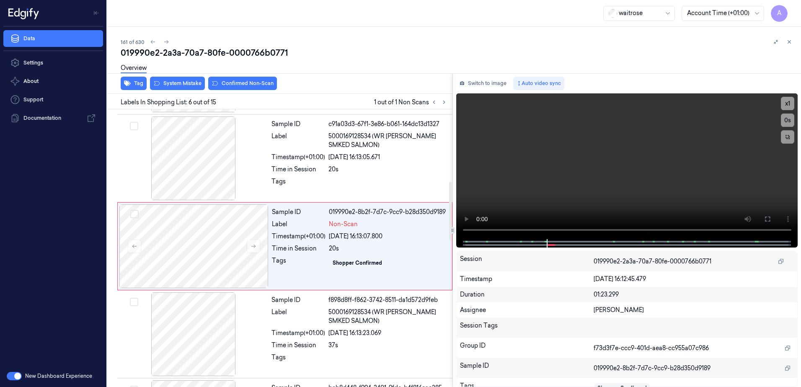
scroll to position [345, 0]
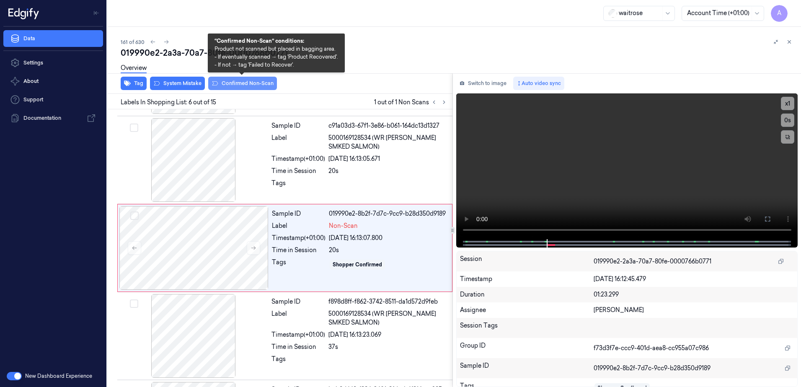
click at [239, 87] on button "Confirmed Non-Scan" at bounding box center [242, 83] width 69 height 13
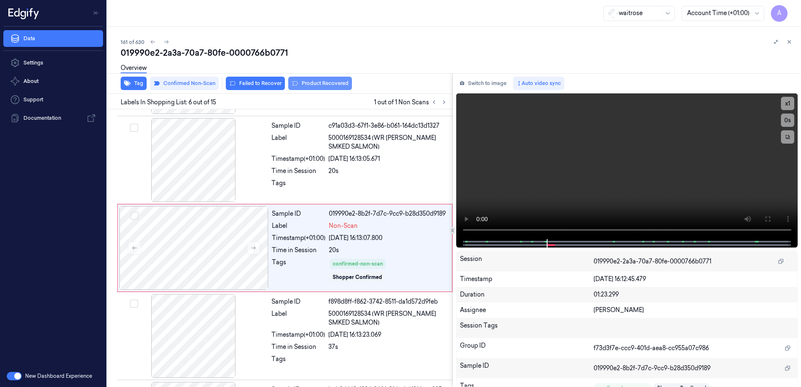
click at [325, 86] on button "Product Recovered" at bounding box center [320, 83] width 64 height 13
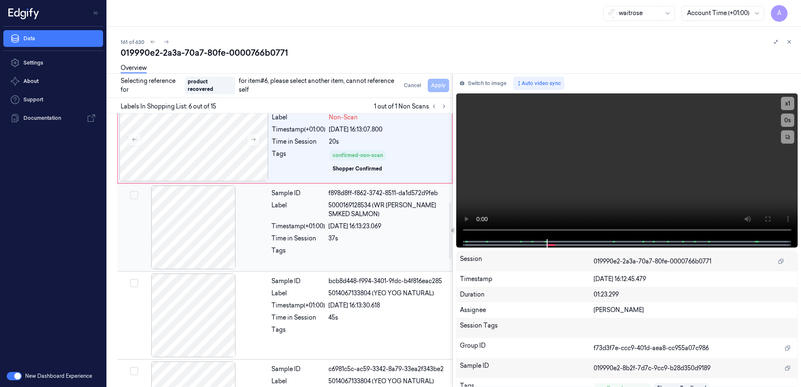
scroll to position [470, 0]
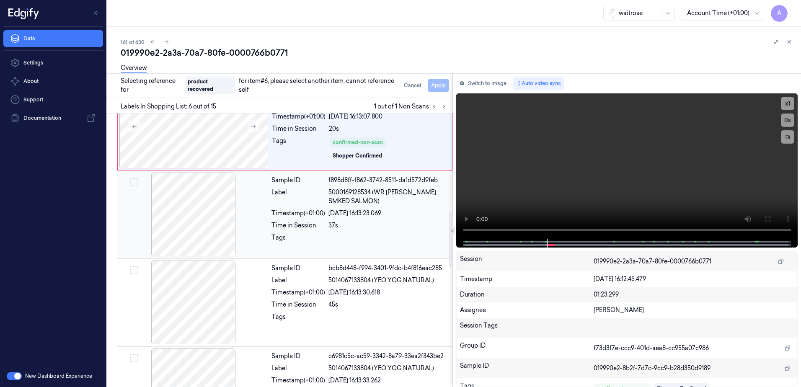
click at [375, 242] on div at bounding box center [387, 239] width 119 height 13
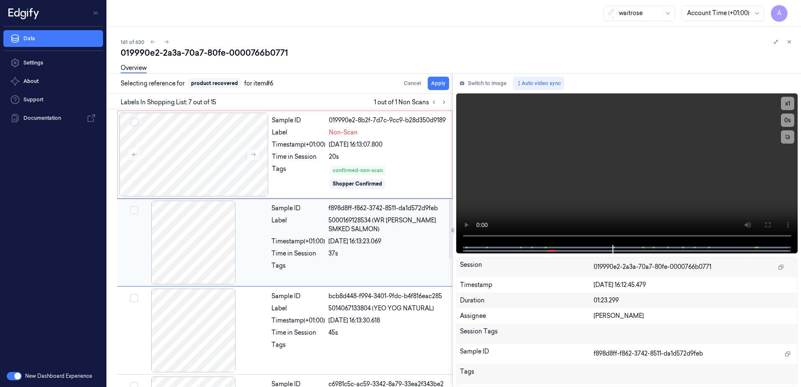
scroll to position [433, 0]
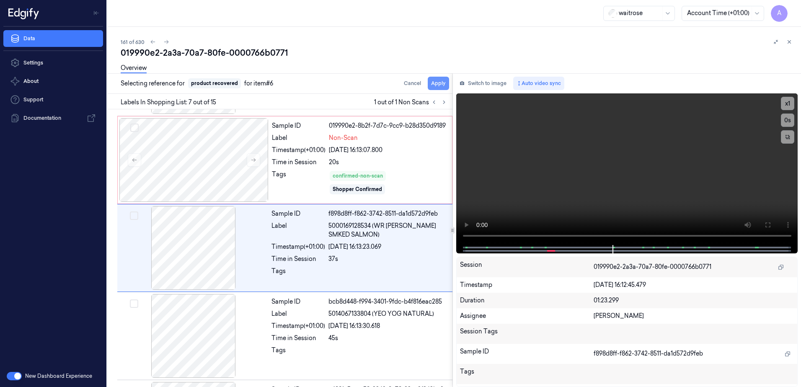
click at [436, 84] on button "Apply" at bounding box center [438, 83] width 21 height 13
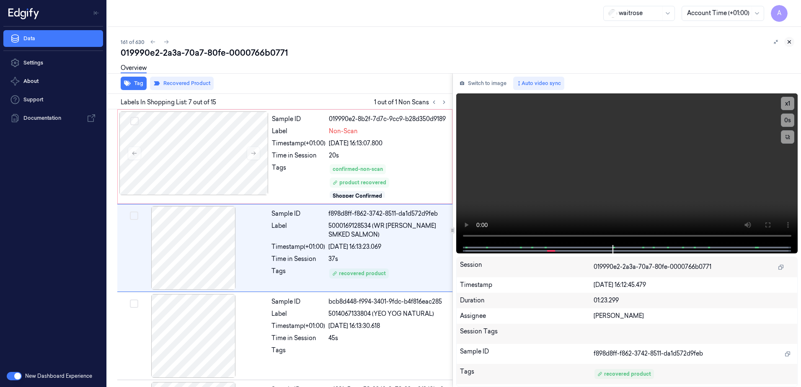
click at [790, 39] on icon at bounding box center [789, 42] width 6 height 6
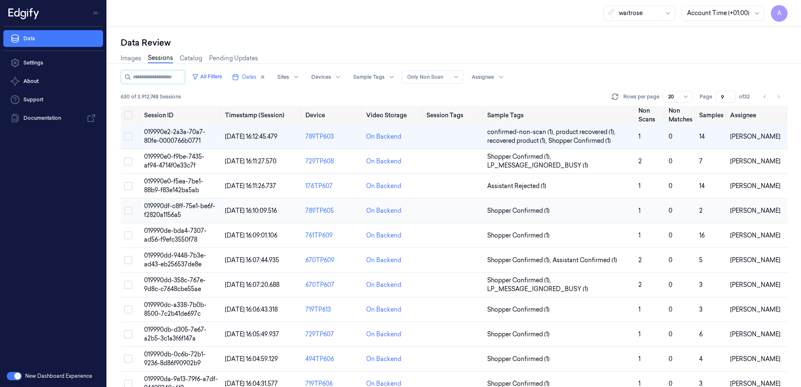
click at [171, 207] on span "019990df-c8ff-75e1-be6f-f2820a1156a5" at bounding box center [179, 210] width 71 height 16
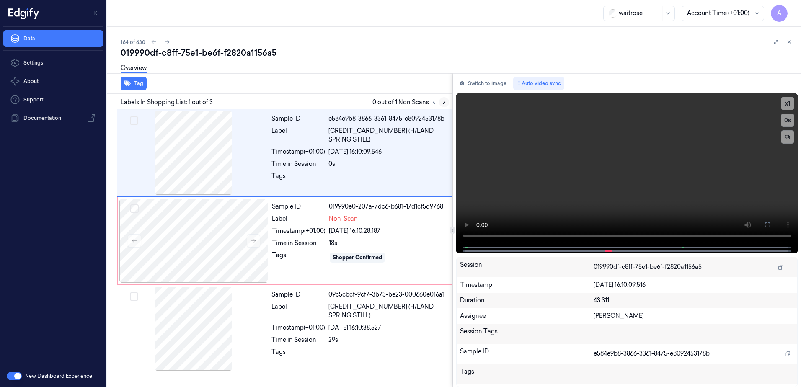
click at [444, 103] on icon at bounding box center [444, 102] width 2 height 3
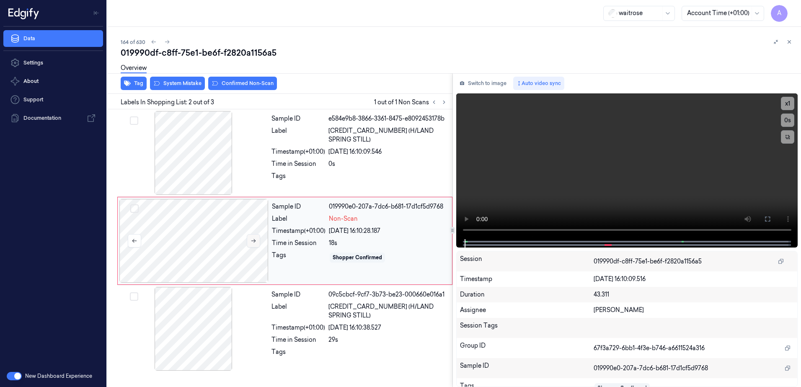
click at [255, 239] on icon at bounding box center [253, 241] width 6 height 6
click at [255, 241] on icon at bounding box center [253, 241] width 5 height 4
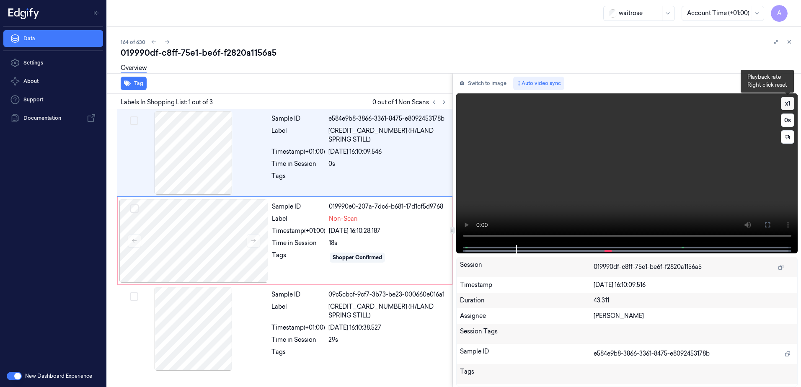
click at [785, 98] on button "x 1" at bounding box center [787, 103] width 13 height 13
click at [786, 107] on button "x 2" at bounding box center [787, 103] width 13 height 13
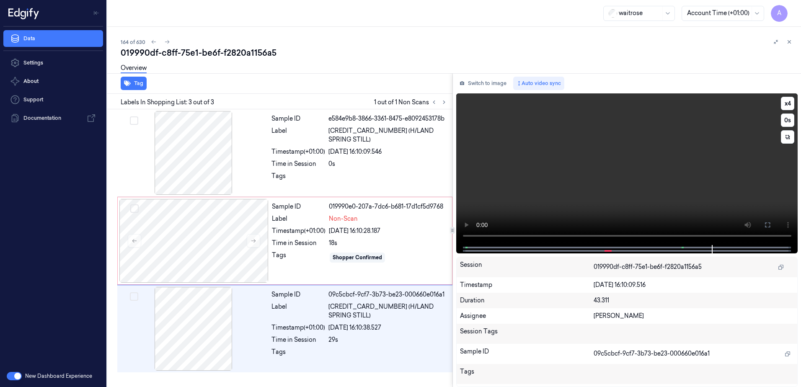
click at [581, 148] on video at bounding box center [627, 169] width 342 height 152
click at [369, 278] on div "Sample ID 019990e0-207a-7dc6-b681-17d1cf5d9768 Label Non-Scan Timestamp (+01:00…" at bounding box center [359, 241] width 182 height 84
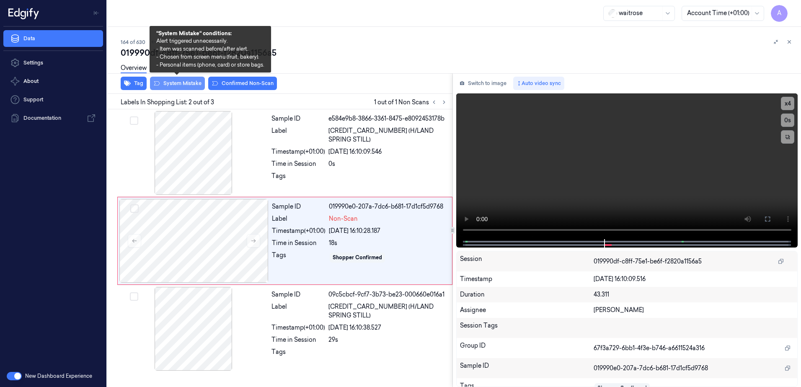
click at [179, 89] on button "System Mistake" at bounding box center [177, 83] width 55 height 13
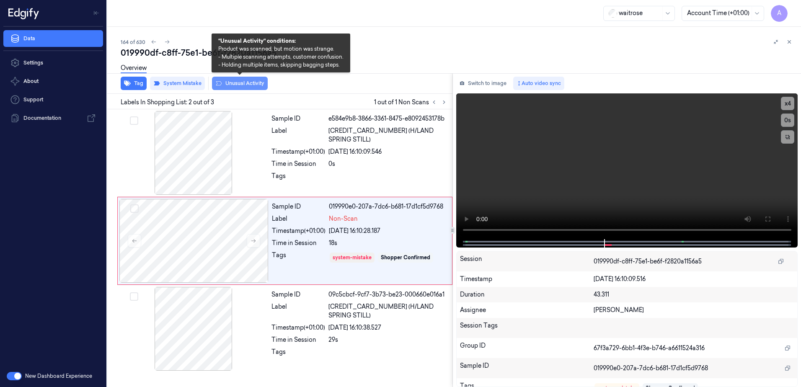
click at [232, 85] on button "Unusual Activity" at bounding box center [240, 83] width 56 height 13
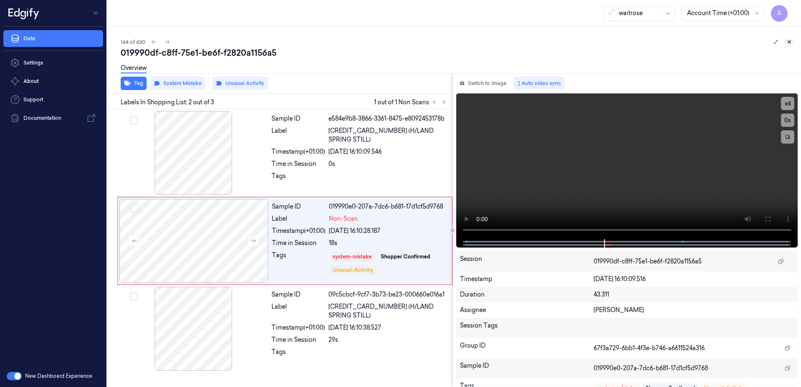
click at [791, 45] on button at bounding box center [789, 42] width 10 height 10
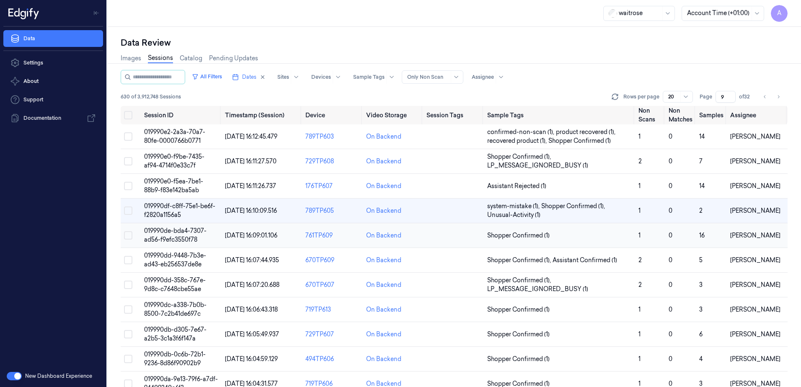
click at [180, 238] on span "019990de-bda4-7307-ad56-f9efc3550f78" at bounding box center [175, 235] width 62 height 16
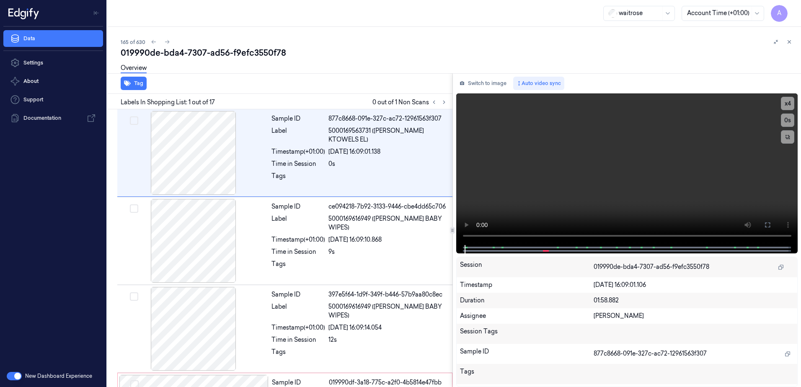
click at [443, 108] on div "Labels In Shopping List: 1 out of 17 0 out of 1 Non Scans" at bounding box center [278, 101] width 348 height 15
click at [439, 101] on button at bounding box center [444, 102] width 10 height 10
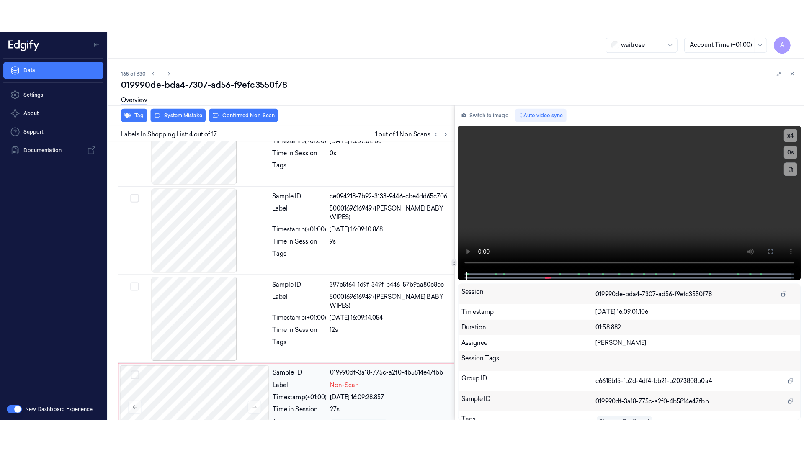
scroll to position [169, 0]
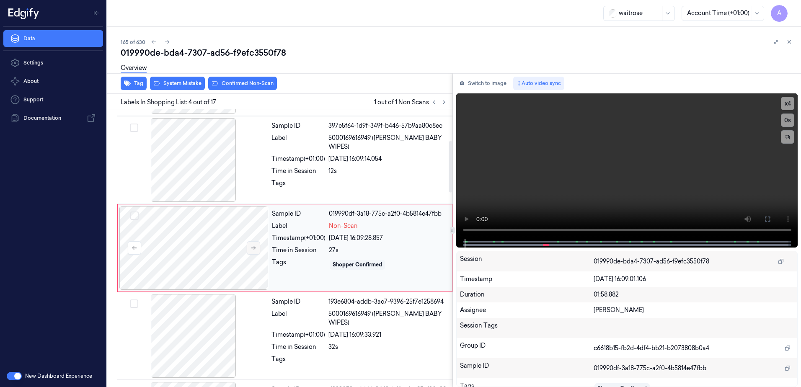
click at [256, 249] on icon at bounding box center [253, 248] width 6 height 6
click at [254, 252] on button at bounding box center [253, 247] width 13 height 13
click at [250, 247] on icon at bounding box center [253, 248] width 6 height 6
click at [764, 221] on icon at bounding box center [767, 219] width 7 height 7
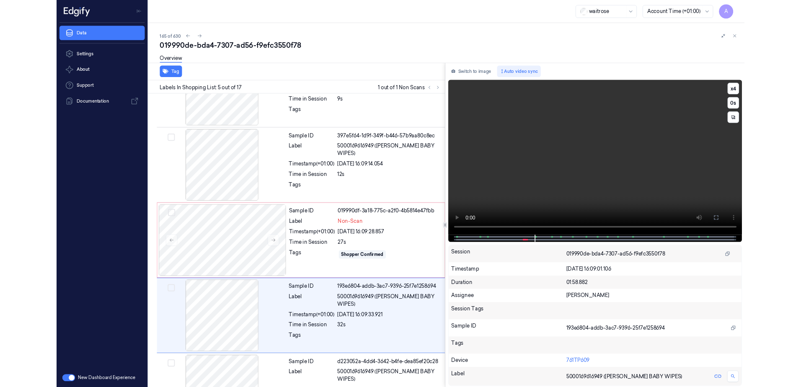
scroll to position [224, 0]
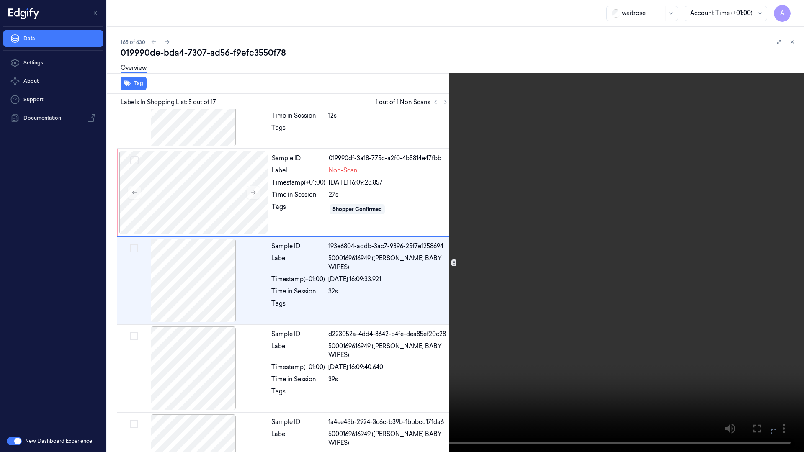
click at [0, 0] on button at bounding box center [0, 0] width 0 height 0
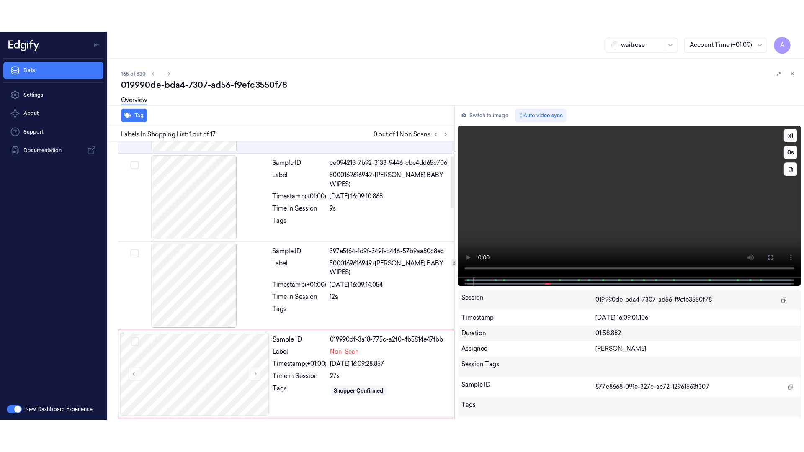
scroll to position [0, 0]
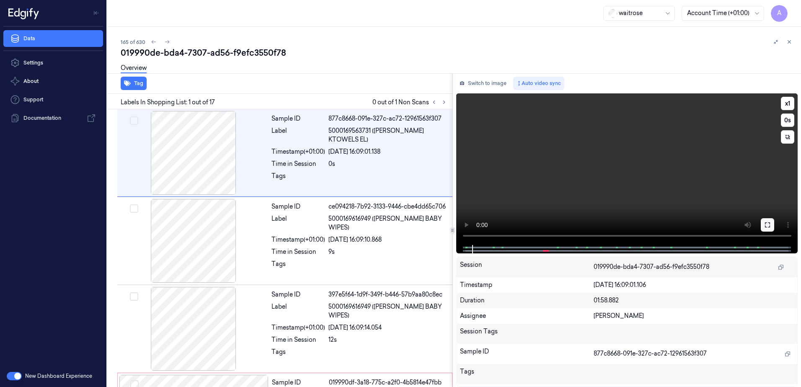
click at [762, 219] on button at bounding box center [767, 224] width 13 height 13
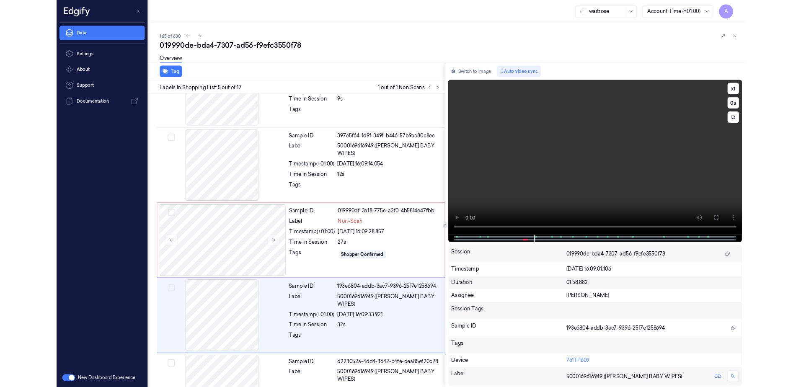
scroll to position [224, 0]
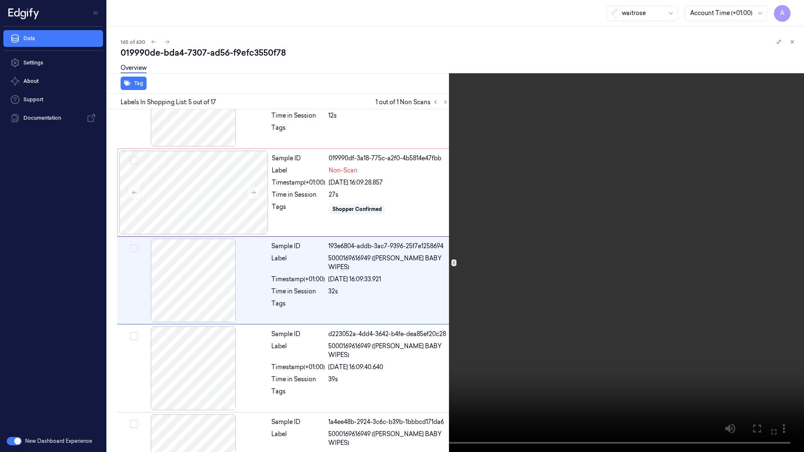
click at [0, 0] on icon at bounding box center [0, 0] width 0 height 0
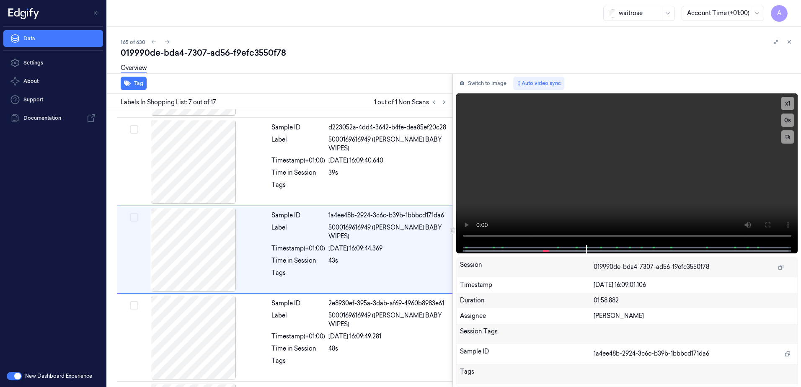
scroll to position [433, 0]
click at [788, 103] on button "x 1" at bounding box center [787, 103] width 13 height 13
click at [788, 103] on button "x 2" at bounding box center [787, 103] width 13 height 13
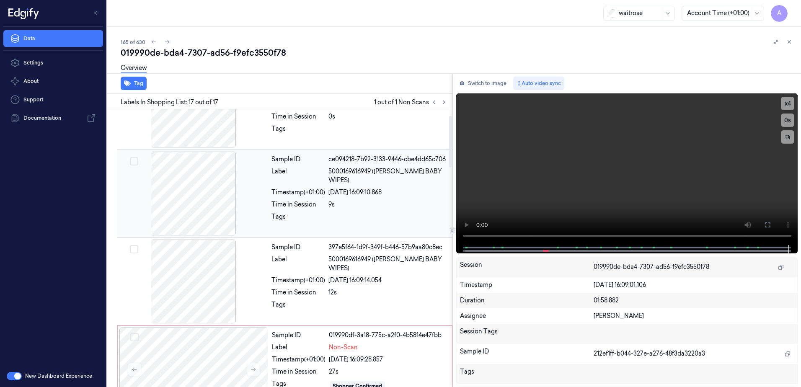
scroll to position [0, 0]
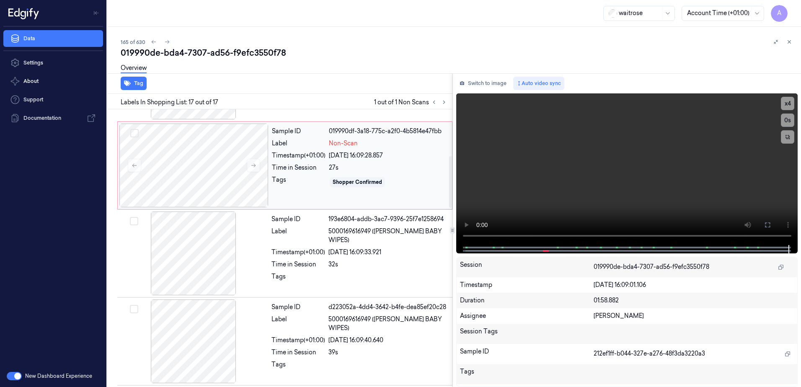
click at [315, 199] on div "Sample ID 019990df-3a18-775c-a2f0-4b5814e47fbb Label Non-Scan Timestamp (+01:00…" at bounding box center [359, 166] width 182 height 84
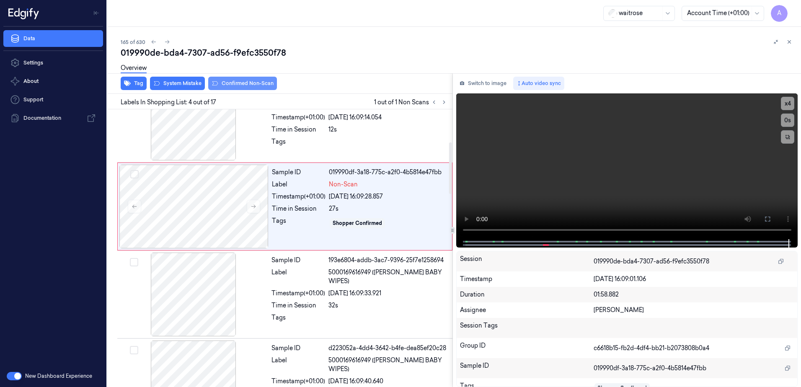
scroll to position [169, 0]
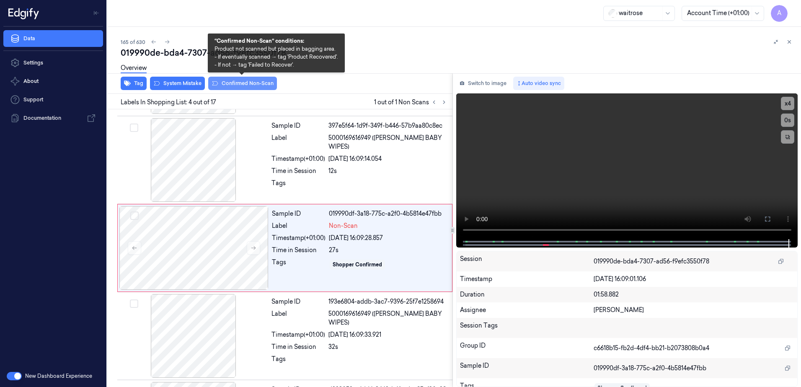
click at [241, 86] on button "Confirmed Non-Scan" at bounding box center [242, 83] width 69 height 13
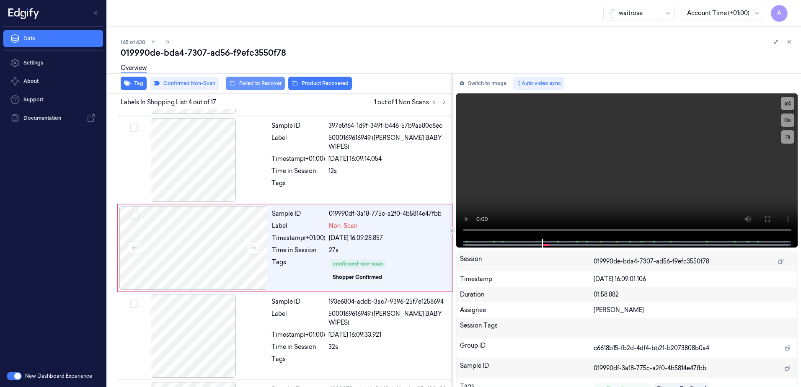
click at [251, 85] on button "Failed to Recover" at bounding box center [255, 83] width 59 height 13
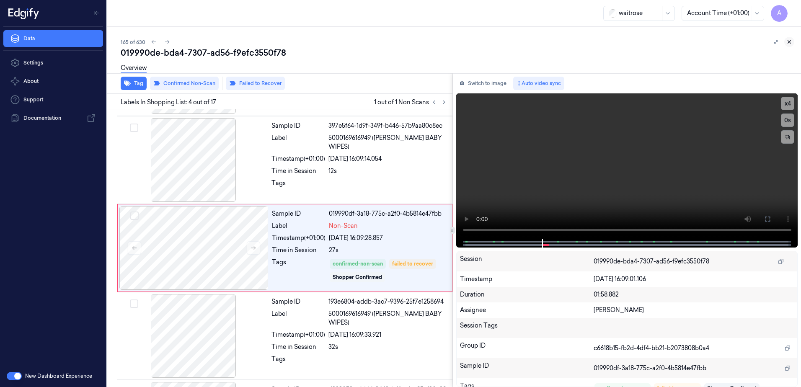
click at [788, 46] on button at bounding box center [789, 42] width 10 height 10
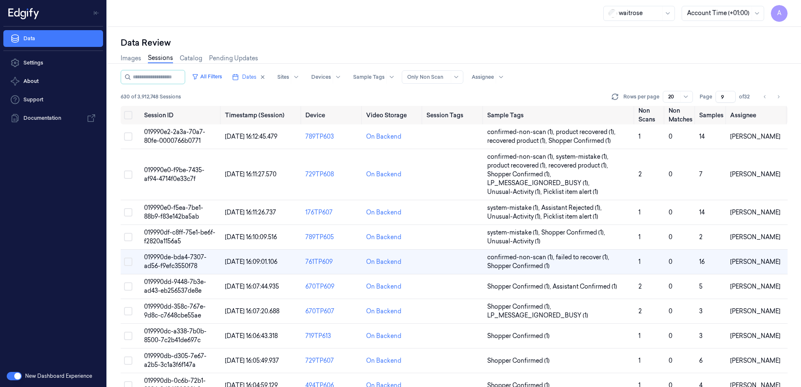
scroll to position [20, 0]
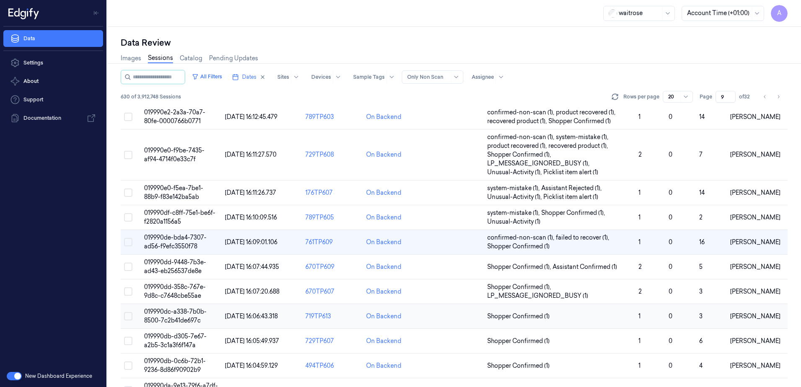
click at [165, 318] on span "019990dc-a338-7b0b-8500-7c2b41de697c" at bounding box center [175, 316] width 62 height 16
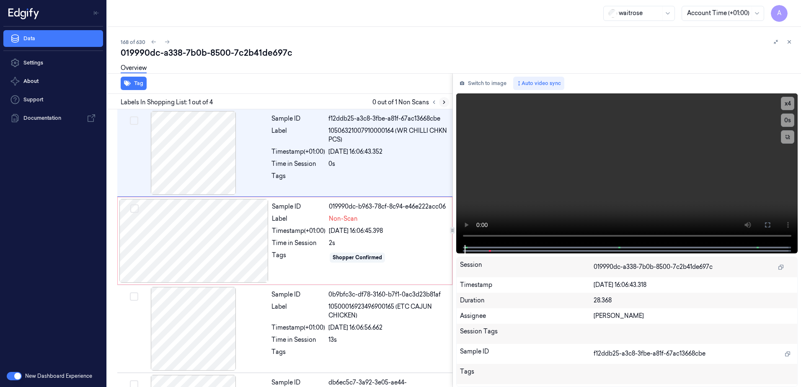
click at [439, 102] on button at bounding box center [444, 102] width 10 height 10
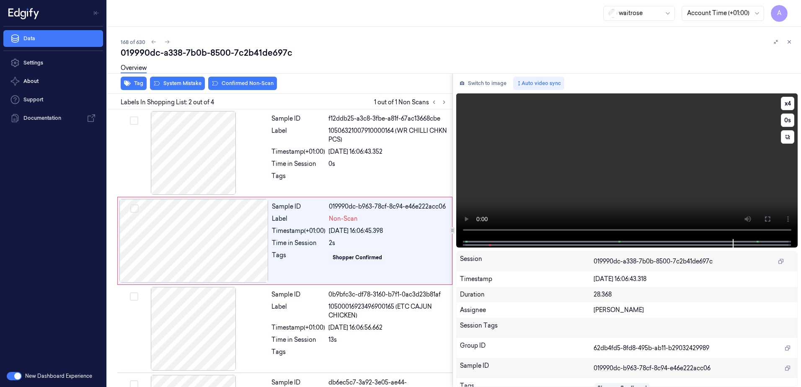
click at [618, 168] on video at bounding box center [627, 166] width 342 height 146
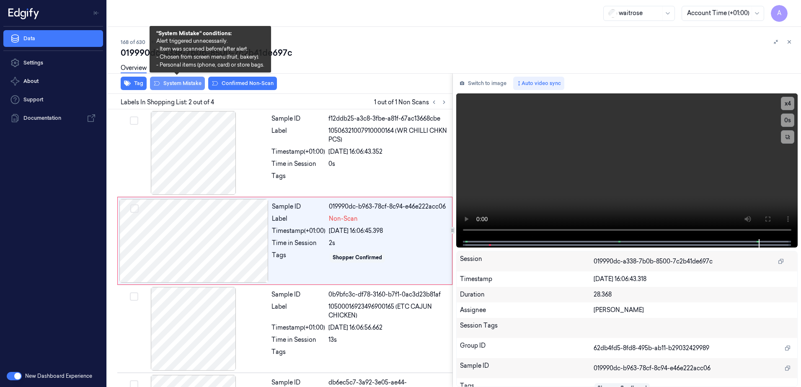
click at [179, 88] on button "System Mistake" at bounding box center [177, 83] width 55 height 13
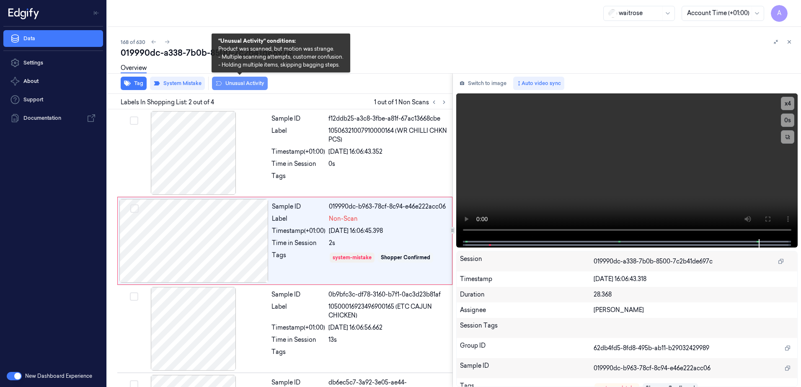
click at [237, 88] on button "Unusual Activity" at bounding box center [240, 83] width 56 height 13
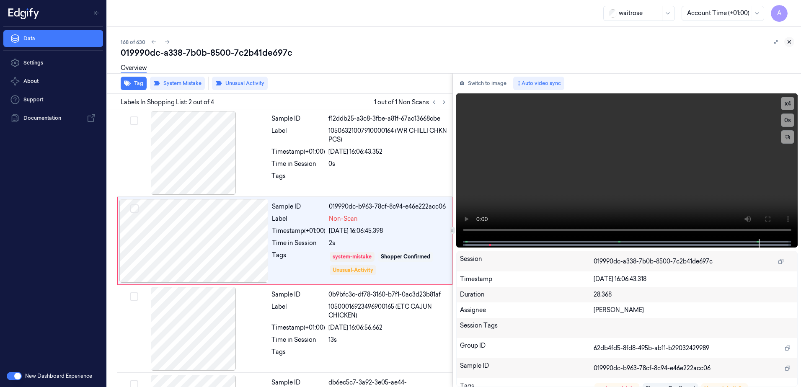
click at [789, 42] on icon at bounding box center [789, 42] width 3 height 3
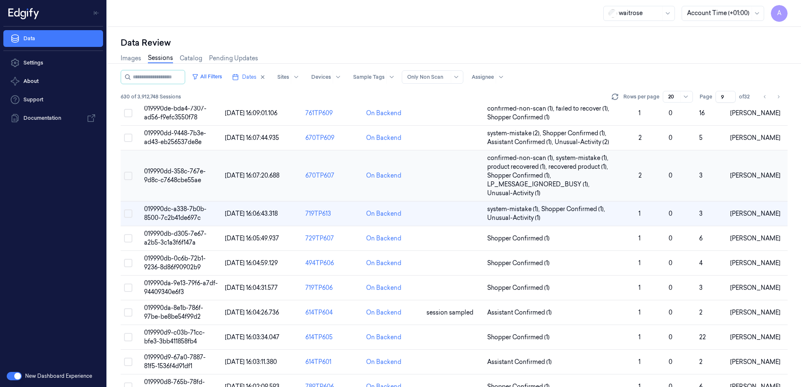
scroll to position [200, 0]
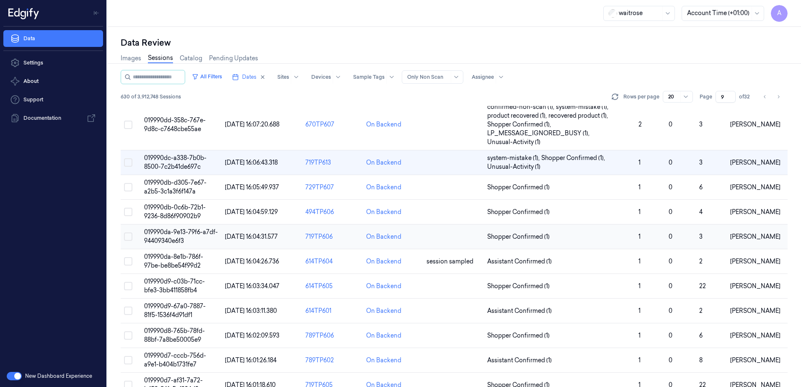
click at [163, 232] on span "019990da-9e13-79f6-a7df-94409340e6f3" at bounding box center [181, 236] width 74 height 16
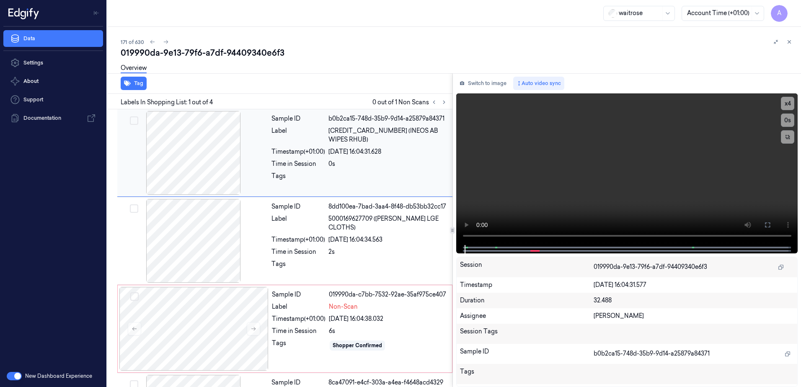
click at [298, 160] on div "Time in Session" at bounding box center [298, 164] width 54 height 9
click at [441, 103] on icon at bounding box center [444, 102] width 6 height 6
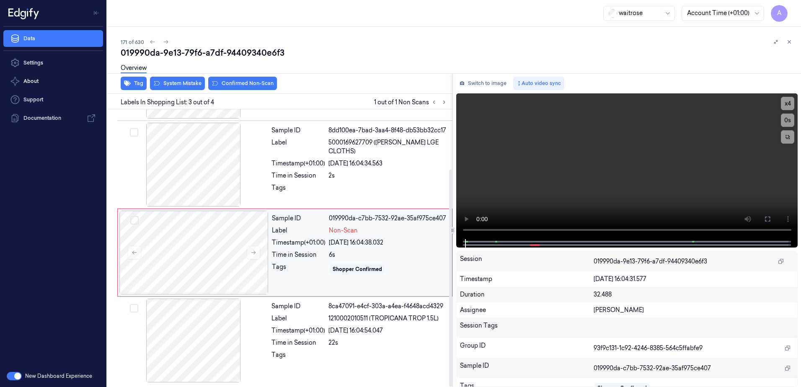
scroll to position [77, 0]
click at [251, 251] on icon at bounding box center [253, 252] width 6 height 6
click at [254, 253] on icon at bounding box center [253, 252] width 6 height 6
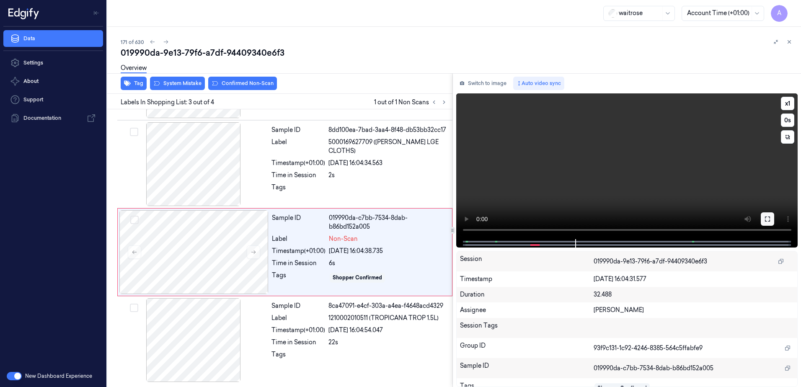
click at [764, 221] on icon at bounding box center [767, 219] width 7 height 7
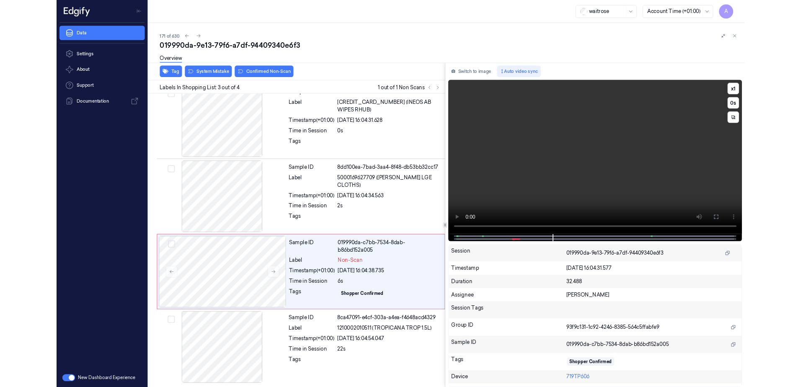
scroll to position [11, 0]
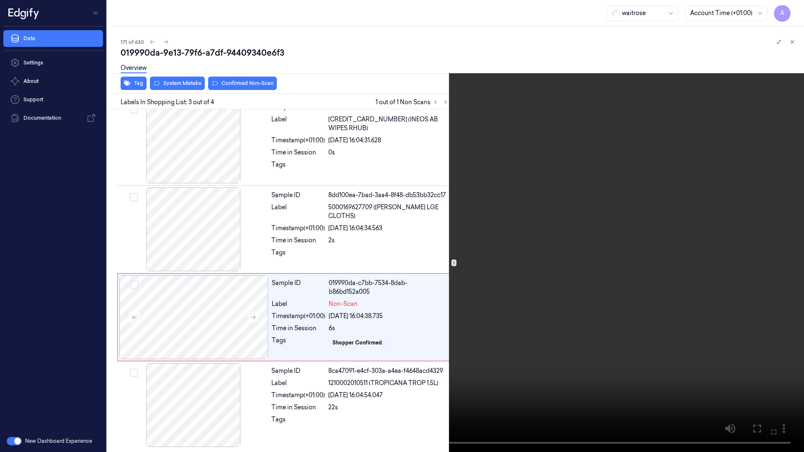
click at [0, 0] on button at bounding box center [0, 0] width 0 height 0
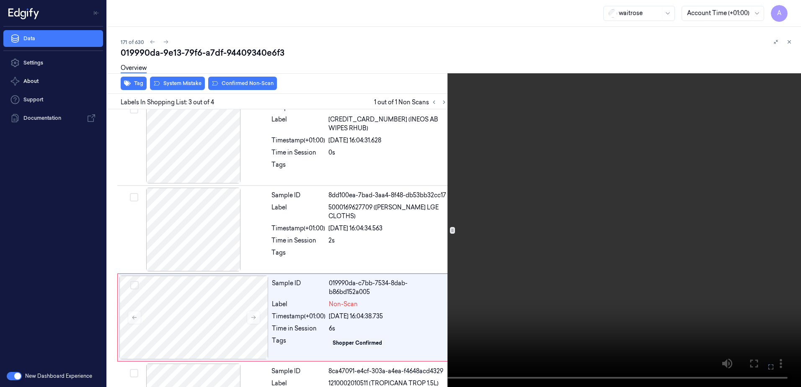
scroll to position [77, 0]
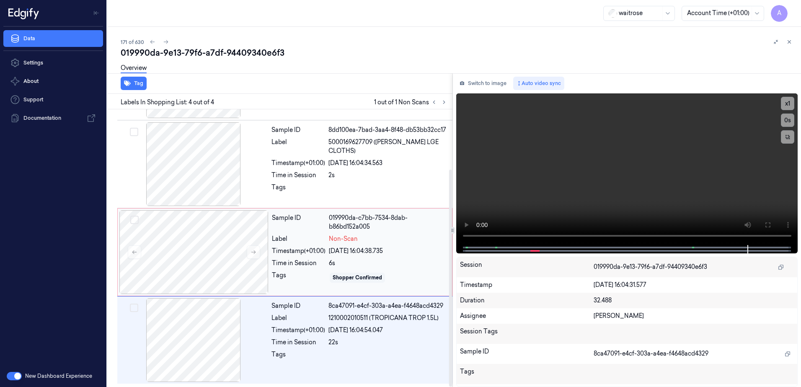
click at [389, 249] on div "28/09/2025 16:04:38.735" at bounding box center [388, 251] width 118 height 9
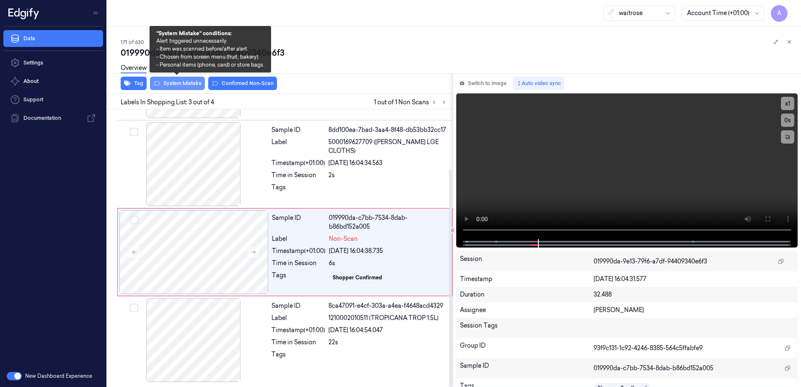
click at [172, 89] on button "System Mistake" at bounding box center [177, 83] width 55 height 13
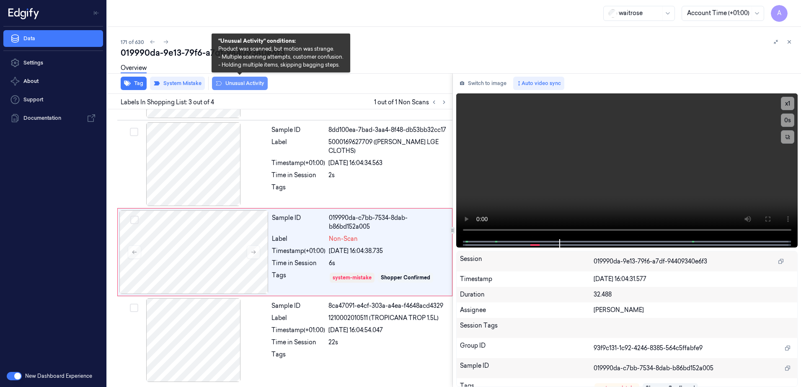
click at [229, 88] on button "Unusual Activity" at bounding box center [240, 83] width 56 height 13
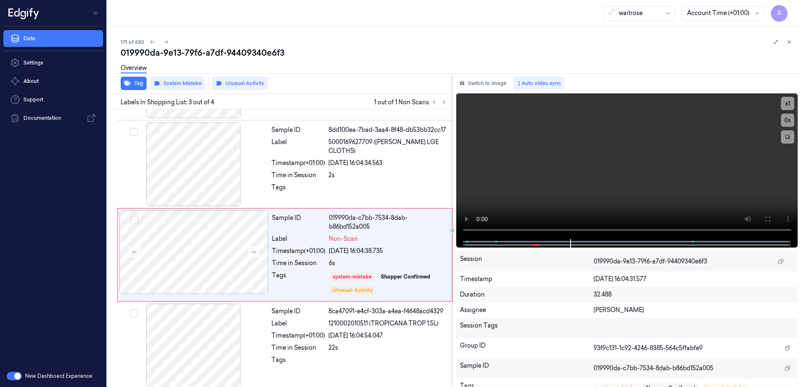
scroll to position [82, 0]
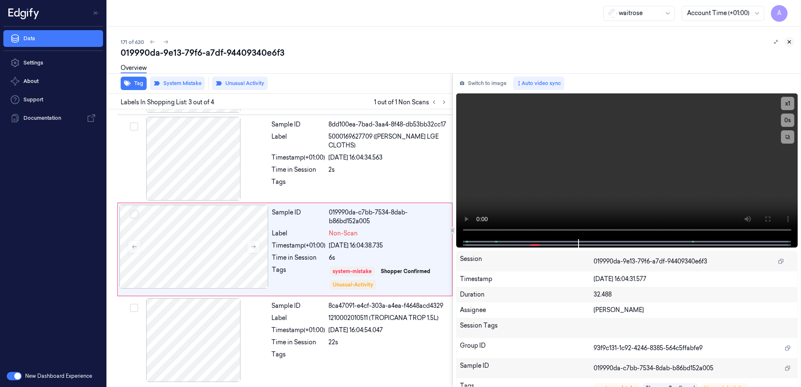
click at [786, 44] on button at bounding box center [789, 42] width 10 height 10
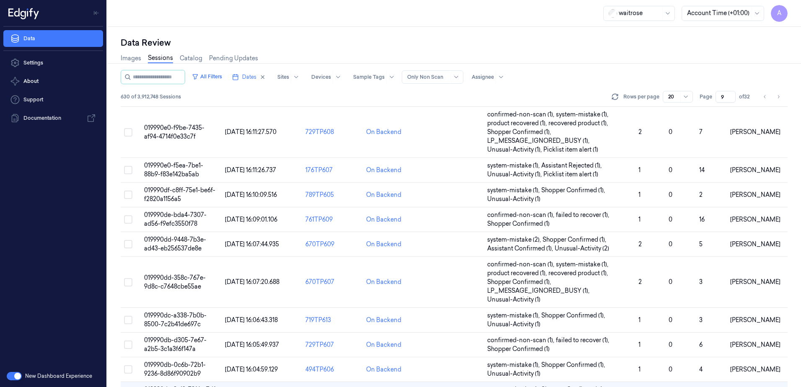
scroll to position [190, 0]
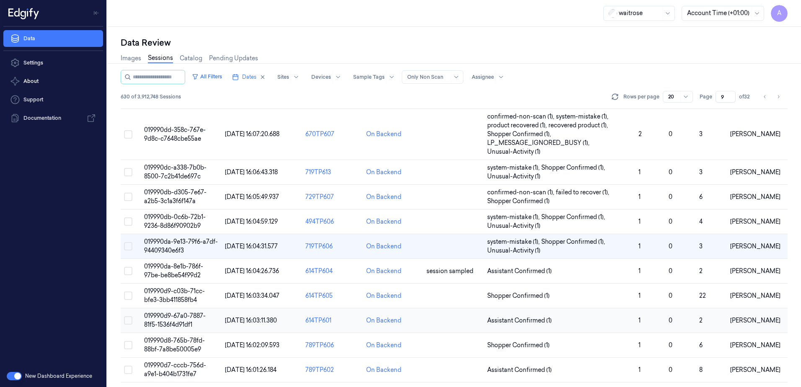
click at [171, 315] on span "019990d9-67a0-7887-81f5-1536f4d91df1" at bounding box center [175, 320] width 62 height 16
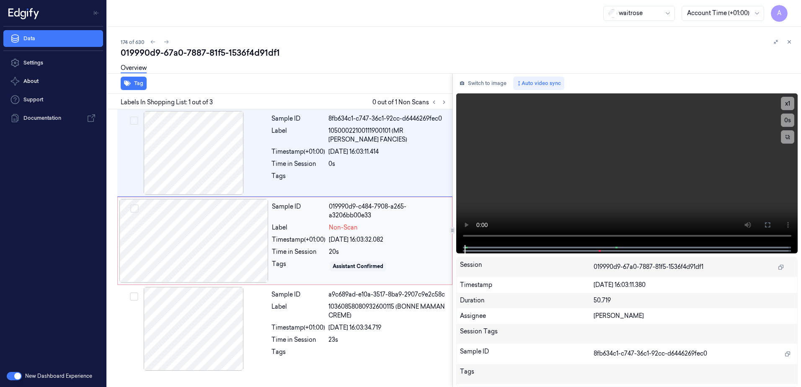
click at [352, 204] on div "019990d9-c484-7908-a265-a3206bb00e33" at bounding box center [388, 211] width 118 height 18
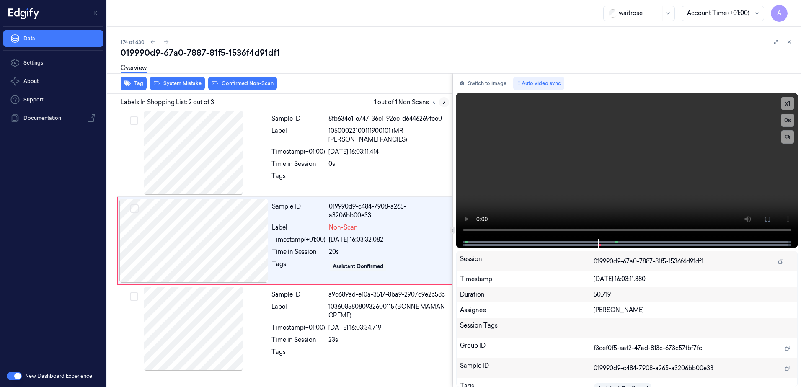
click at [443, 103] on icon at bounding box center [444, 102] width 6 height 6
click at [255, 248] on div at bounding box center [193, 241] width 149 height 84
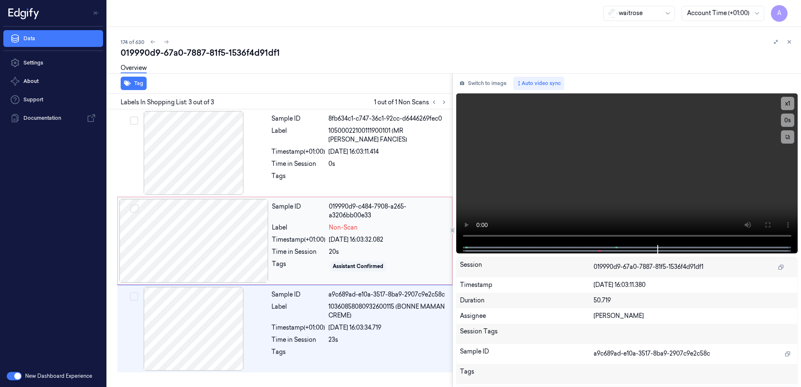
click at [411, 248] on div "20s" at bounding box center [388, 252] width 118 height 9
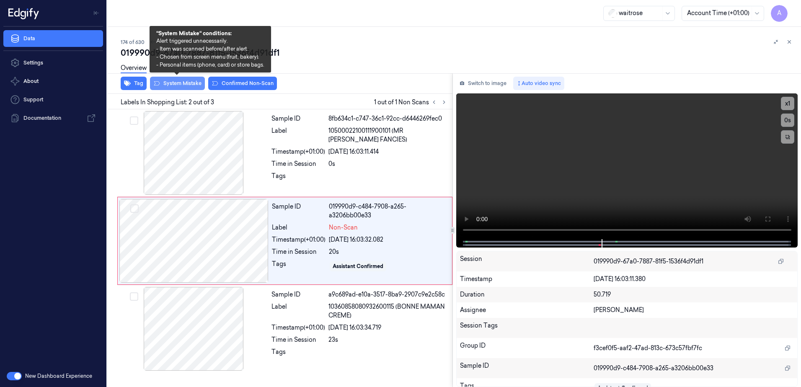
click at [177, 85] on button "System Mistake" at bounding box center [177, 83] width 55 height 13
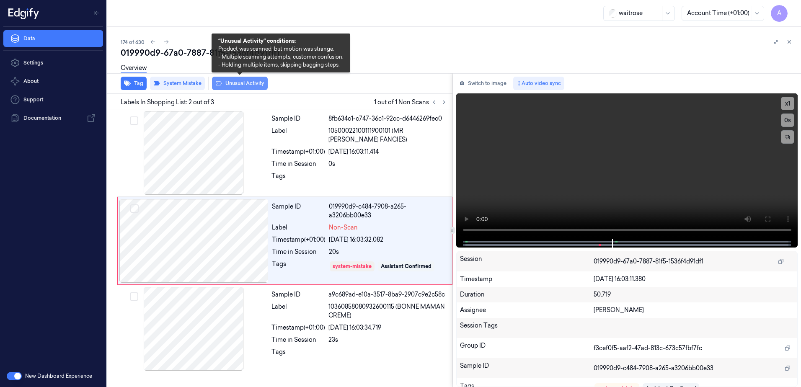
click at [229, 87] on button "Unusual Activity" at bounding box center [240, 83] width 56 height 13
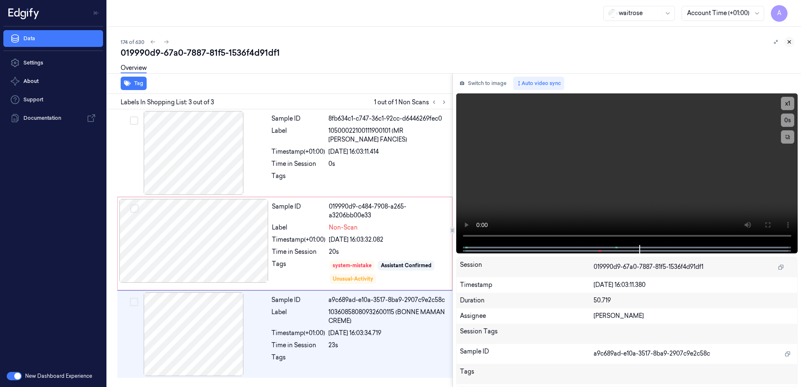
click at [789, 45] on button at bounding box center [789, 42] width 10 height 10
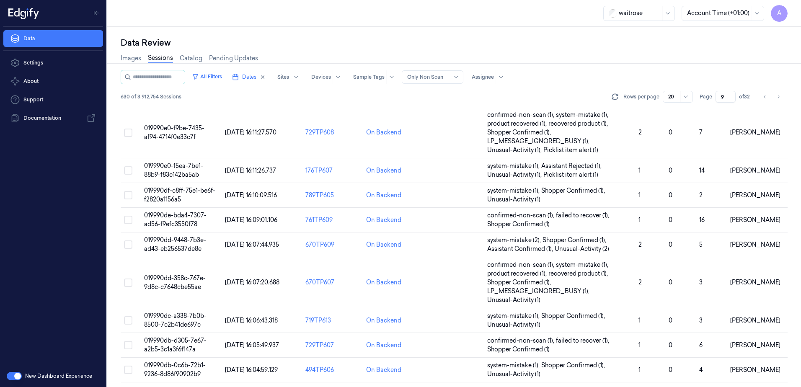
scroll to position [273, 0]
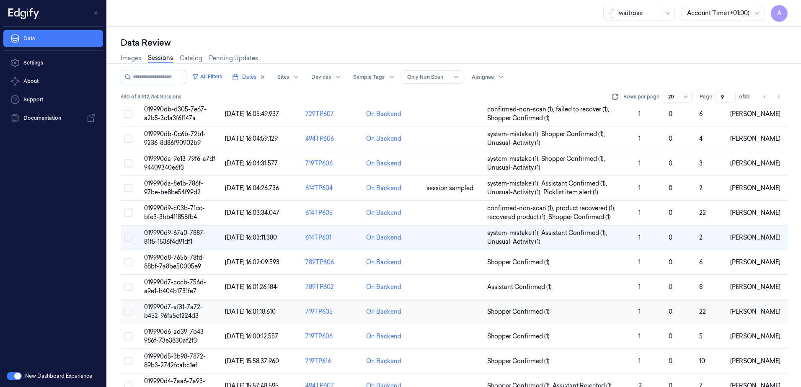
click at [191, 306] on span "019990d7-af31-7a72-b452-96fa5ef224d3" at bounding box center [173, 311] width 59 height 16
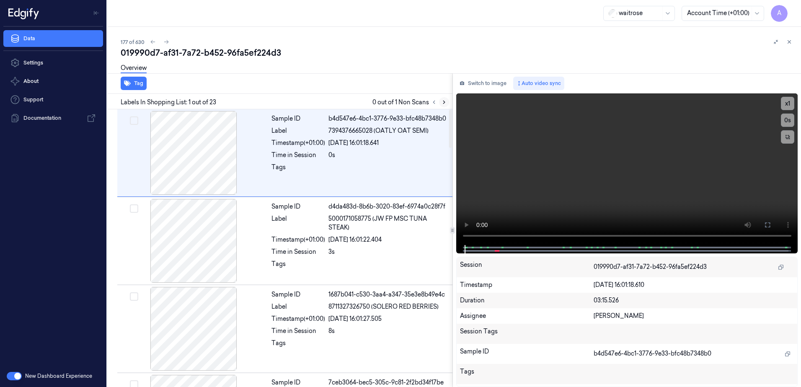
click at [440, 104] on button at bounding box center [444, 102] width 10 height 10
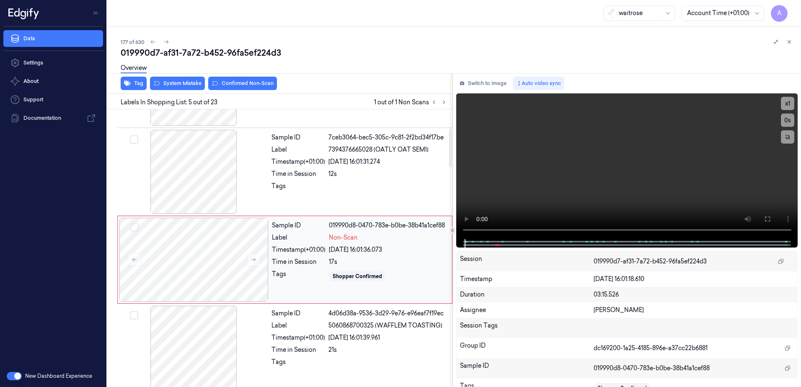
scroll to position [257, 0]
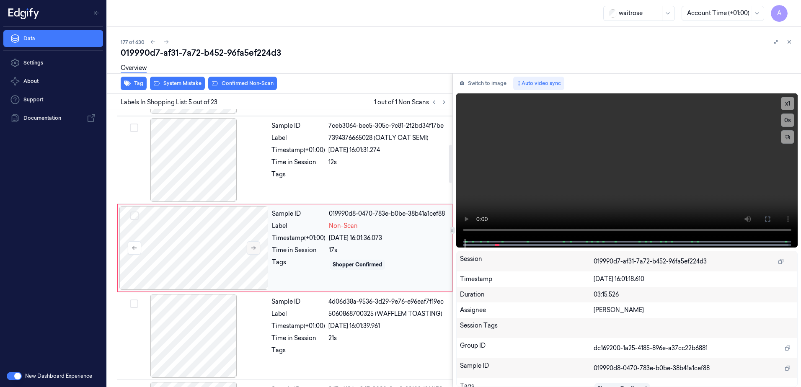
click at [254, 248] on icon at bounding box center [253, 248] width 6 height 6
click at [252, 253] on button at bounding box center [253, 247] width 13 height 13
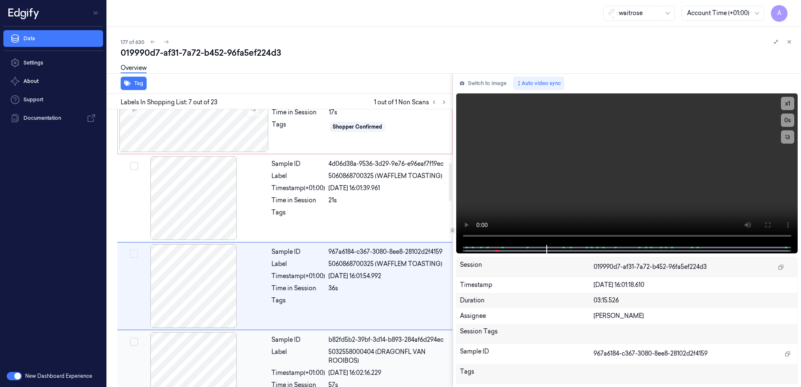
scroll to position [391, 0]
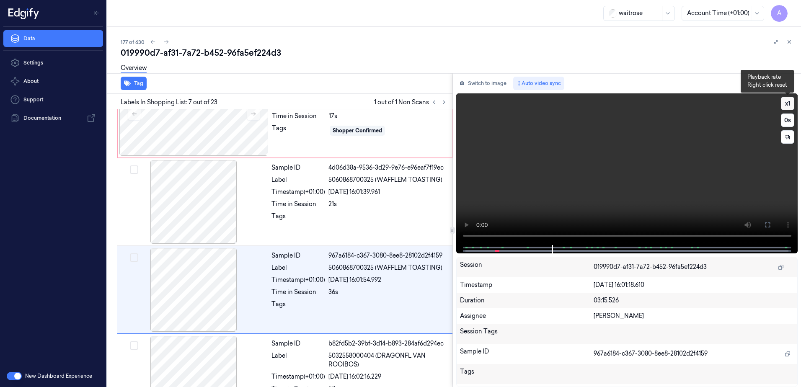
click at [788, 103] on button "x 1" at bounding box center [787, 103] width 13 height 13
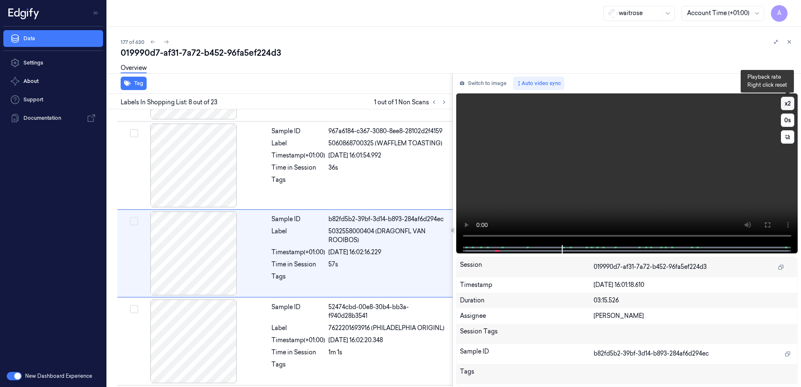
scroll to position [521, 0]
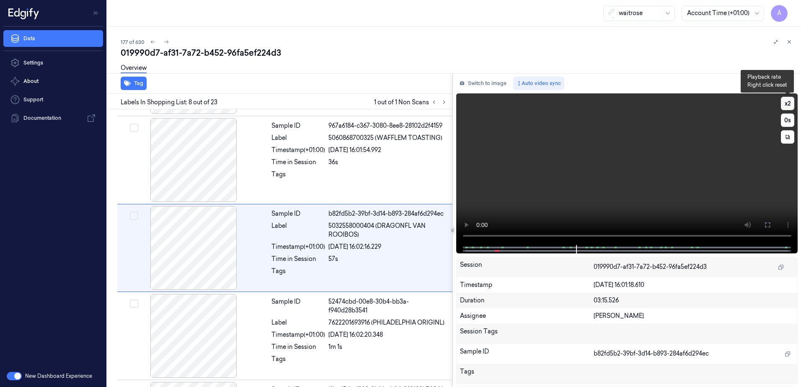
click at [788, 103] on button "x 2" at bounding box center [787, 103] width 13 height 13
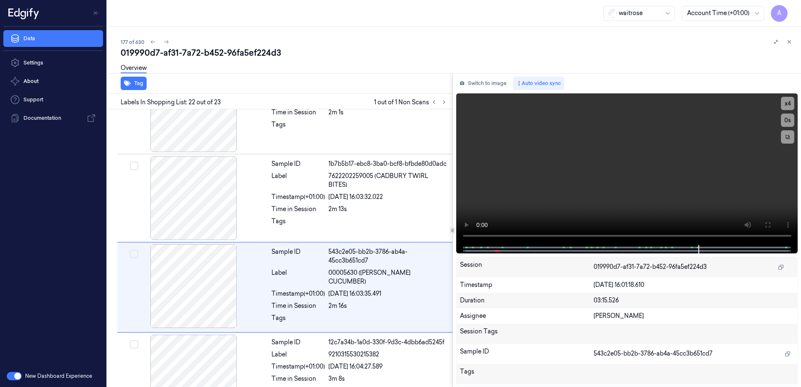
scroll to position [1748, 0]
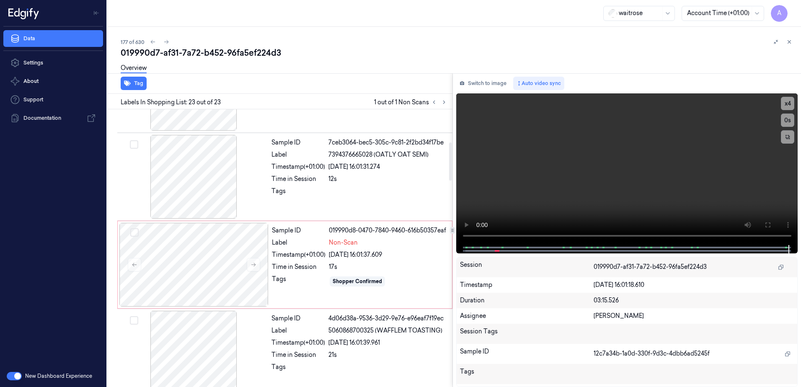
click at [367, 271] on div "17s" at bounding box center [388, 267] width 118 height 9
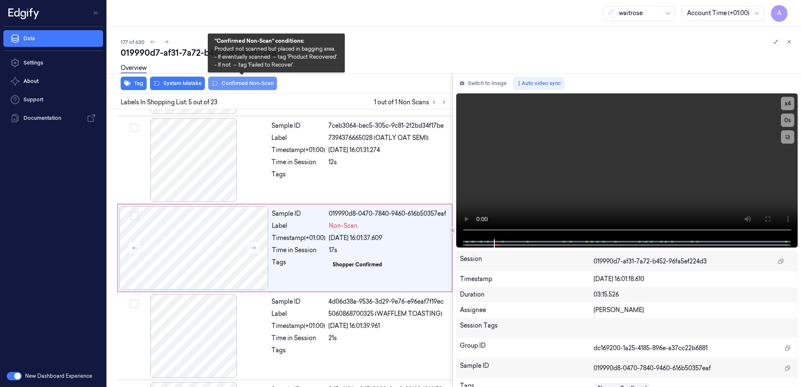
click at [245, 88] on button "Confirmed Non-Scan" at bounding box center [242, 83] width 69 height 13
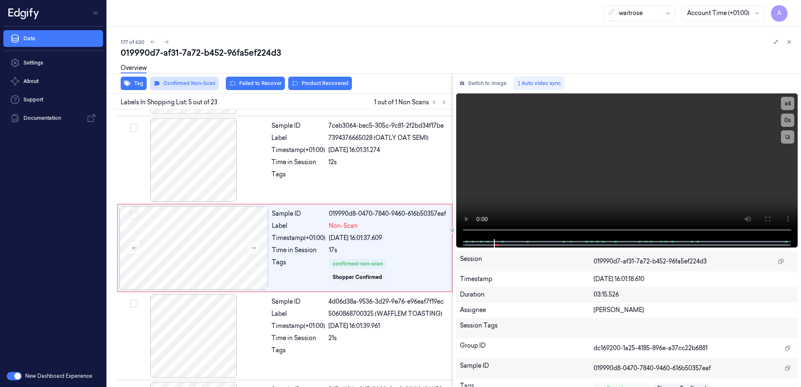
scroll to position [259, 0]
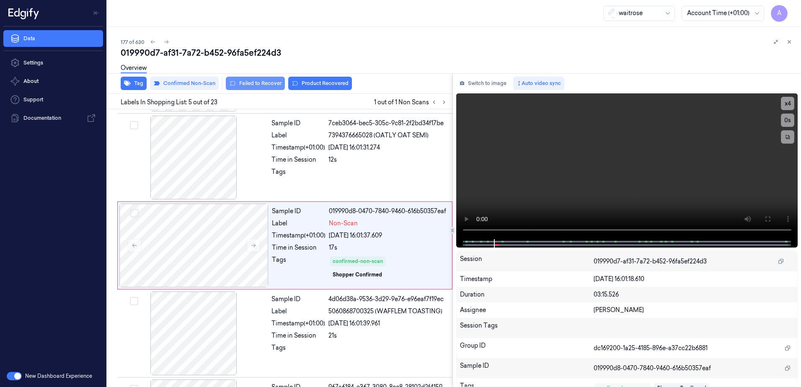
click at [252, 88] on button "Failed to Recover" at bounding box center [255, 83] width 59 height 13
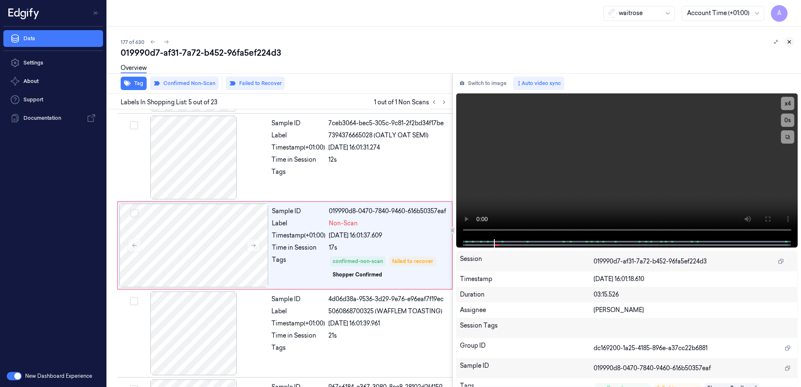
click at [791, 43] on icon at bounding box center [789, 42] width 6 height 6
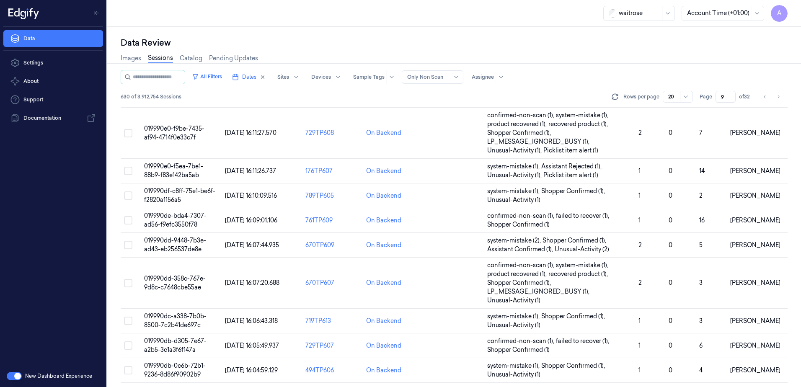
scroll to position [291, 0]
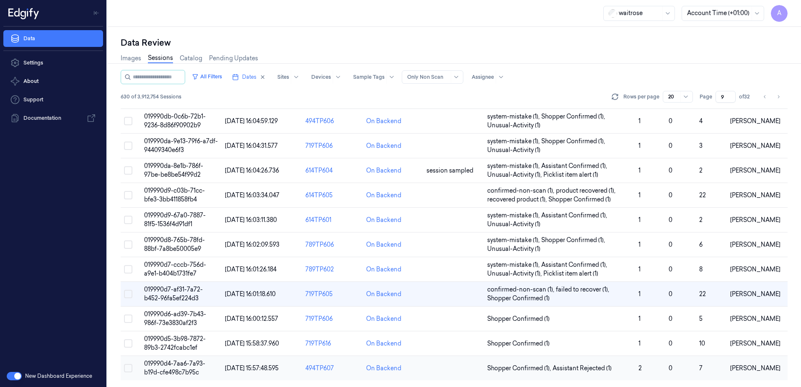
click at [177, 364] on span "019990d4-7aa6-7a93-b19d-cfe498c7b95c" at bounding box center [174, 368] width 61 height 16
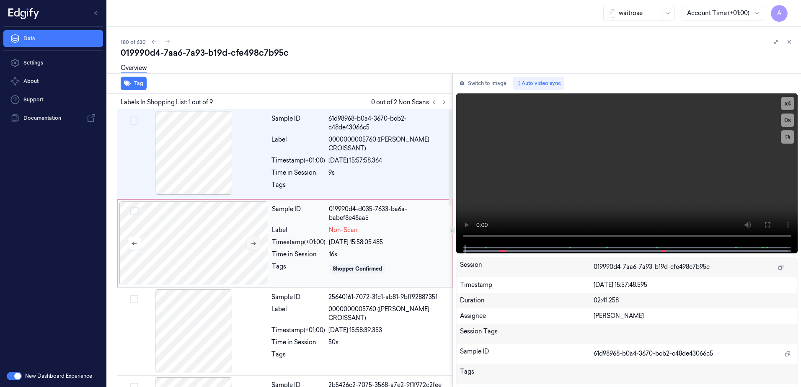
click at [252, 246] on icon at bounding box center [253, 243] width 6 height 6
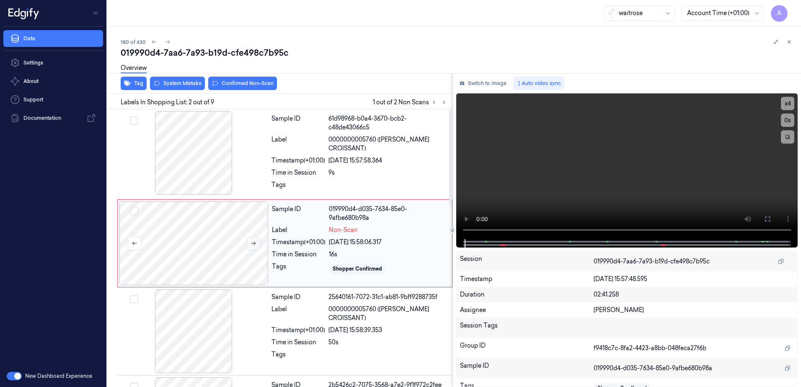
click at [250, 245] on icon at bounding box center [253, 243] width 6 height 6
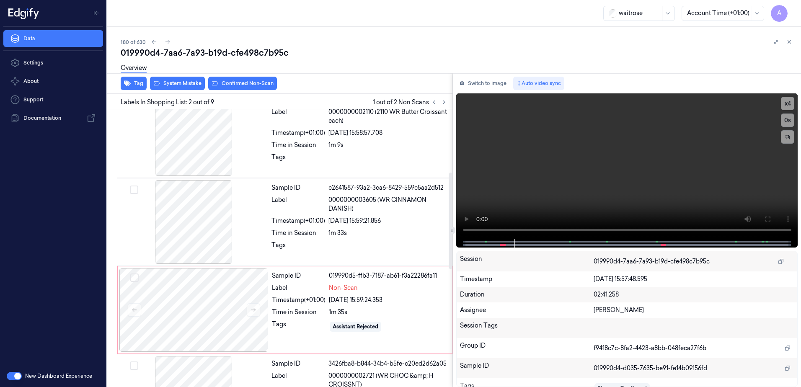
scroll to position [293, 0]
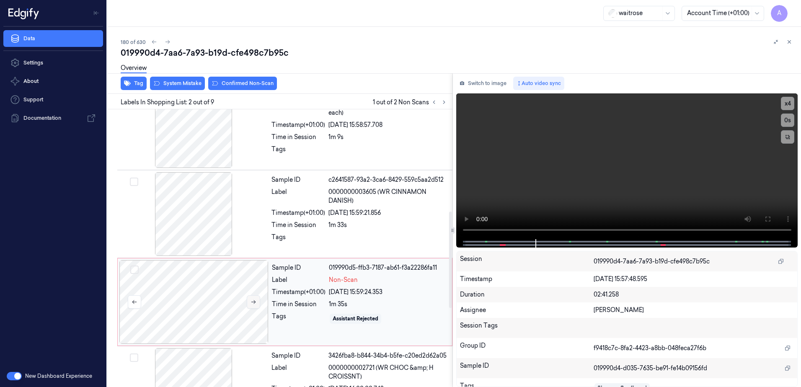
click at [252, 302] on icon at bounding box center [253, 302] width 5 height 4
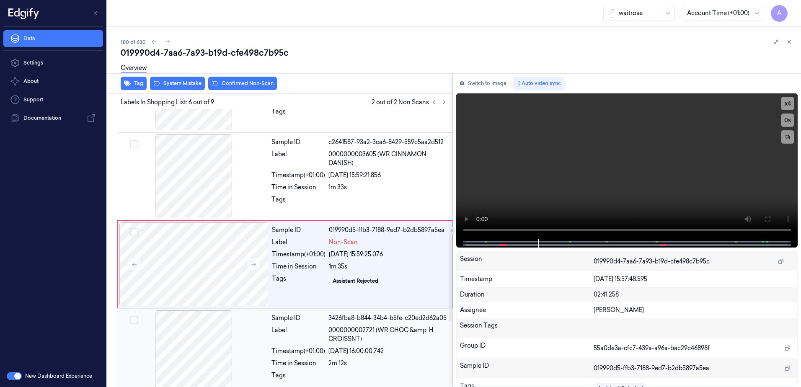
scroll to position [347, 0]
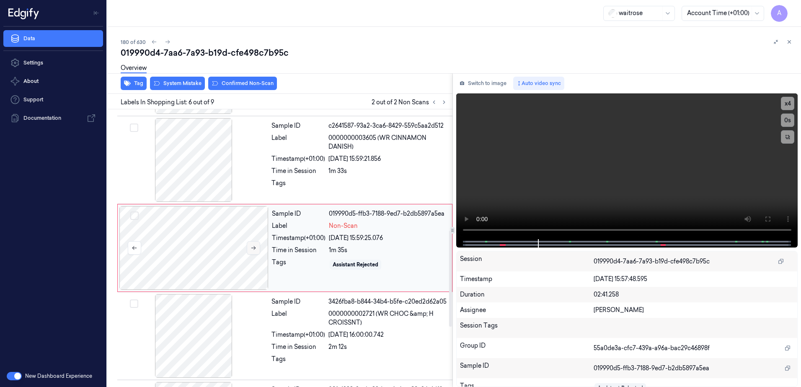
click at [253, 250] on icon at bounding box center [253, 248] width 6 height 6
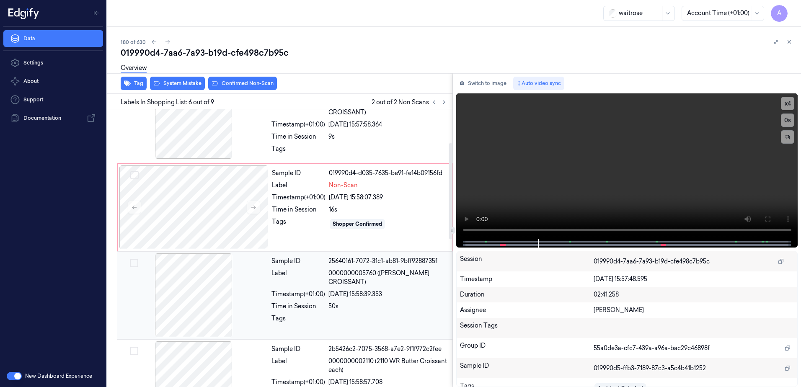
scroll to position [0, 0]
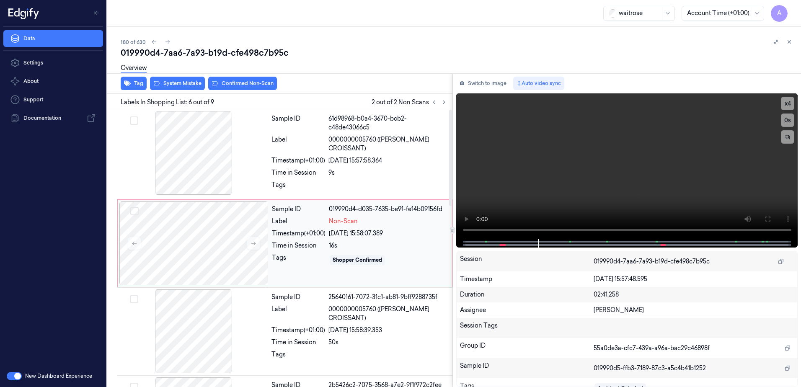
click at [304, 253] on div "Sample ID 019990d4-d035-7635-be91-fe14b09156fd Label Non-Scan Timestamp (+01:00…" at bounding box center [359, 243] width 182 height 84
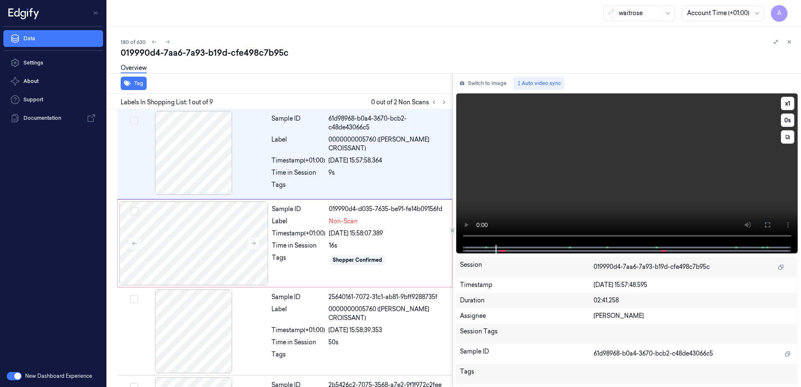
click at [612, 186] on video at bounding box center [627, 169] width 342 height 152
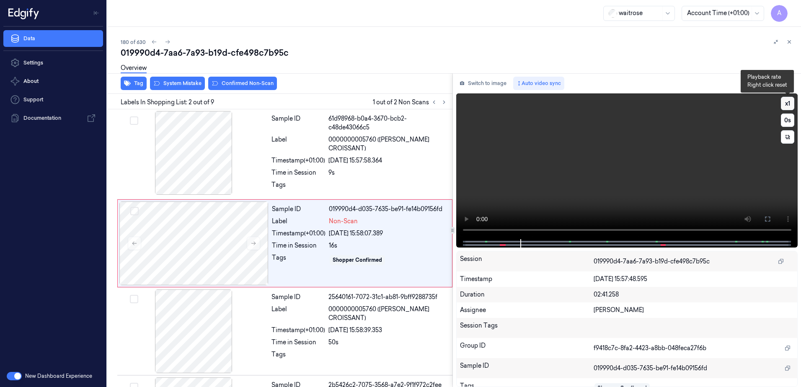
click at [789, 103] on button "x 1" at bounding box center [787, 103] width 13 height 13
click at [789, 103] on button "x 2" at bounding box center [787, 103] width 13 height 13
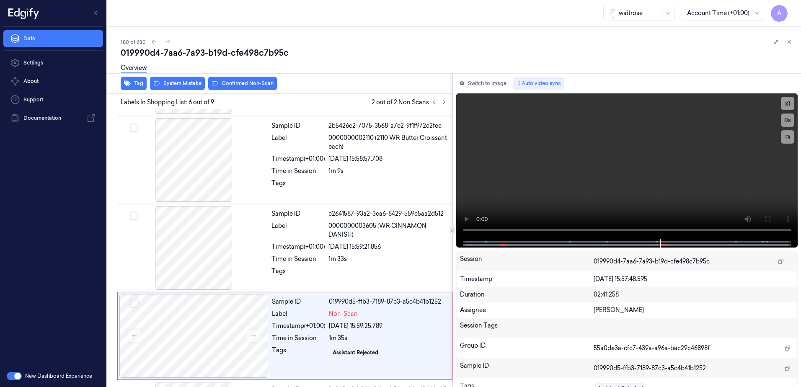
scroll to position [347, 0]
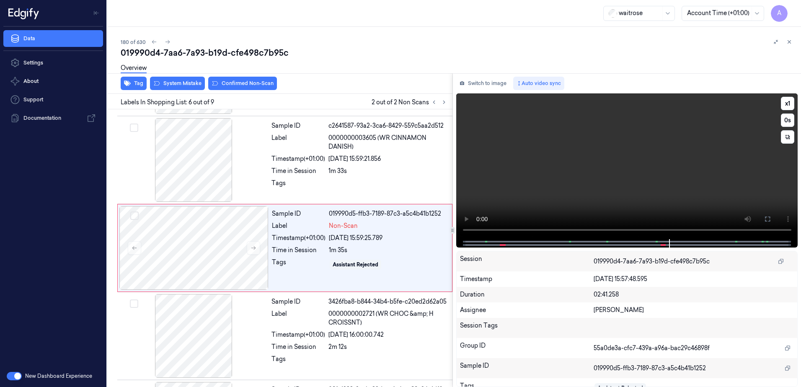
click at [598, 139] on video at bounding box center [627, 166] width 342 height 146
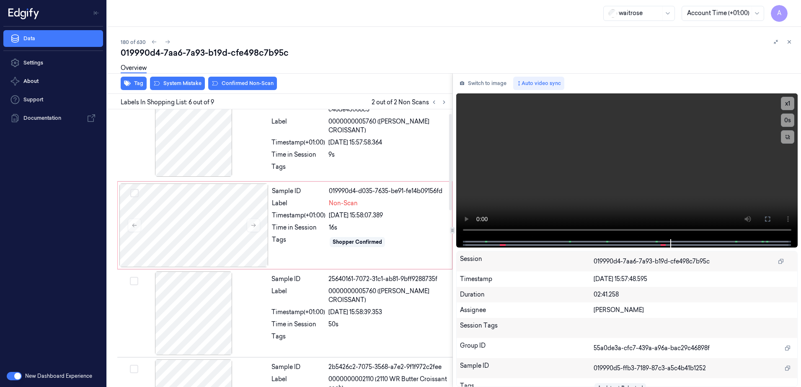
scroll to position [12, 0]
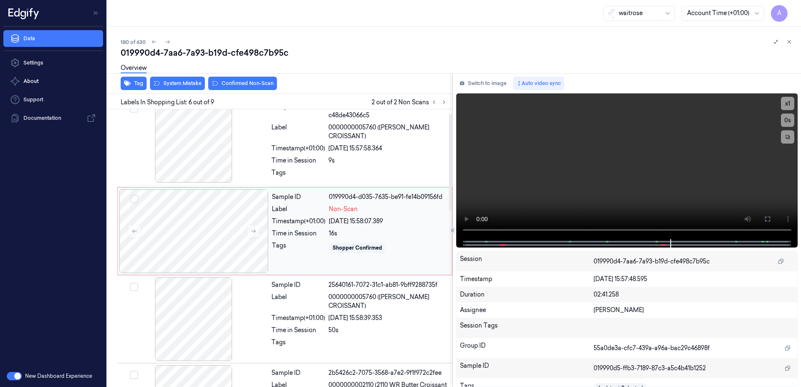
click at [313, 255] on div "Sample ID 019990d4-d035-7635-be91-fe14b09156fd Label Non-Scan Timestamp (+01:00…" at bounding box center [359, 231] width 182 height 84
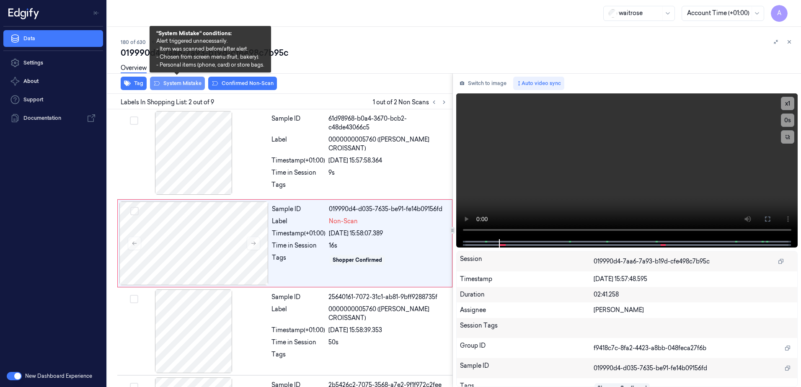
click at [176, 88] on button "System Mistake" at bounding box center [177, 83] width 55 height 13
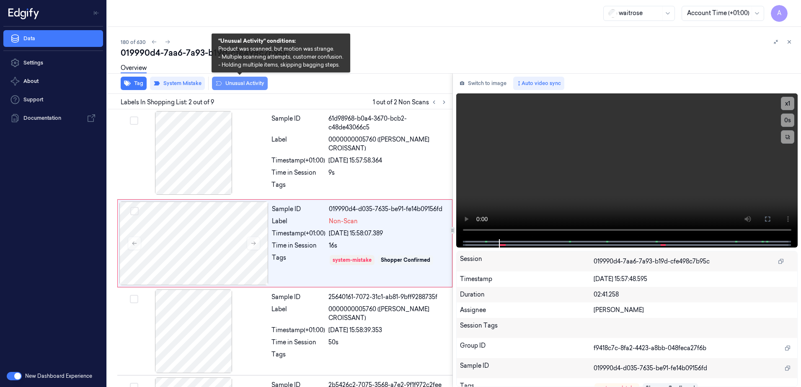
click at [229, 88] on button "Unusual Activity" at bounding box center [240, 83] width 56 height 13
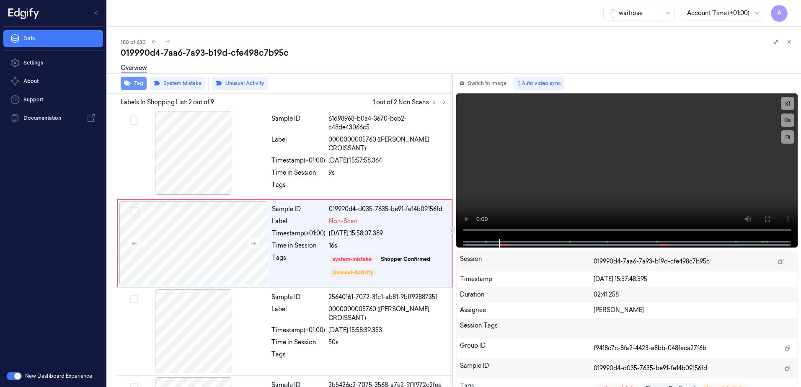
click at [134, 88] on button "Tag" at bounding box center [134, 83] width 26 height 13
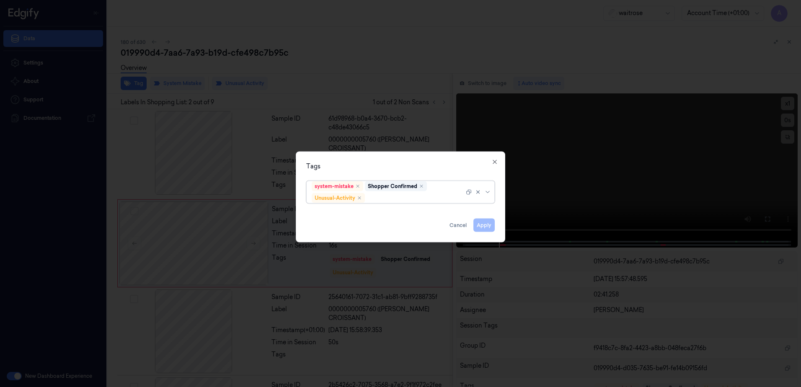
click at [413, 200] on div at bounding box center [415, 197] width 98 height 9
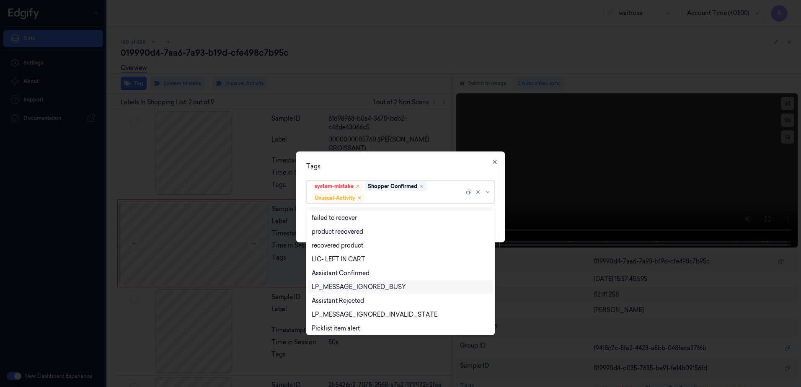
scroll to position [109, 0]
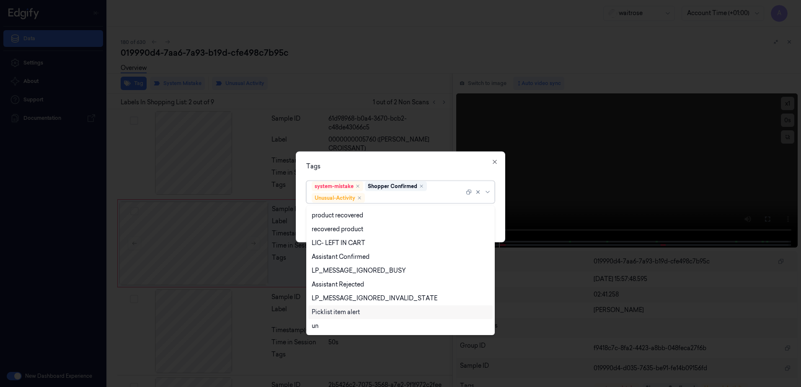
click at [344, 310] on div "Picklist item alert" at bounding box center [336, 312] width 48 height 9
click at [443, 162] on div "Tags" at bounding box center [400, 166] width 188 height 9
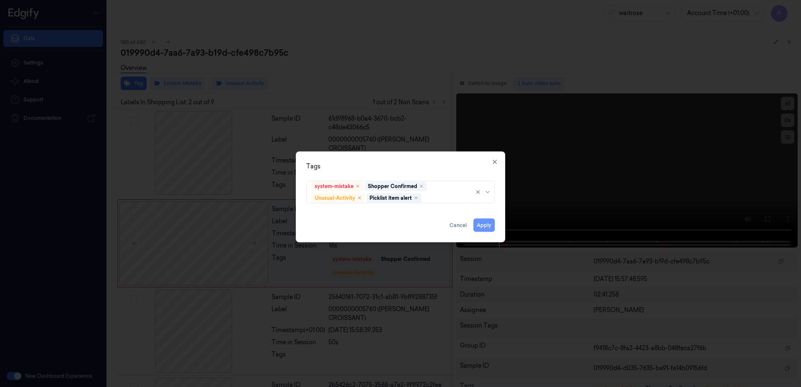
click at [483, 227] on button "Apply" at bounding box center [483, 225] width 21 height 13
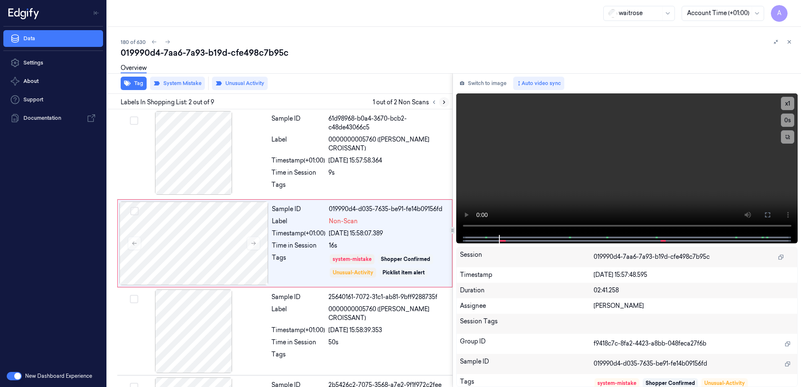
click at [446, 104] on icon at bounding box center [444, 102] width 6 height 6
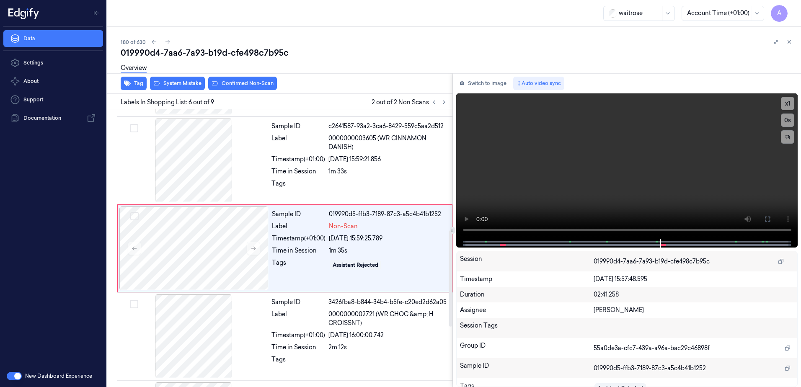
scroll to position [347, 0]
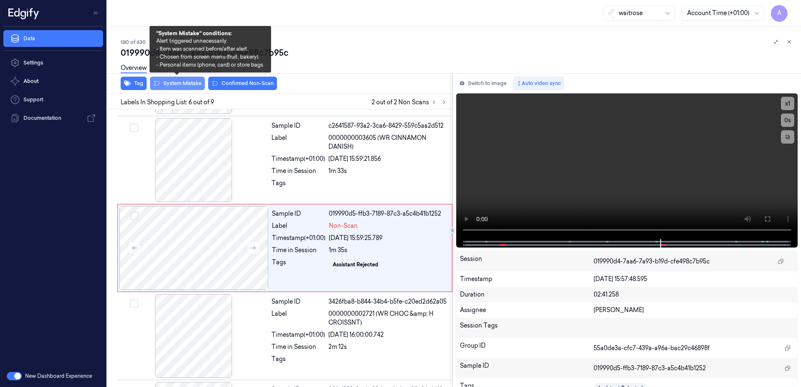
click at [175, 88] on button "System Mistake" at bounding box center [177, 83] width 55 height 13
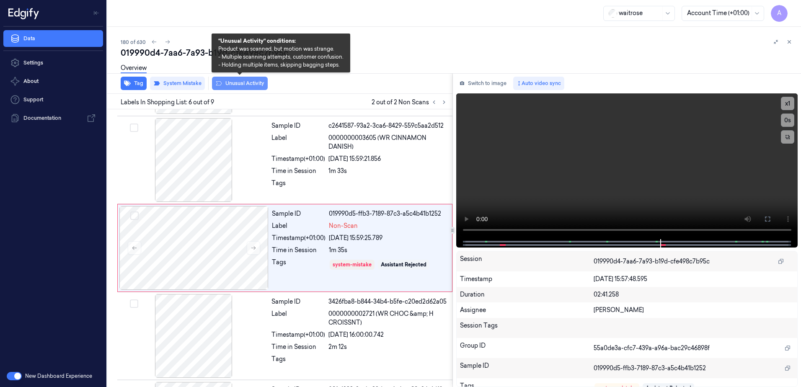
click at [234, 85] on button "Unusual Activity" at bounding box center [240, 83] width 56 height 13
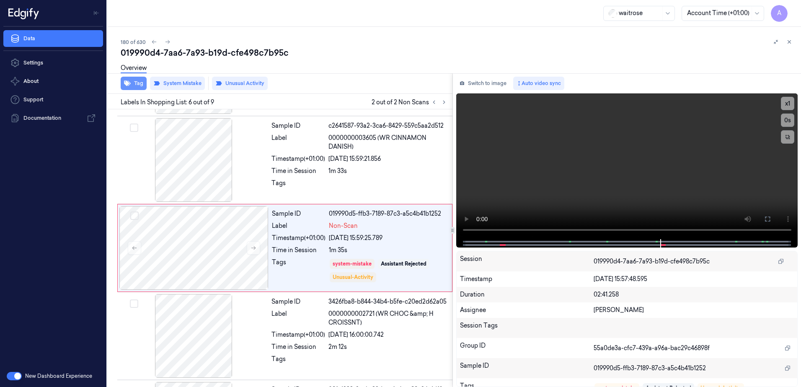
click at [134, 88] on button "Tag" at bounding box center [134, 83] width 26 height 13
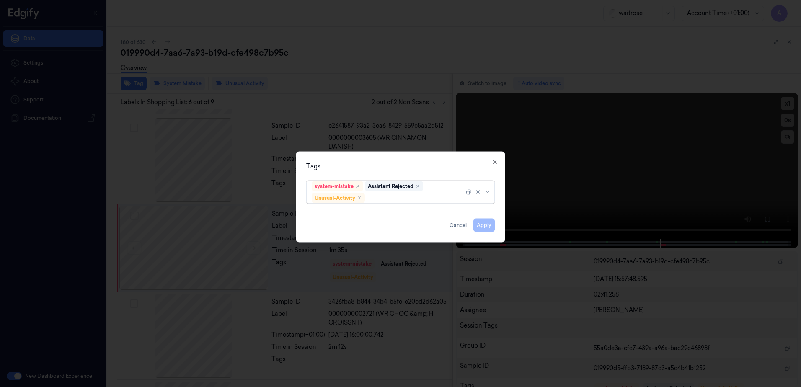
click at [392, 199] on div at bounding box center [415, 197] width 98 height 9
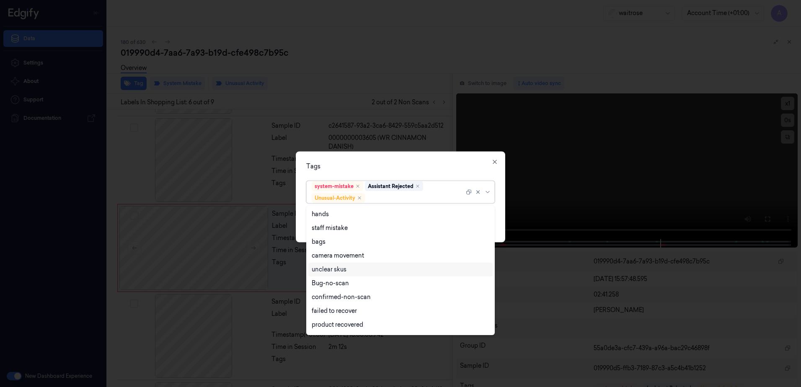
scroll to position [109, 0]
click at [348, 310] on div "Picklist item alert" at bounding box center [336, 312] width 48 height 9
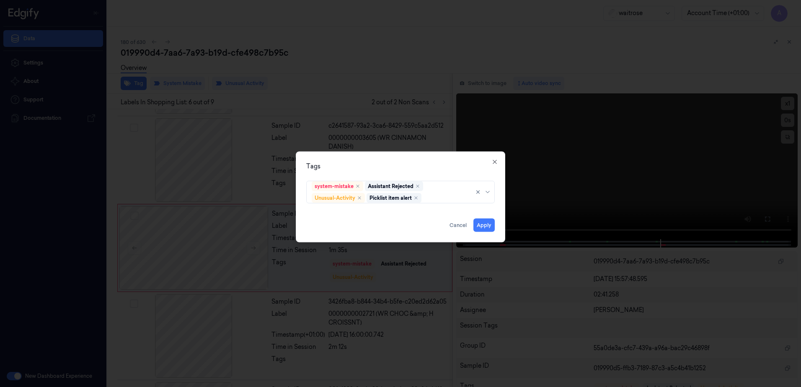
click at [408, 160] on div "Tags system-mistake Assistant Rejected Unusual-Activity Picklist item alert App…" at bounding box center [400, 197] width 209 height 91
click at [482, 226] on button "Apply" at bounding box center [483, 225] width 21 height 13
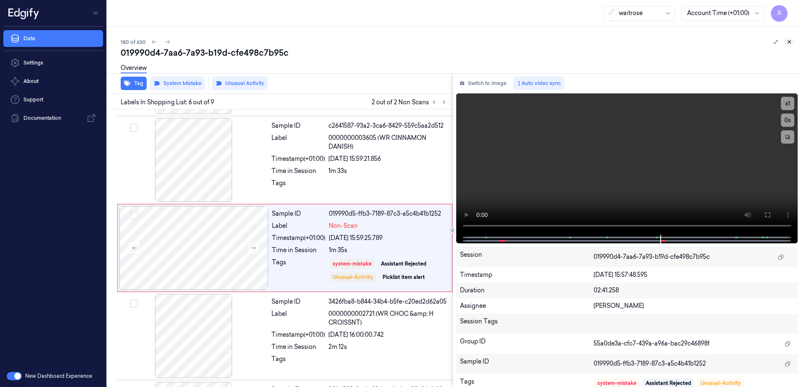
click at [787, 42] on icon at bounding box center [789, 42] width 6 height 6
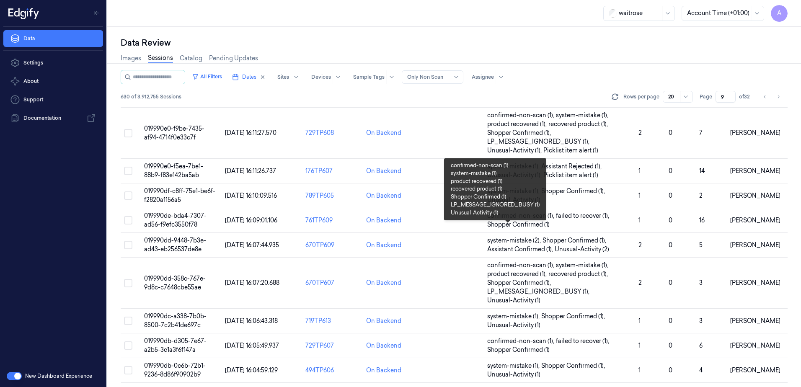
scroll to position [299, 0]
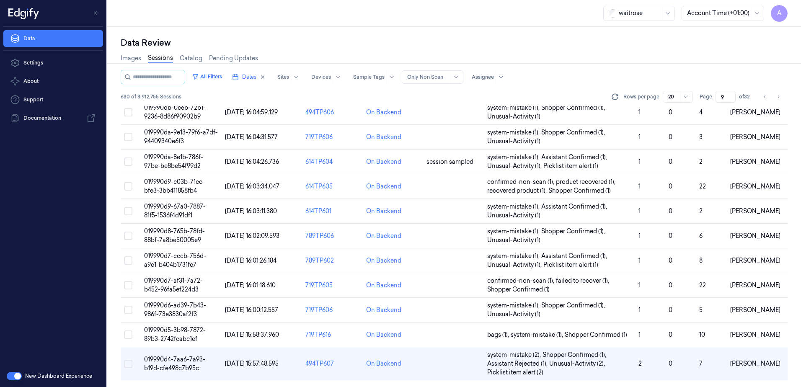
drag, startPoint x: 725, startPoint y: 95, endPoint x: 717, endPoint y: 98, distance: 8.2
click at [717, 98] on input "9" at bounding box center [725, 97] width 20 height 12
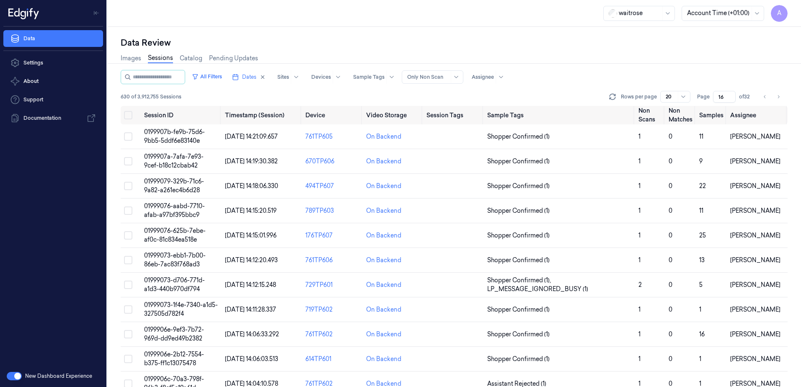
type input "16"
click at [181, 186] on td "01999079-329b-71c6-9a82-a261ec4b6d28" at bounding box center [181, 186] width 81 height 25
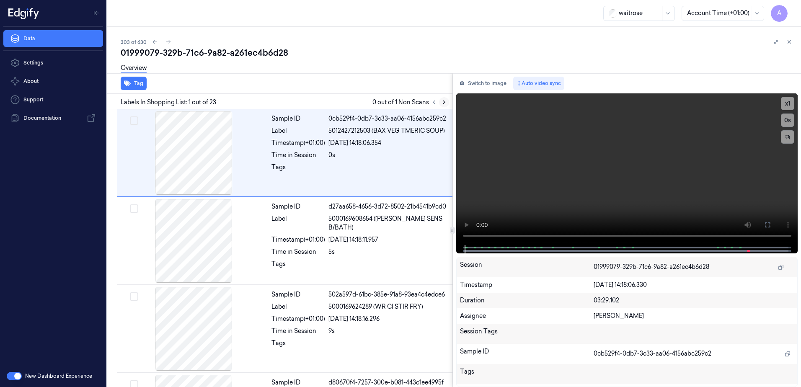
click at [440, 103] on button at bounding box center [444, 102] width 10 height 10
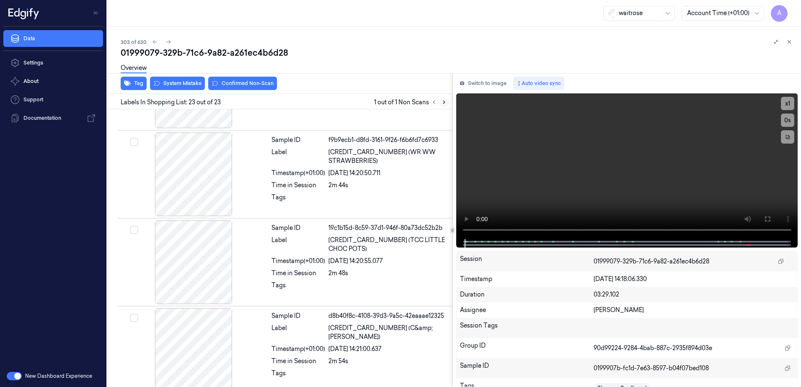
scroll to position [1748, 0]
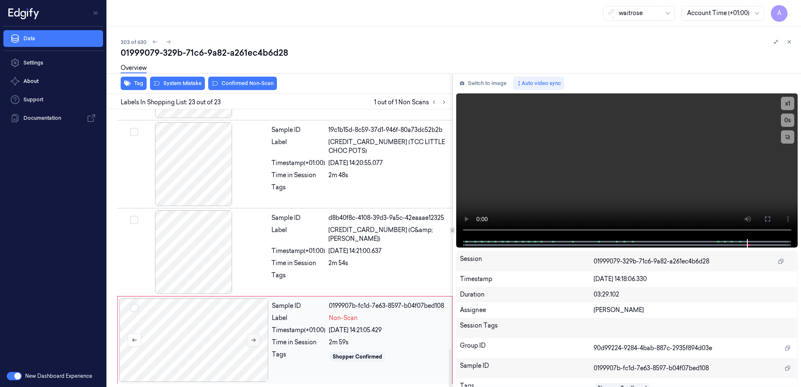
click at [251, 342] on icon at bounding box center [253, 340] width 6 height 6
click at [255, 340] on icon at bounding box center [253, 340] width 6 height 6
click at [534, 177] on video at bounding box center [627, 166] width 342 height 146
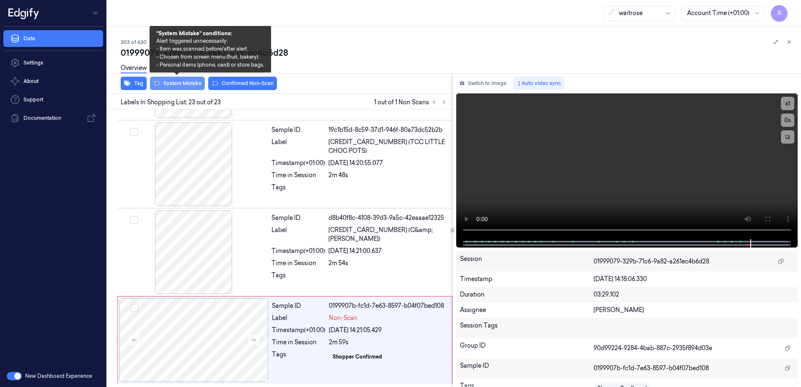
click at [180, 86] on button "System Mistake" at bounding box center [177, 83] width 55 height 13
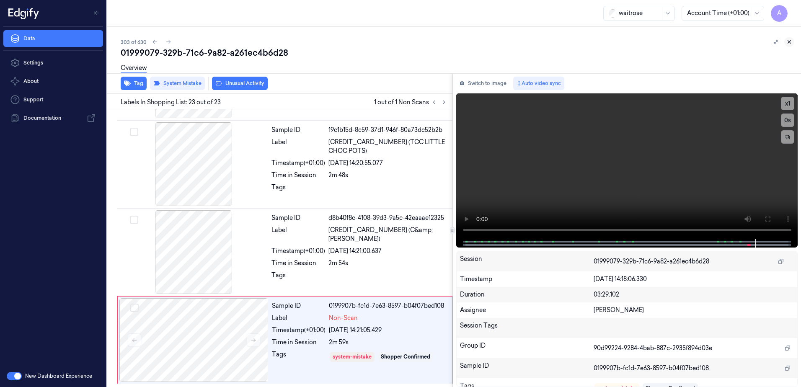
click at [791, 44] on icon at bounding box center [789, 42] width 6 height 6
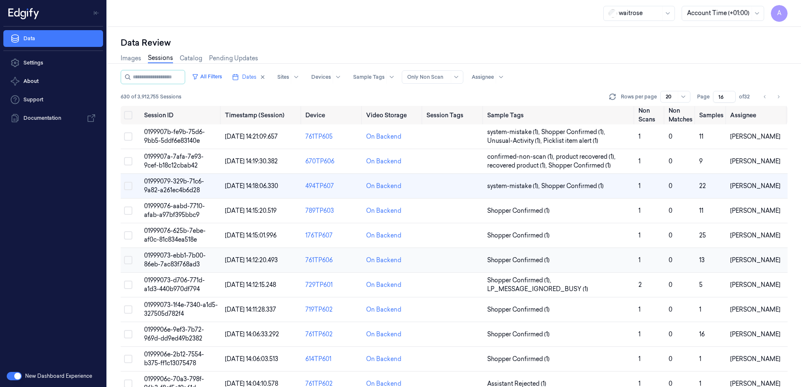
click at [179, 261] on span "01999073-ebb1-7b00-86eb-7ac83f768ad3" at bounding box center [175, 260] width 62 height 16
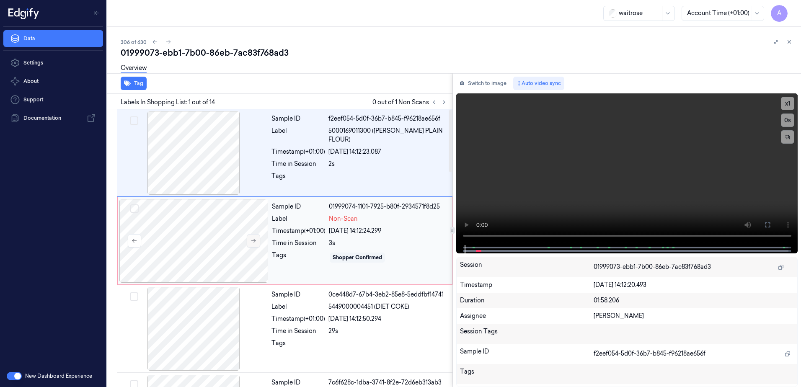
click at [252, 240] on icon at bounding box center [253, 241] width 6 height 6
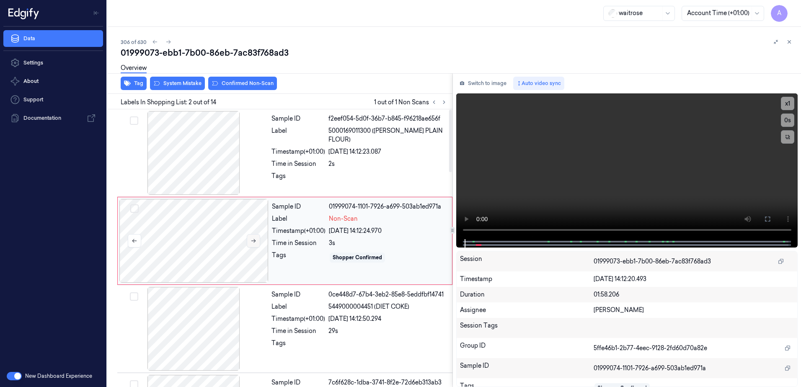
click at [256, 240] on icon at bounding box center [253, 241] width 6 height 6
click at [253, 244] on button at bounding box center [253, 240] width 13 height 13
click at [251, 242] on icon at bounding box center [253, 241] width 6 height 6
click at [787, 104] on button "x 1" at bounding box center [787, 103] width 13 height 13
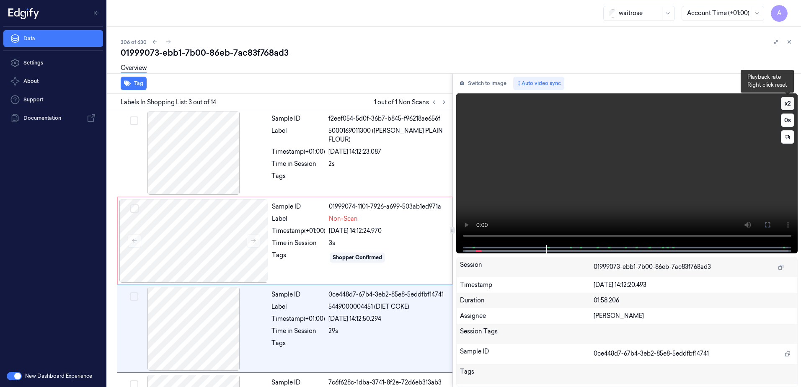
scroll to position [81, 0]
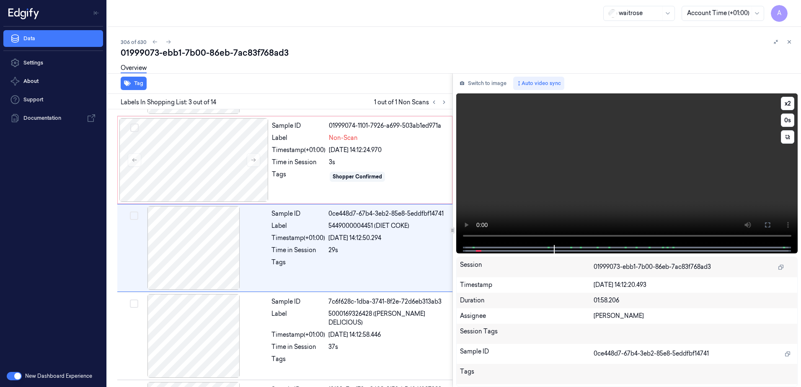
click at [593, 176] on video at bounding box center [627, 169] width 342 height 152
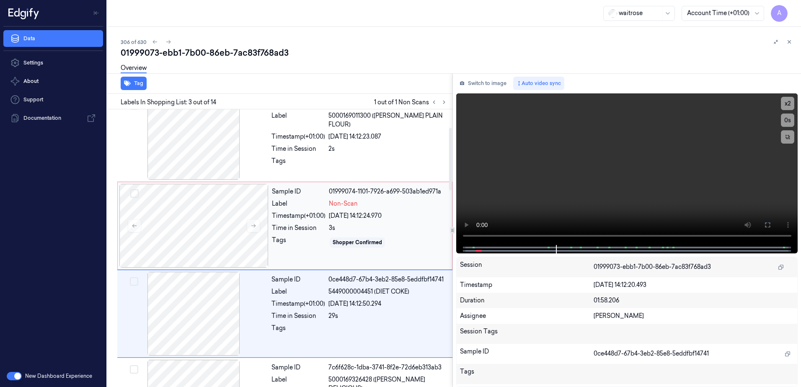
scroll to position [0, 0]
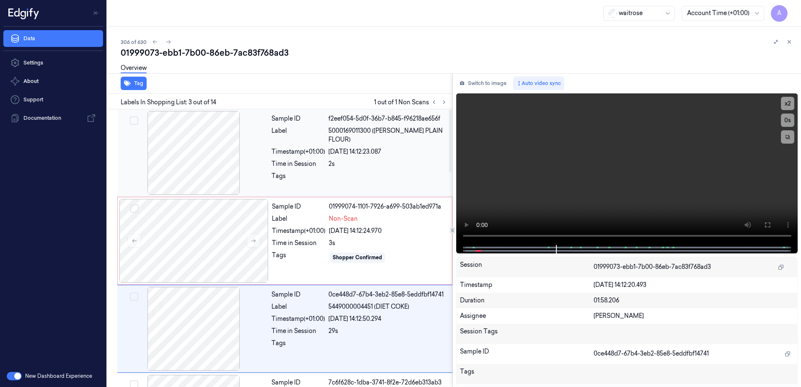
click at [304, 175] on div "Tags" at bounding box center [298, 178] width 54 height 13
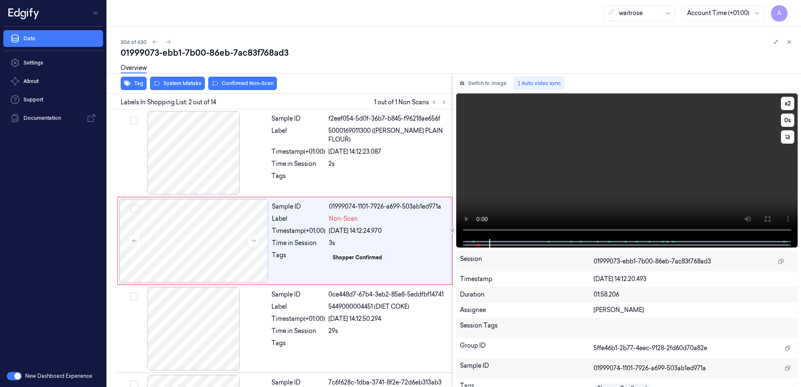
click at [594, 199] on video at bounding box center [627, 166] width 342 height 146
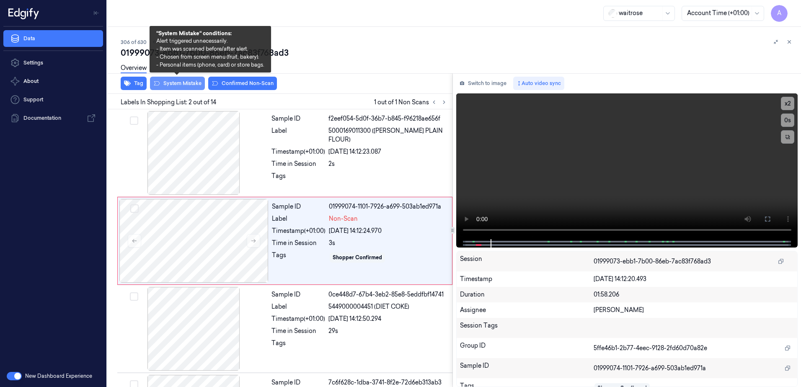
click at [174, 86] on button "System Mistake" at bounding box center [177, 83] width 55 height 13
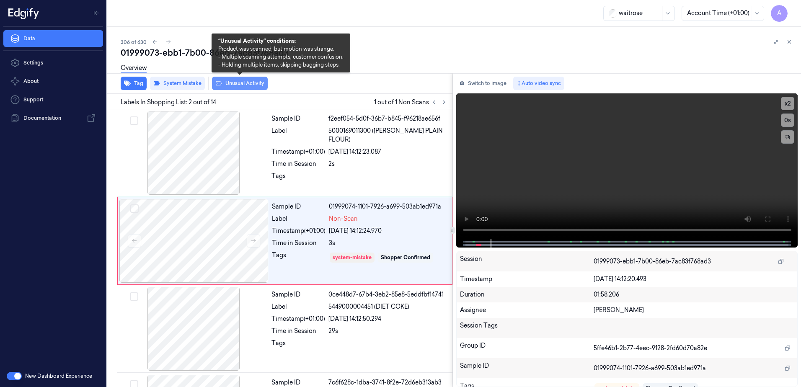
click at [224, 85] on button "Unusual Activity" at bounding box center [240, 83] width 56 height 13
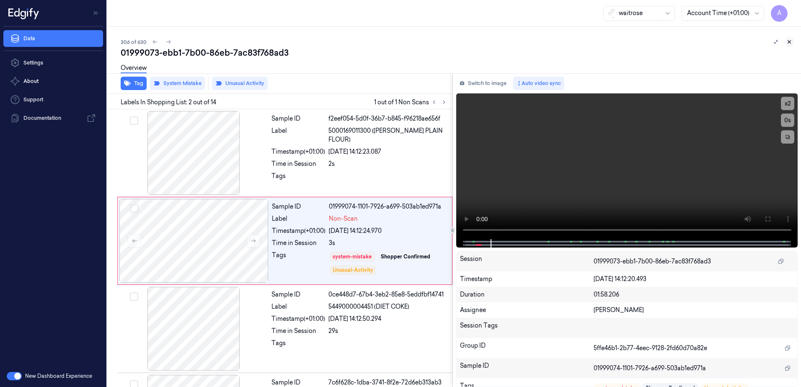
click at [788, 43] on icon at bounding box center [789, 42] width 6 height 6
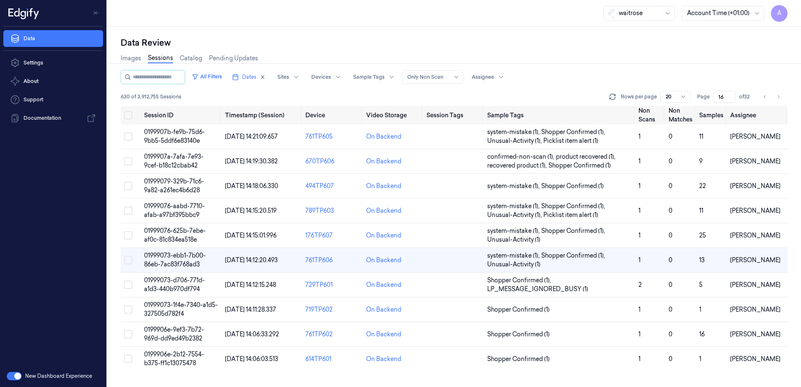
scroll to position [23, 0]
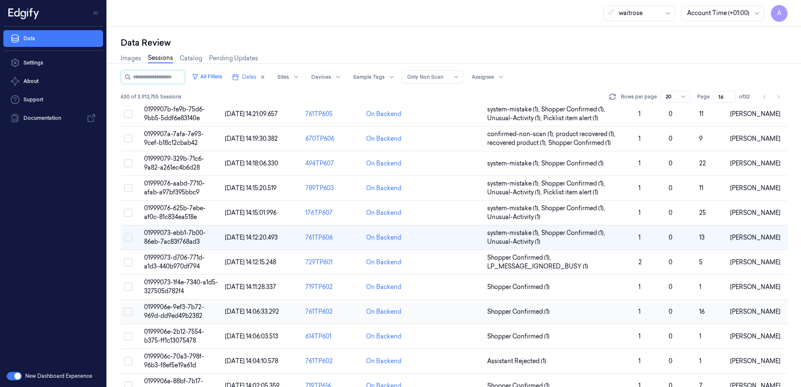
click at [174, 307] on span "0199906e-9ef3-7b72-969d-dd9ed49b2382" at bounding box center [174, 311] width 60 height 16
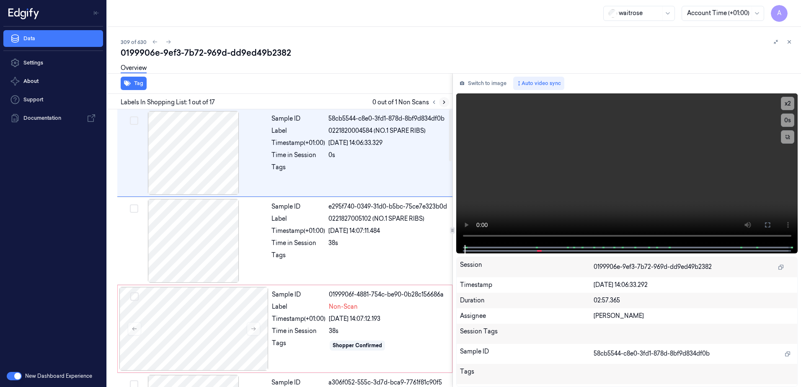
click at [445, 104] on icon at bounding box center [444, 102] width 6 height 6
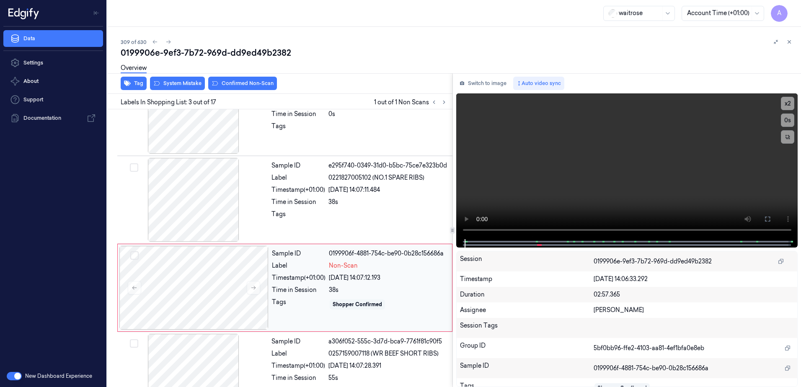
scroll to position [81, 0]
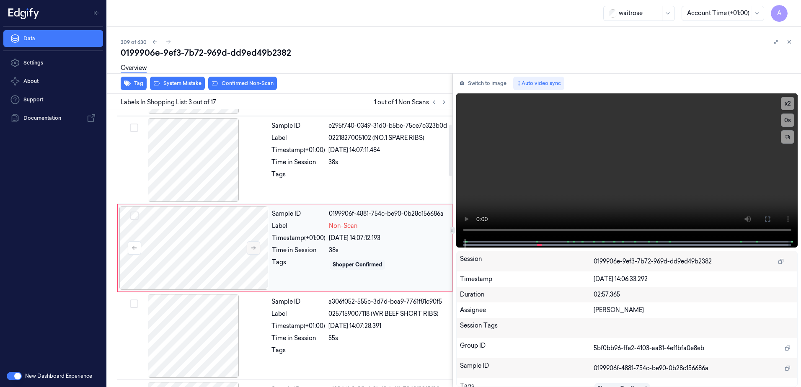
click at [258, 253] on button at bounding box center [253, 247] width 13 height 13
click at [252, 249] on icon at bounding box center [253, 248] width 6 height 6
click at [661, 183] on video at bounding box center [627, 166] width 342 height 146
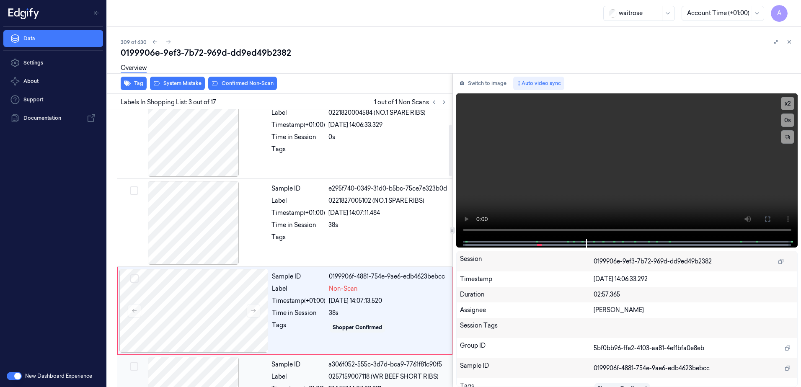
scroll to position [0, 0]
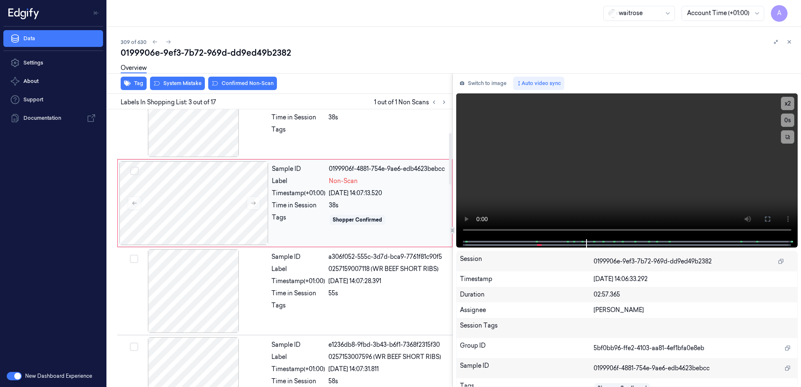
click at [297, 232] on div "Sample ID 0199906f-4881-754e-9ae6-edb4623bebcc Label Non-Scan Timestamp (+01:00…" at bounding box center [359, 203] width 182 height 84
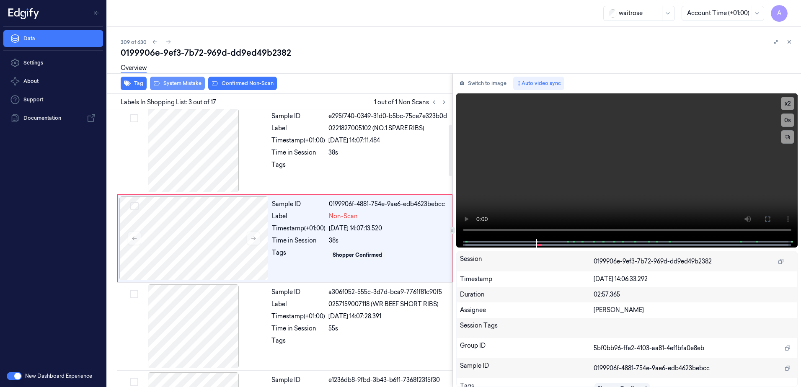
scroll to position [81, 0]
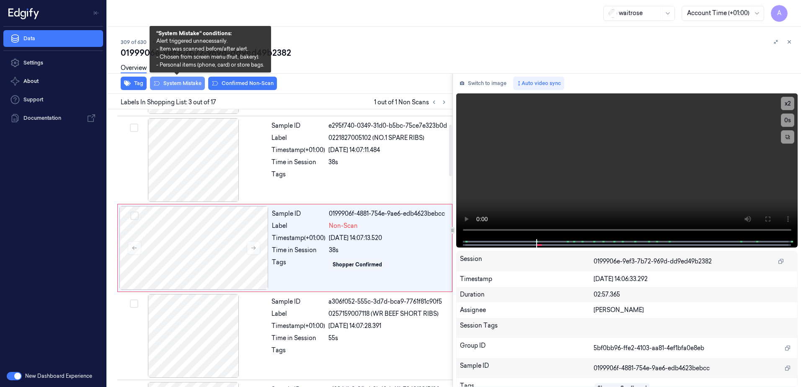
click at [181, 89] on button "System Mistake" at bounding box center [177, 83] width 55 height 13
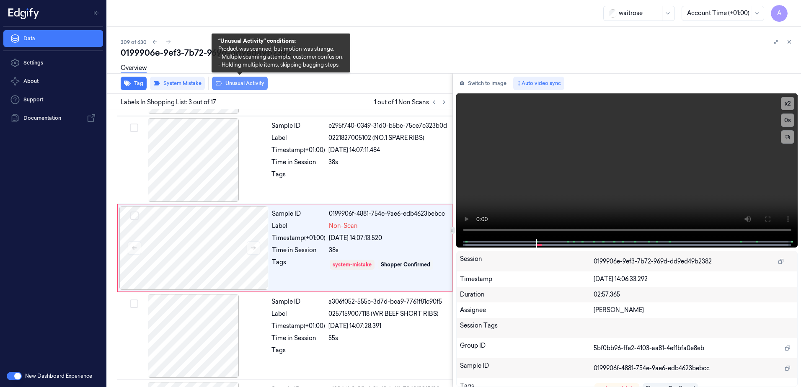
click at [232, 88] on button "Unusual Activity" at bounding box center [240, 83] width 56 height 13
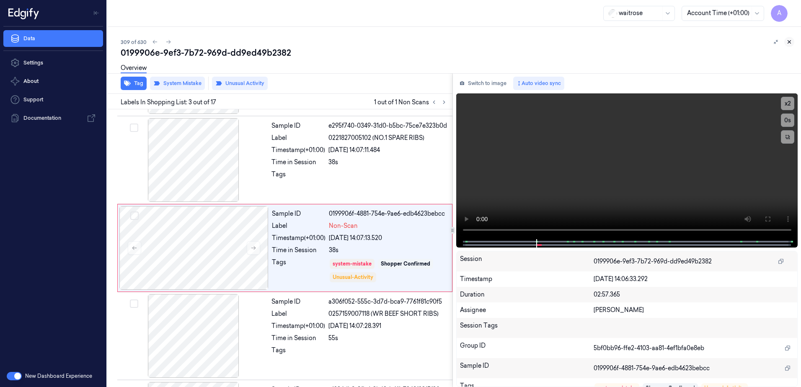
click at [791, 40] on icon at bounding box center [789, 42] width 6 height 6
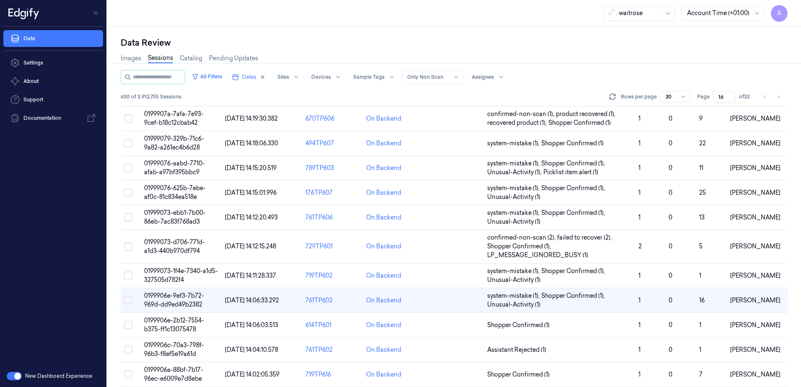
scroll to position [97, 0]
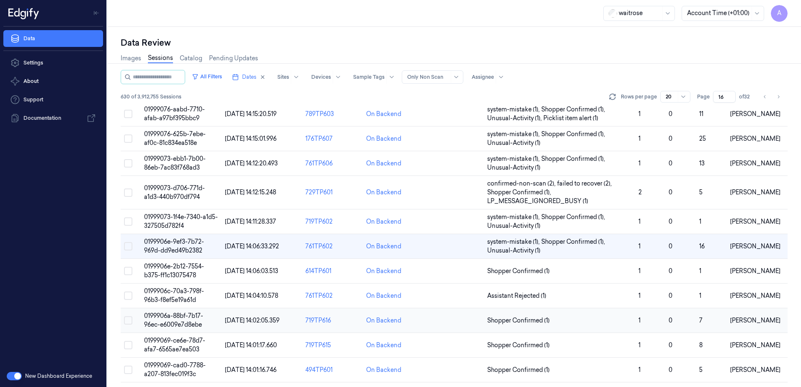
click at [169, 317] on span "0199906a-88bf-7b17-96ec-e6009e7d8ebe" at bounding box center [173, 320] width 59 height 16
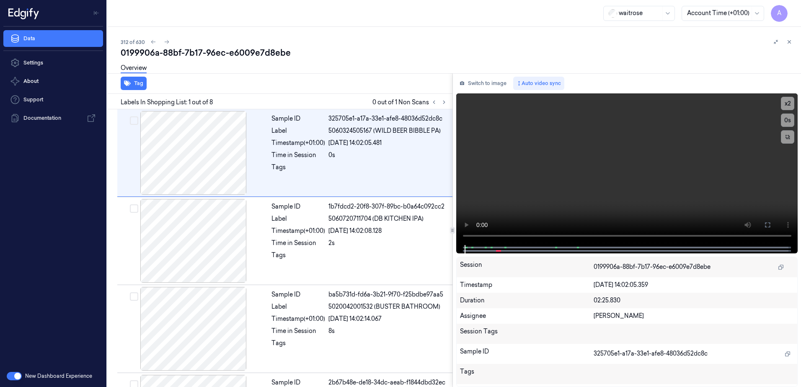
click at [443, 94] on div "Labels In Shopping List: 1 out of 8 0 out of 1 Non Scans" at bounding box center [278, 101] width 348 height 15
click at [443, 95] on div "Labels In Shopping List: 1 out of 8 0 out of 1 Non Scans" at bounding box center [278, 101] width 348 height 15
click at [440, 106] on div at bounding box center [439, 102] width 20 height 10
click at [443, 102] on icon at bounding box center [444, 102] width 6 height 6
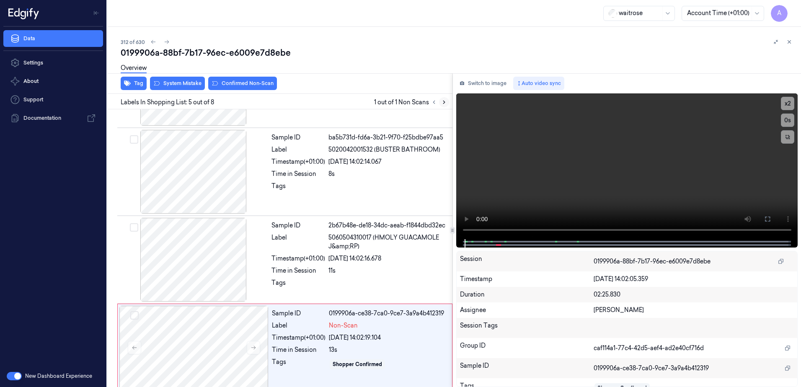
scroll to position [257, 0]
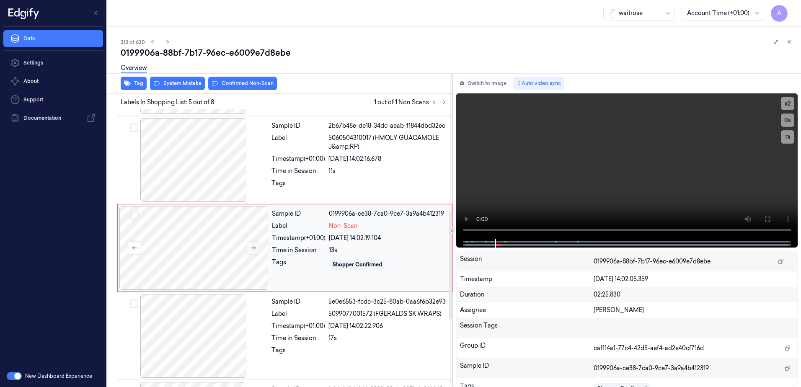
click at [253, 249] on icon at bounding box center [253, 248] width 6 height 6
click at [252, 253] on button at bounding box center [253, 247] width 13 height 13
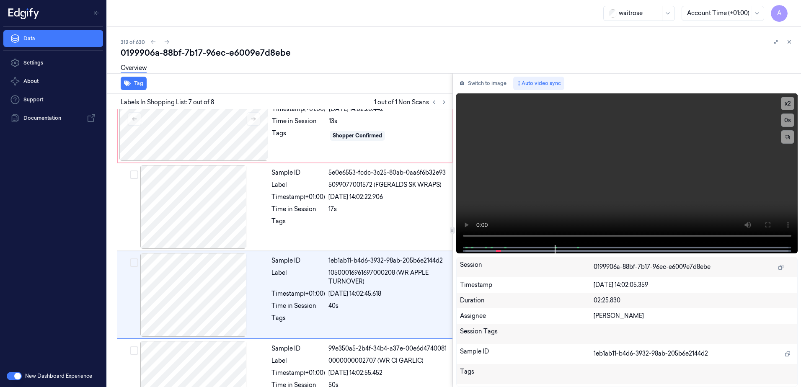
scroll to position [428, 0]
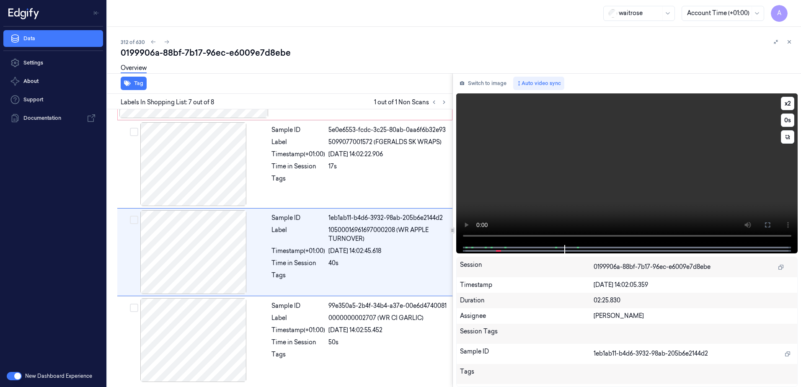
click at [597, 201] on video at bounding box center [627, 169] width 342 height 152
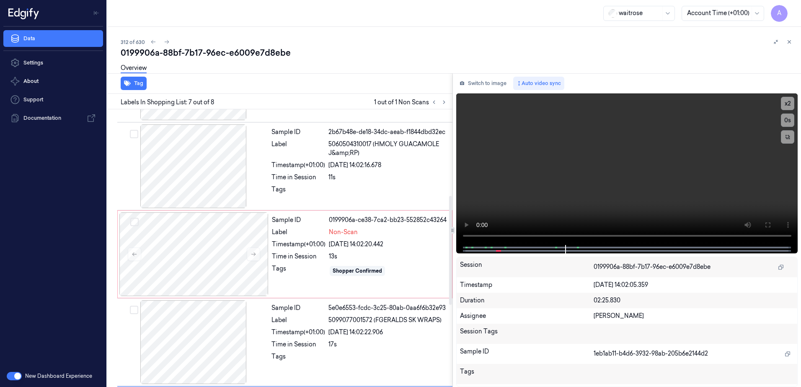
scroll to position [251, 0]
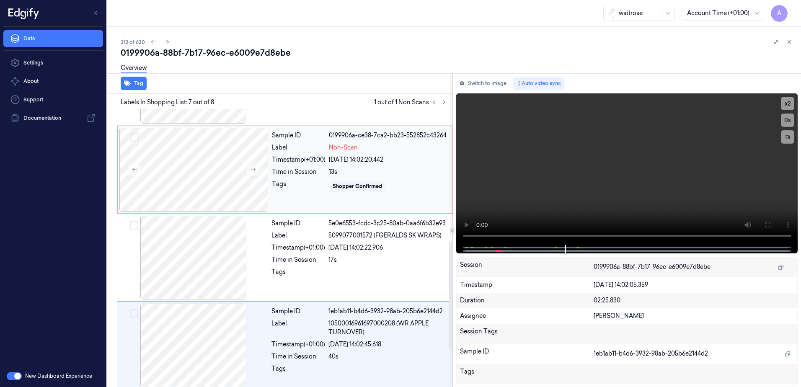
click at [323, 175] on div "Time in Session" at bounding box center [299, 172] width 54 height 9
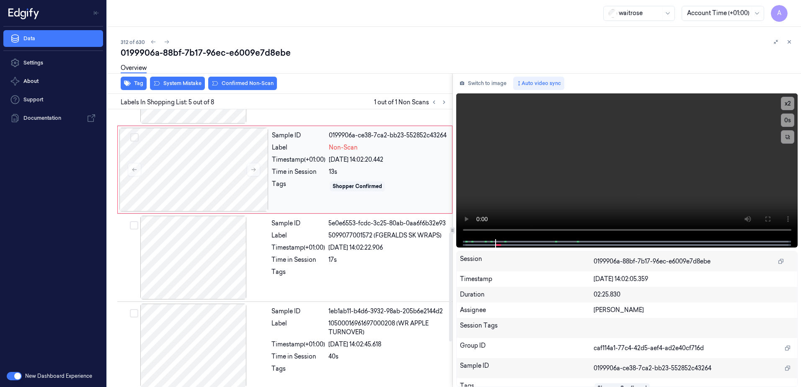
scroll to position [257, 0]
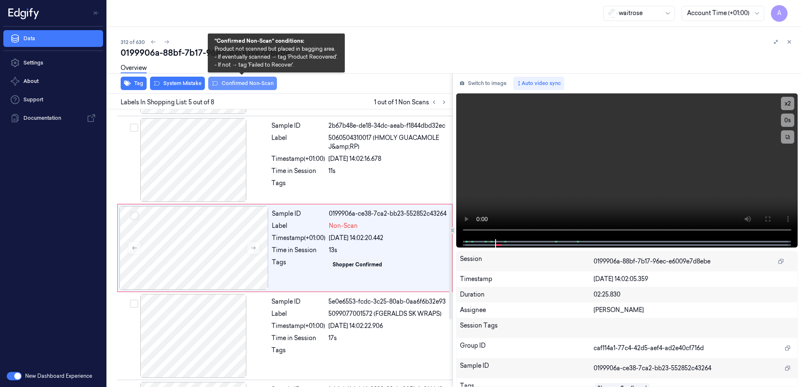
click at [228, 88] on button "Confirmed Non-Scan" at bounding box center [242, 83] width 69 height 13
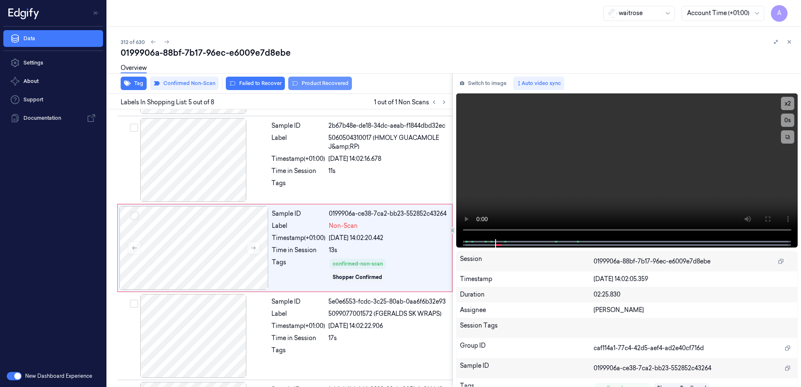
click at [326, 85] on button "Product Recovered" at bounding box center [320, 83] width 64 height 13
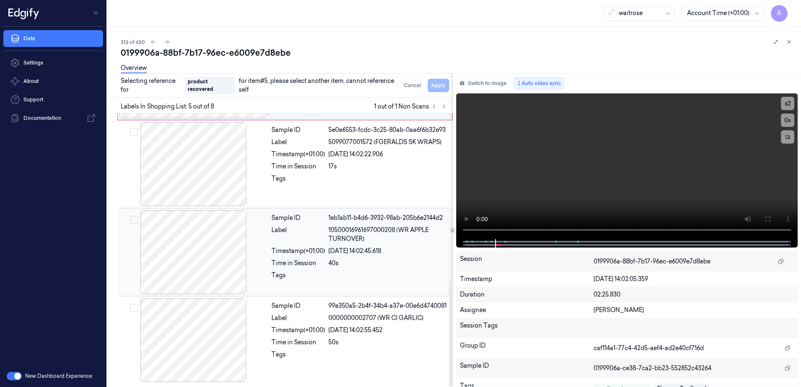
click at [308, 275] on div "Tags" at bounding box center [298, 277] width 54 height 13
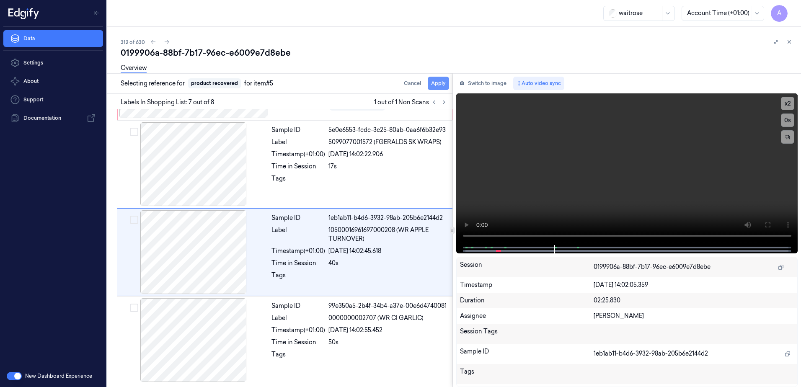
click at [432, 83] on button "Apply" at bounding box center [438, 83] width 21 height 13
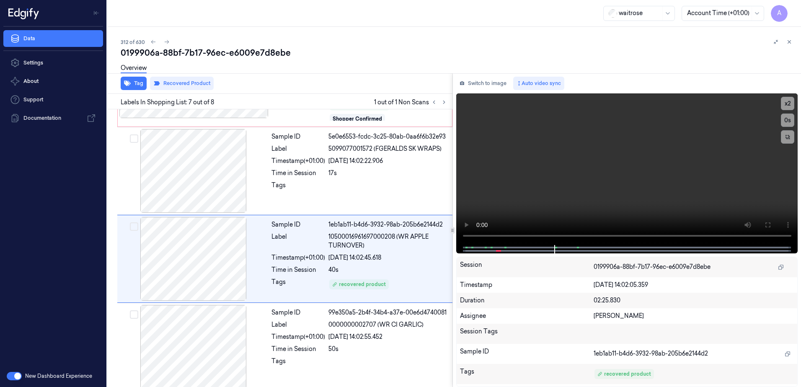
scroll to position [435, 0]
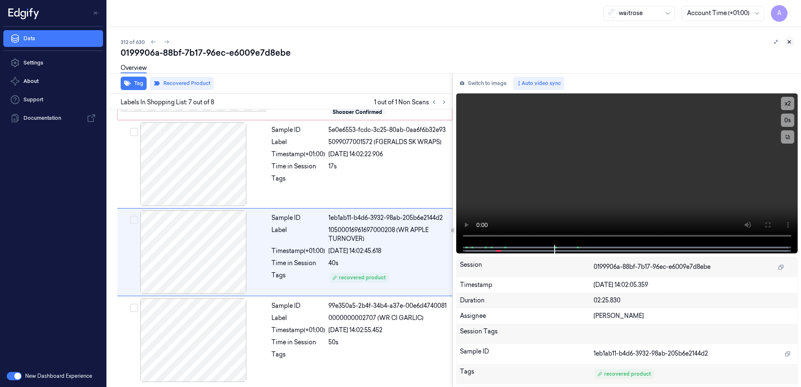
click at [792, 42] on button at bounding box center [789, 42] width 10 height 10
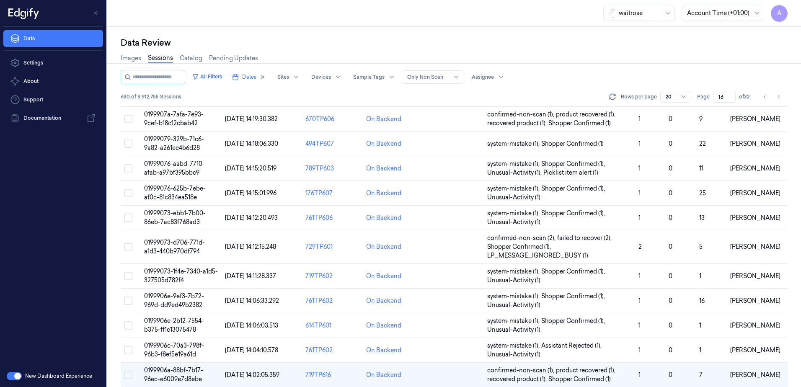
scroll to position [175, 0]
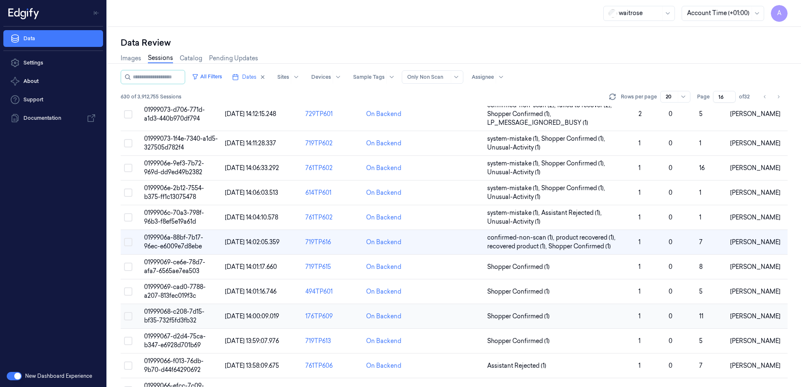
click at [188, 312] on span "01999068-c208-7d15-bf35-732f5fd3fb32" at bounding box center [174, 316] width 60 height 16
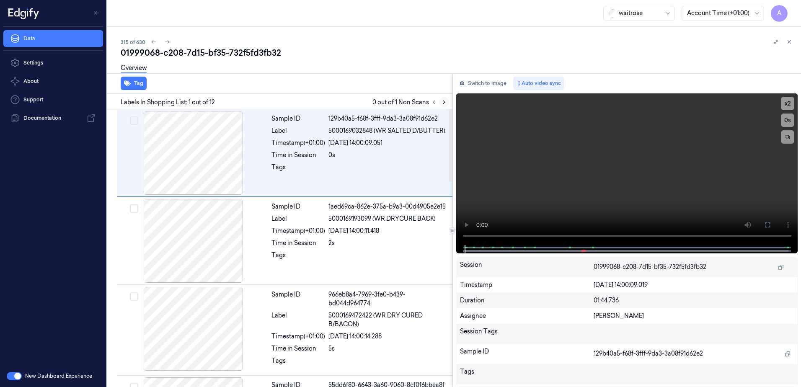
click at [445, 102] on icon at bounding box center [444, 102] width 6 height 6
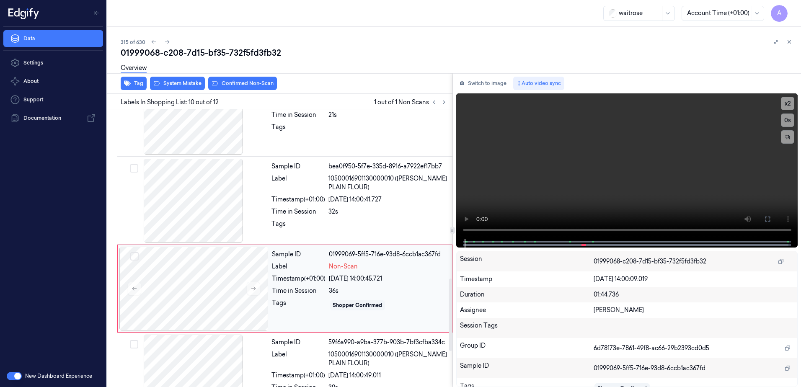
scroll to position [702, 0]
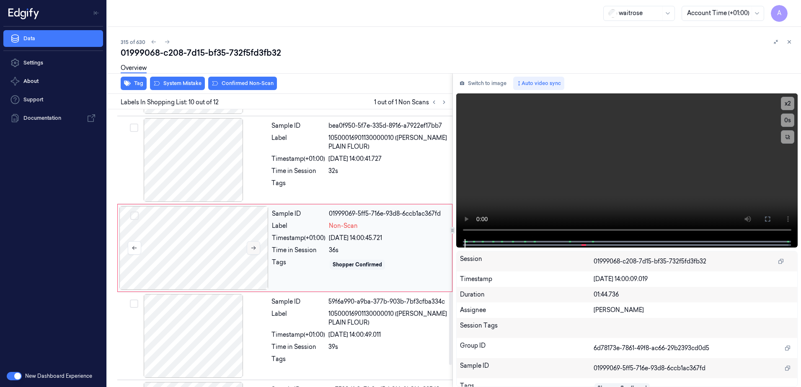
click at [255, 250] on icon at bounding box center [253, 248] width 6 height 6
click at [251, 249] on icon at bounding box center [253, 248] width 6 height 6
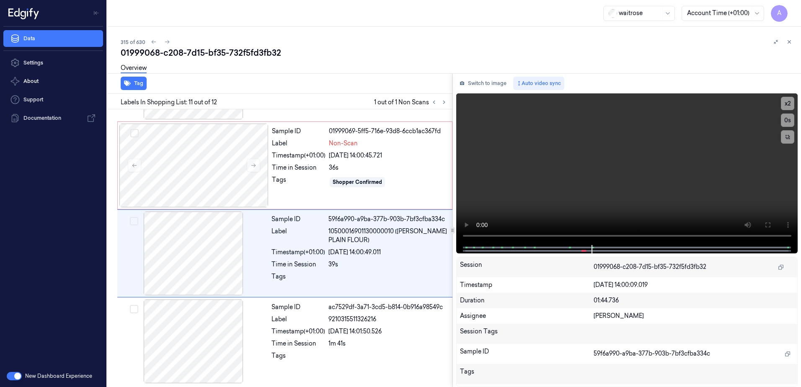
scroll to position [785, 0]
click at [594, 191] on video at bounding box center [627, 169] width 342 height 152
click at [325, 190] on div "Sample ID 01999069-5ff5-716e-93d8-6ccb1ac367fd Label Non-Scan Timestamp (+01:00…" at bounding box center [359, 164] width 182 height 84
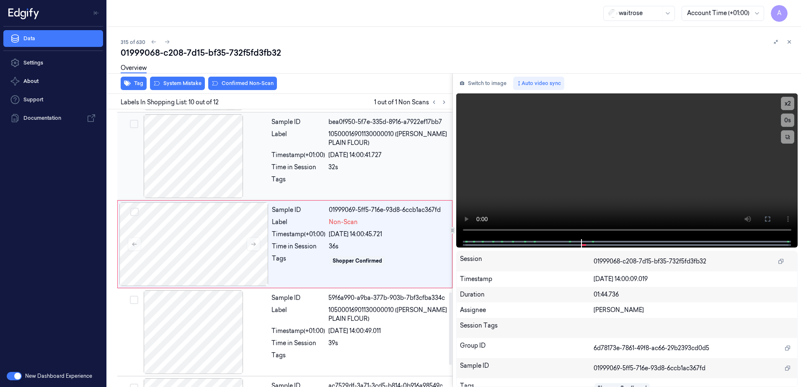
scroll to position [702, 0]
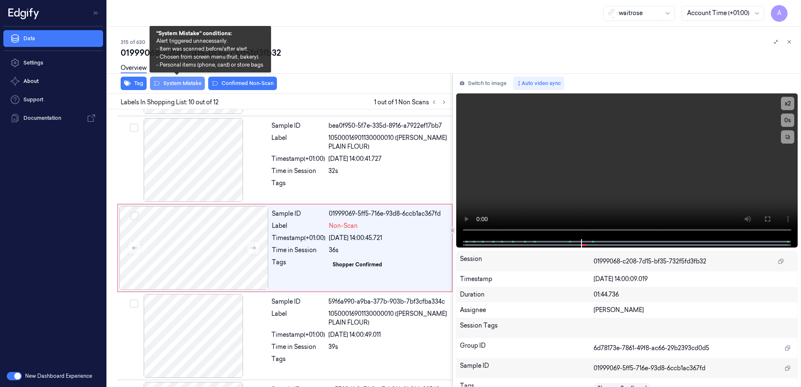
click at [170, 86] on button "System Mistake" at bounding box center [177, 83] width 55 height 13
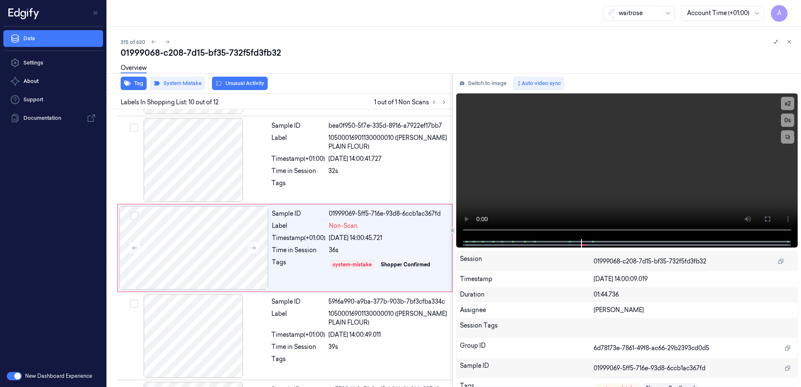
click at [239, 87] on button "Unusual Activity" at bounding box center [240, 83] width 56 height 13
click at [791, 44] on icon at bounding box center [789, 42] width 6 height 6
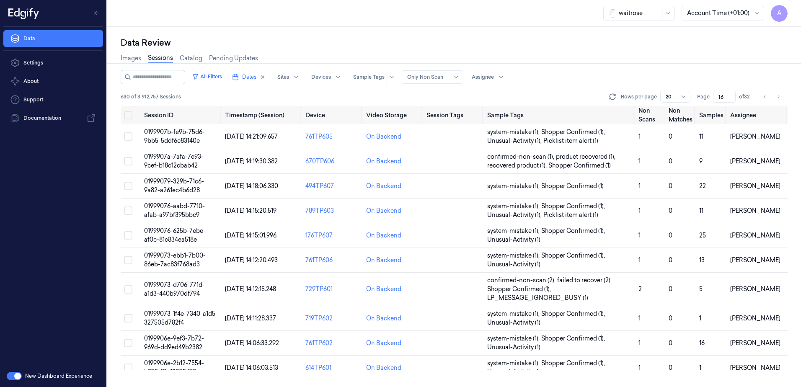
scroll to position [245, 0]
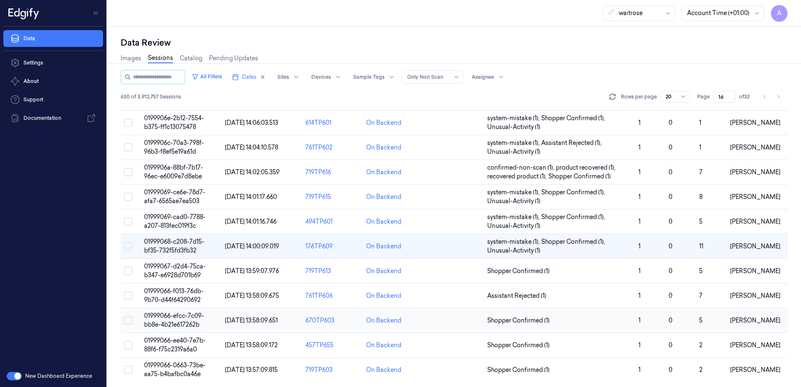
click at [165, 317] on span "01999066-efcc-7c09-bb8e-4b21e617262b" at bounding box center [174, 320] width 60 height 16
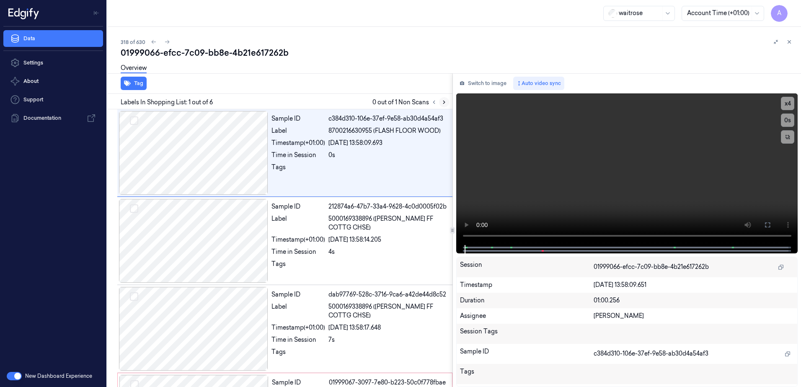
click at [445, 103] on icon at bounding box center [444, 102] width 6 height 6
click at [557, 176] on video at bounding box center [627, 169] width 342 height 152
click at [445, 99] on icon at bounding box center [444, 102] width 6 height 6
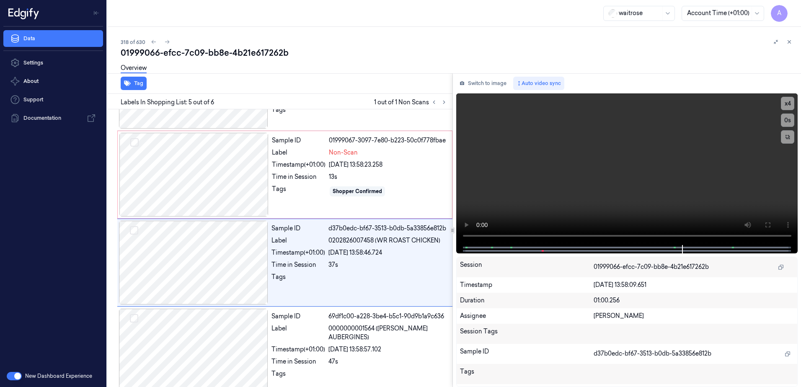
scroll to position [253, 0]
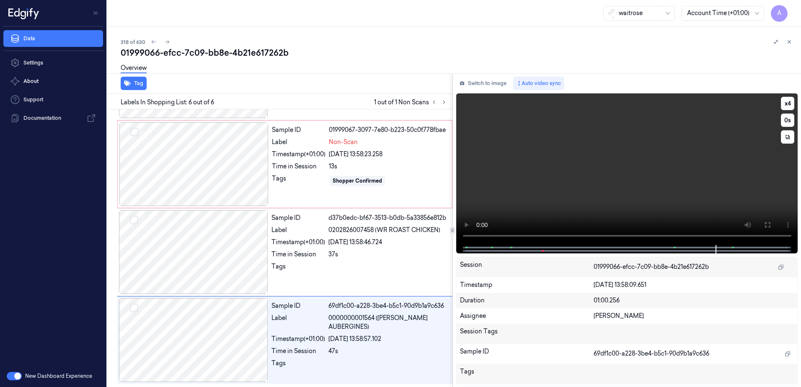
click at [578, 212] on video at bounding box center [627, 169] width 342 height 152
click at [312, 191] on div "Sample ID 01999067-3097-7e80-b223-50c0f778fbae Label Non-Scan Timestamp (+01:00…" at bounding box center [359, 164] width 182 height 84
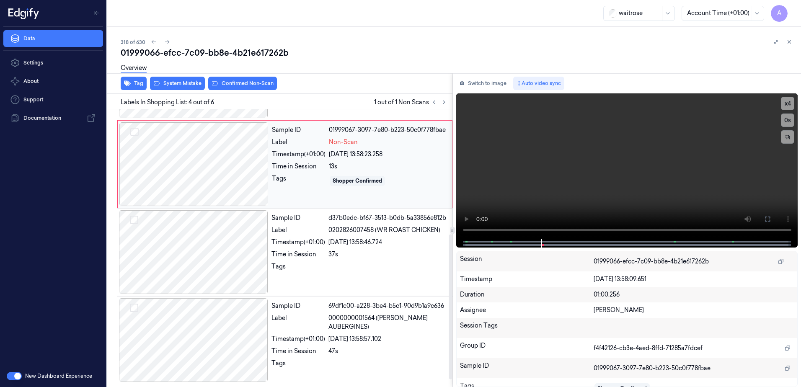
scroll to position [169, 0]
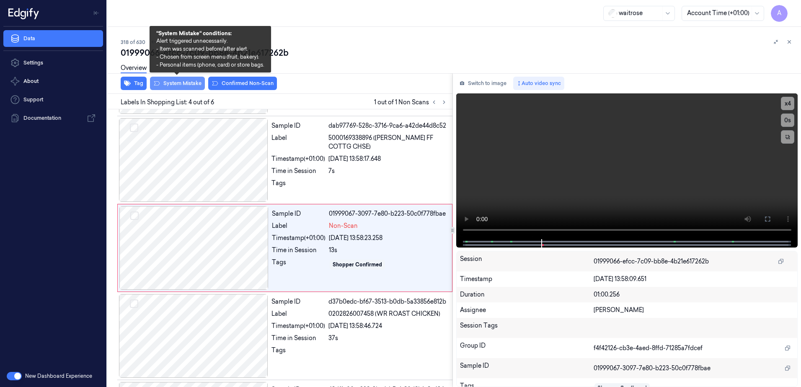
click at [177, 87] on button "System Mistake" at bounding box center [177, 83] width 55 height 13
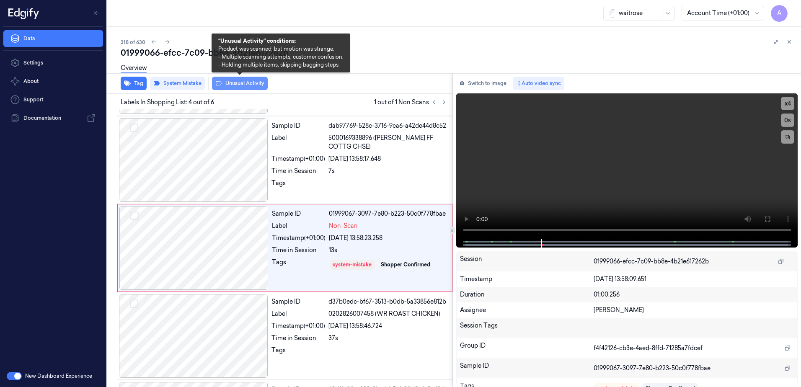
click at [227, 87] on button "Unusual Activity" at bounding box center [240, 83] width 56 height 13
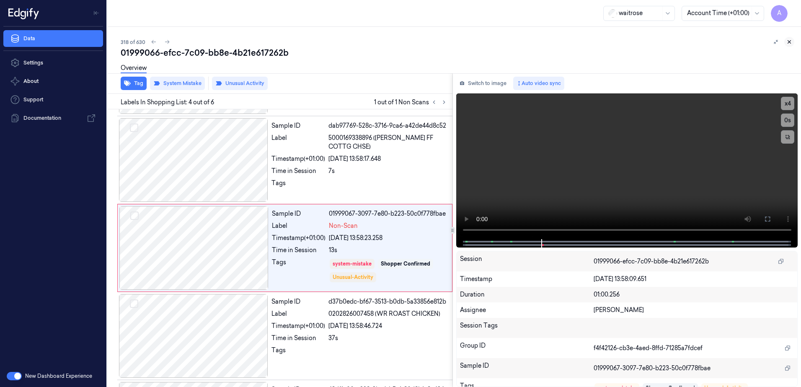
click at [792, 43] on icon at bounding box center [789, 42] width 6 height 6
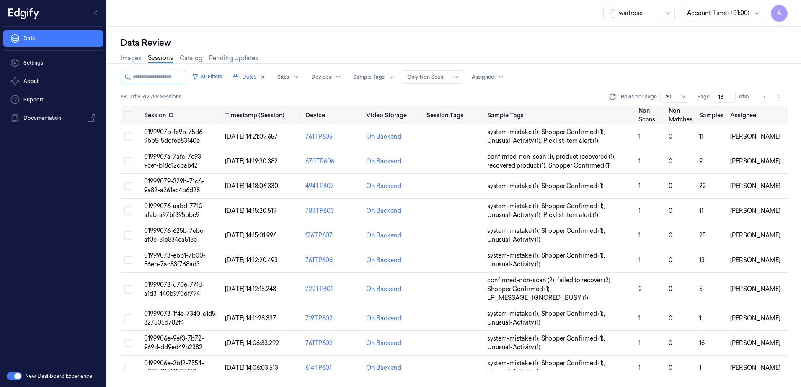
scroll to position [247, 0]
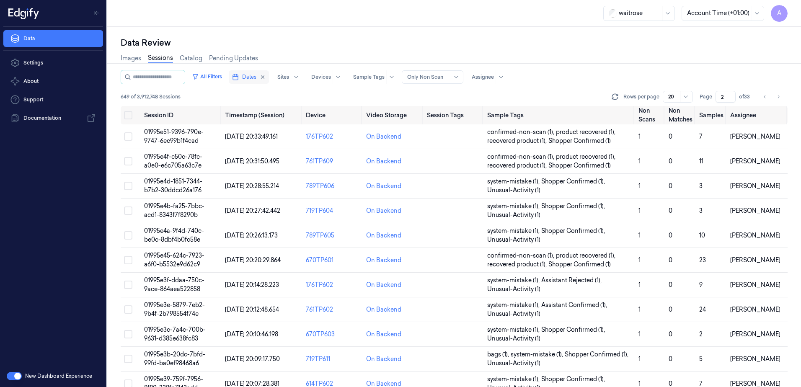
click at [256, 78] on span "Dates" at bounding box center [249, 77] width 14 height 8
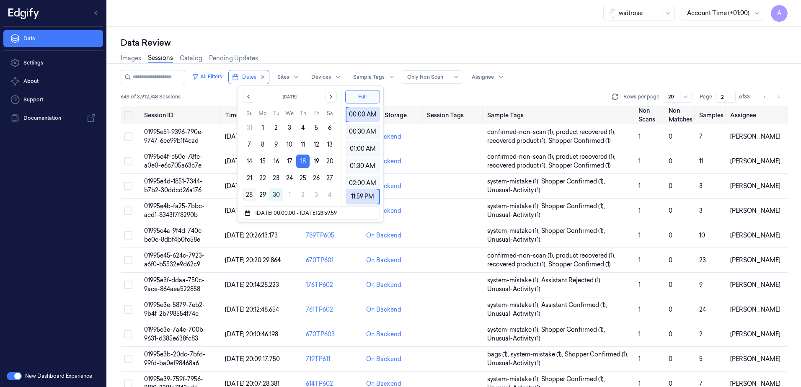
click at [248, 192] on button "28" at bounding box center [248, 194] width 13 height 13
type input "[DATE] 00:00:00 - [DATE] 23:59:59"
click at [318, 37] on div "Data Review" at bounding box center [454, 43] width 667 height 12
type input "1"
